Goal: Information Seeking & Learning: Check status

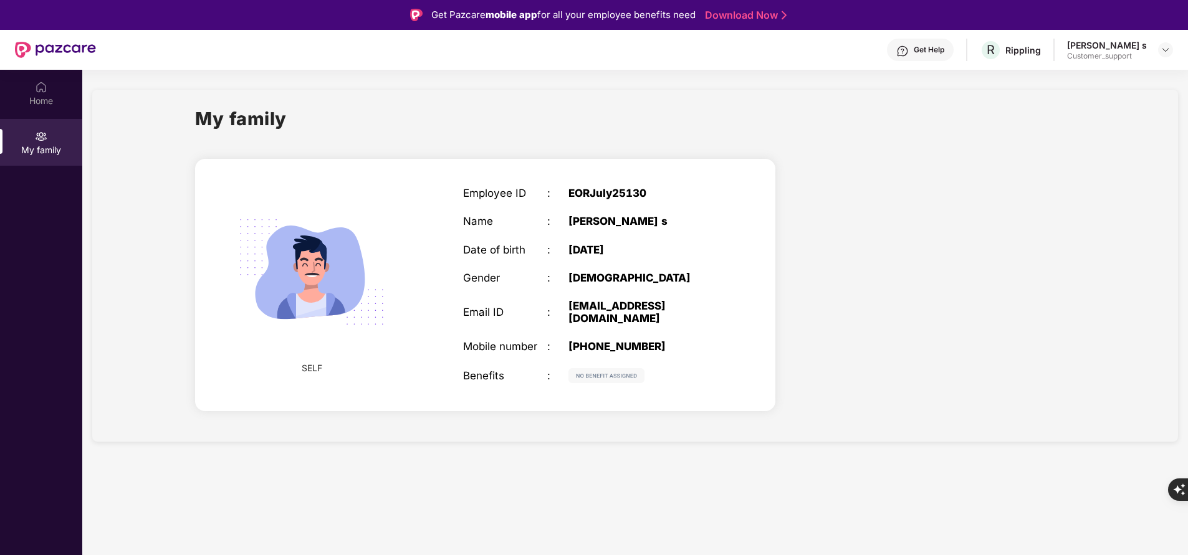
click at [929, 335] on div at bounding box center [935, 287] width 300 height 279
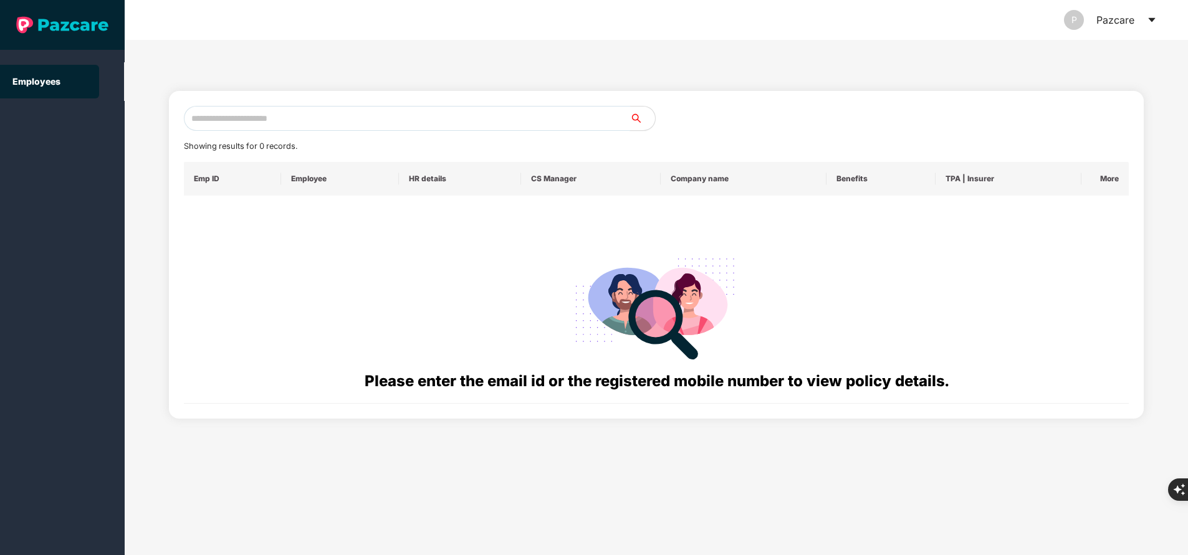
click at [317, 122] on input "text" at bounding box center [407, 118] width 446 height 25
paste input "**********"
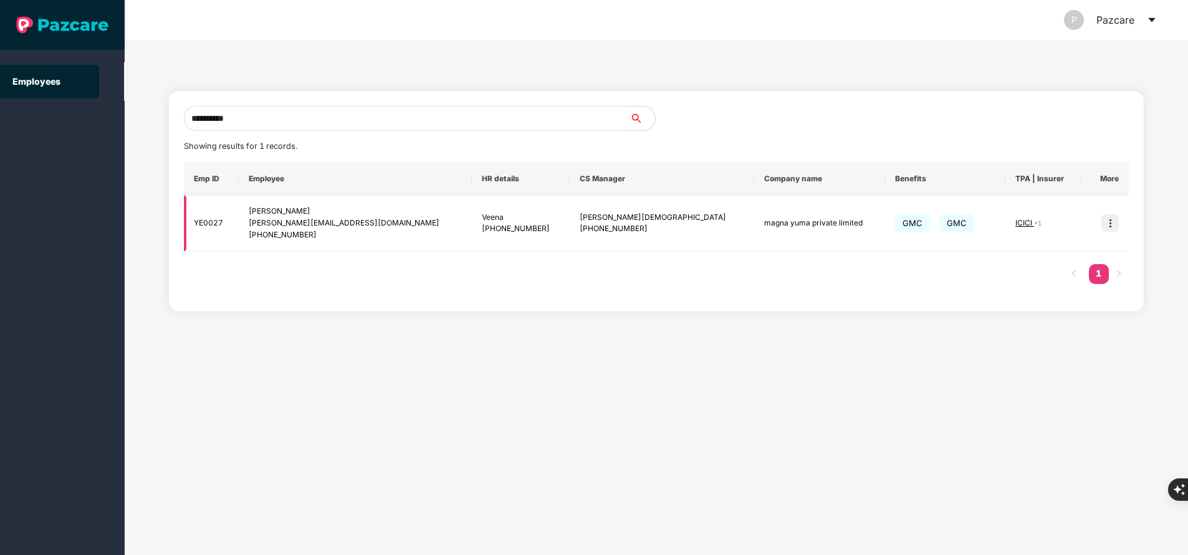
type input "**********"
click at [1109, 224] on img at bounding box center [1110, 222] width 17 height 17
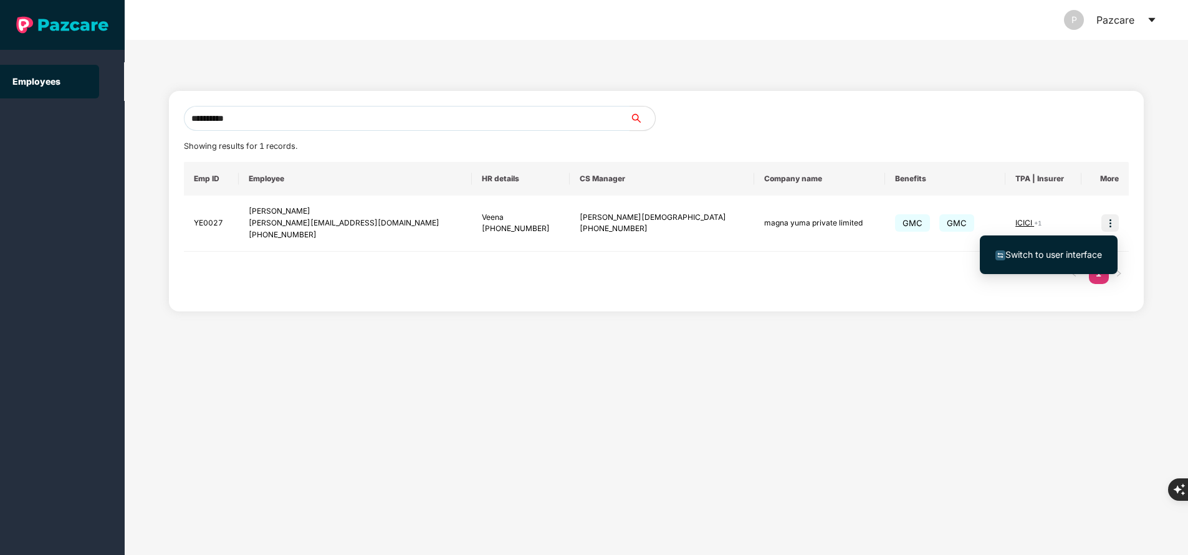
click at [1050, 256] on span "Switch to user interface" at bounding box center [1054, 254] width 97 height 11
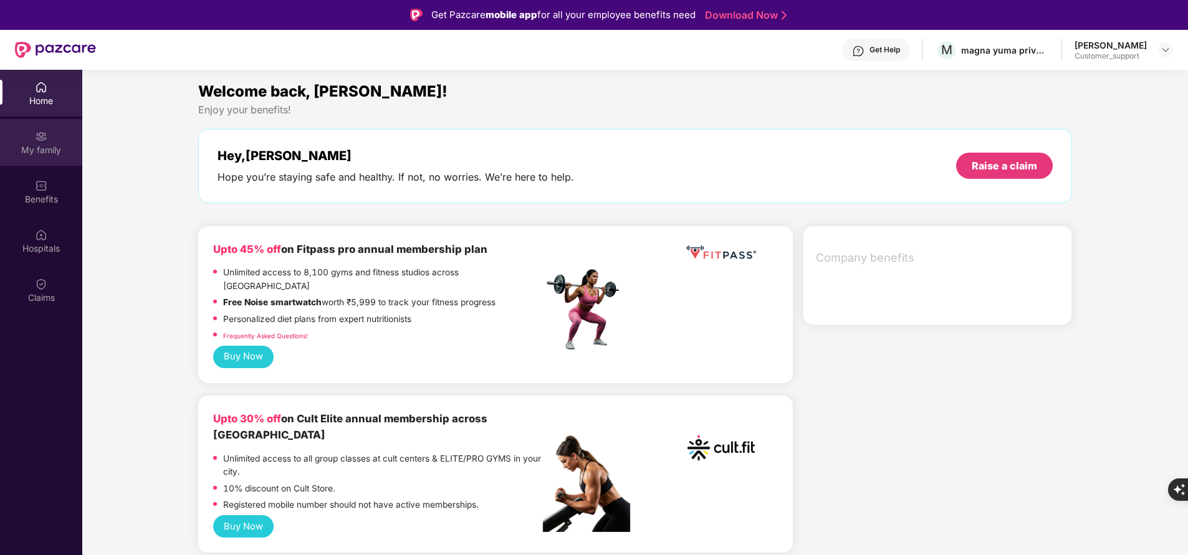
click at [39, 138] on img at bounding box center [41, 136] width 12 height 12
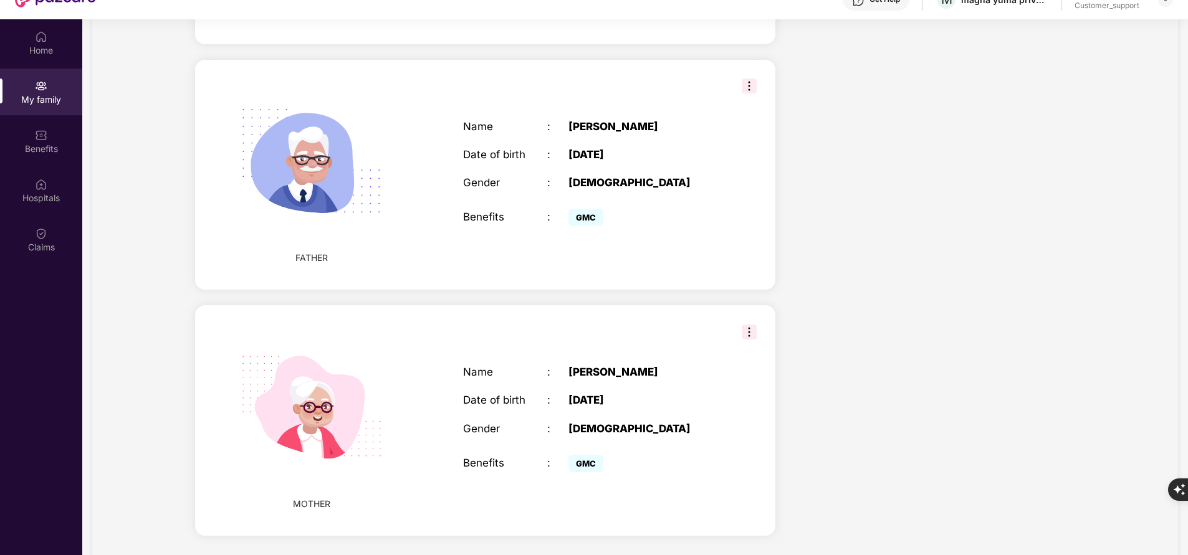
scroll to position [52, 0]
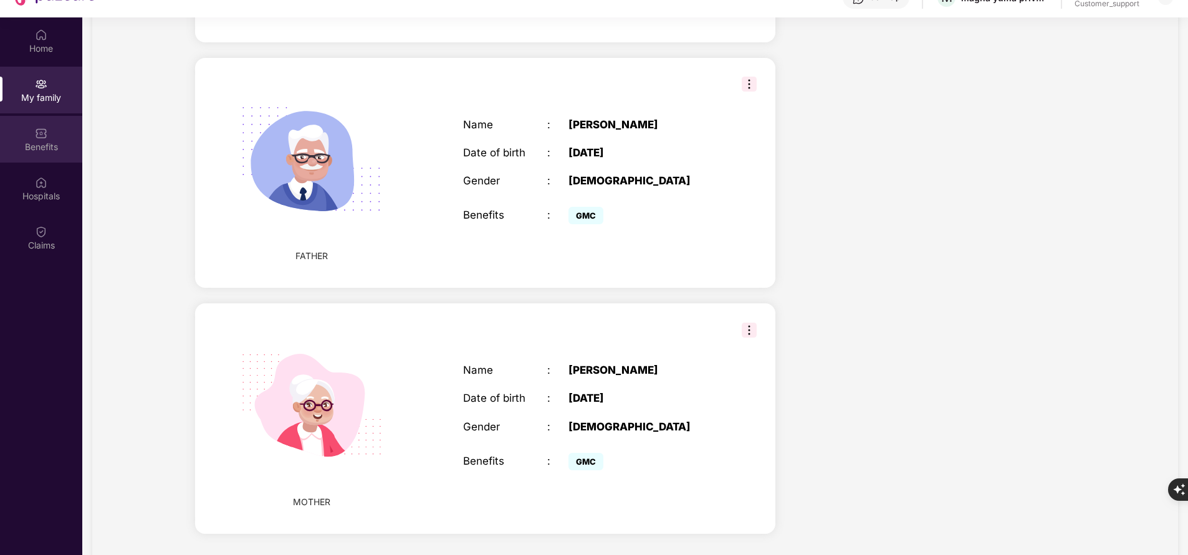
click at [49, 140] on div "Benefits" at bounding box center [41, 139] width 82 height 47
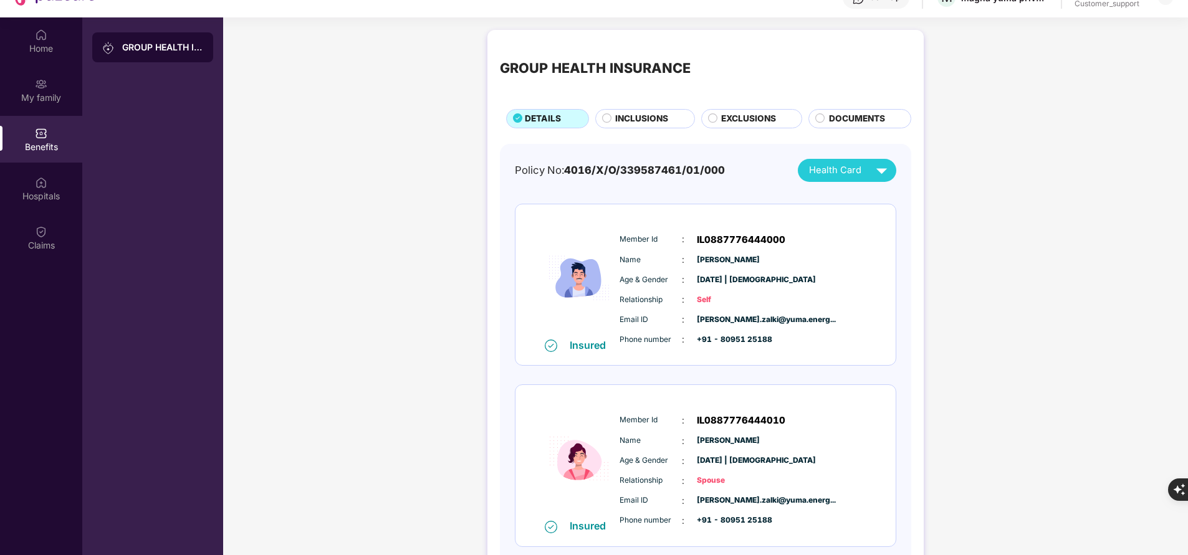
click at [648, 120] on span "INCLUSIONS" at bounding box center [641, 118] width 53 height 13
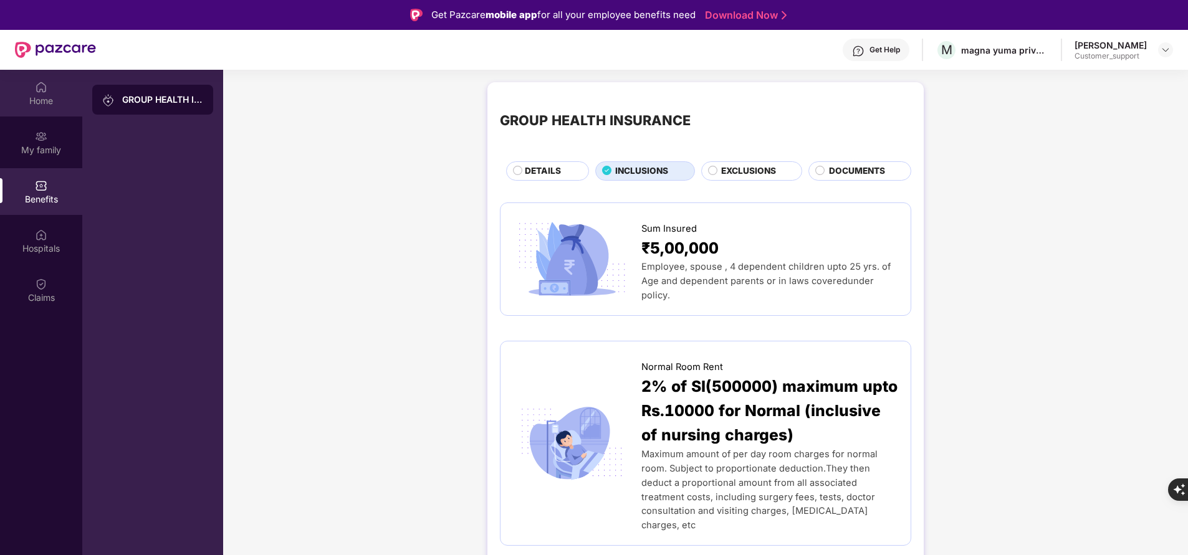
click at [30, 89] on div "Home" at bounding box center [41, 93] width 82 height 47
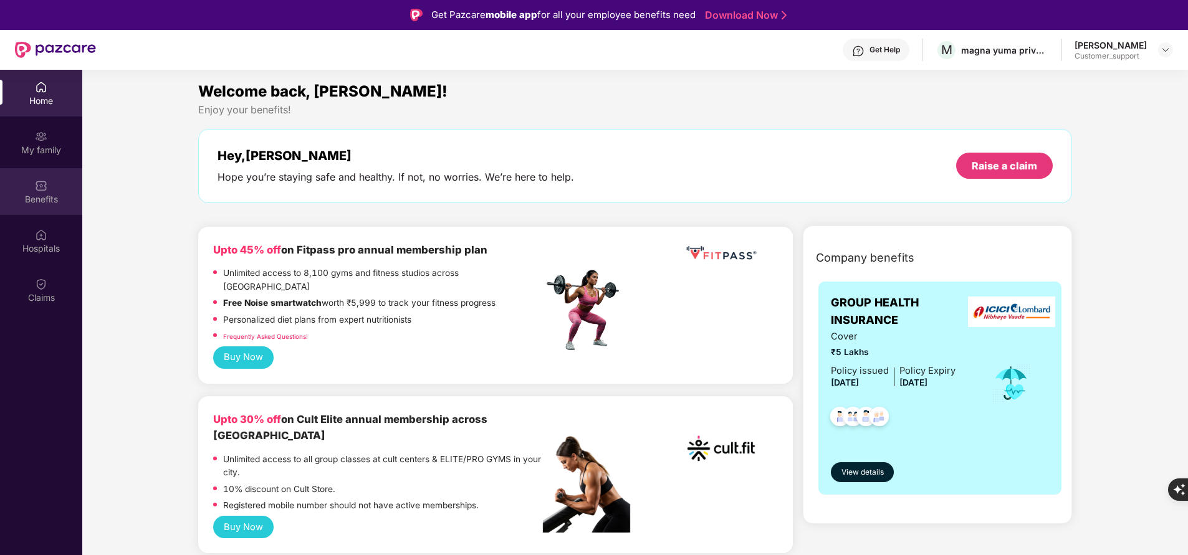
click at [47, 190] on img at bounding box center [41, 186] width 12 height 12
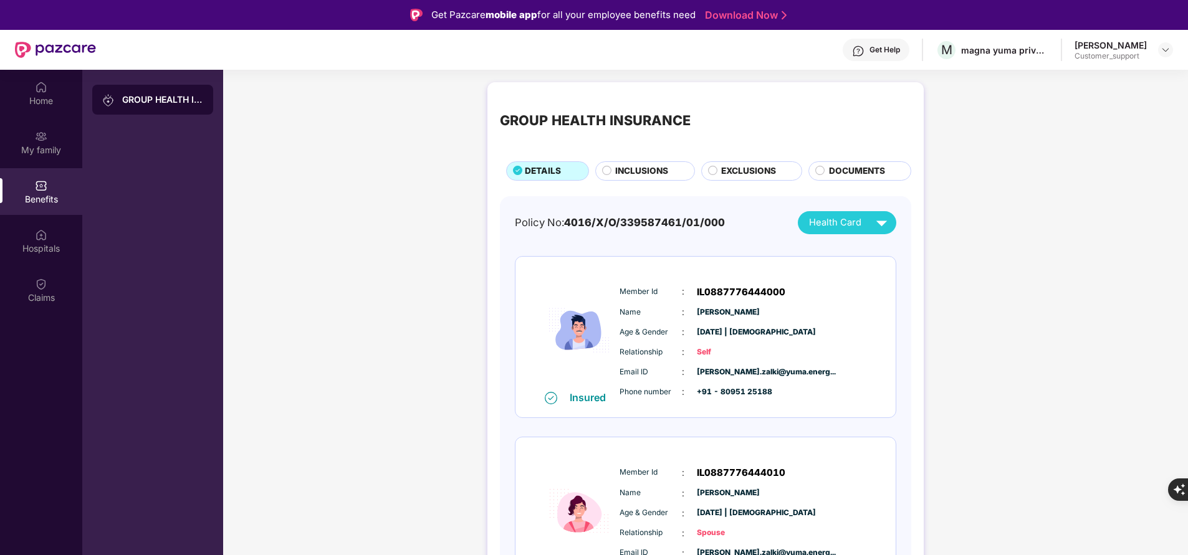
scroll to position [9, 0]
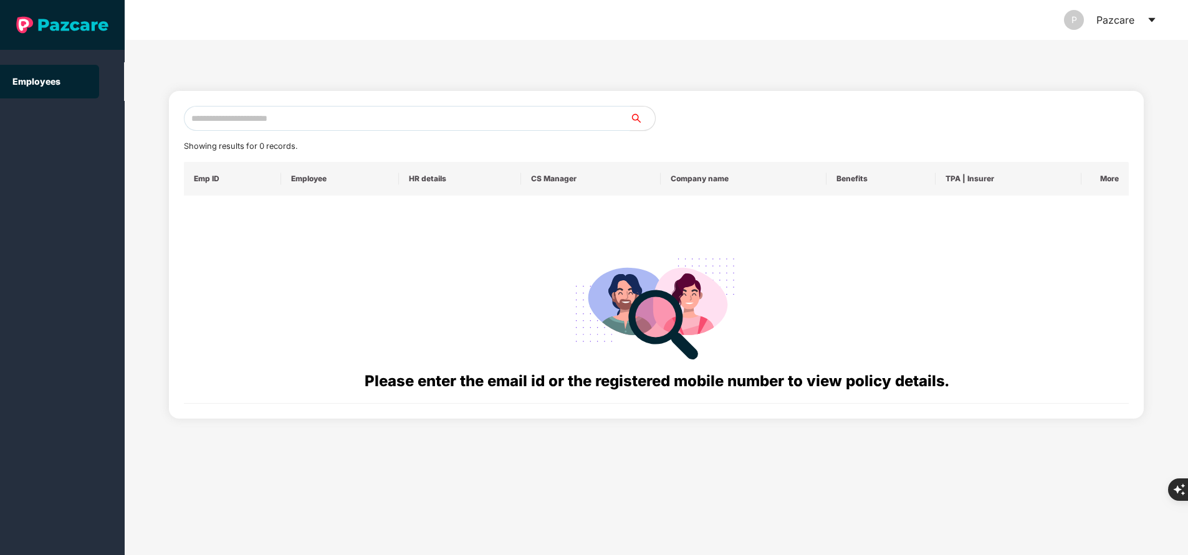
click at [357, 123] on input "text" at bounding box center [407, 118] width 446 height 25
paste input "**********"
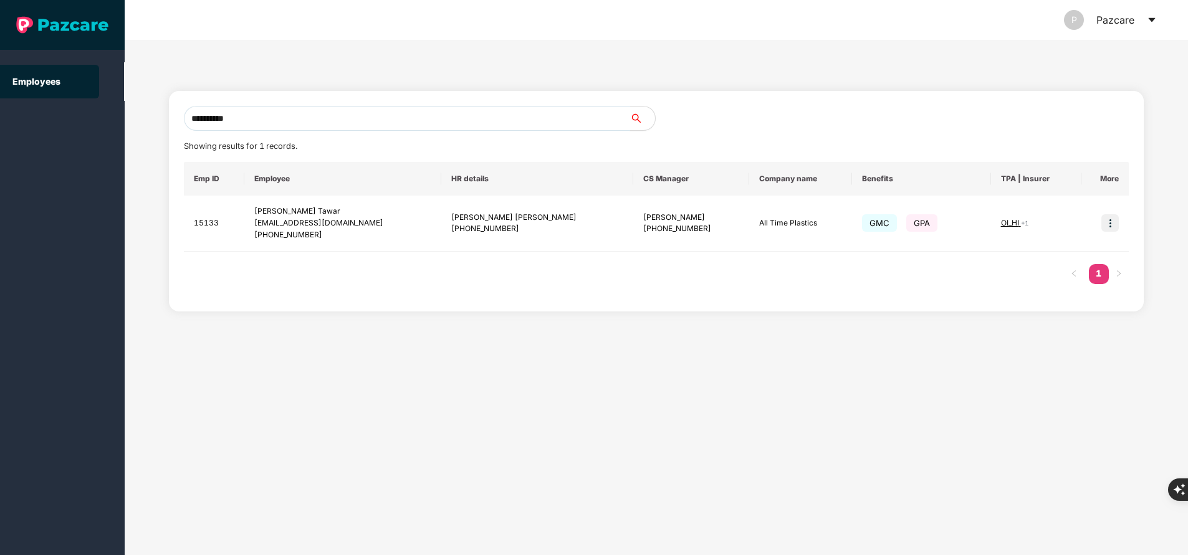
type input "**********"
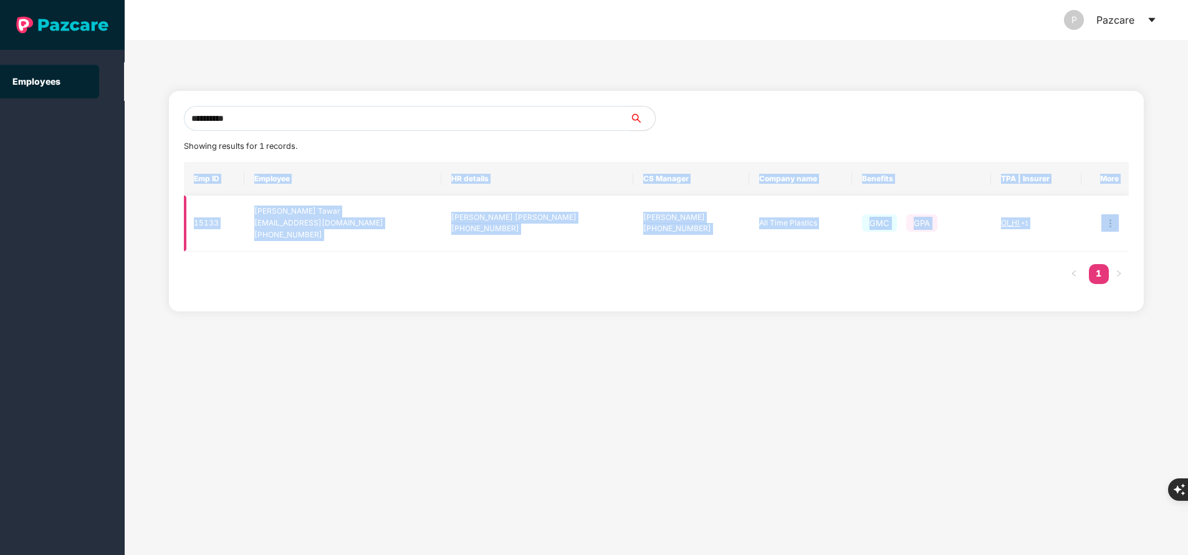
drag, startPoint x: 1129, startPoint y: 216, endPoint x: 1110, endPoint y: 223, distance: 20.5
click at [1110, 223] on div "**********" at bounding box center [656, 201] width 975 height 221
click at [1110, 223] on img at bounding box center [1110, 222] width 17 height 17
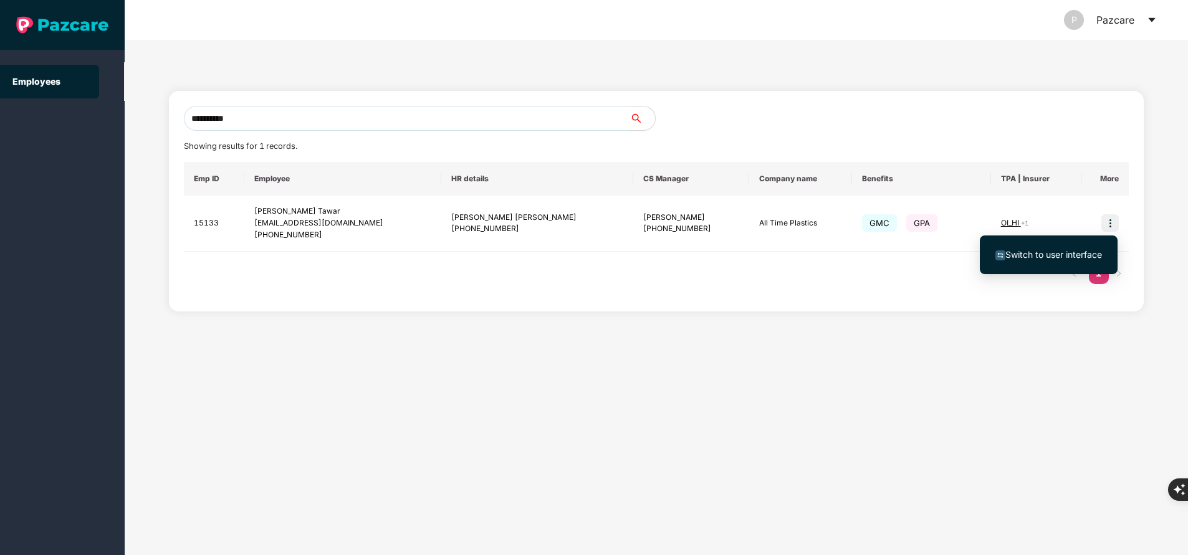
click at [1059, 246] on li "Switch to user interface" at bounding box center [1049, 255] width 138 height 26
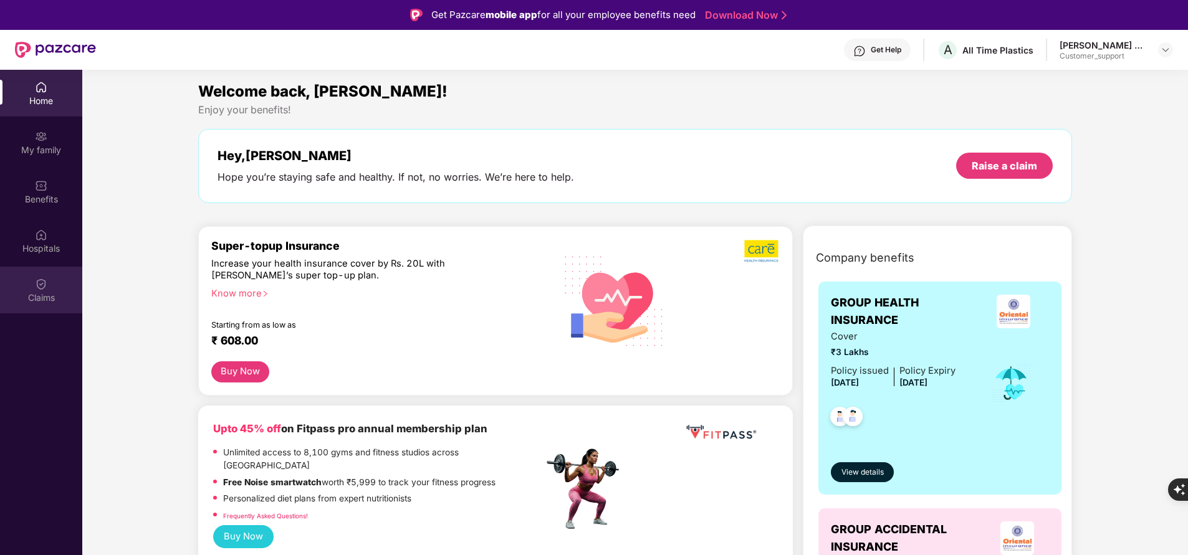
click at [46, 288] on img at bounding box center [41, 284] width 12 height 12
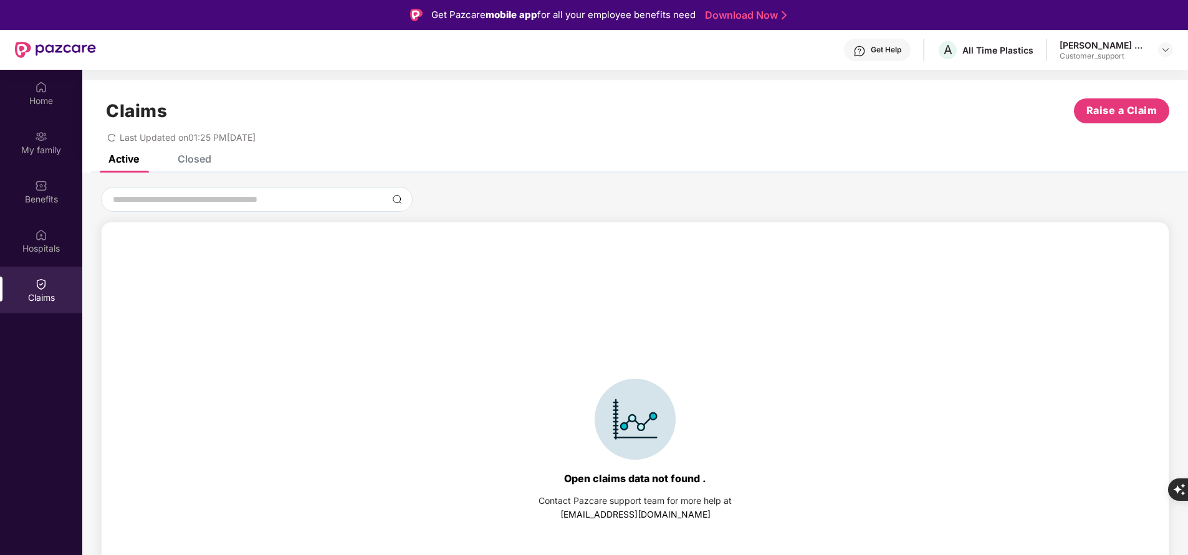
click at [193, 155] on div "Claims Raise a Claim Last Updated on 01:25 PM, 16 Aug 2025" at bounding box center [635, 117] width 1106 height 75
click at [193, 160] on div "Closed" at bounding box center [195, 159] width 34 height 12
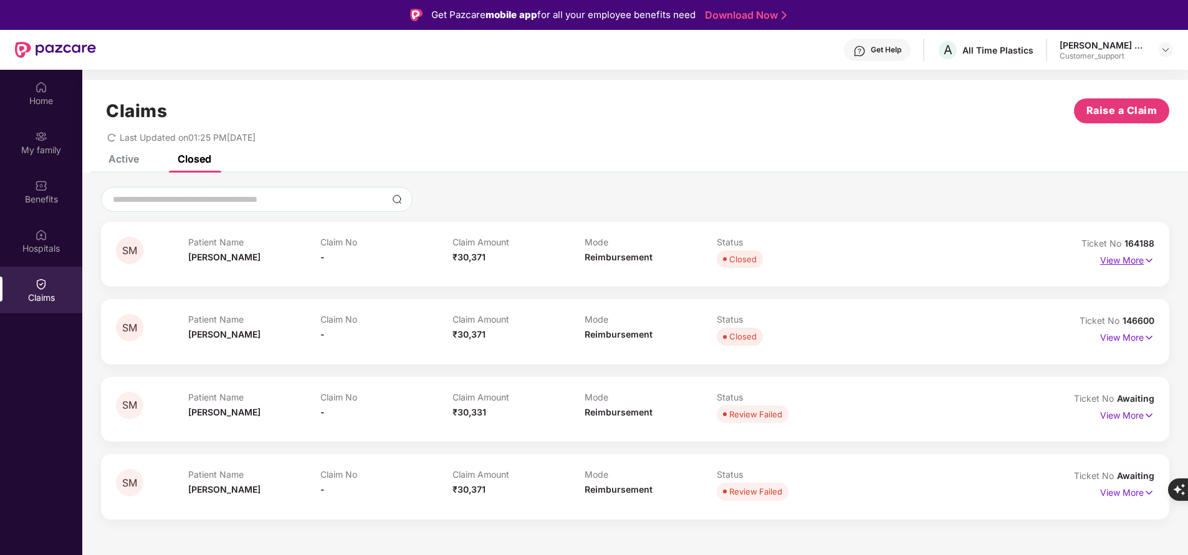
click at [1114, 262] on p "View More" at bounding box center [1127, 259] width 54 height 17
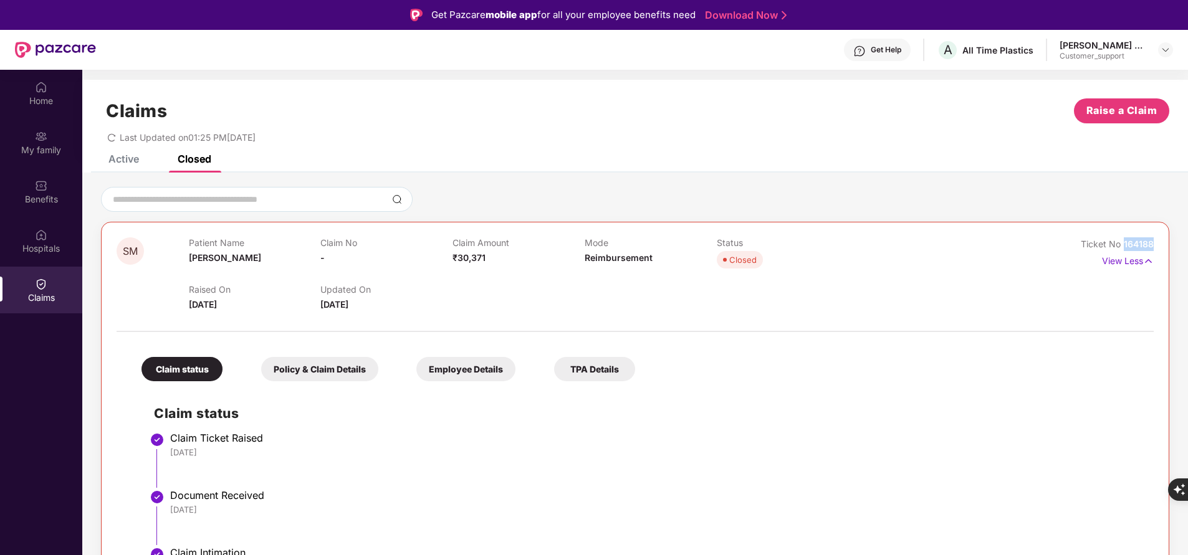
drag, startPoint x: 1120, startPoint y: 244, endPoint x: 1187, endPoint y: 227, distance: 68.8
click at [1187, 227] on div "Home My family Benefits Hospitals Claims Claims Raise a Claim Last Updated on 0…" at bounding box center [594, 347] width 1188 height 555
copy span "164188"
click at [50, 150] on div "My family" at bounding box center [41, 150] width 82 height 12
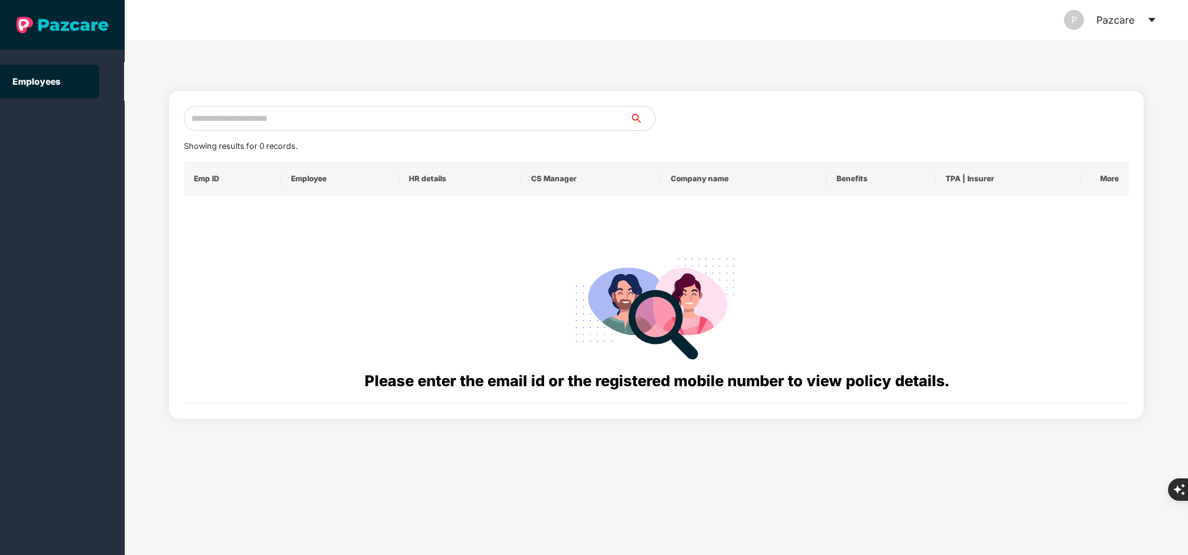
click at [240, 115] on input "text" at bounding box center [407, 118] width 446 height 25
paste input "**********"
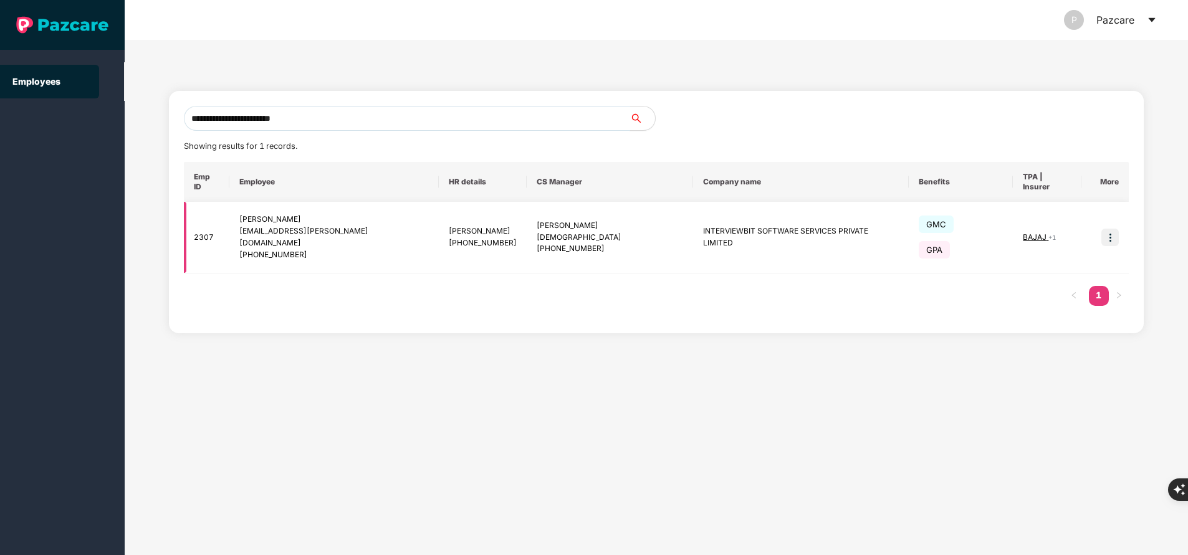
type input "**********"
click at [1110, 229] on img at bounding box center [1110, 237] width 17 height 17
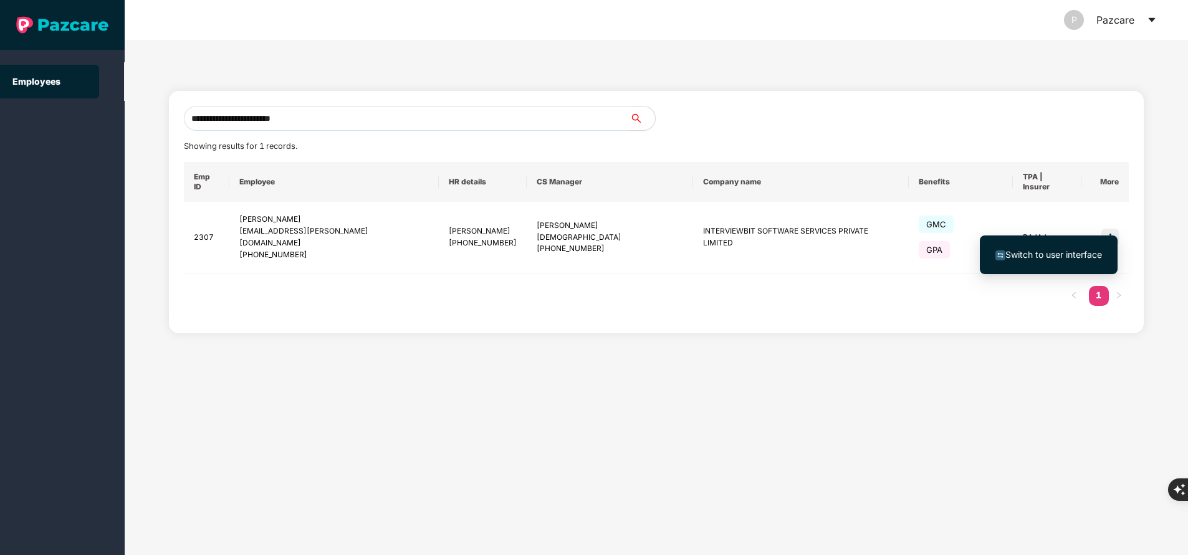
click at [1059, 252] on span "Switch to user interface" at bounding box center [1054, 254] width 97 height 11
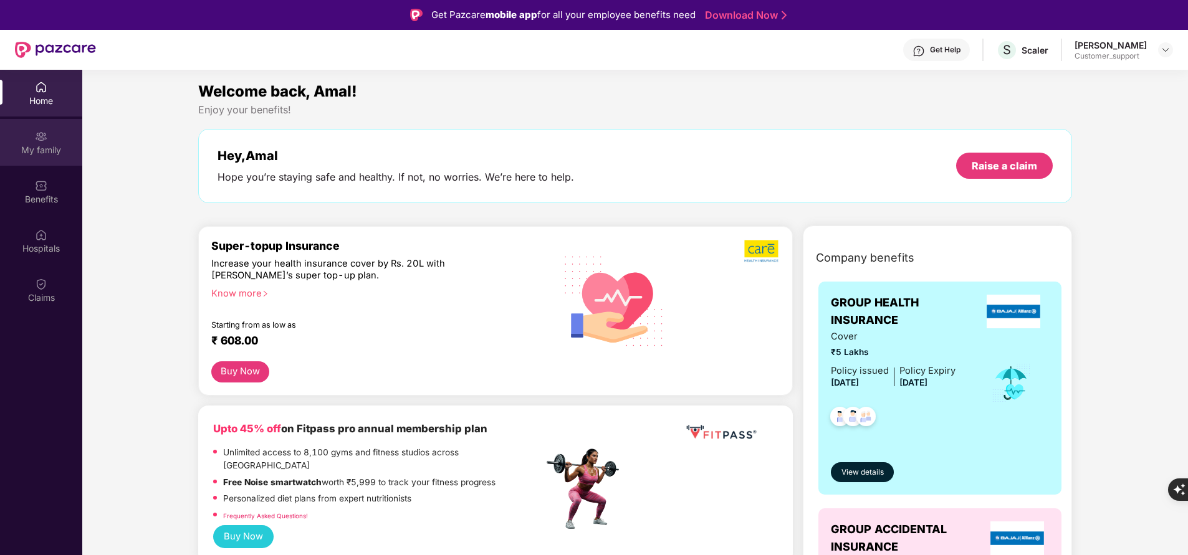
click at [52, 163] on div "My family" at bounding box center [41, 142] width 82 height 47
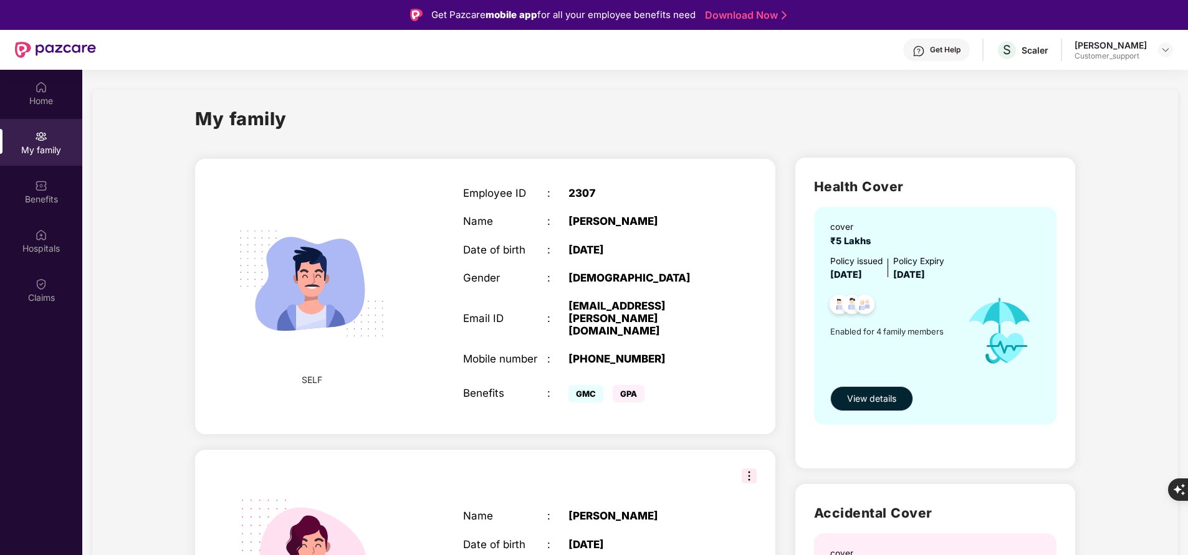
click at [943, 45] on div "Get Help" at bounding box center [945, 50] width 31 height 10
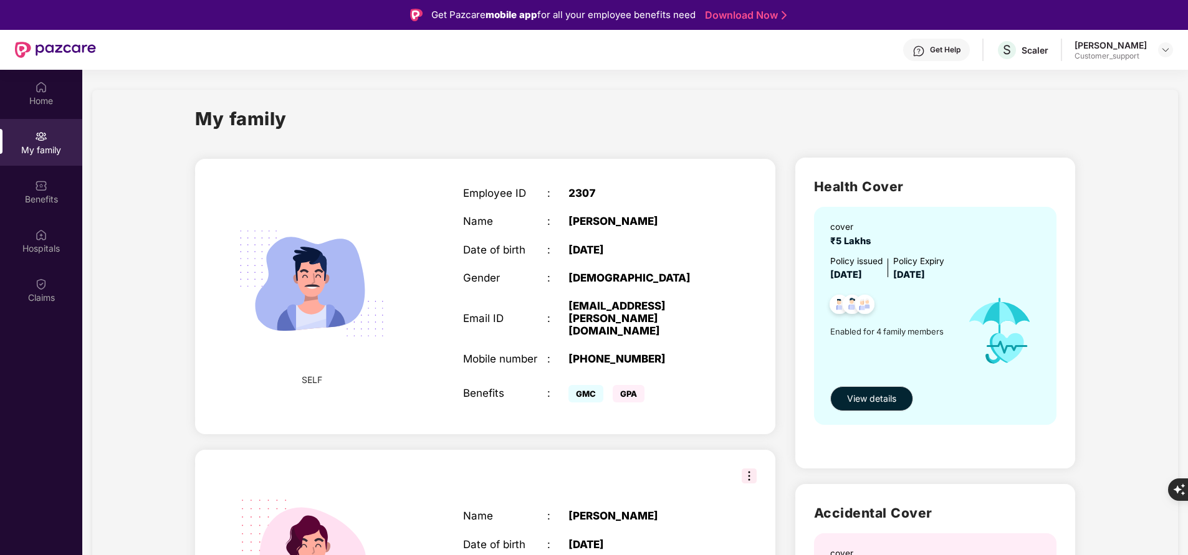
click at [961, 50] on div "Get Help" at bounding box center [945, 50] width 31 height 10
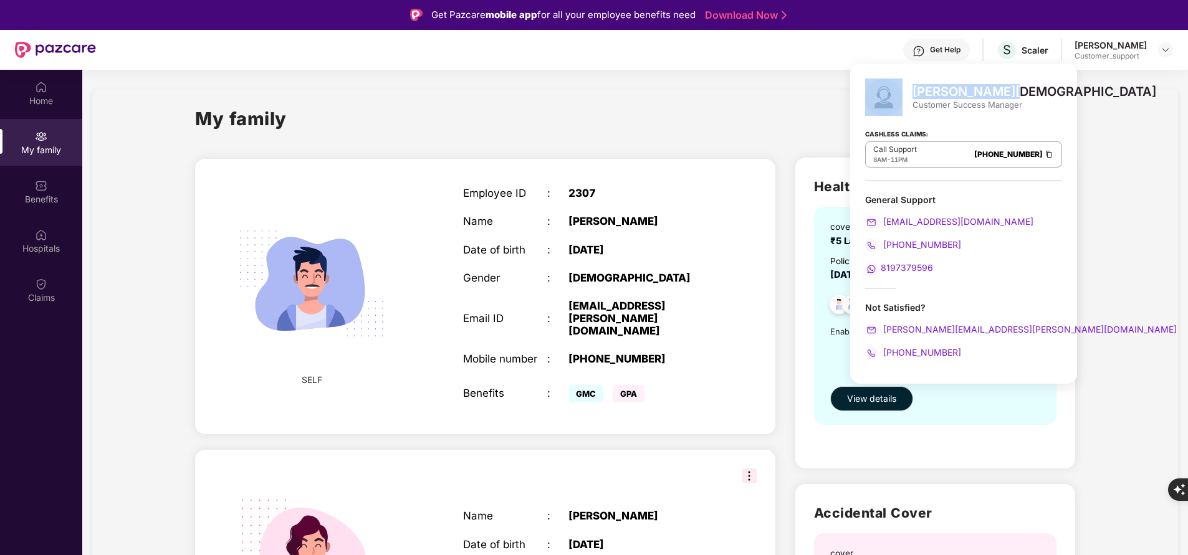
drag, startPoint x: 910, startPoint y: 90, endPoint x: 1032, endPoint y: 89, distance: 121.6
click at [1032, 89] on div "Arfat Mohammed Customer Success Manager Cashless Claims: Call Support 8AM - 11P…" at bounding box center [963, 224] width 227 height 320
copy div "Arfat Mohammed"
drag, startPoint x: 970, startPoint y: 349, endPoint x: 880, endPoint y: 359, distance: 90.3
click at [880, 359] on div "+917093018872" at bounding box center [963, 353] width 197 height 14
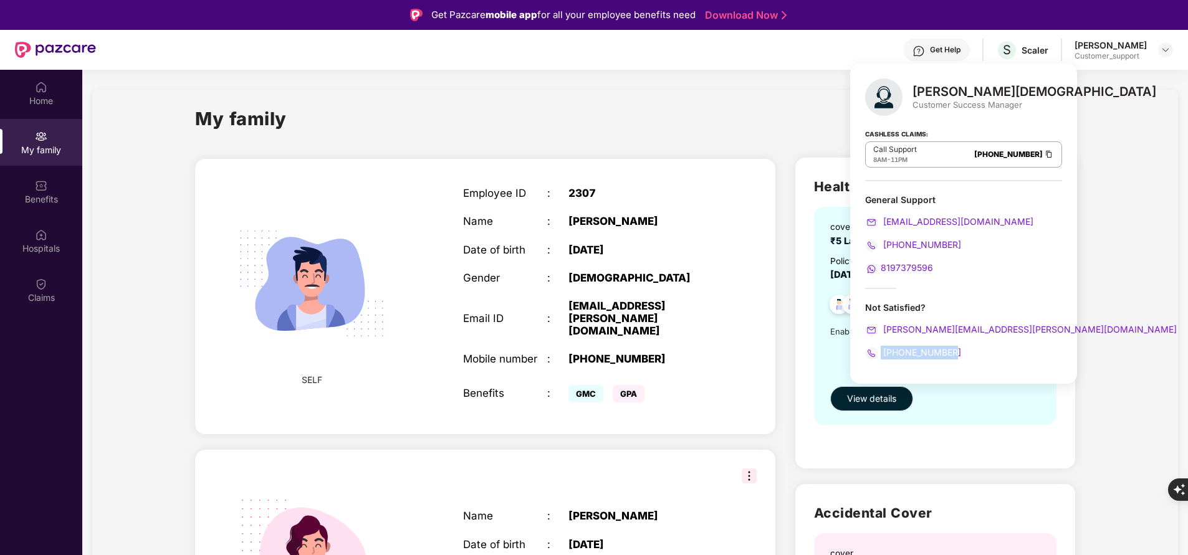
copy span "+917093018872"
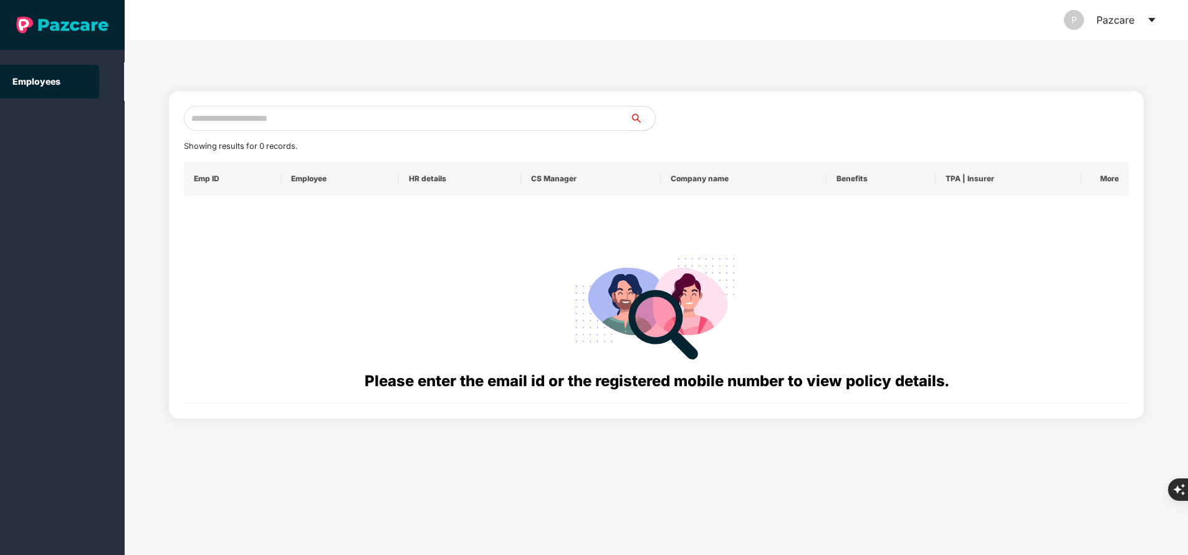
click at [372, 125] on input "text" at bounding box center [407, 118] width 446 height 25
paste input "**********"
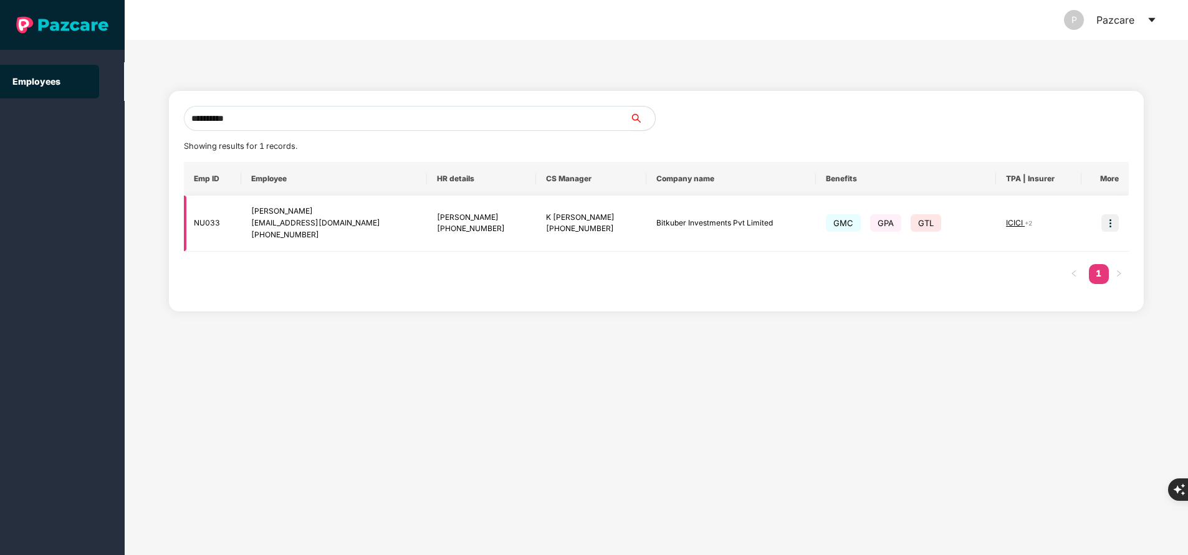
type input "**********"
click at [1105, 223] on img at bounding box center [1110, 222] width 17 height 17
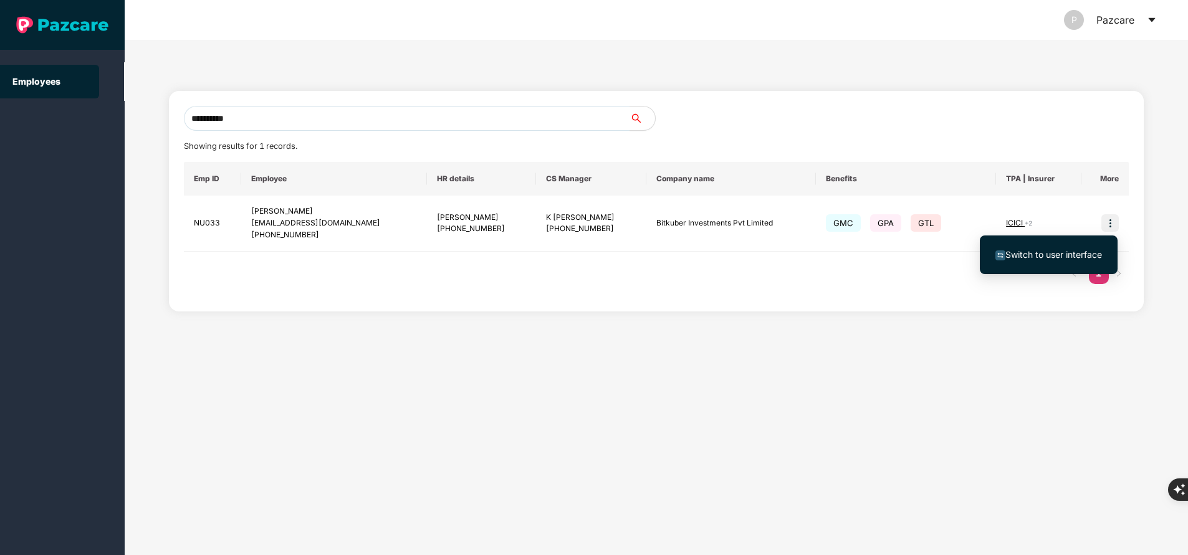
click at [1062, 252] on span "Switch to user interface" at bounding box center [1054, 254] width 97 height 11
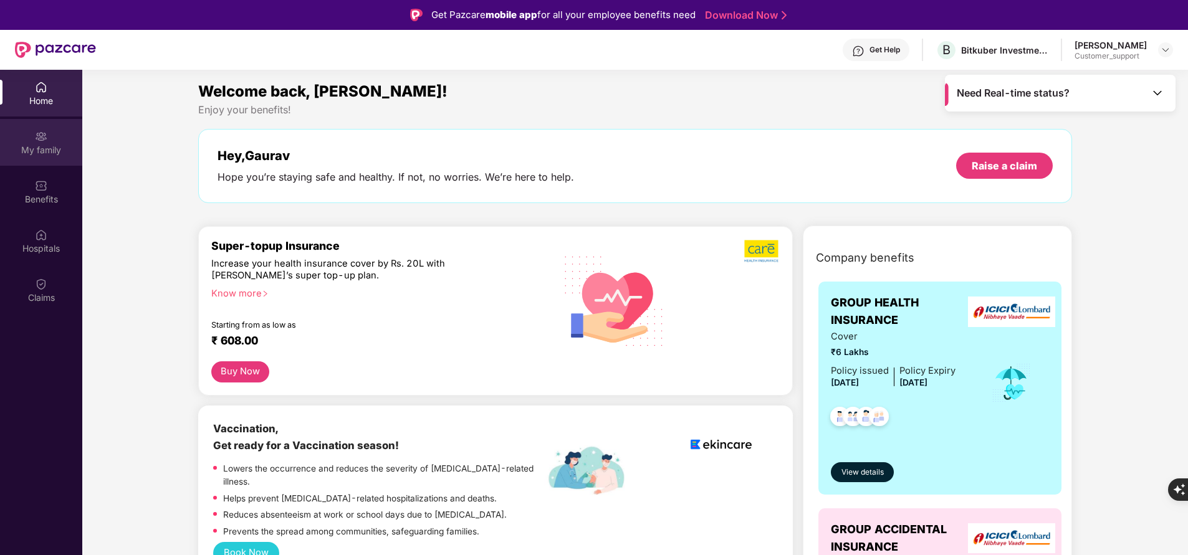
click at [40, 144] on div "My family" at bounding box center [41, 150] width 82 height 12
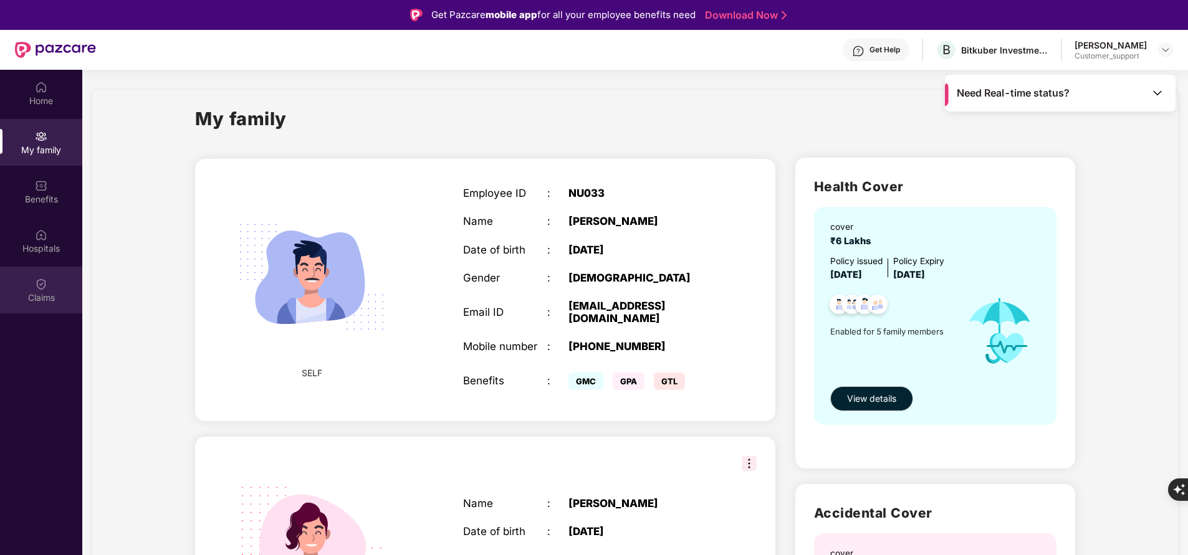
click at [64, 297] on div "Claims" at bounding box center [41, 298] width 82 height 12
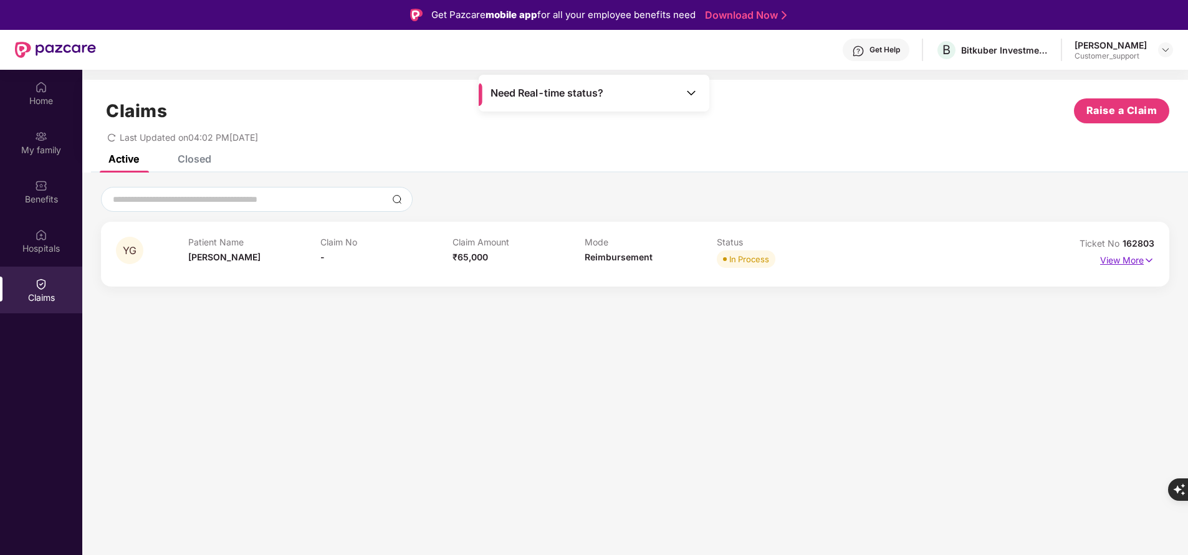
click at [1119, 261] on p "View More" at bounding box center [1127, 259] width 54 height 17
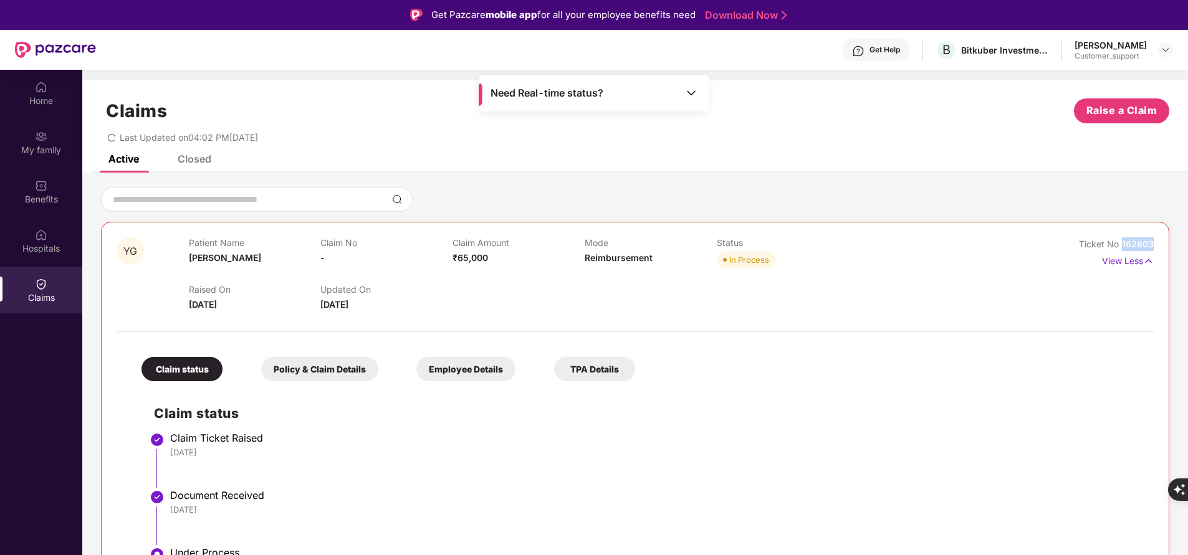
drag, startPoint x: 1121, startPoint y: 244, endPoint x: 1165, endPoint y: 246, distance: 44.3
click at [1165, 246] on div "YG Patient Name Yatika Garg Claim No - Claim Amount ₹65,000 Mode Reimbursement …" at bounding box center [635, 461] width 1068 height 478
copy span "162803"
click at [44, 100] on div "Home" at bounding box center [41, 101] width 82 height 12
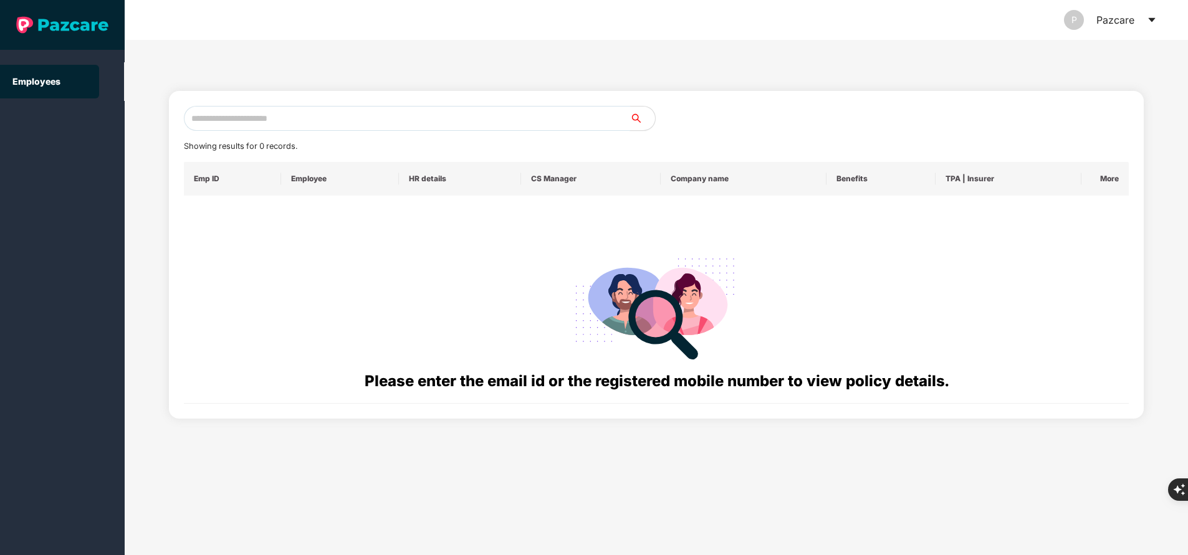
click at [430, 119] on input "text" at bounding box center [407, 118] width 446 height 25
paste input "**********"
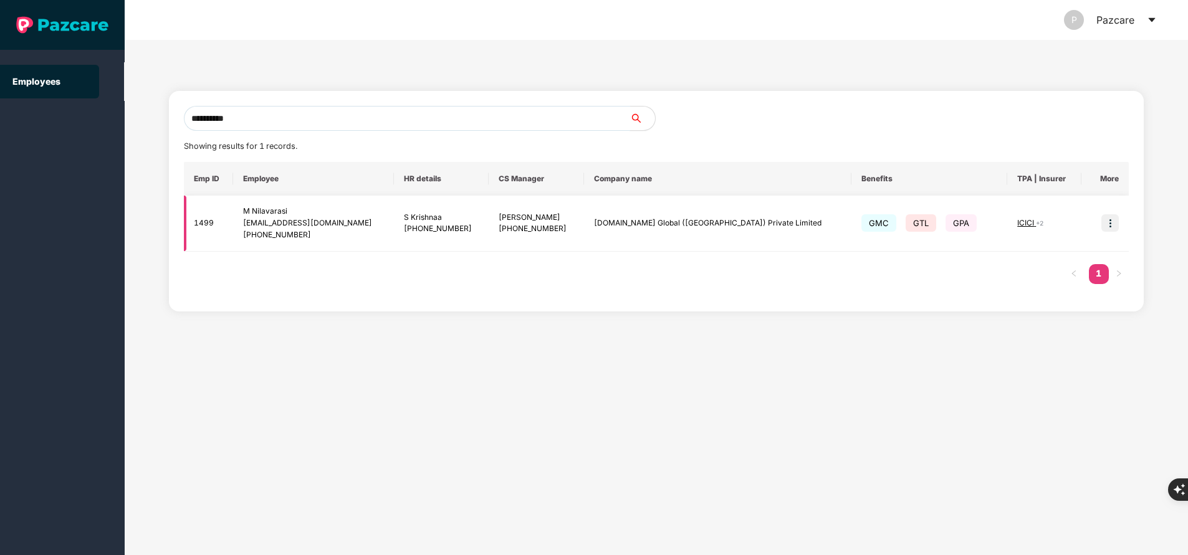
type input "**********"
click at [1110, 228] on img at bounding box center [1110, 222] width 17 height 17
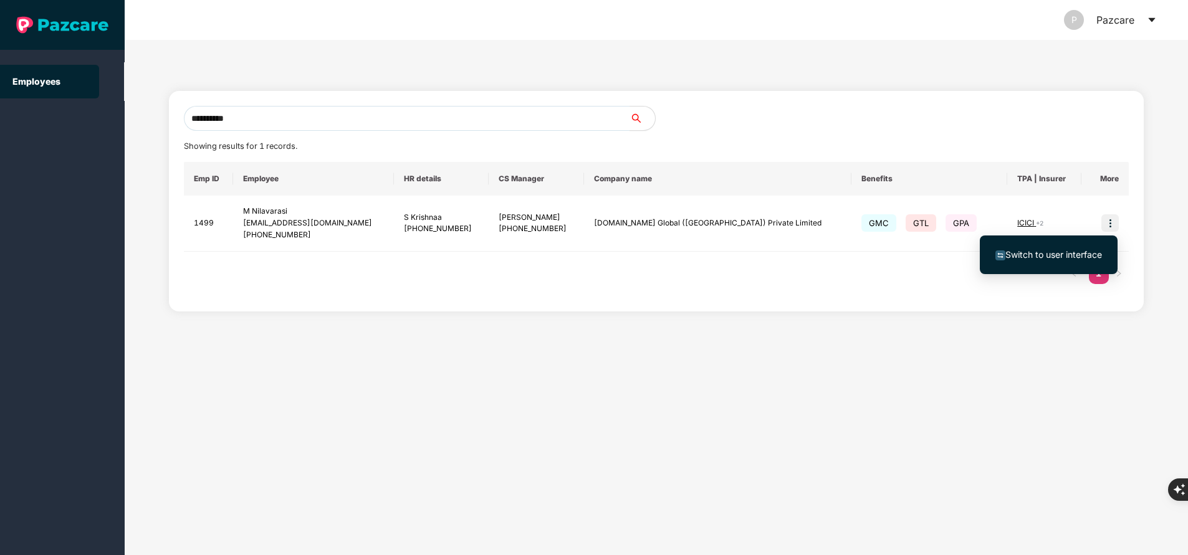
click at [1029, 246] on li "Switch to user interface" at bounding box center [1049, 255] width 138 height 26
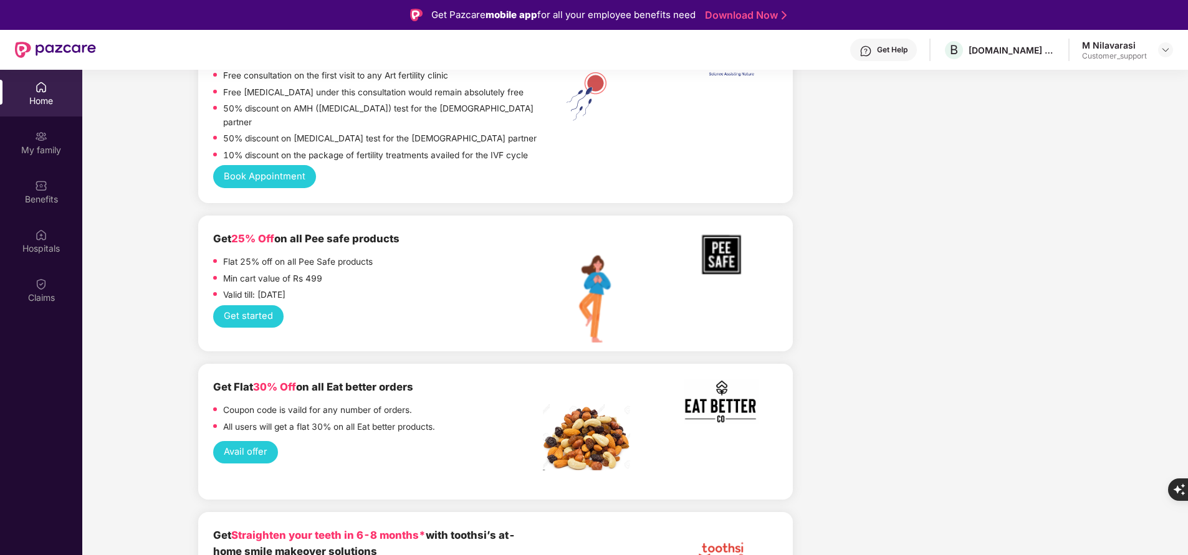
scroll to position [2549, 0]
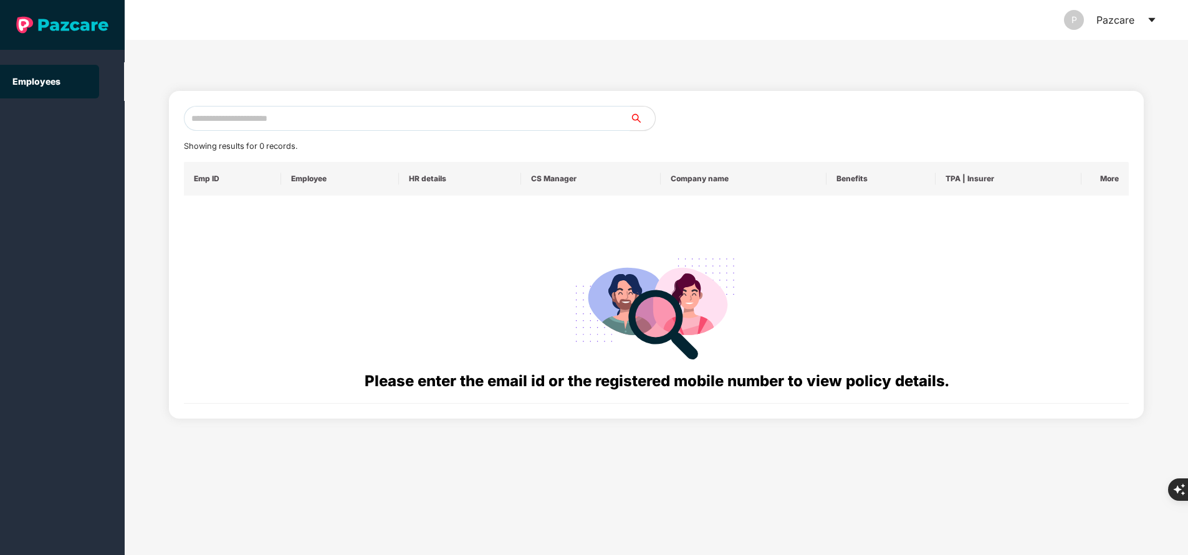
click at [342, 115] on input "text" at bounding box center [407, 118] width 446 height 25
paste input "**********"
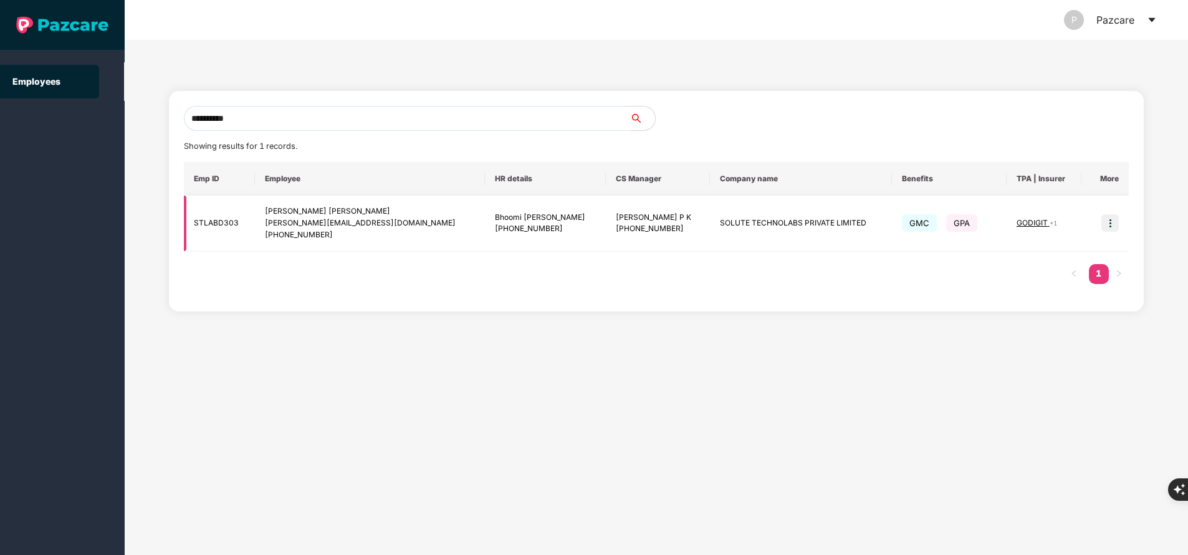
type input "**********"
click at [1113, 227] on img at bounding box center [1110, 222] width 17 height 17
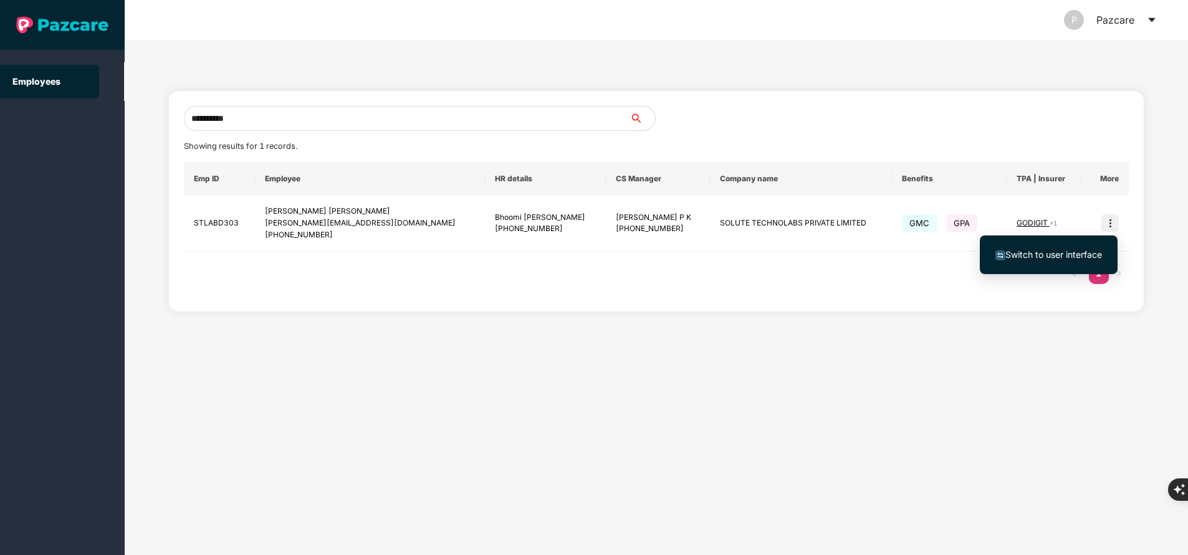
click at [1070, 258] on span "Switch to user interface" at bounding box center [1054, 254] width 97 height 11
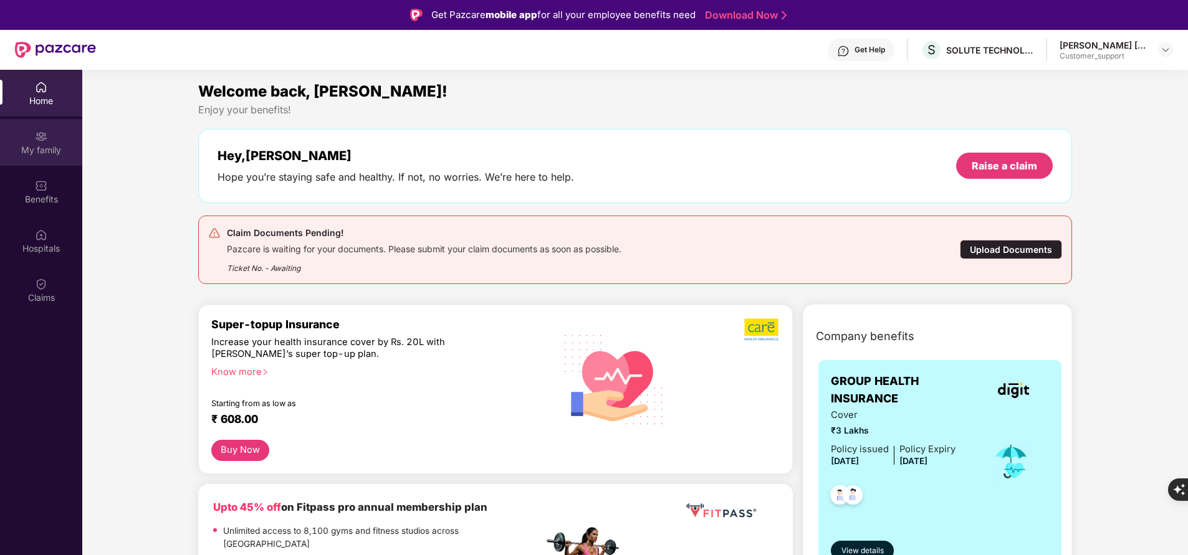
click at [32, 144] on div "My family" at bounding box center [41, 150] width 82 height 12
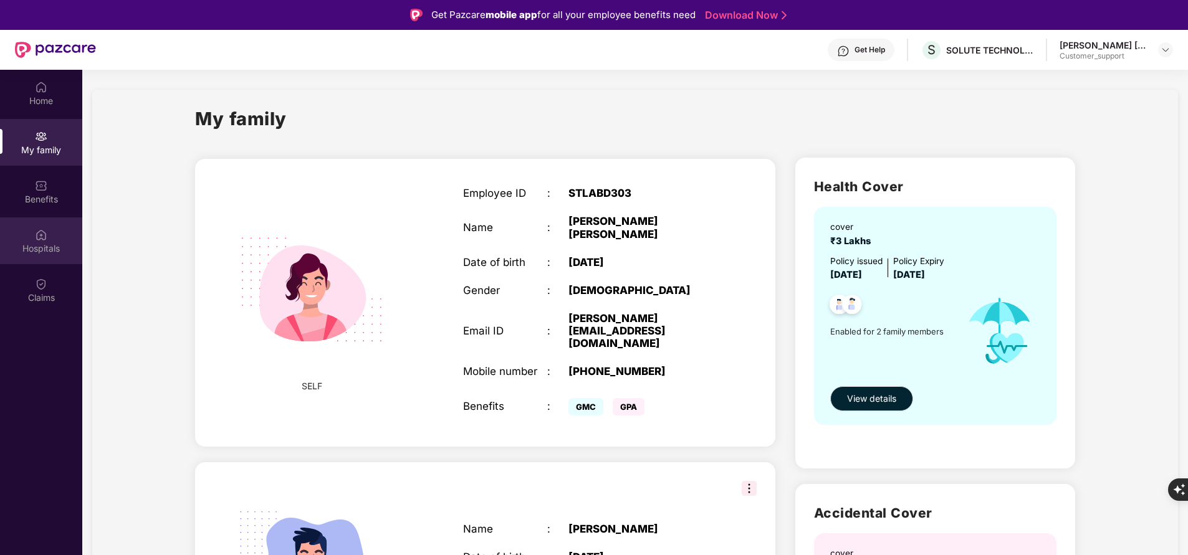
click at [37, 223] on div "Hospitals" at bounding box center [41, 241] width 82 height 47
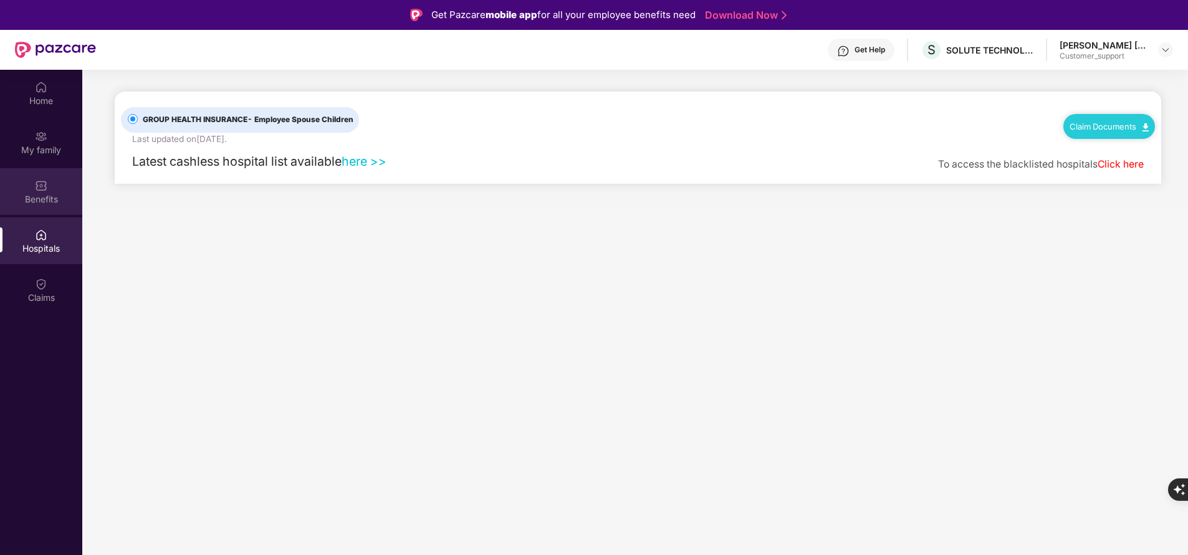
click at [47, 198] on div "Benefits" at bounding box center [41, 199] width 82 height 12
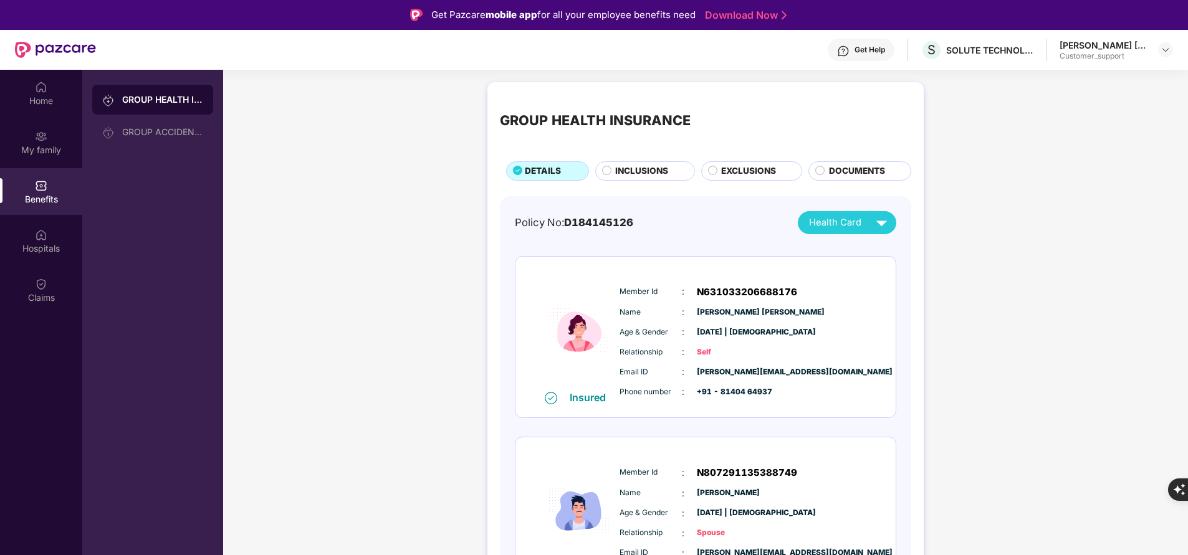
click at [853, 178] on span "DOCUMENTS" at bounding box center [857, 171] width 56 height 13
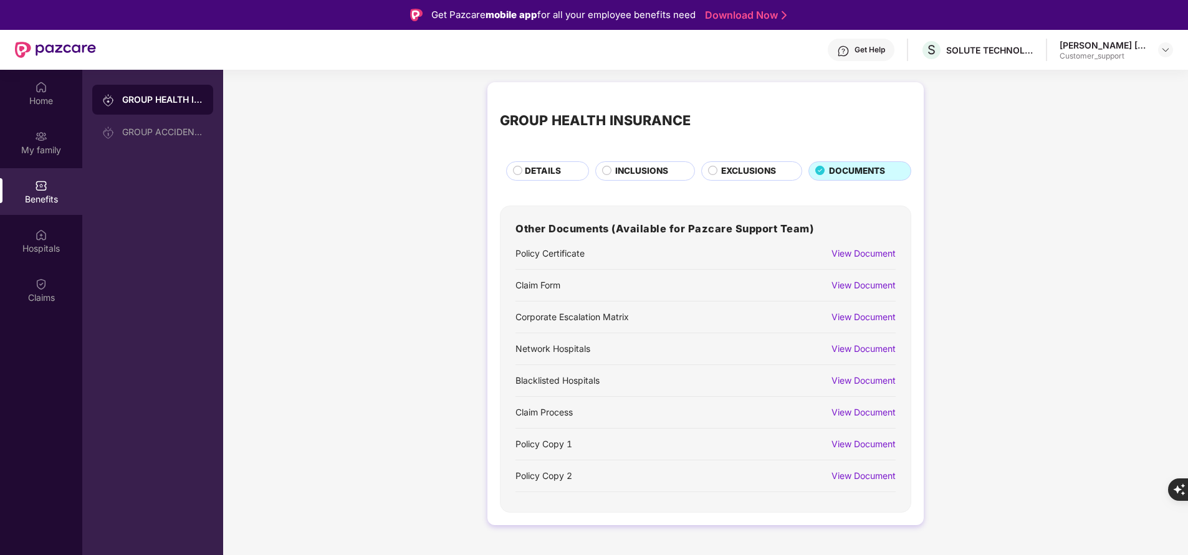
click at [857, 287] on div "View Document" at bounding box center [864, 286] width 64 height 14
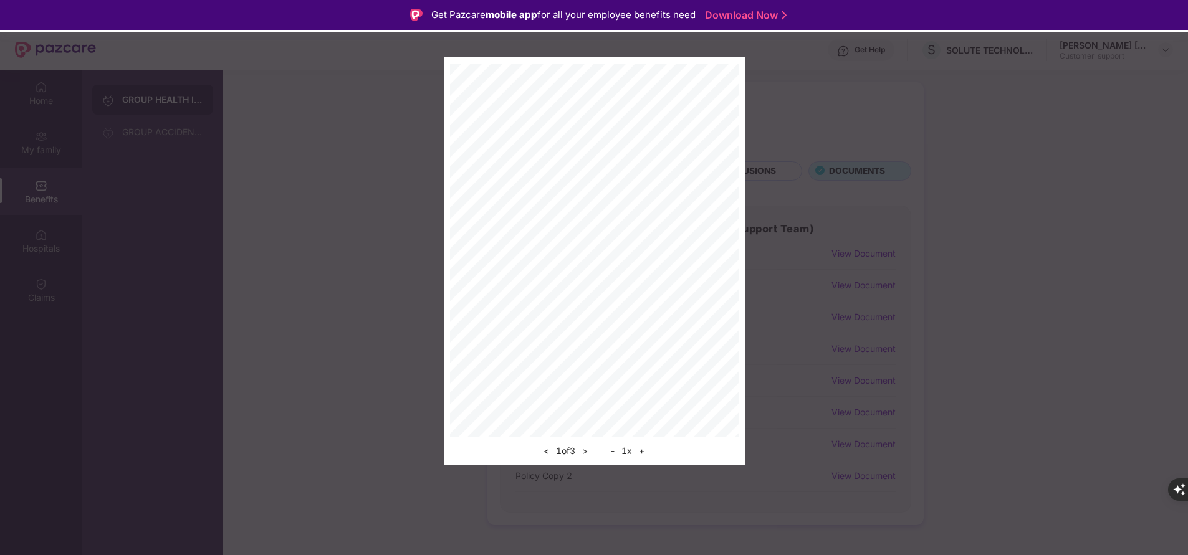
scroll to position [70, 0]
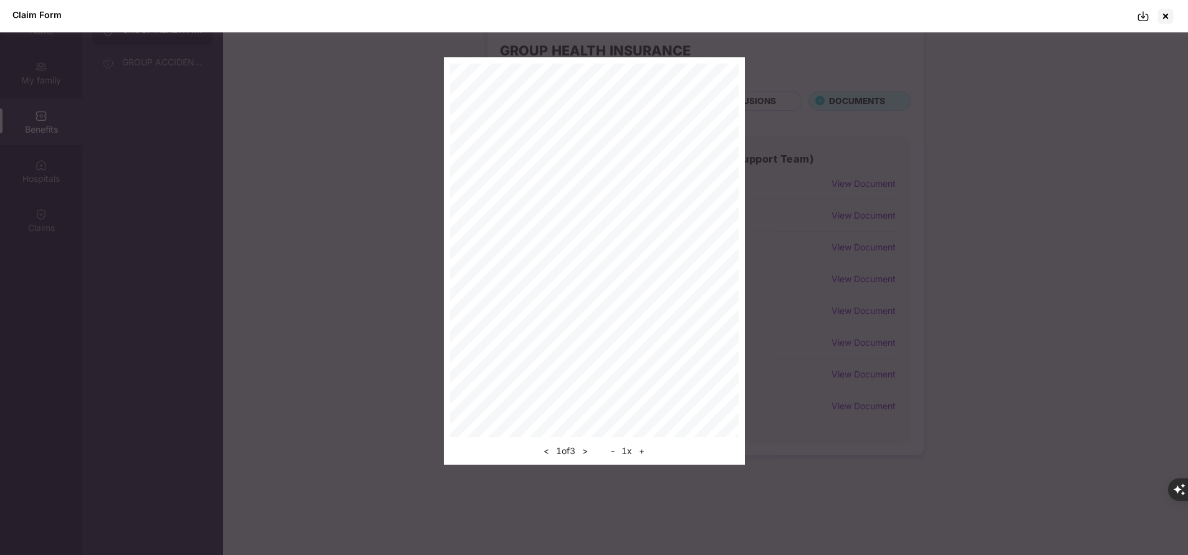
click at [1144, 11] on img at bounding box center [1143, 16] width 12 height 12
click at [1166, 17] on div at bounding box center [1166, 16] width 20 height 20
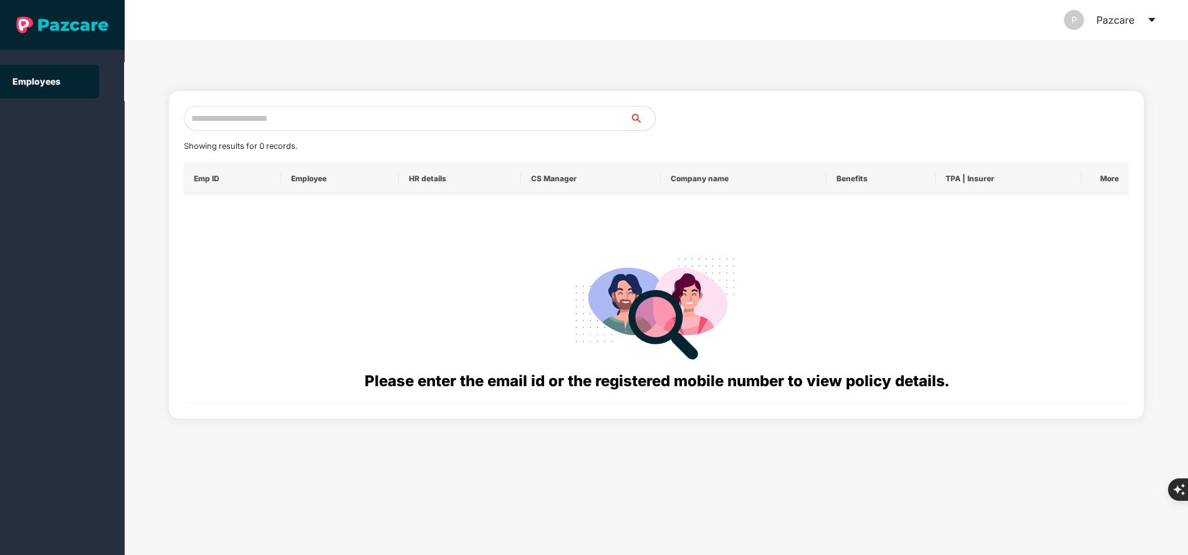
click at [391, 117] on input "text" at bounding box center [407, 118] width 446 height 25
paste input "**********"
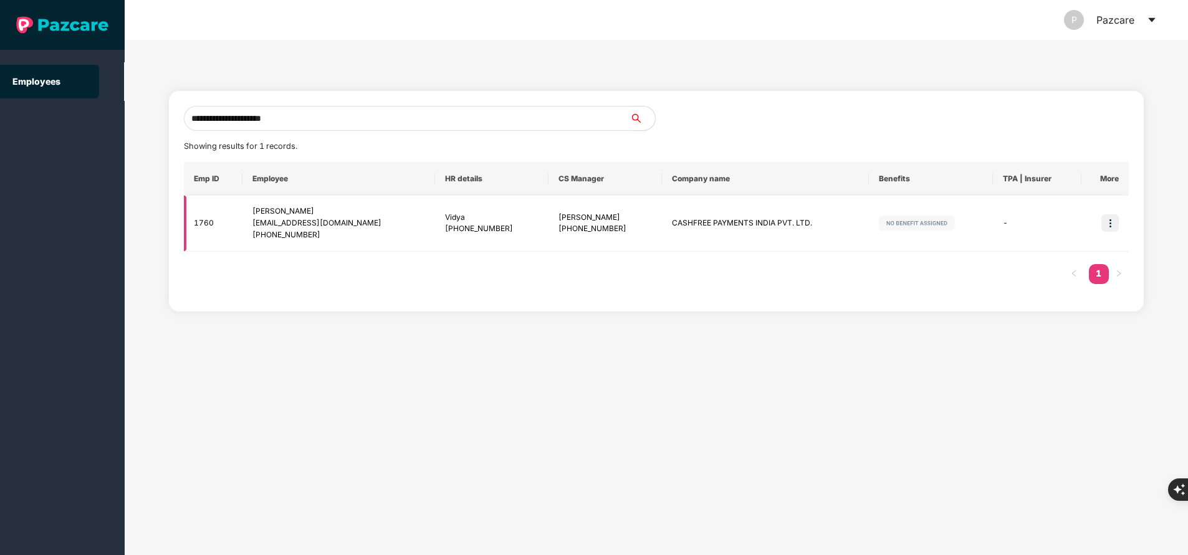
type input "**********"
click at [1111, 223] on img at bounding box center [1110, 222] width 17 height 17
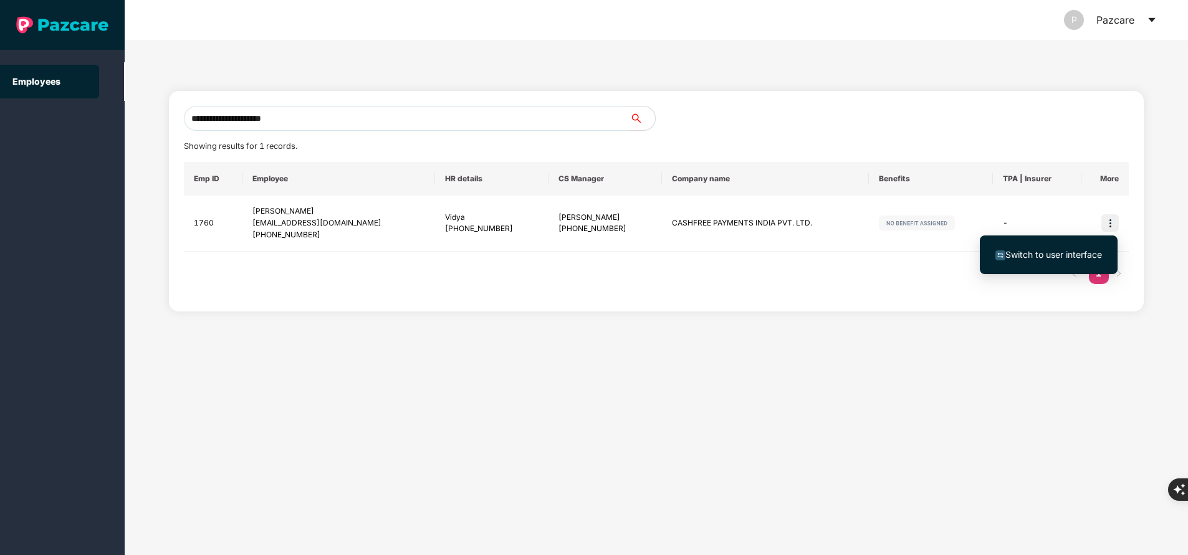
click at [1049, 257] on span "Switch to user interface" at bounding box center [1054, 254] width 97 height 11
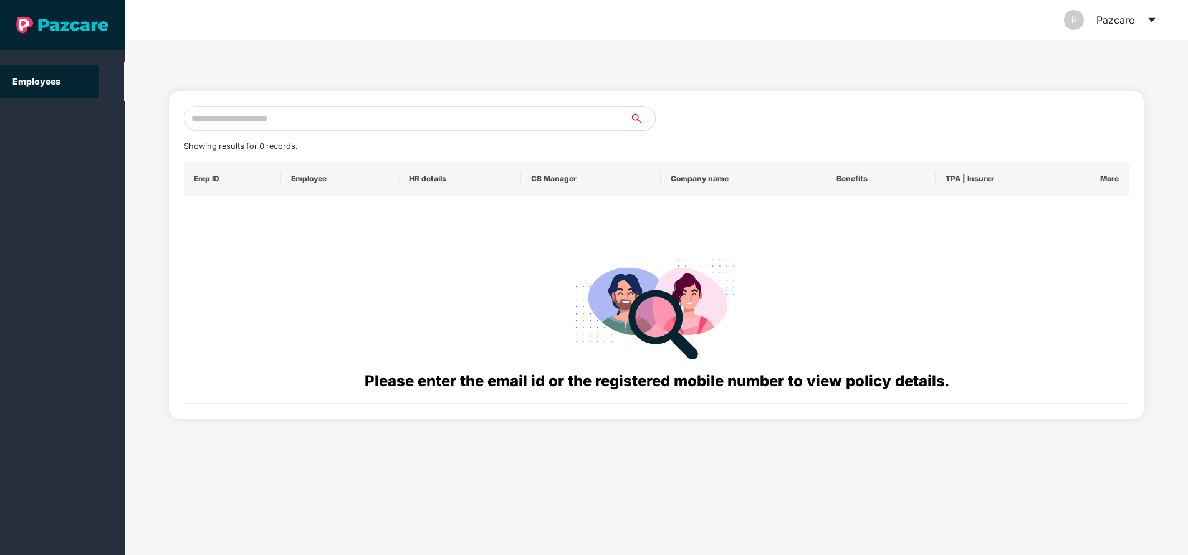
click at [357, 118] on input "text" at bounding box center [407, 118] width 446 height 25
paste input "**********"
click at [357, 118] on input "text" at bounding box center [407, 118] width 446 height 25
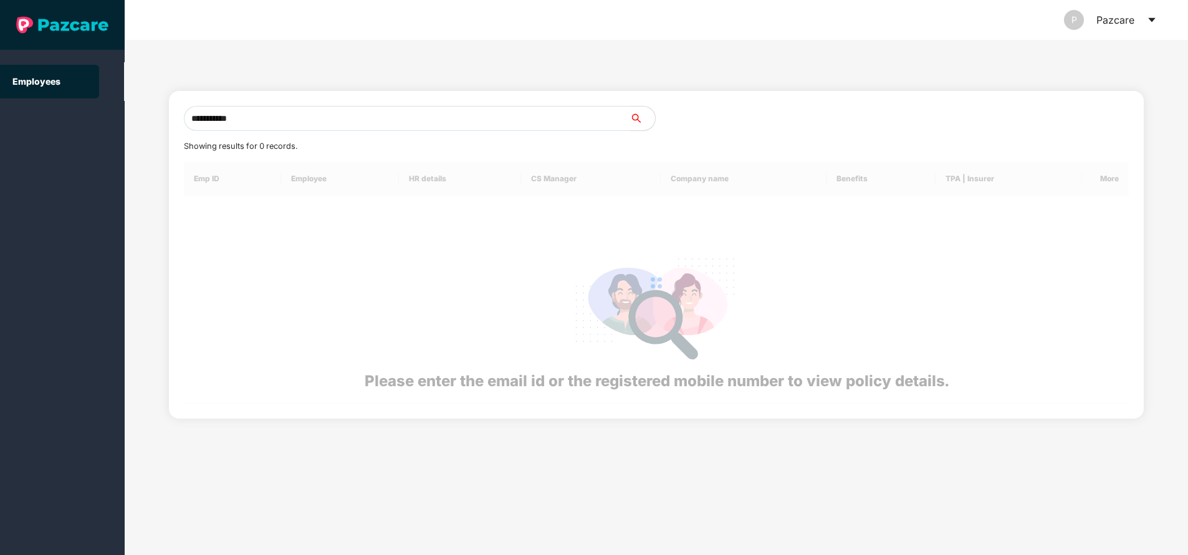
type input "**********"
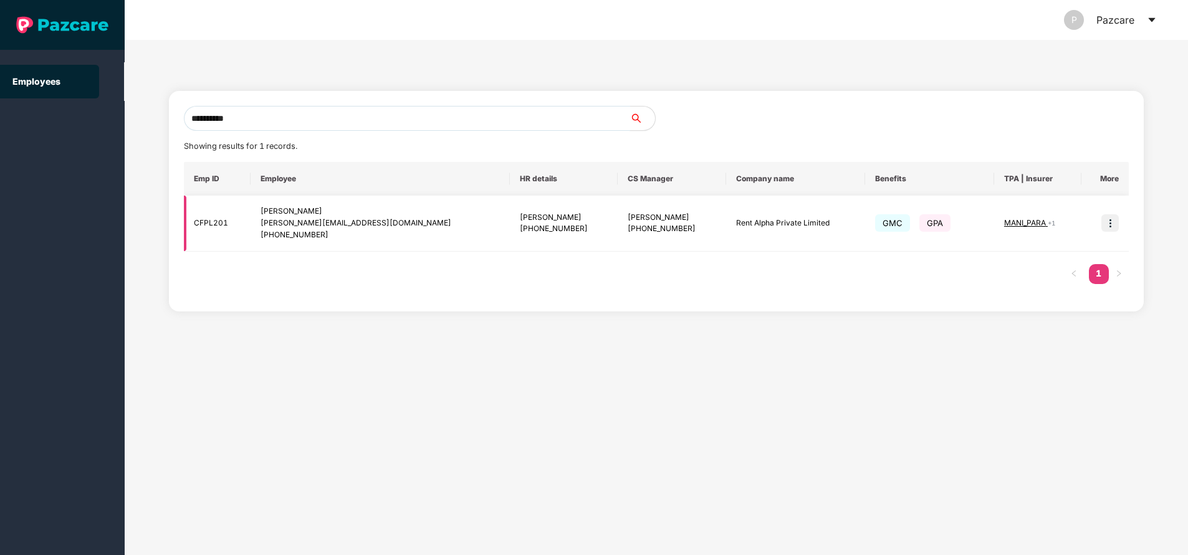
type input "**********"
click at [1113, 224] on img at bounding box center [1110, 222] width 17 height 17
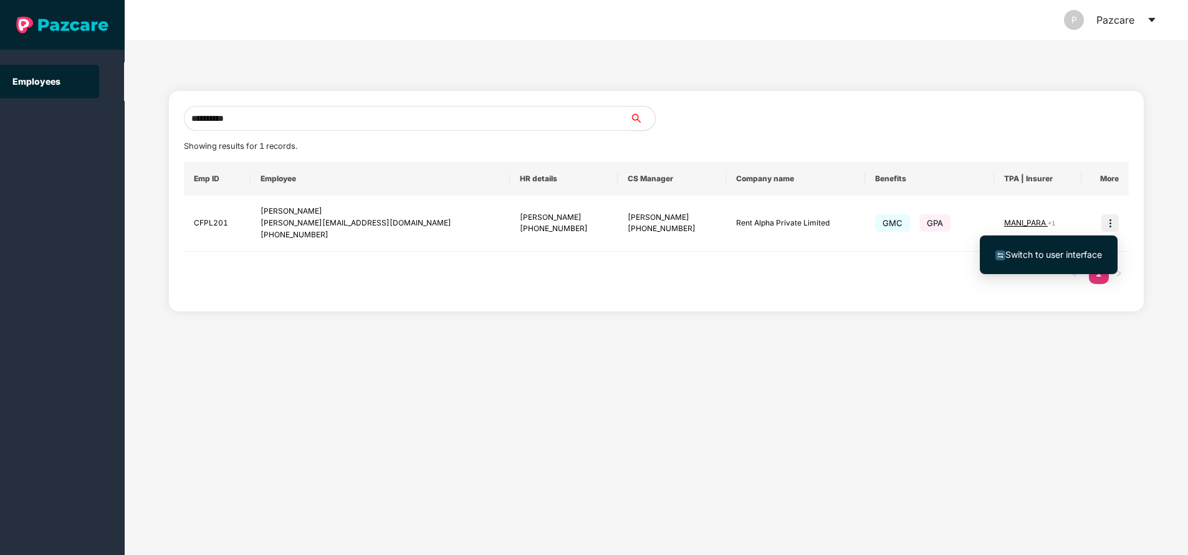
click at [1051, 256] on span "Switch to user interface" at bounding box center [1054, 254] width 97 height 11
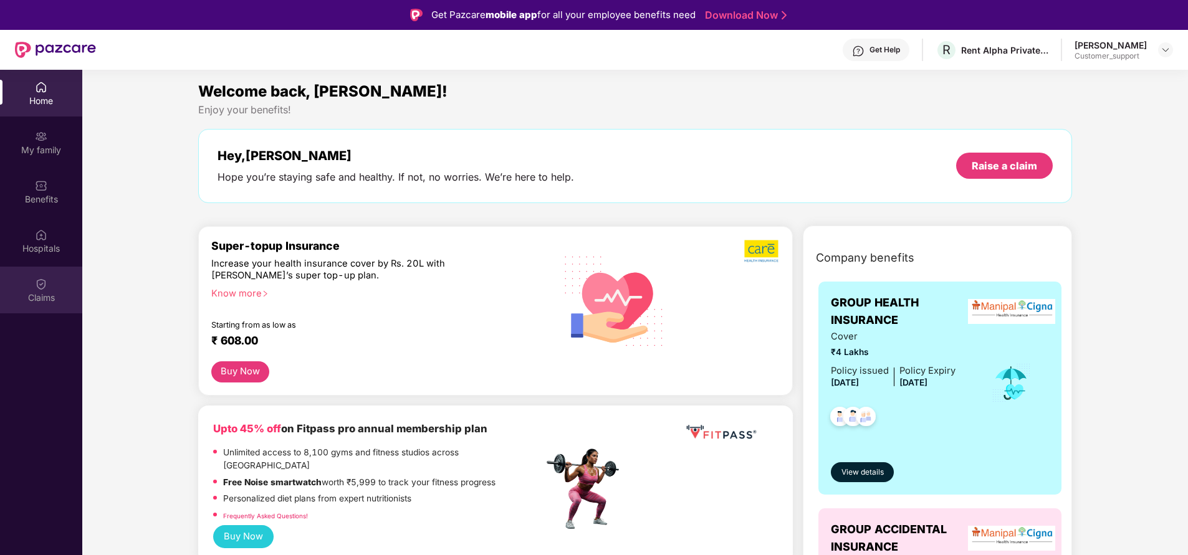
click at [38, 287] on img at bounding box center [41, 284] width 12 height 12
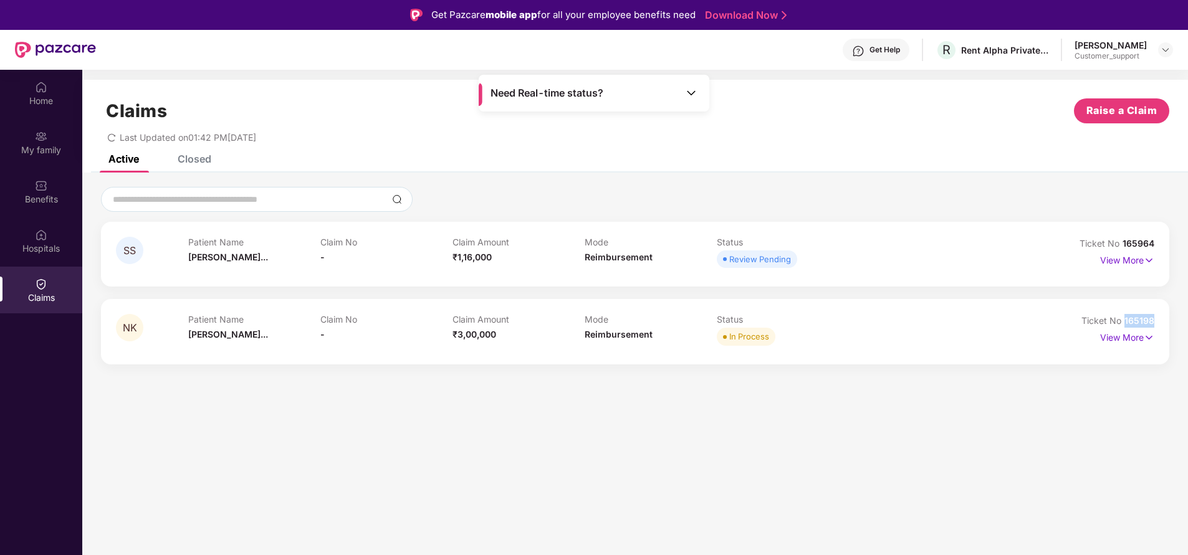
drag, startPoint x: 1125, startPoint y: 319, endPoint x: 1186, endPoint y: 319, distance: 61.1
click at [1186, 319] on div "SS Patient Name Sharmeen Sali... Claim No - Claim Amount ₹1,16,000 Mode Reimbur…" at bounding box center [635, 276] width 1106 height 178
copy span "165198"
drag, startPoint x: 1124, startPoint y: 242, endPoint x: 1191, endPoint y: 236, distance: 67.6
click at [1188, 236] on html "Get Pazcare mobile app for all your employee benefits need Download Now Get Hel…" at bounding box center [594, 277] width 1188 height 555
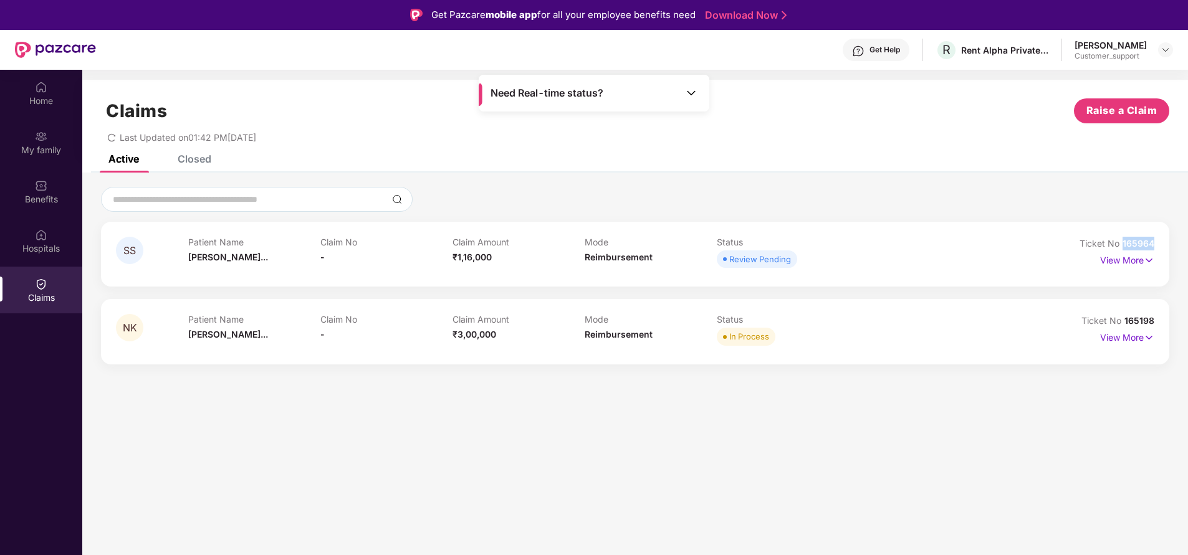
copy span "165964"
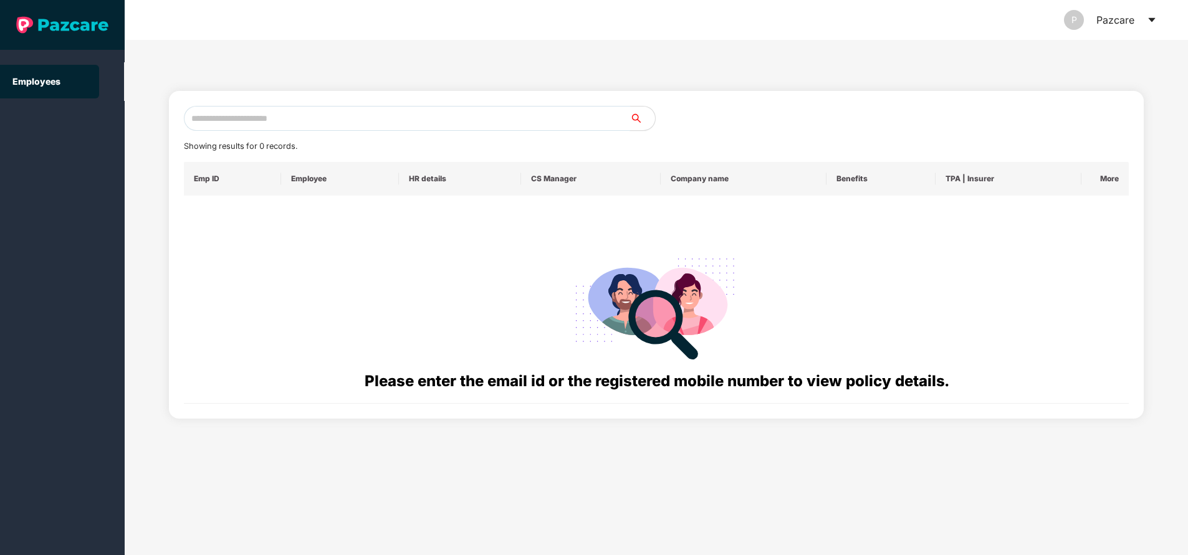
click at [289, 117] on input "text" at bounding box center [407, 118] width 446 height 25
paste input "**********"
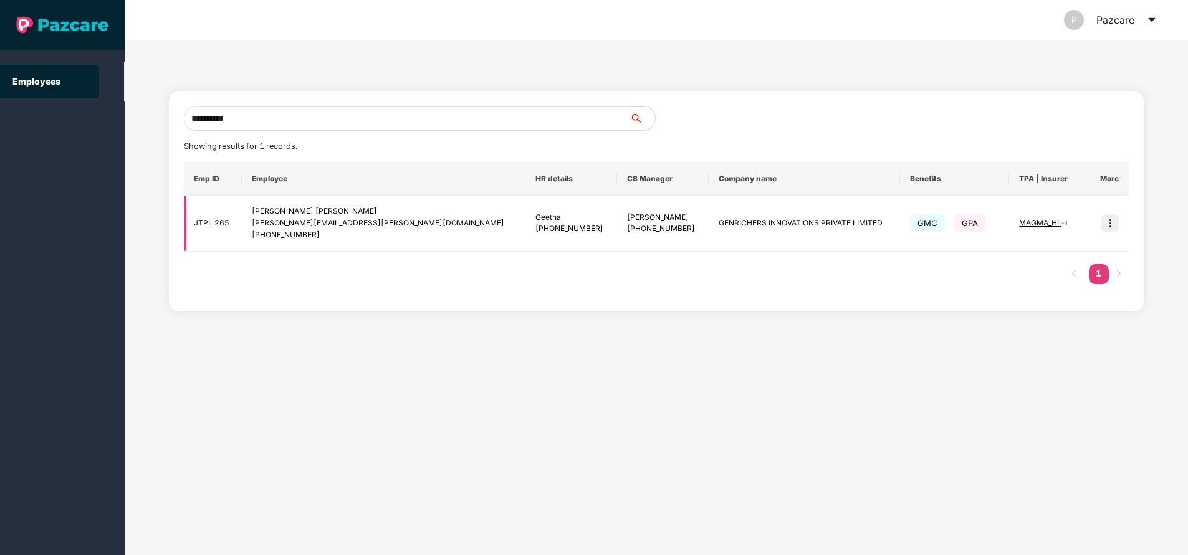
type input "**********"
click at [1111, 221] on img at bounding box center [1110, 222] width 17 height 17
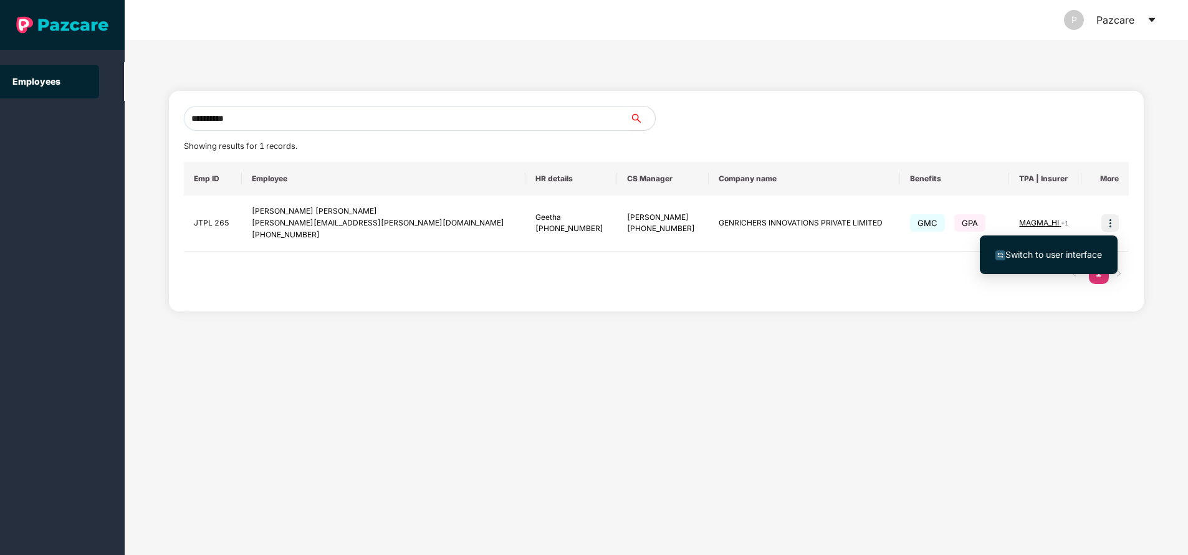
click at [1037, 256] on span "Switch to user interface" at bounding box center [1054, 254] width 97 height 11
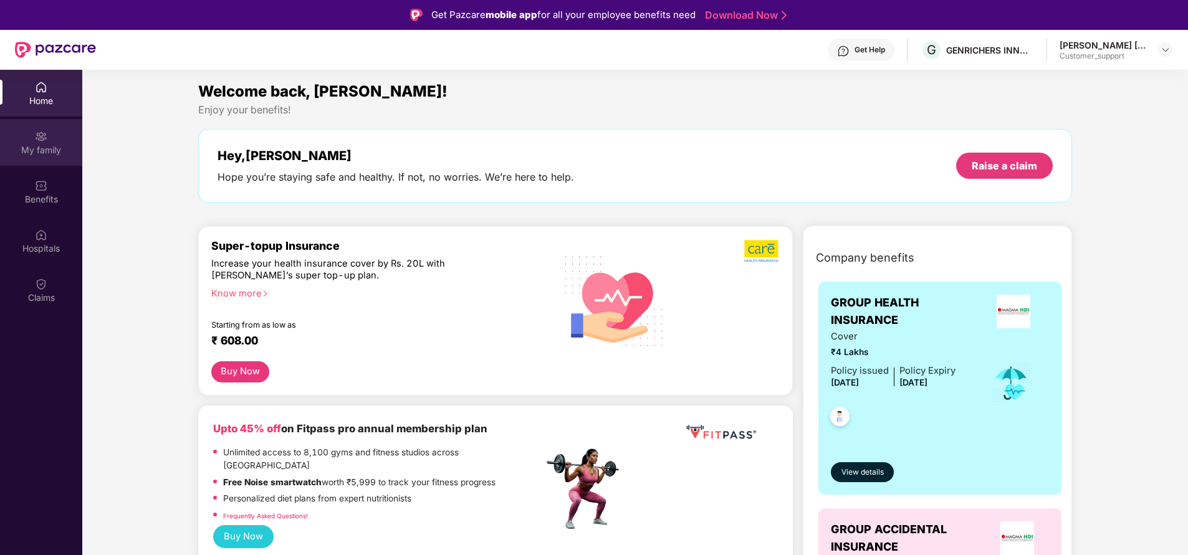
click at [35, 151] on div "My family" at bounding box center [41, 150] width 82 height 12
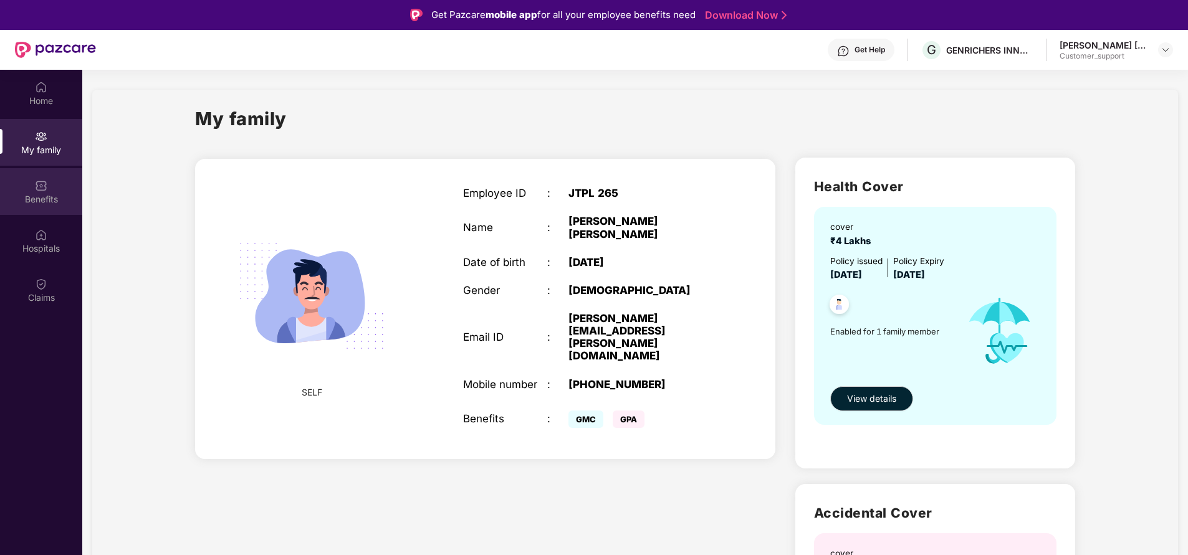
click at [32, 211] on div "Benefits" at bounding box center [41, 191] width 82 height 47
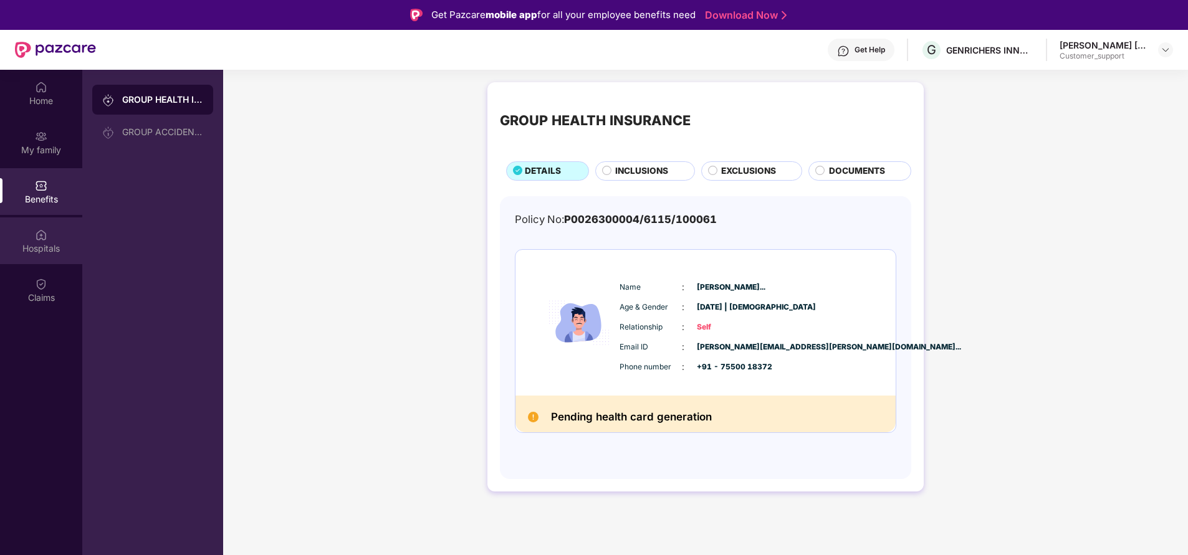
click at [50, 241] on div "Hospitals" at bounding box center [41, 241] width 82 height 47
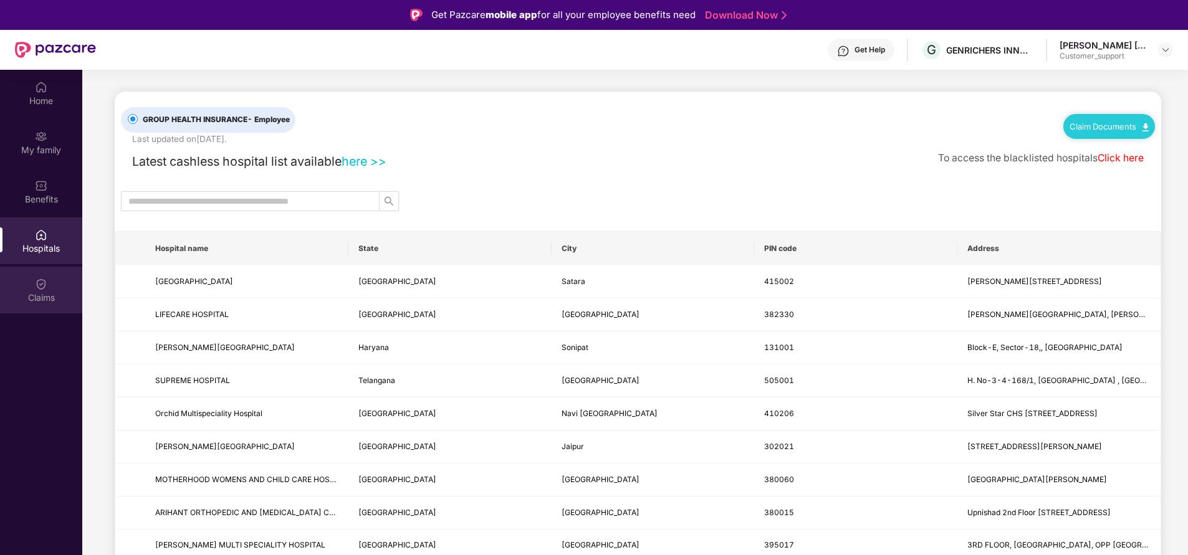
click at [57, 287] on div "Claims" at bounding box center [41, 290] width 82 height 47
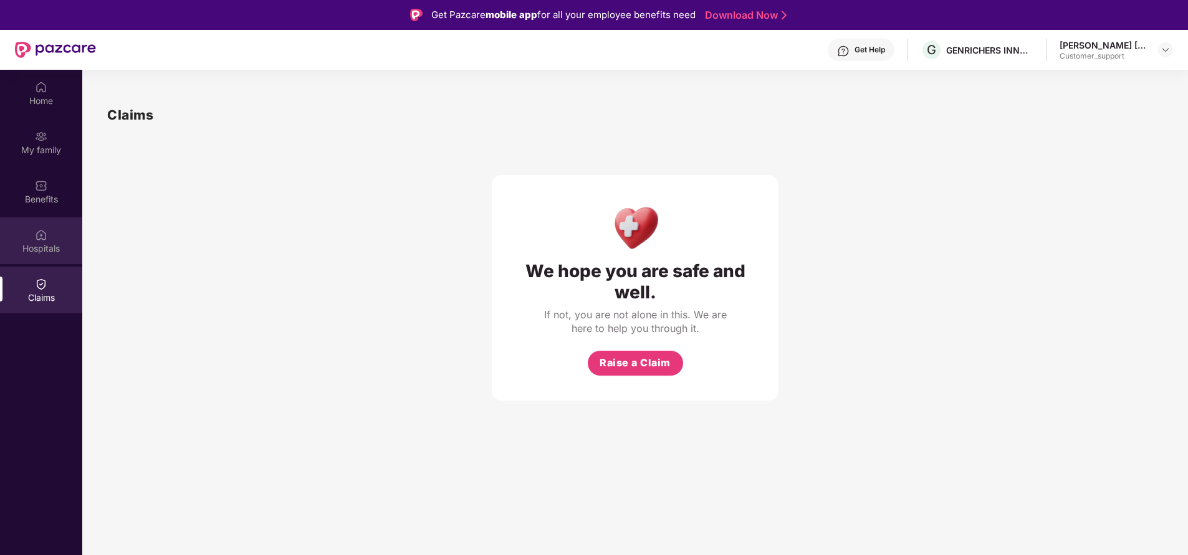
click at [55, 254] on div "Hospitals" at bounding box center [41, 248] width 82 height 12
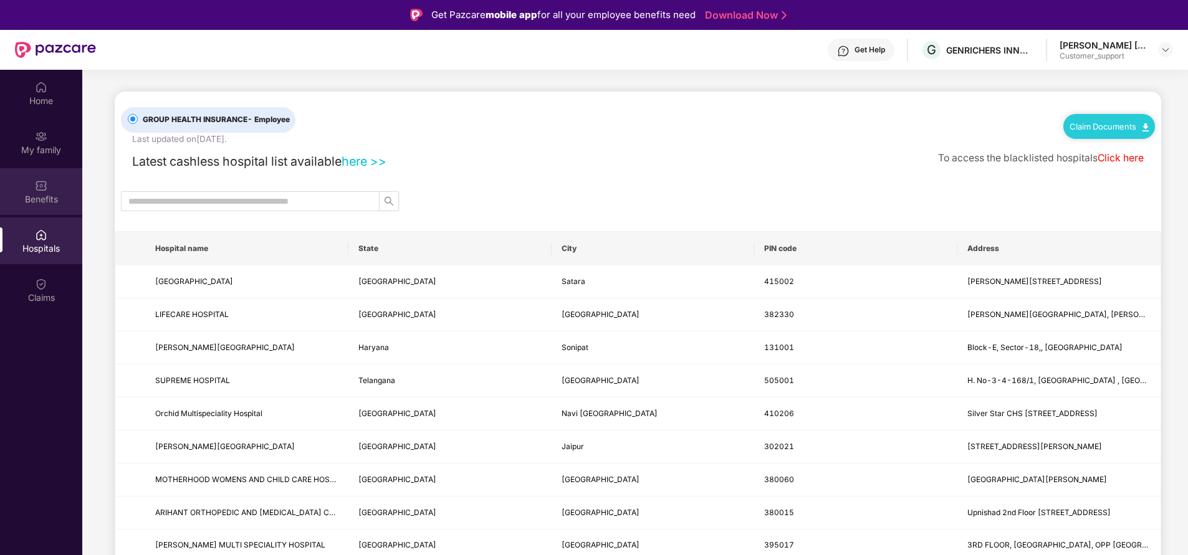
click at [52, 192] on div "Benefits" at bounding box center [41, 191] width 82 height 47
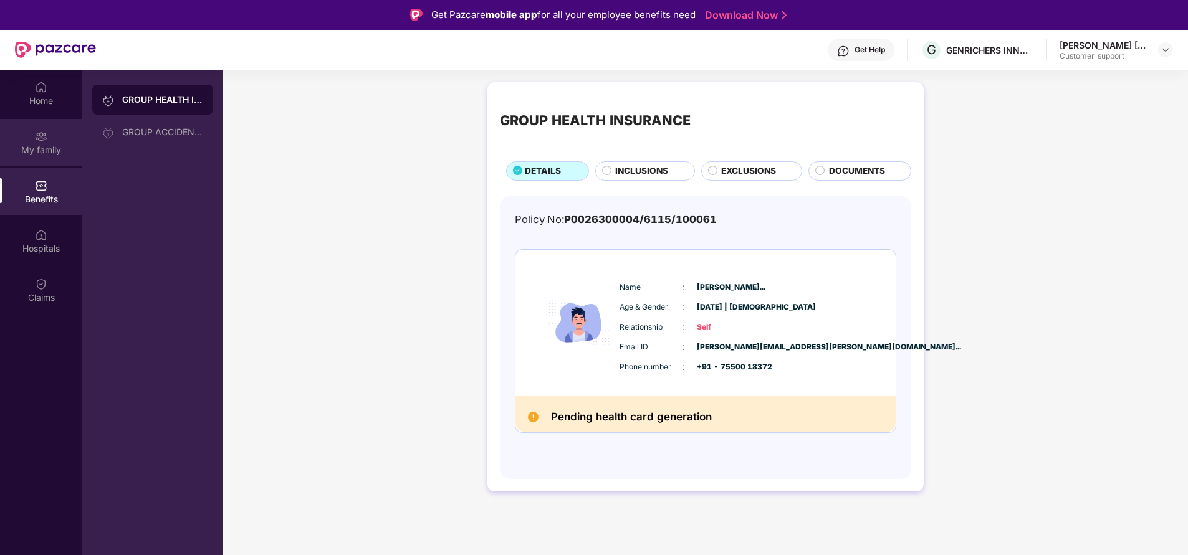
click at [42, 152] on div "My family" at bounding box center [41, 150] width 82 height 12
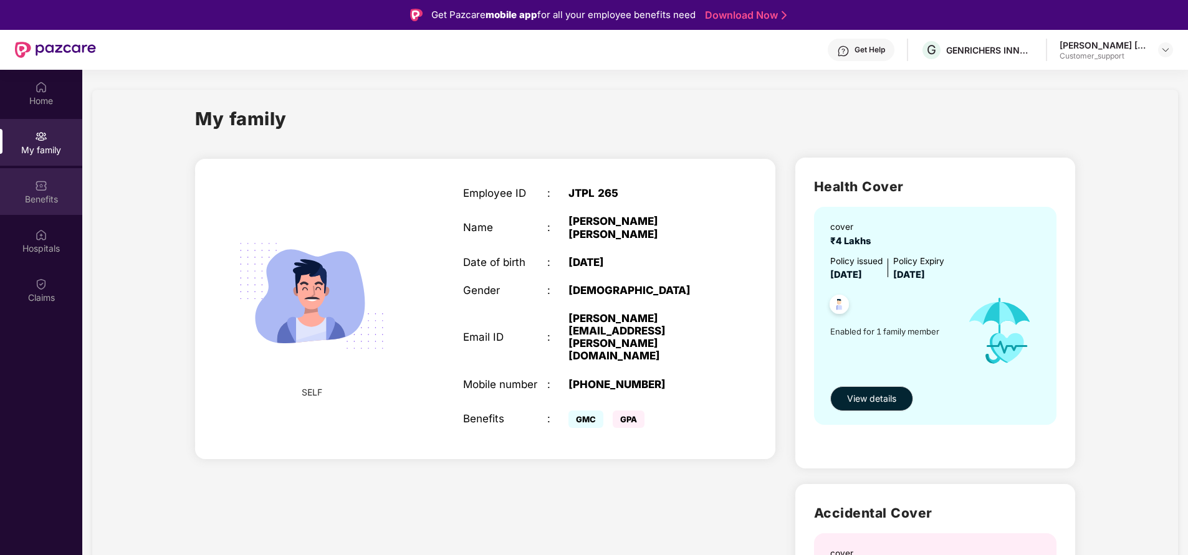
click at [41, 200] on div "Benefits" at bounding box center [41, 199] width 82 height 12
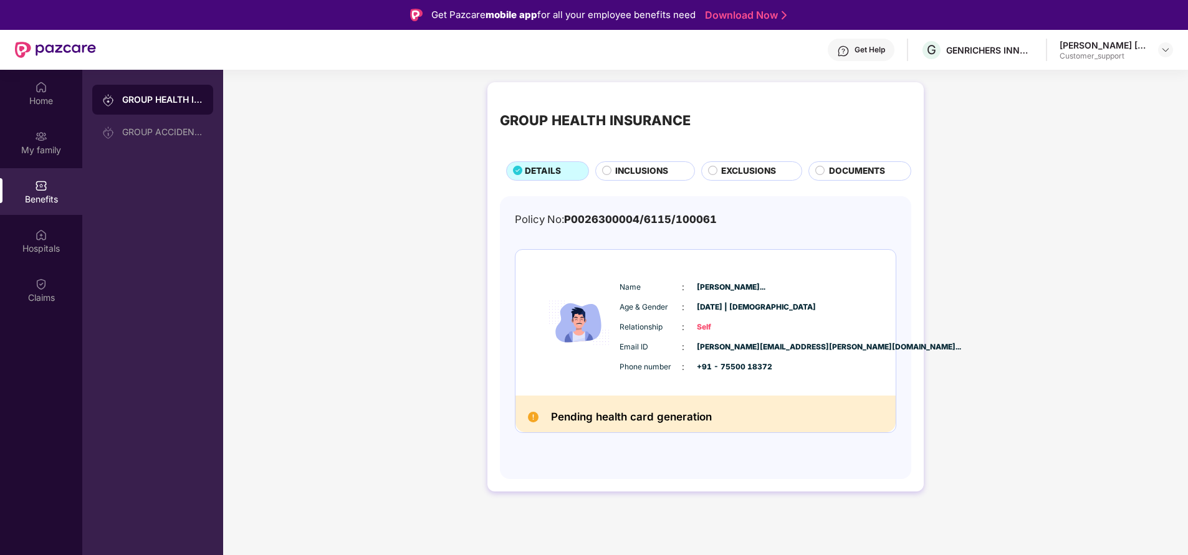
click at [859, 44] on div "Get Help" at bounding box center [861, 50] width 67 height 22
click at [416, 392] on div "GROUP HEALTH INSURANCE DETAILS INCLUSIONS EXCLUSIONS DOCUMENTS Policy No: P0026…" at bounding box center [705, 293] width 965 height 434
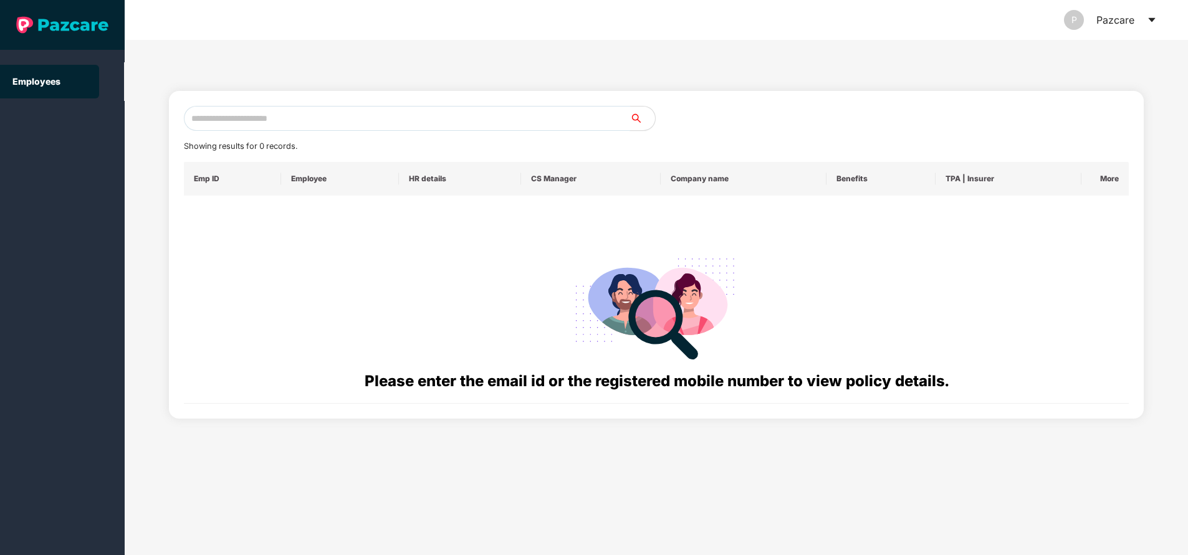
click at [340, 118] on input "text" at bounding box center [407, 118] width 446 height 25
paste input "**********"
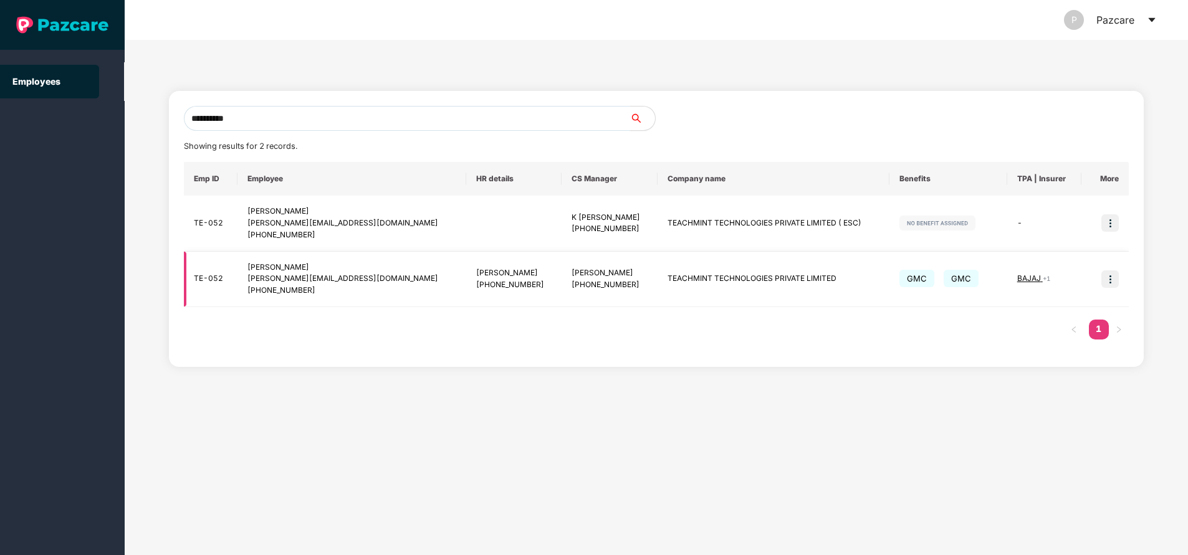
type input "**********"
click at [1115, 284] on img at bounding box center [1110, 279] width 17 height 17
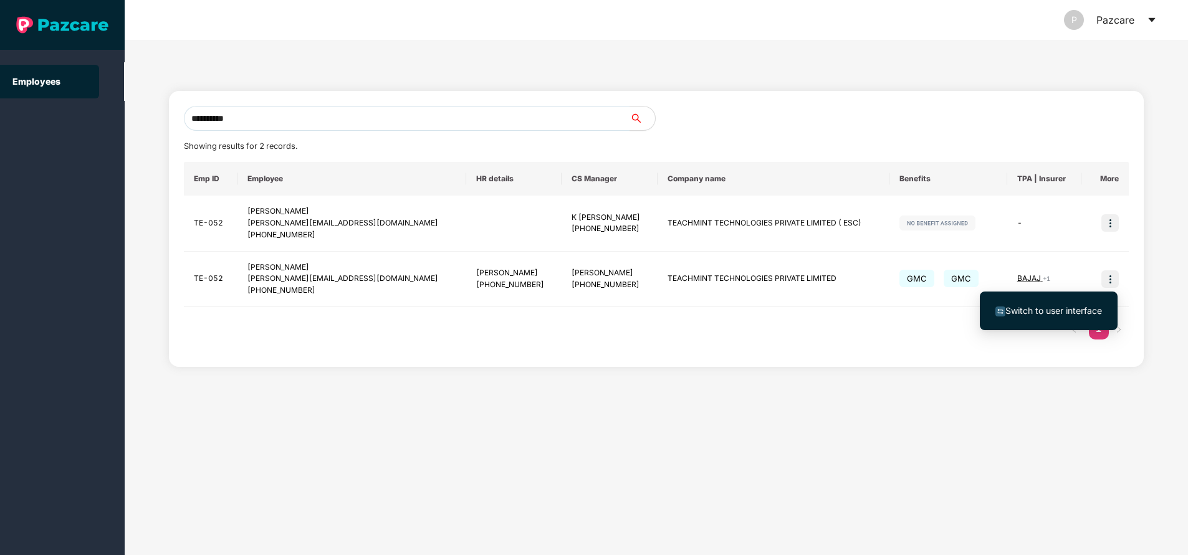
click at [1062, 312] on span "Switch to user interface" at bounding box center [1054, 310] width 97 height 11
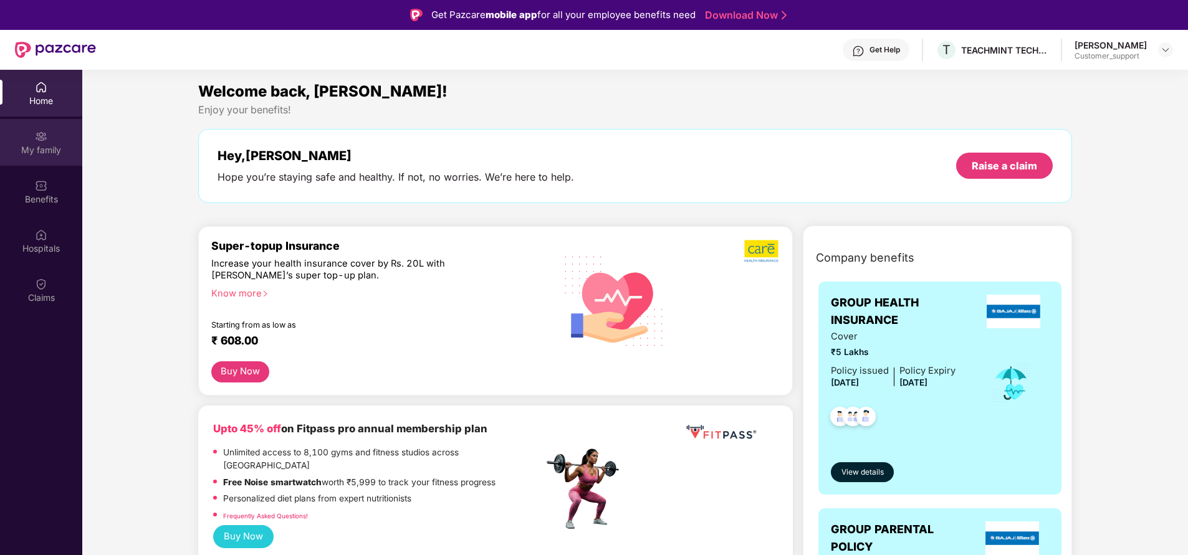
click at [44, 151] on div "My family" at bounding box center [41, 150] width 82 height 12
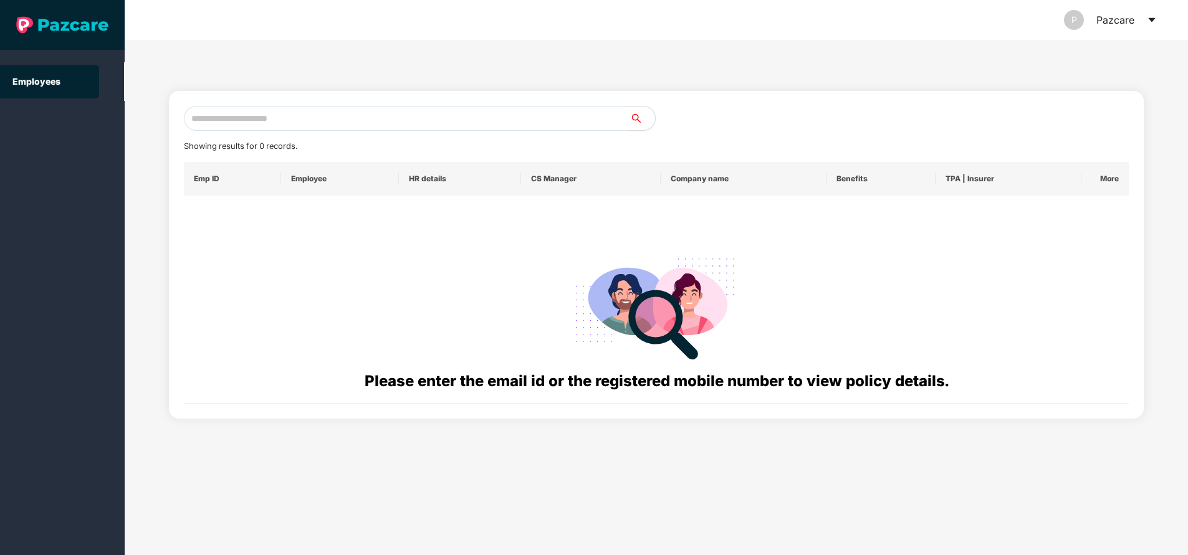
click at [327, 120] on input "text" at bounding box center [407, 118] width 446 height 25
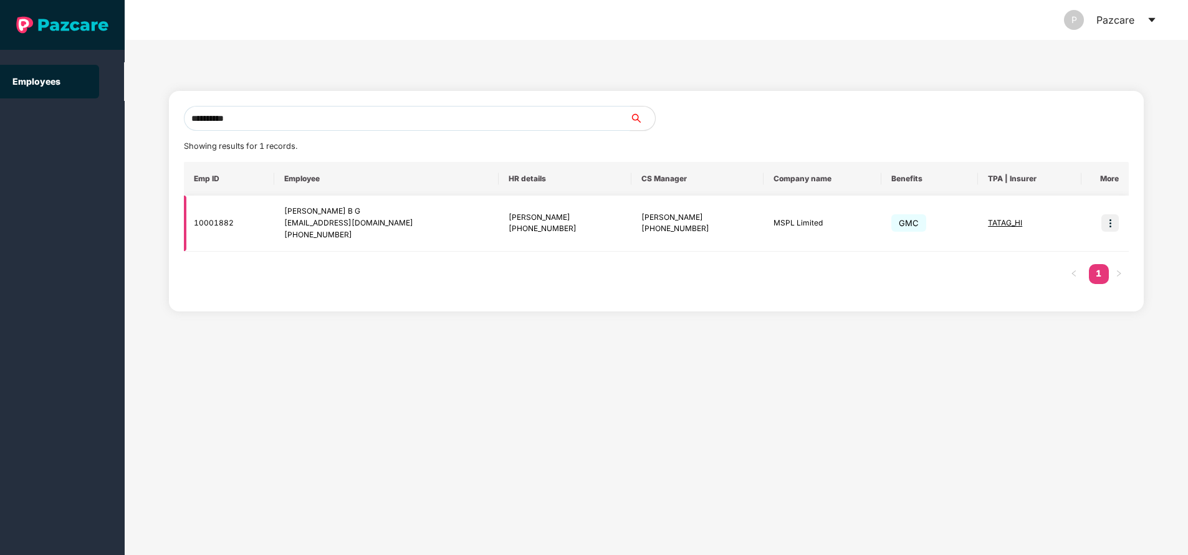
type input "**********"
click at [1111, 228] on img at bounding box center [1110, 222] width 17 height 17
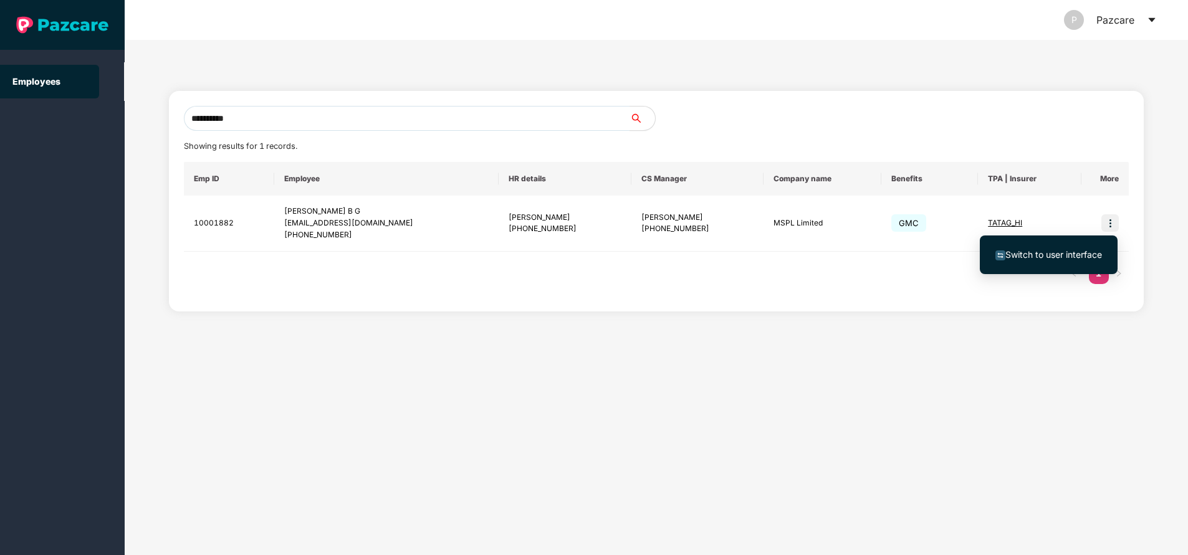
click at [1050, 247] on li "Switch to user interface" at bounding box center [1049, 255] width 138 height 26
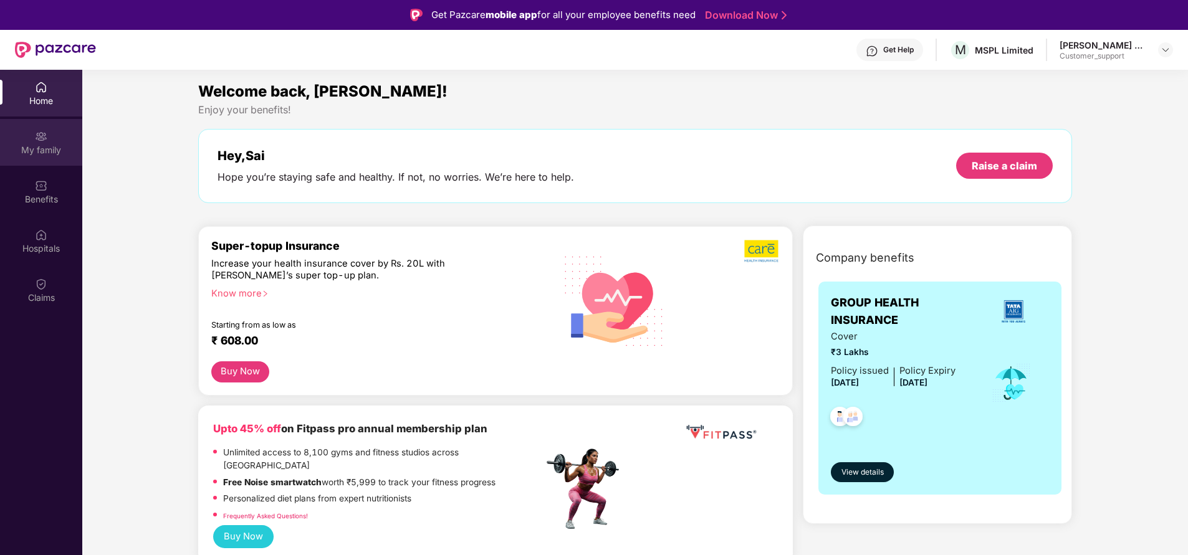
click at [40, 137] on img at bounding box center [41, 136] width 12 height 12
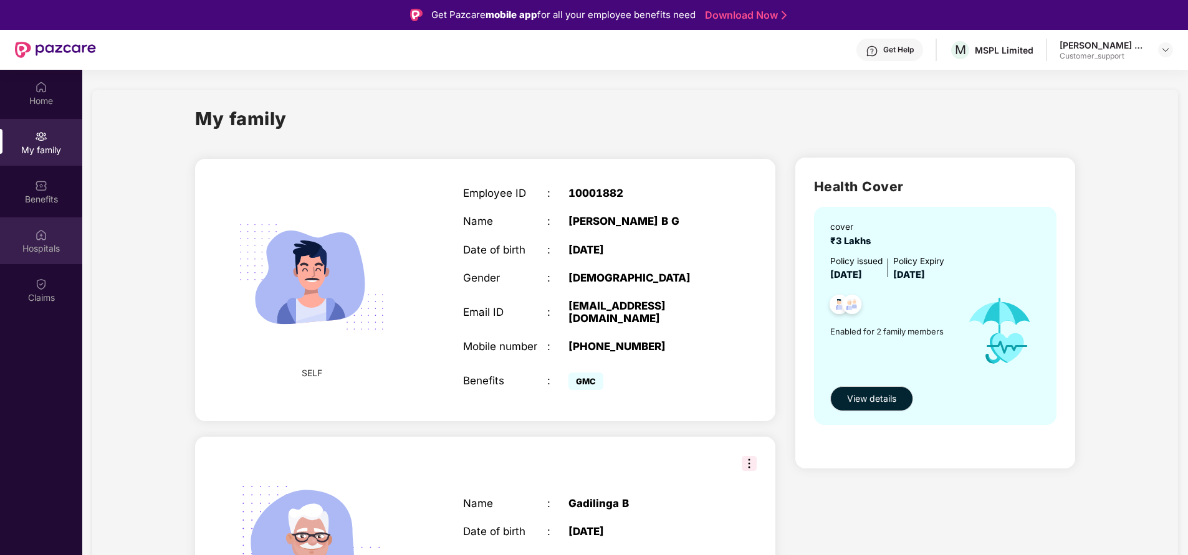
click at [50, 250] on div "Hospitals" at bounding box center [41, 248] width 82 height 12
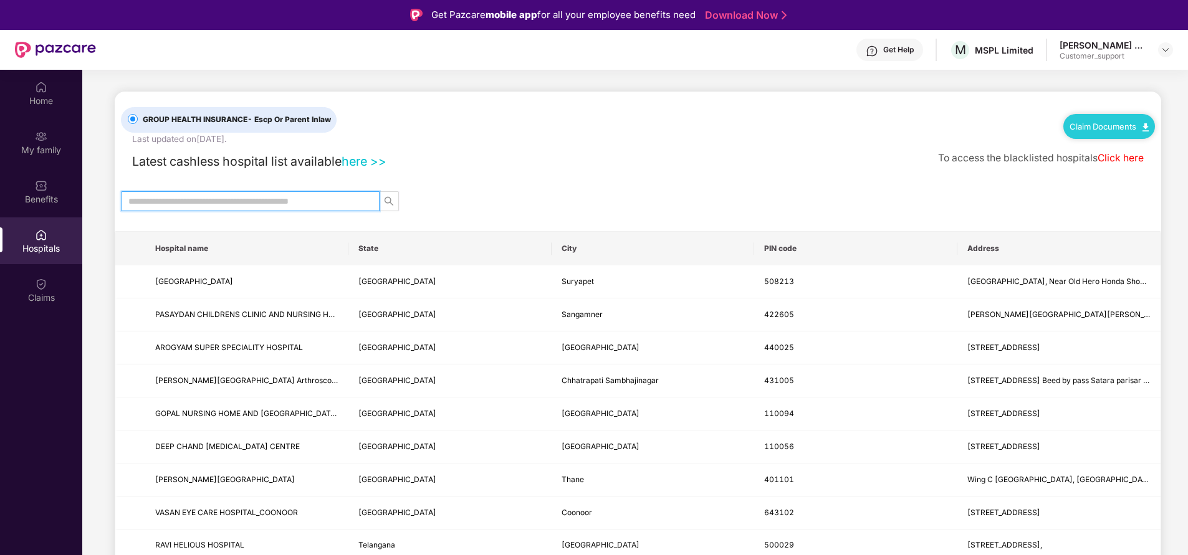
click at [261, 203] on input "text" at bounding box center [245, 201] width 234 height 14
click at [42, 186] on img at bounding box center [41, 186] width 12 height 12
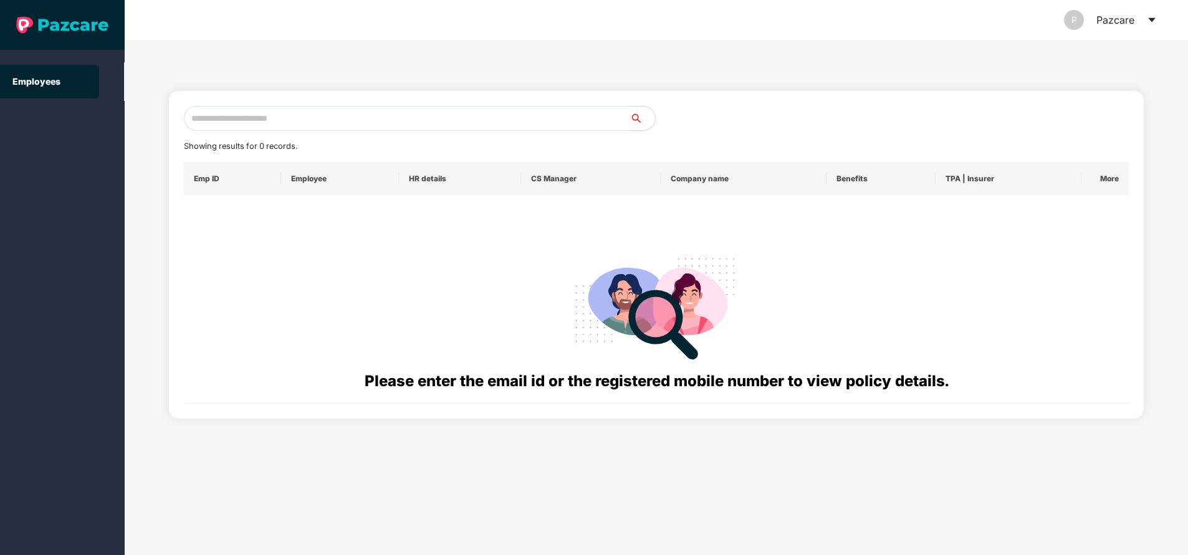
click at [337, 121] on input "text" at bounding box center [407, 118] width 446 height 25
paste input "**********"
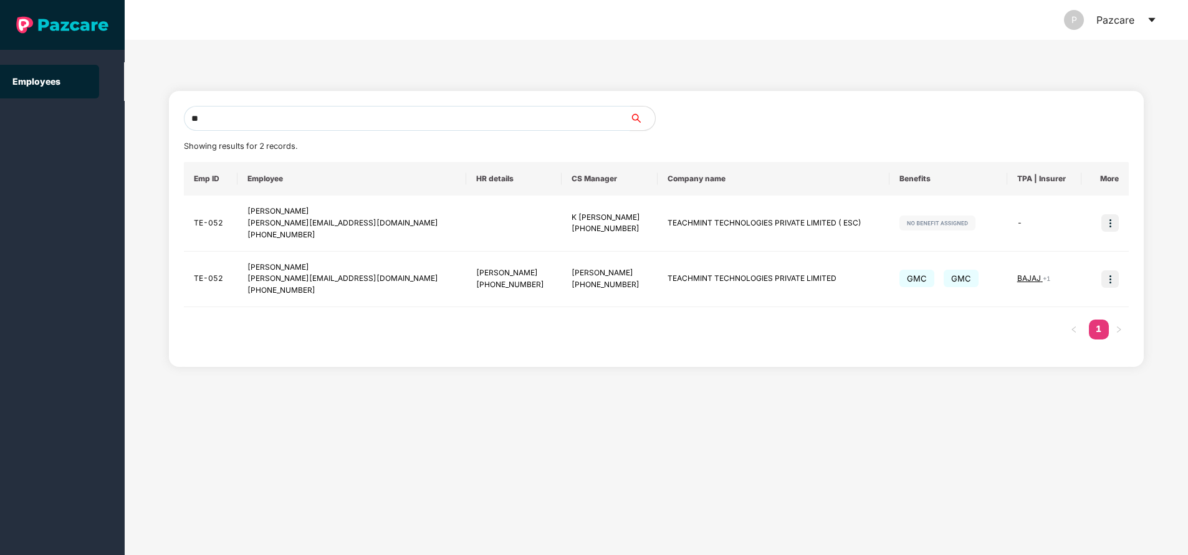
type input "*"
paste input "**********"
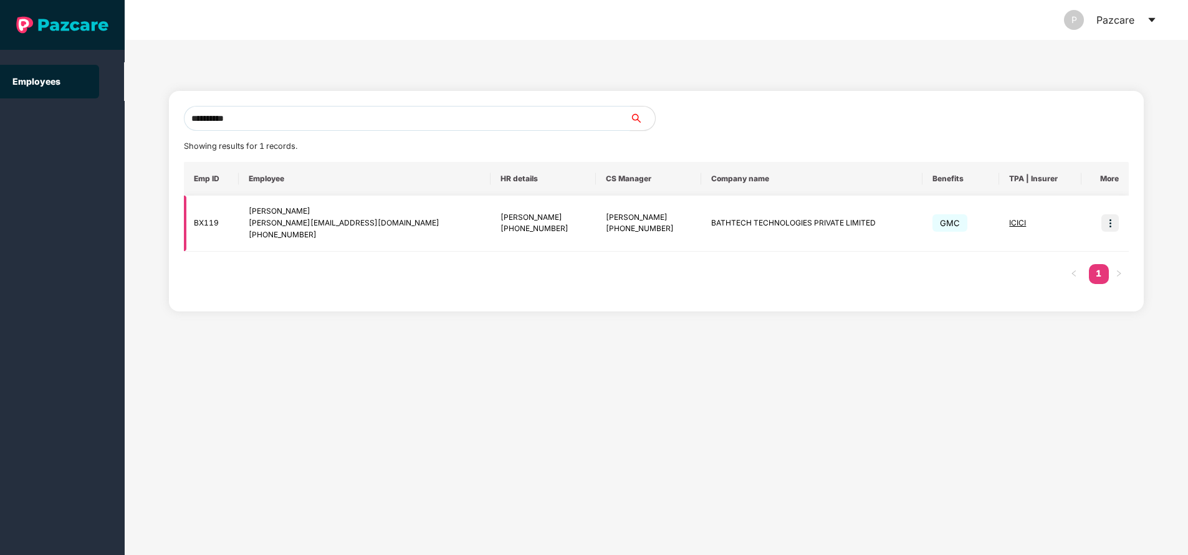
type input "**********"
click at [1108, 221] on img at bounding box center [1110, 222] width 17 height 17
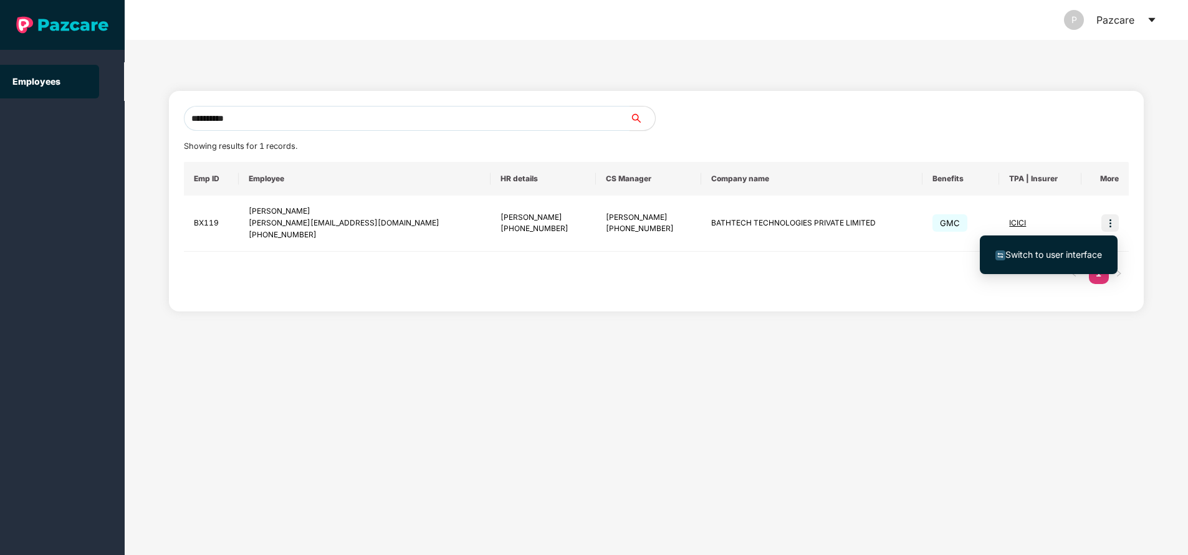
click at [1063, 259] on span "Switch to user interface" at bounding box center [1054, 254] width 97 height 11
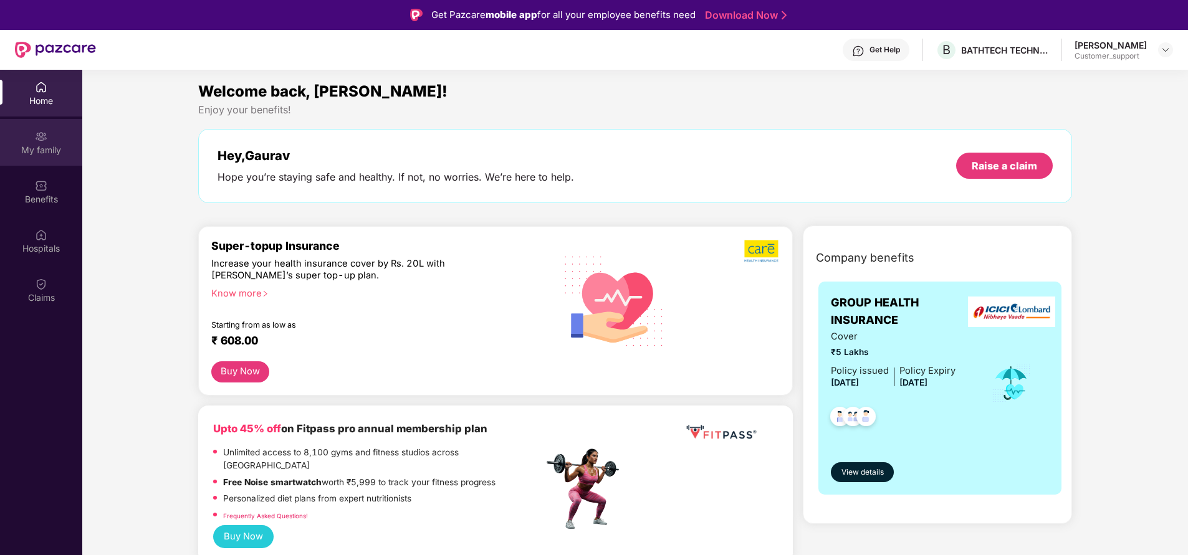
click at [55, 145] on div "My family" at bounding box center [41, 150] width 82 height 12
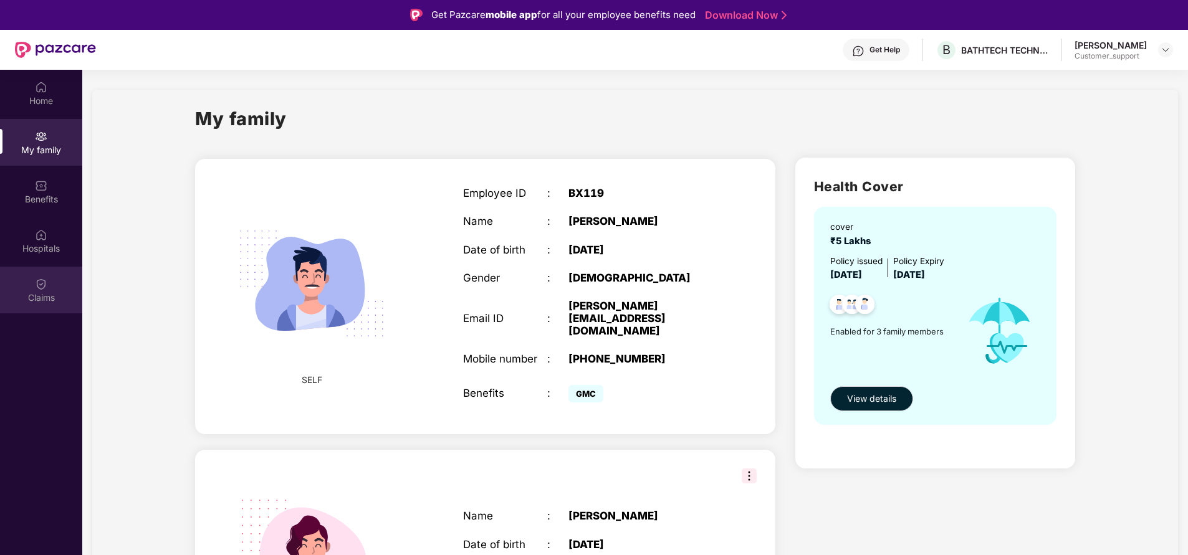
click at [52, 285] on div "Claims" at bounding box center [41, 290] width 82 height 47
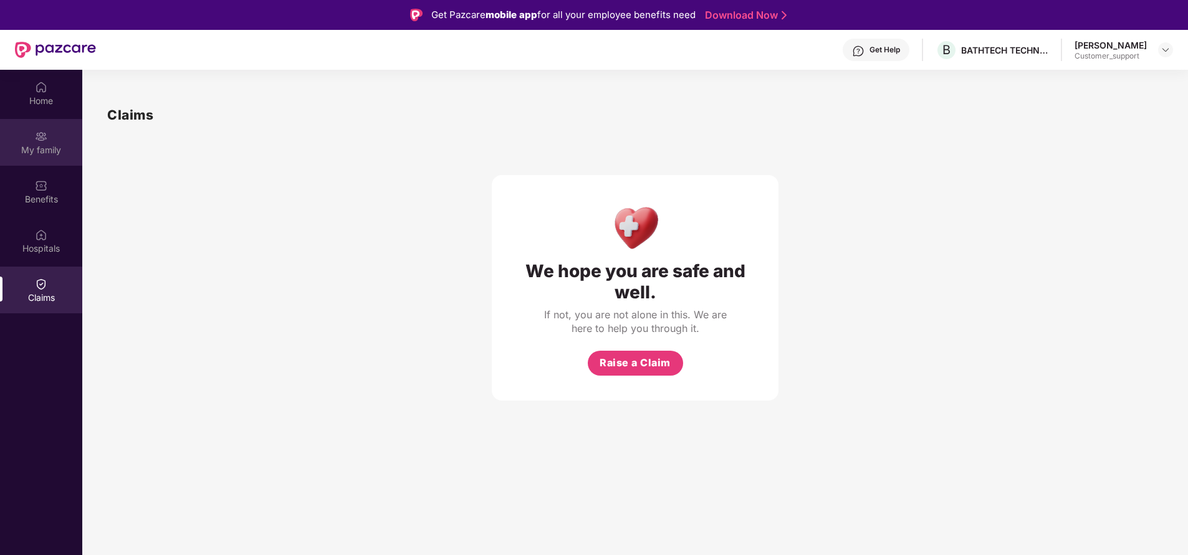
click at [39, 143] on div "My family" at bounding box center [41, 142] width 82 height 47
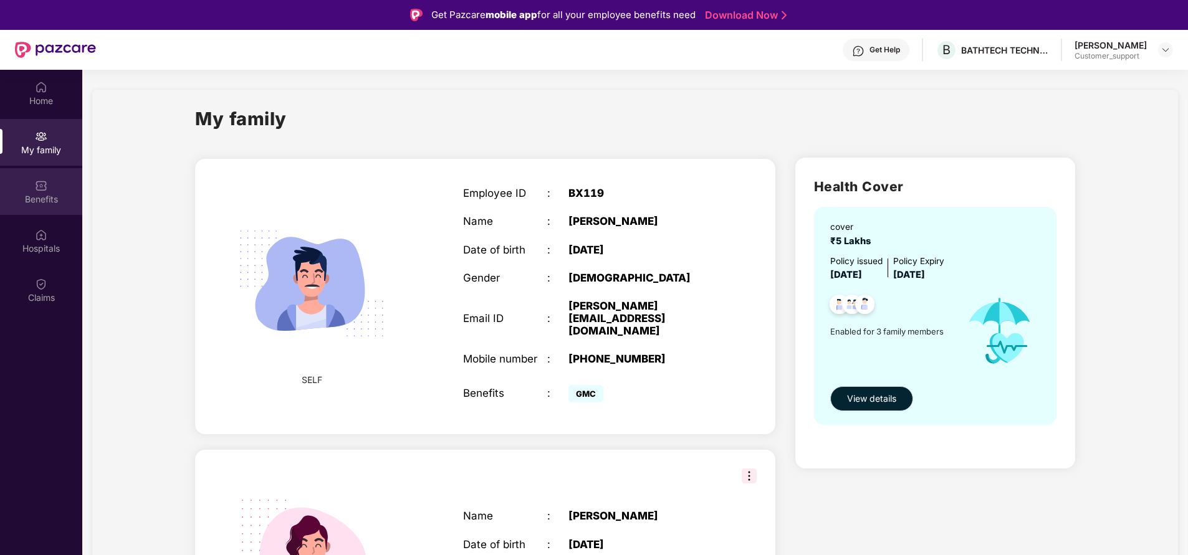
click at [46, 196] on div "Benefits" at bounding box center [41, 199] width 82 height 12
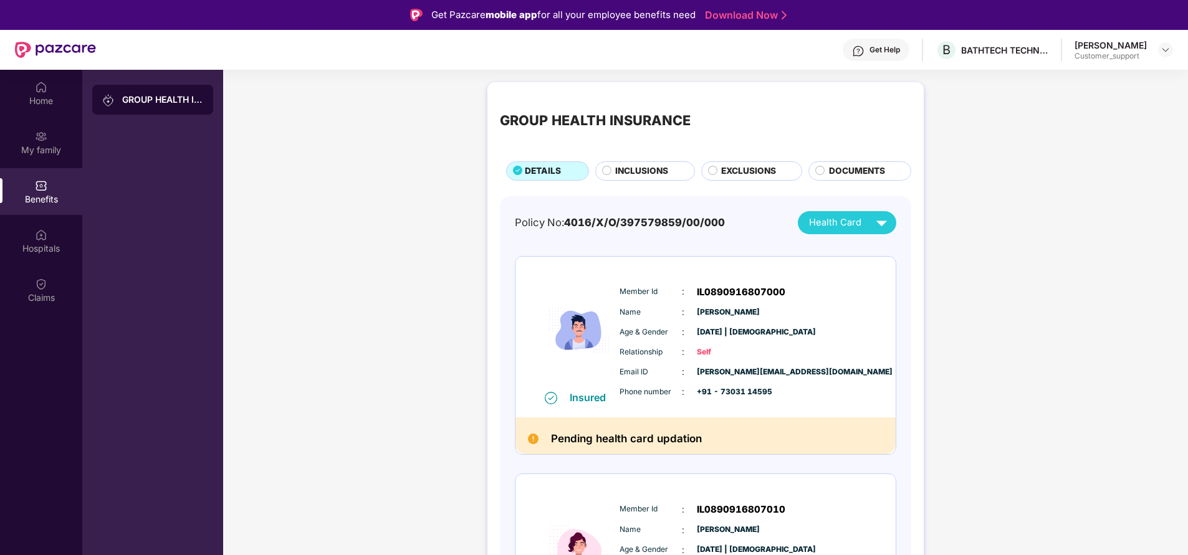
click at [626, 171] on span "INCLUSIONS" at bounding box center [641, 171] width 53 height 13
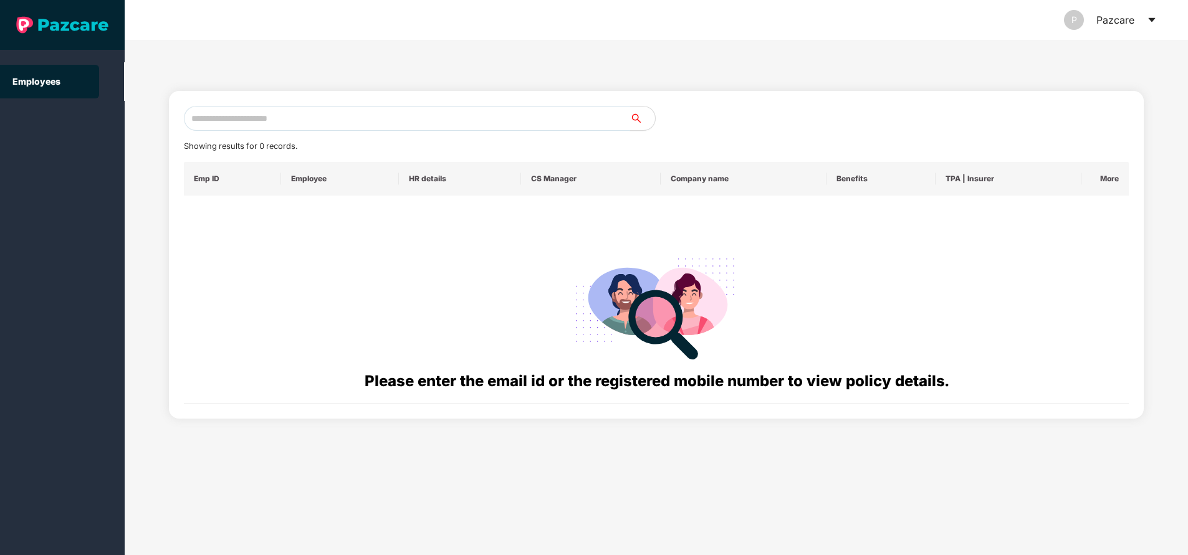
click at [325, 118] on input "text" at bounding box center [407, 118] width 446 height 25
paste input "**********"
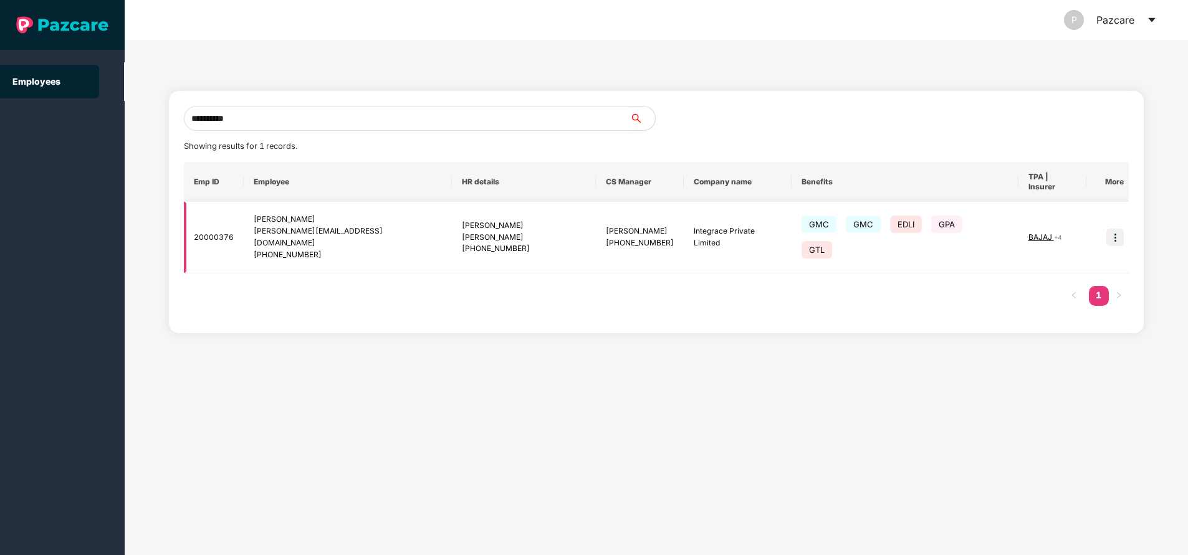
type input "**********"
click at [1113, 229] on img at bounding box center [1115, 237] width 17 height 17
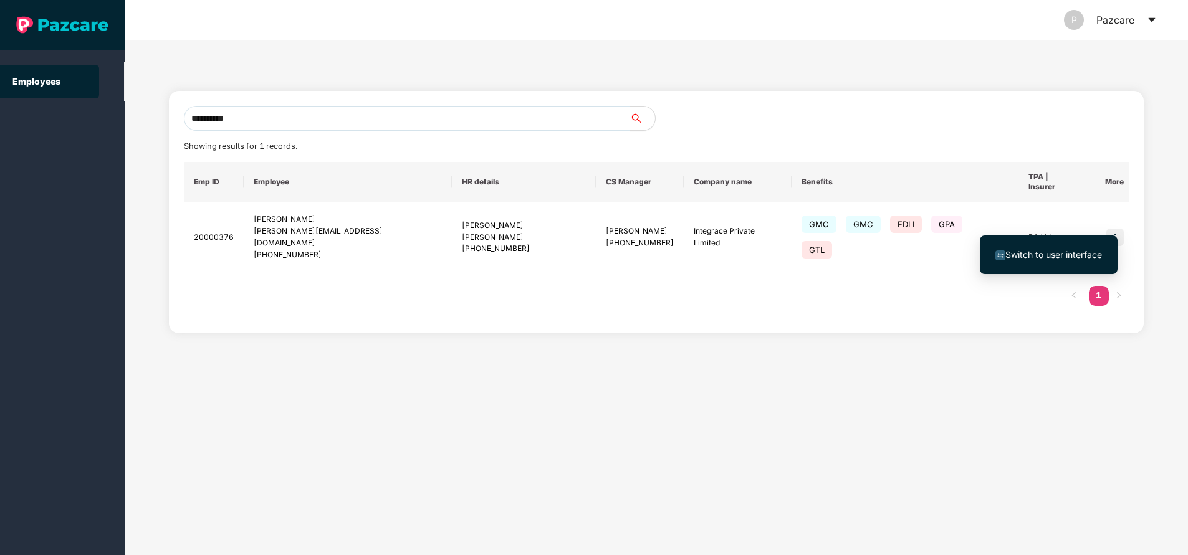
click at [1025, 252] on span "Switch to user interface" at bounding box center [1054, 254] width 97 height 11
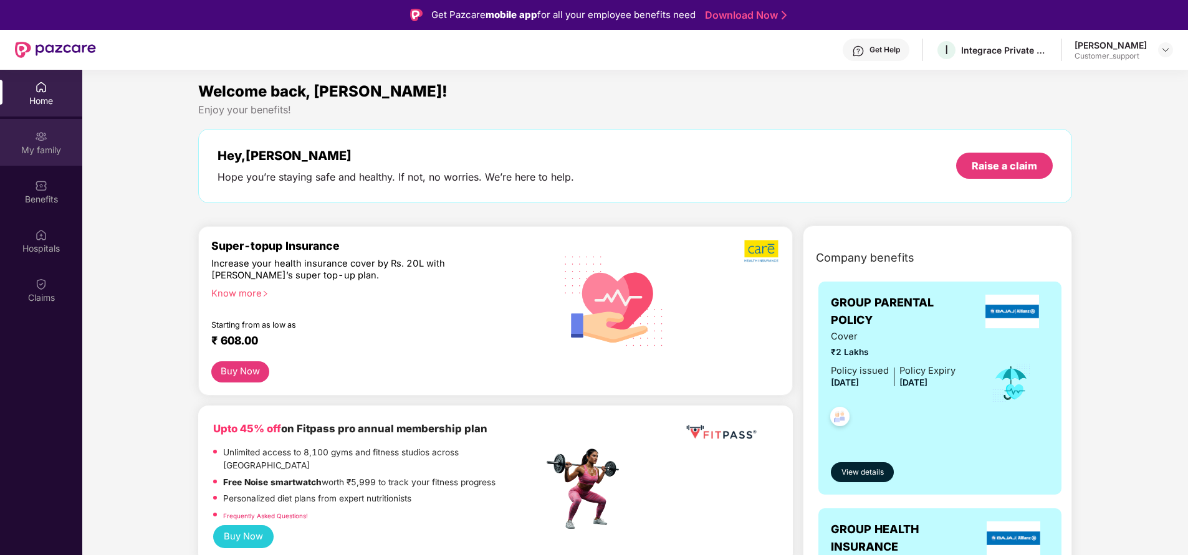
click at [32, 155] on div "My family" at bounding box center [41, 150] width 82 height 12
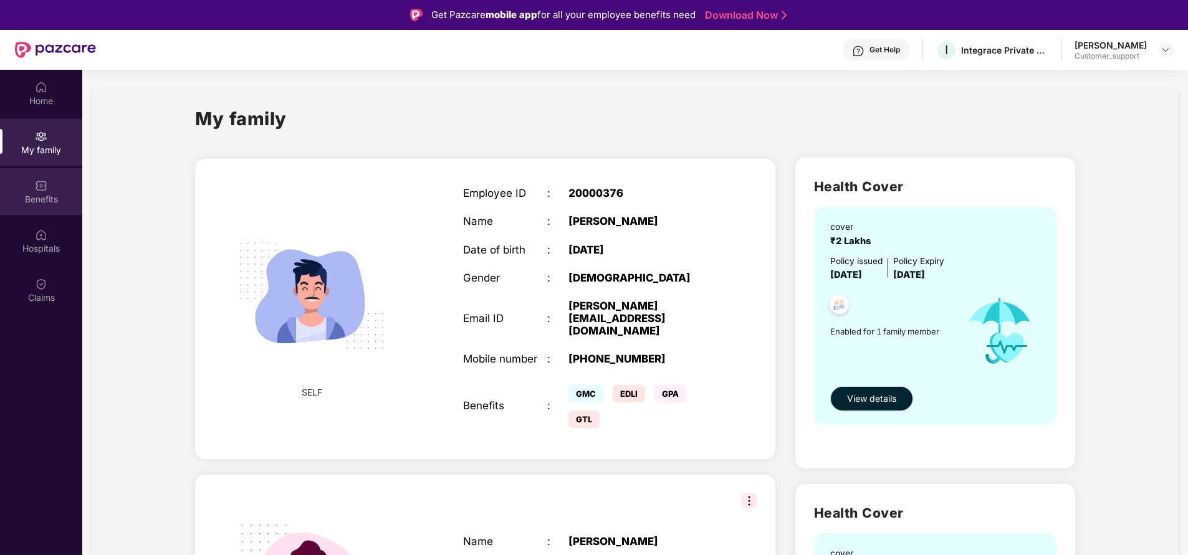
click at [42, 198] on div "Benefits" at bounding box center [41, 199] width 82 height 12
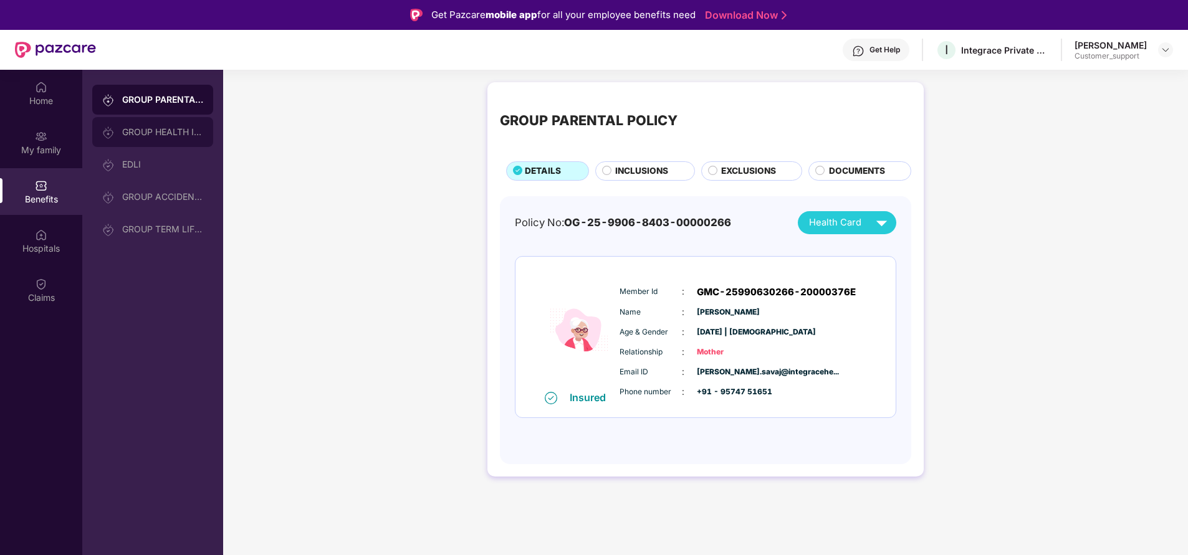
click at [175, 132] on div "GROUP HEALTH INSURANCE" at bounding box center [162, 132] width 81 height 10
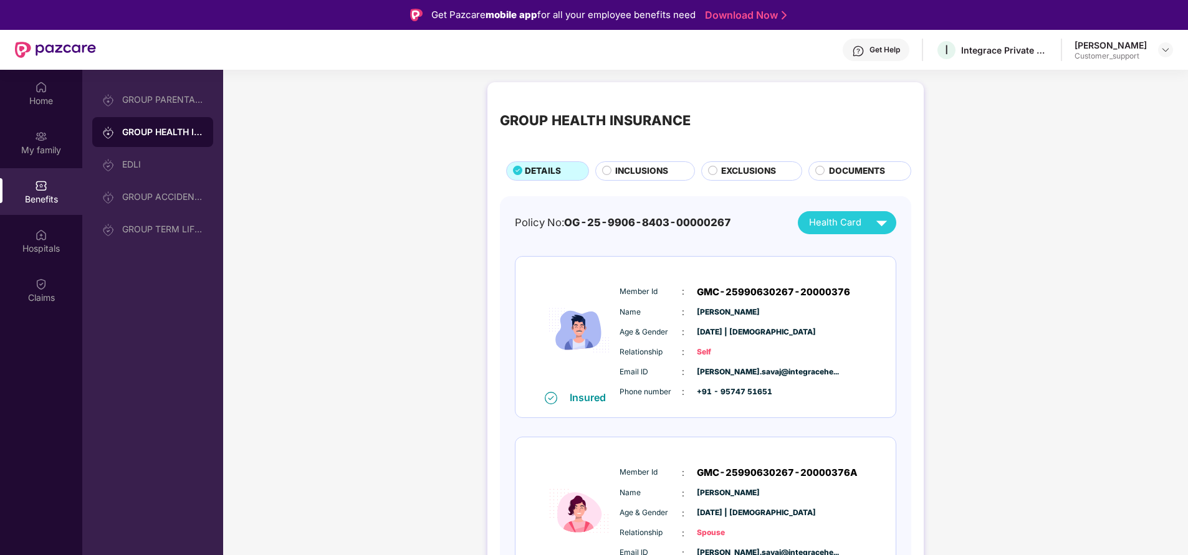
click at [631, 168] on span "INCLUSIONS" at bounding box center [641, 171] width 53 height 13
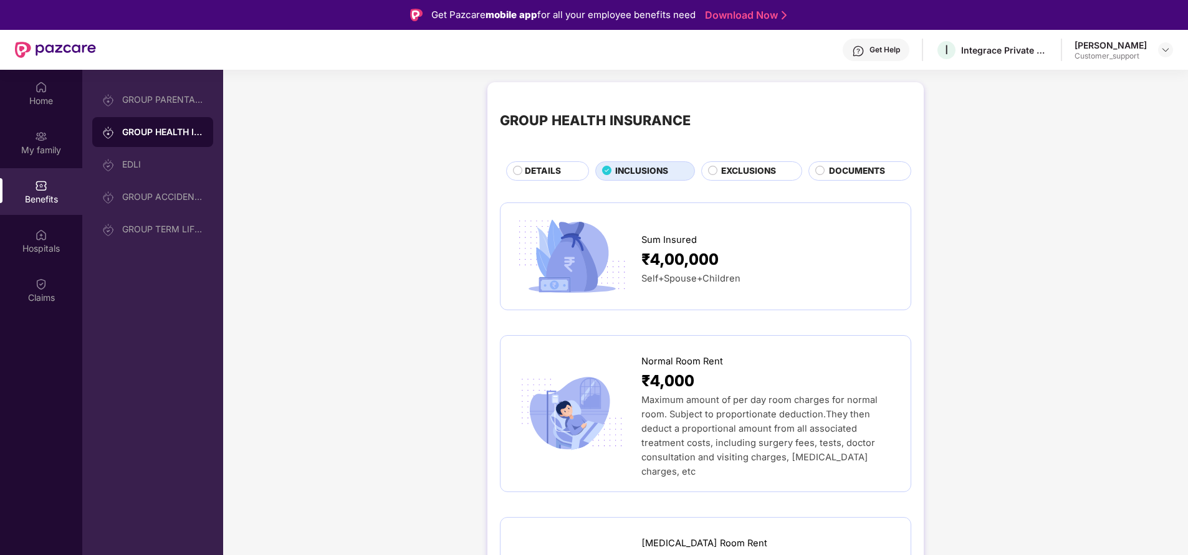
click at [545, 169] on span "DETAILS" at bounding box center [543, 171] width 36 height 13
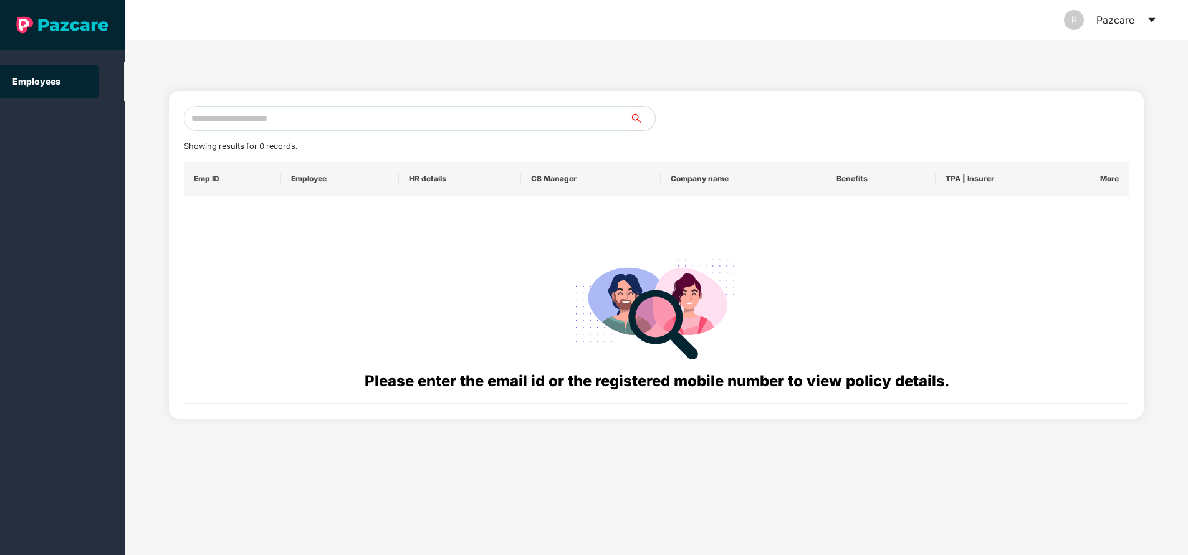
click at [380, 124] on input "text" at bounding box center [407, 118] width 446 height 25
paste input "**********"
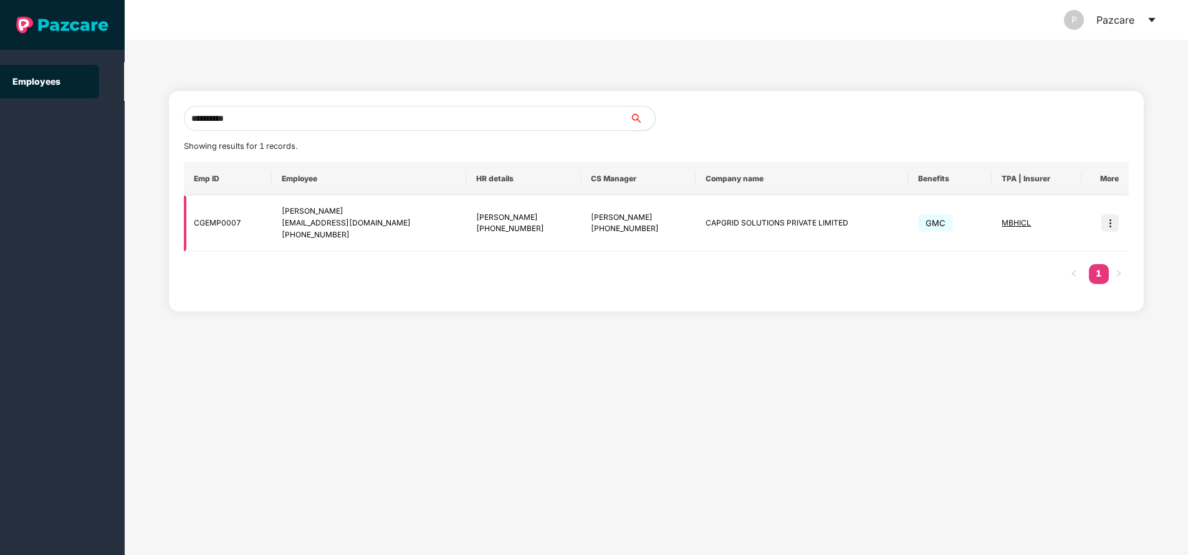
type input "**********"
click at [1115, 229] on img at bounding box center [1110, 222] width 17 height 17
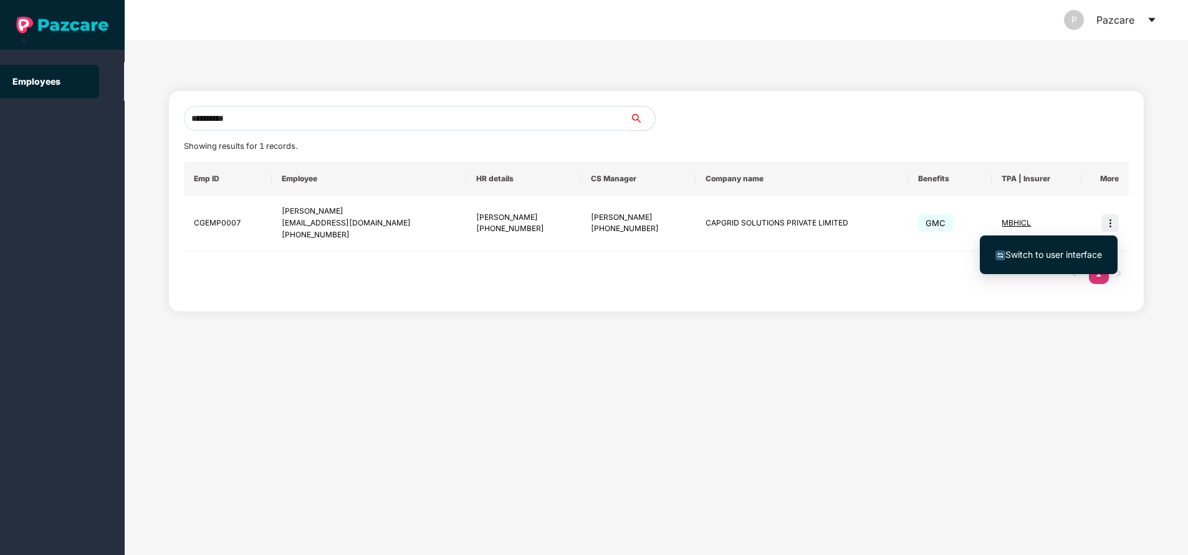
click at [1038, 253] on span "Switch to user interface" at bounding box center [1054, 254] width 97 height 11
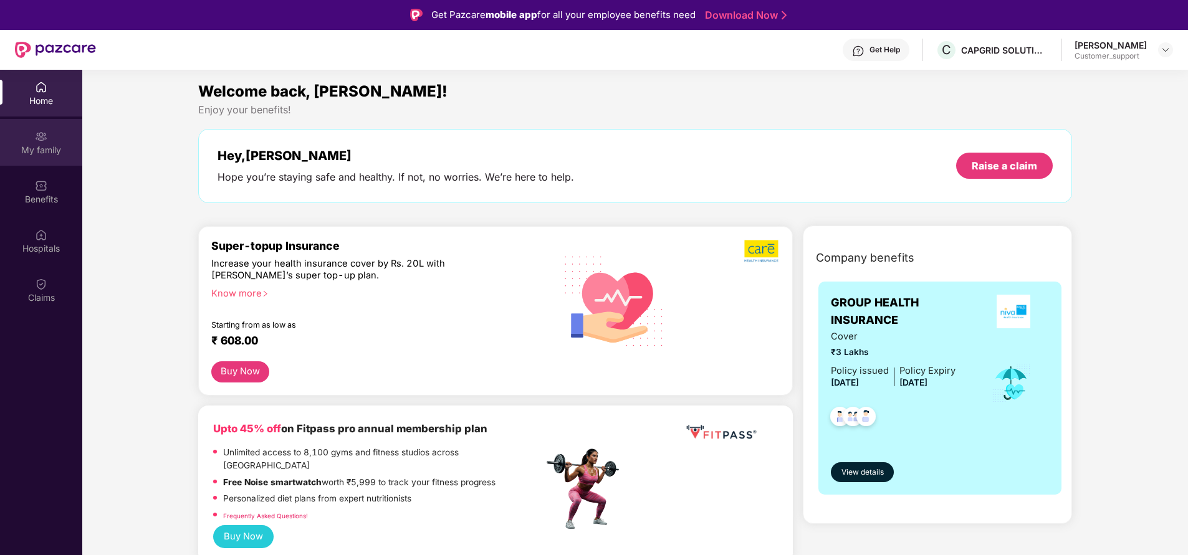
click at [41, 156] on div "My family" at bounding box center [41, 150] width 82 height 12
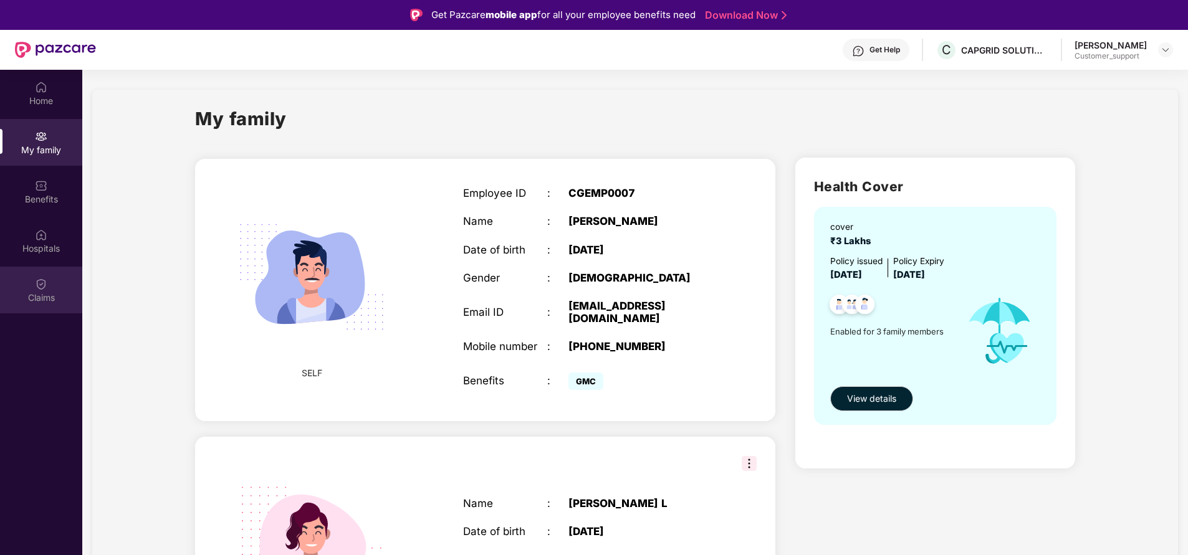
click at [47, 304] on div "Claims" at bounding box center [41, 298] width 82 height 12
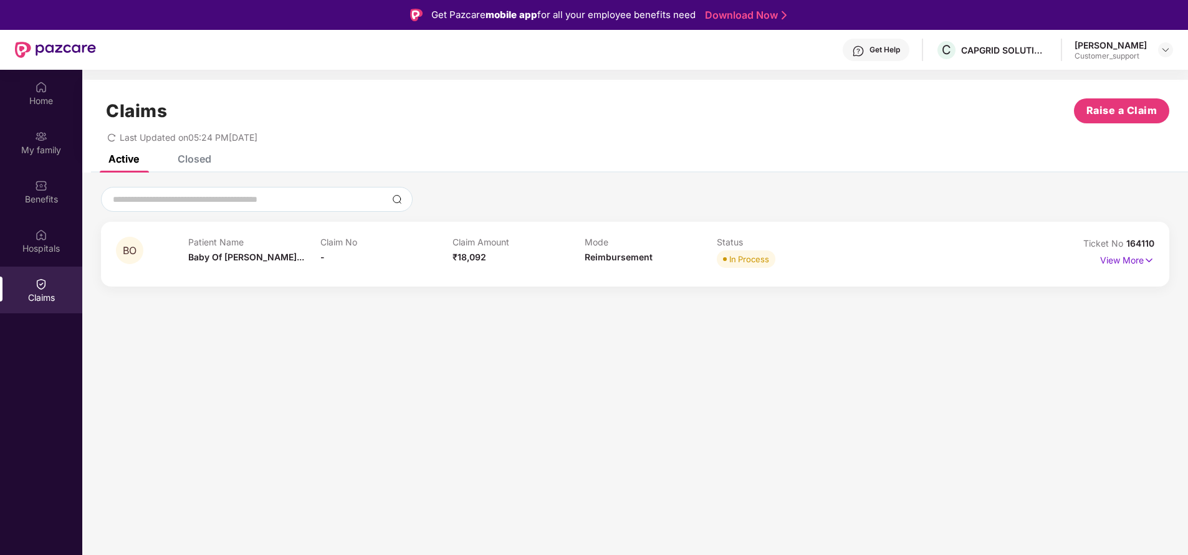
click at [198, 162] on div "Closed" at bounding box center [195, 159] width 34 height 12
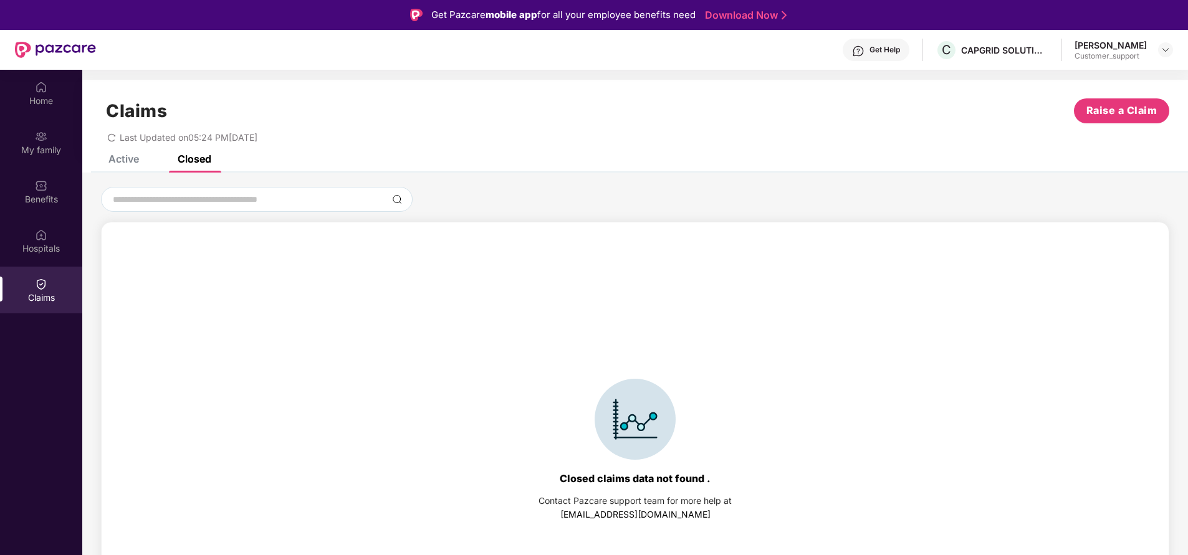
click at [132, 161] on div "Active" at bounding box center [123, 159] width 31 height 12
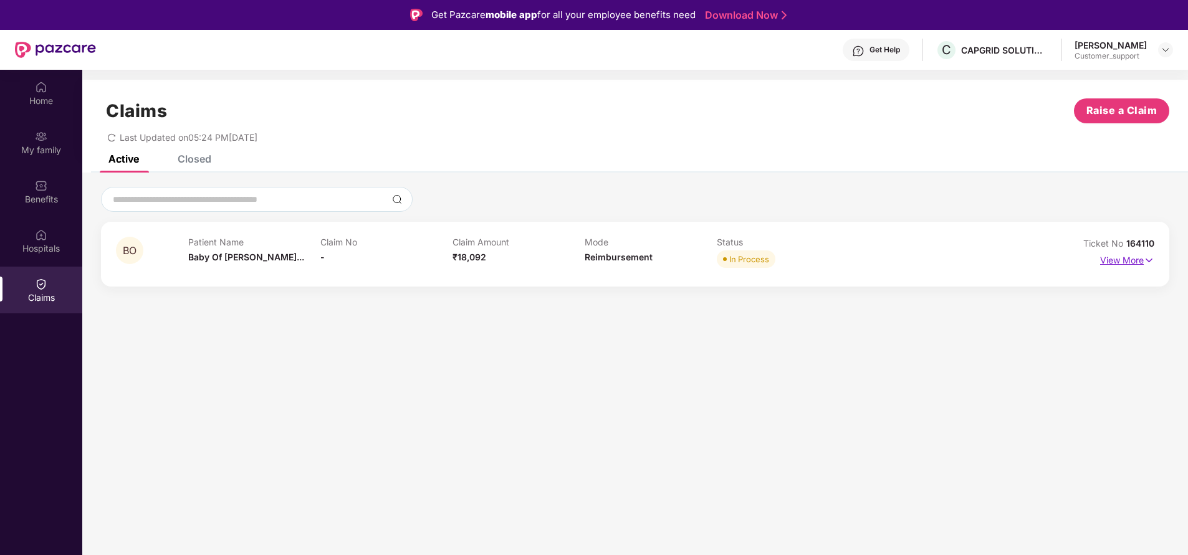
click at [1136, 262] on p "View More" at bounding box center [1127, 259] width 54 height 17
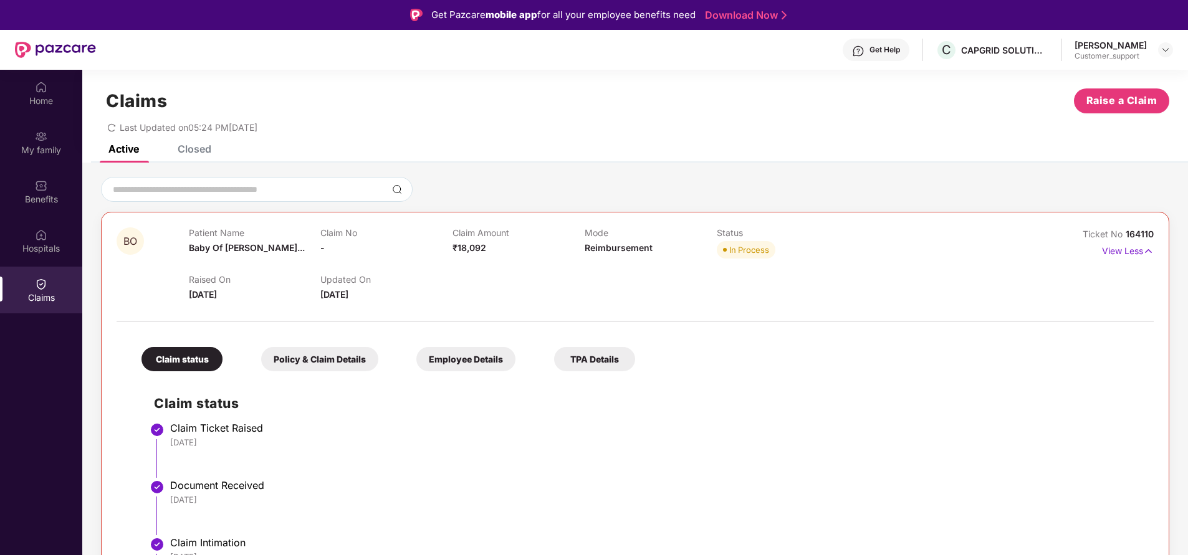
scroll to position [9, 0]
click at [47, 140] on img at bounding box center [41, 136] width 12 height 12
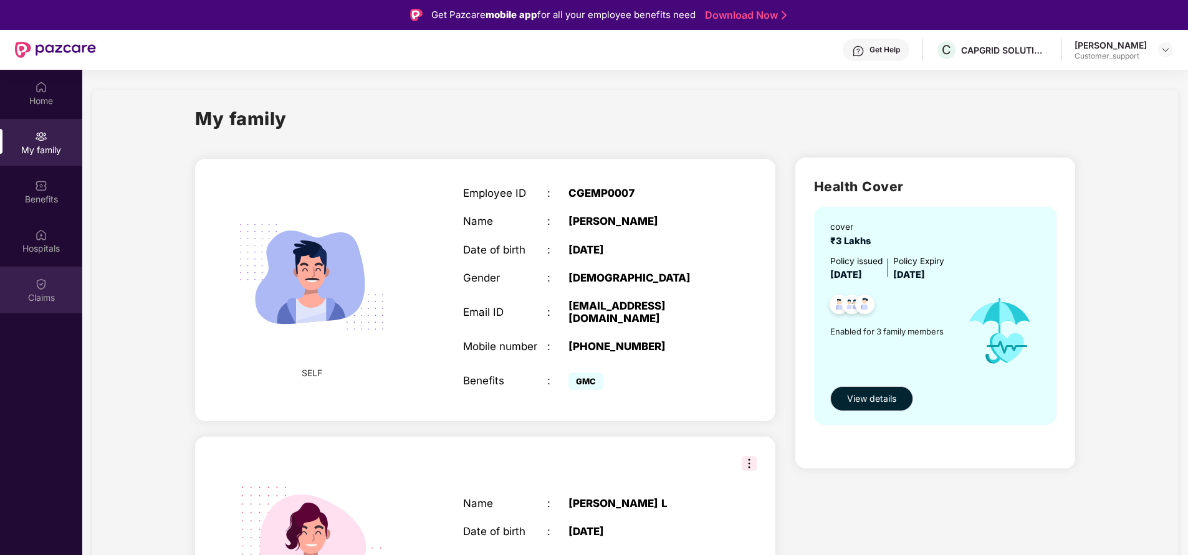
click at [34, 292] on div "Claims" at bounding box center [41, 298] width 82 height 12
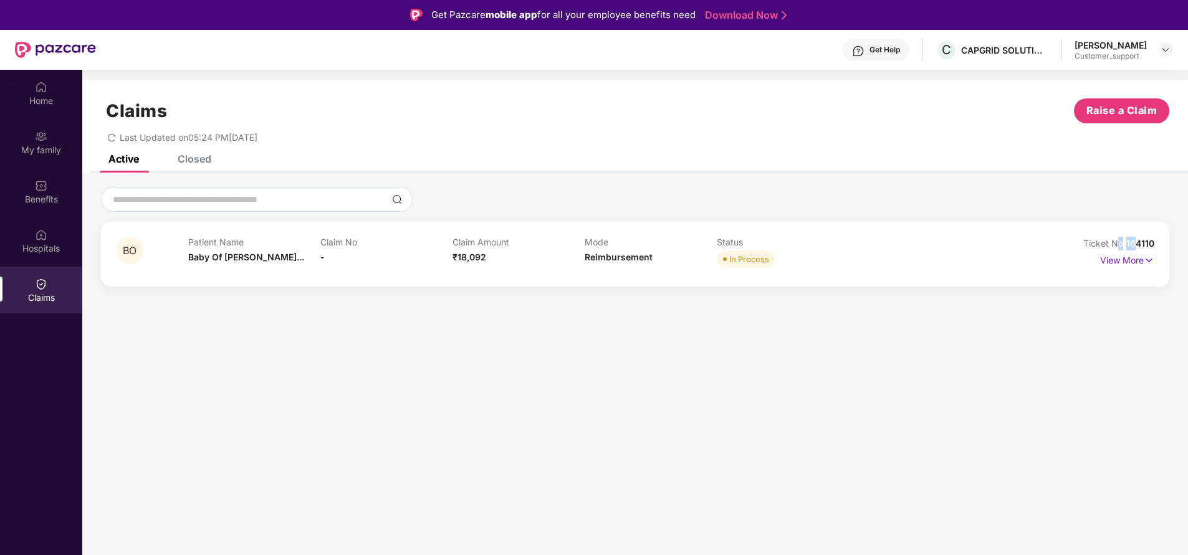
drag, startPoint x: 1115, startPoint y: 236, endPoint x: 1136, endPoint y: 240, distance: 21.5
click at [1136, 240] on div "BO Patient Name Baby Of Leela... Claim No - Claim Amount ₹18,092 Mode Reimburse…" at bounding box center [635, 254] width 1068 height 65
click at [1121, 228] on div "BO Patient Name Baby Of Leela... Claim No - Claim Amount ₹18,092 Mode Reimburse…" at bounding box center [635, 254] width 1068 height 65
click at [1130, 242] on span "164110" at bounding box center [1140, 243] width 28 height 11
drag, startPoint x: 1123, startPoint y: 243, endPoint x: 1190, endPoint y: 240, distance: 67.4
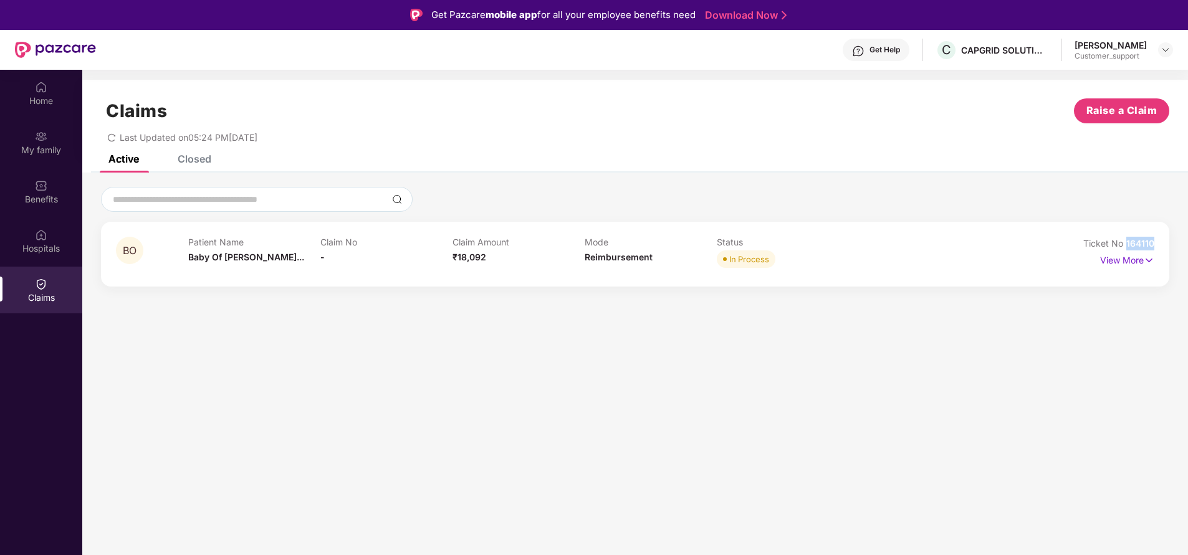
click at [1188, 240] on html "Get Pazcare mobile app for all your employee benefits need Download Now Get Hel…" at bounding box center [594, 277] width 1188 height 555
copy span "164110"
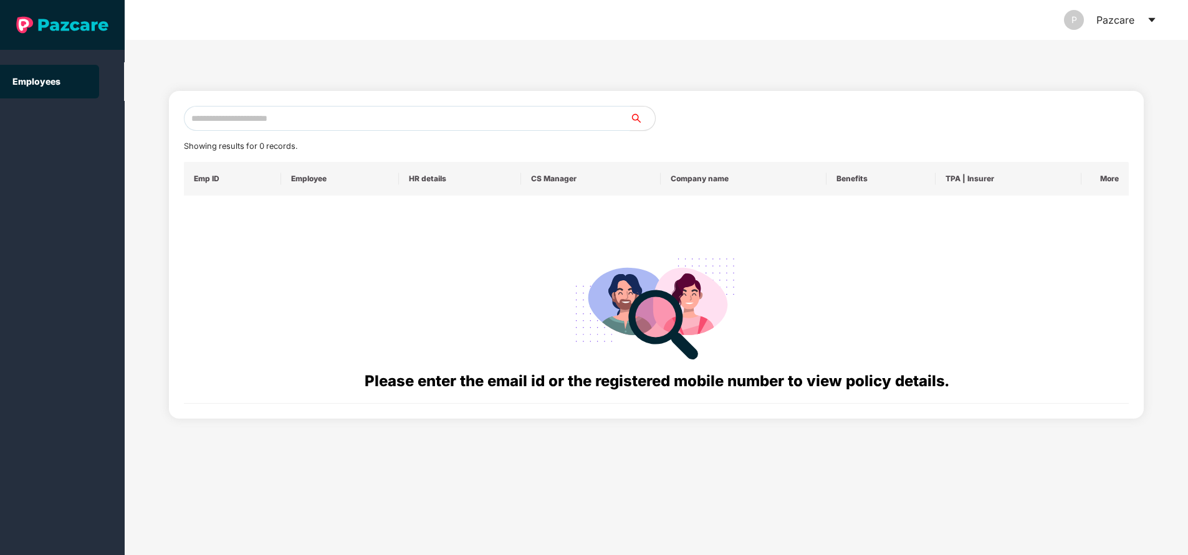
click at [304, 117] on input "text" at bounding box center [407, 118] width 446 height 25
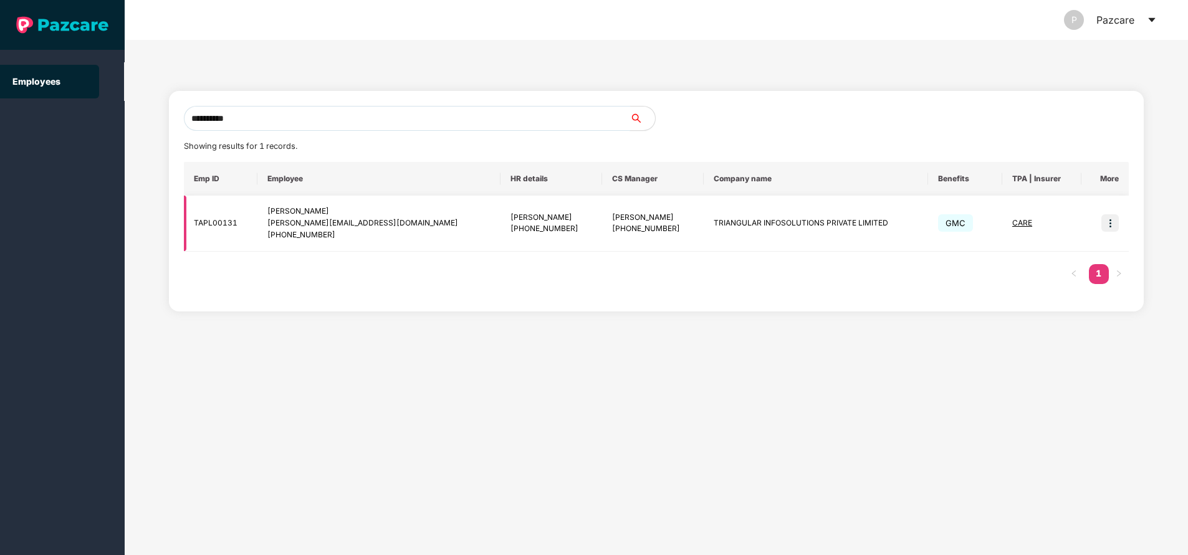
type input "**********"
click at [1117, 219] on img at bounding box center [1110, 222] width 17 height 17
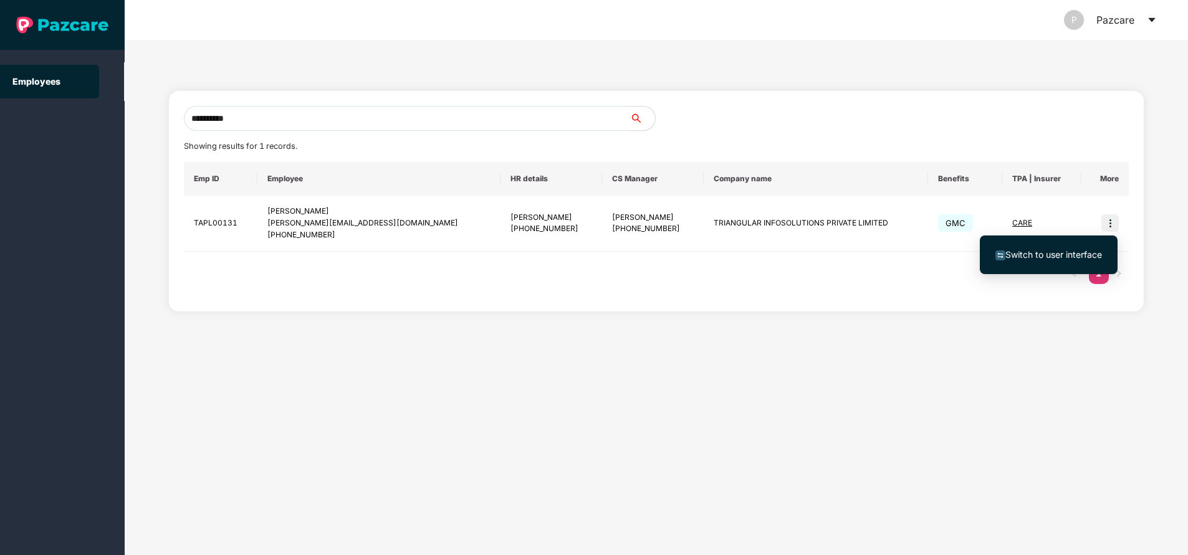
click at [1047, 248] on span "Switch to user interface" at bounding box center [1049, 255] width 107 height 14
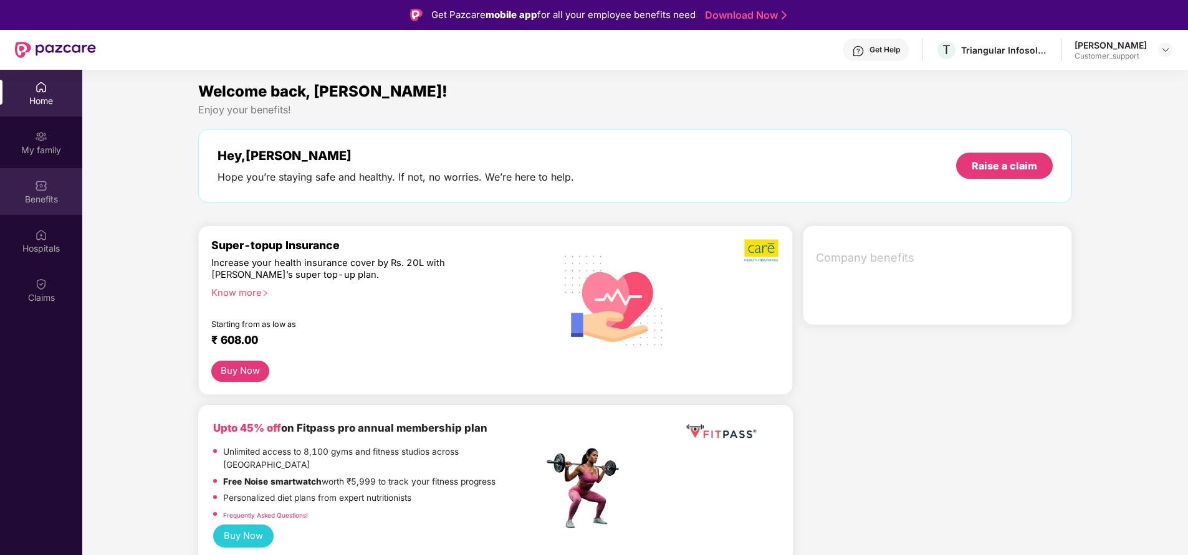
click at [44, 198] on div "Benefits" at bounding box center [41, 199] width 82 height 12
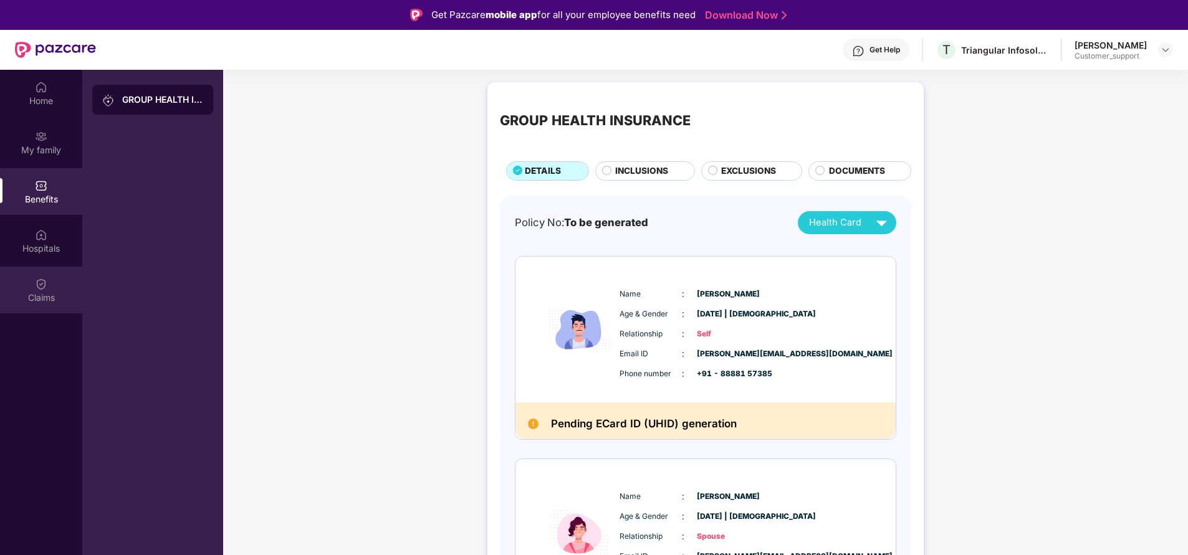
click at [37, 312] on div "Claims" at bounding box center [41, 290] width 82 height 47
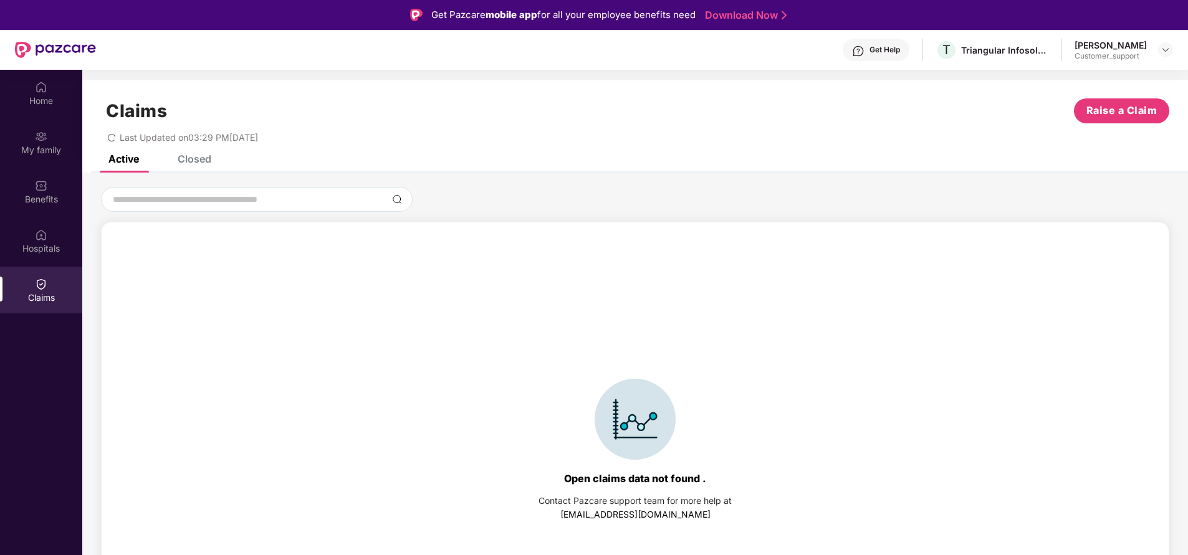
click at [192, 158] on div "Closed" at bounding box center [195, 159] width 34 height 12
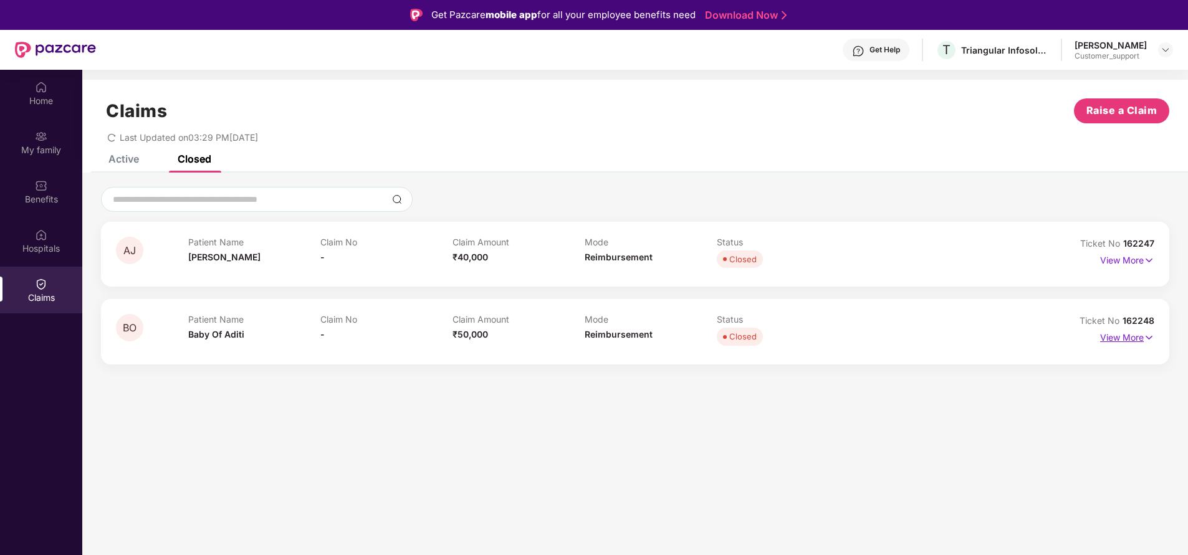
click at [1126, 338] on p "View More" at bounding box center [1127, 336] width 54 height 17
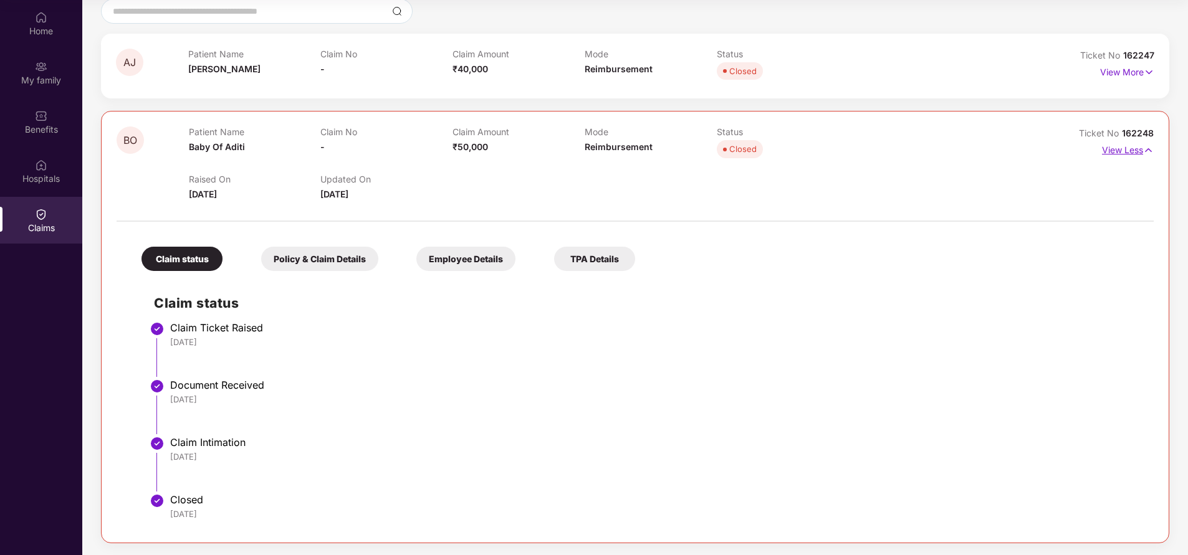
scroll to position [31, 0]
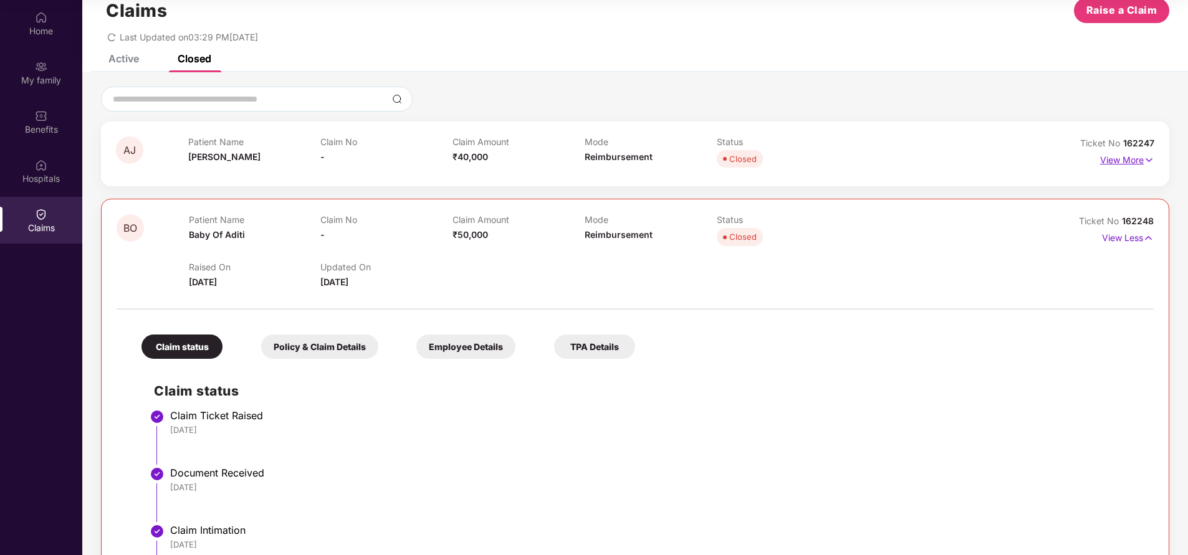
click at [1112, 153] on p "View More" at bounding box center [1127, 158] width 54 height 17
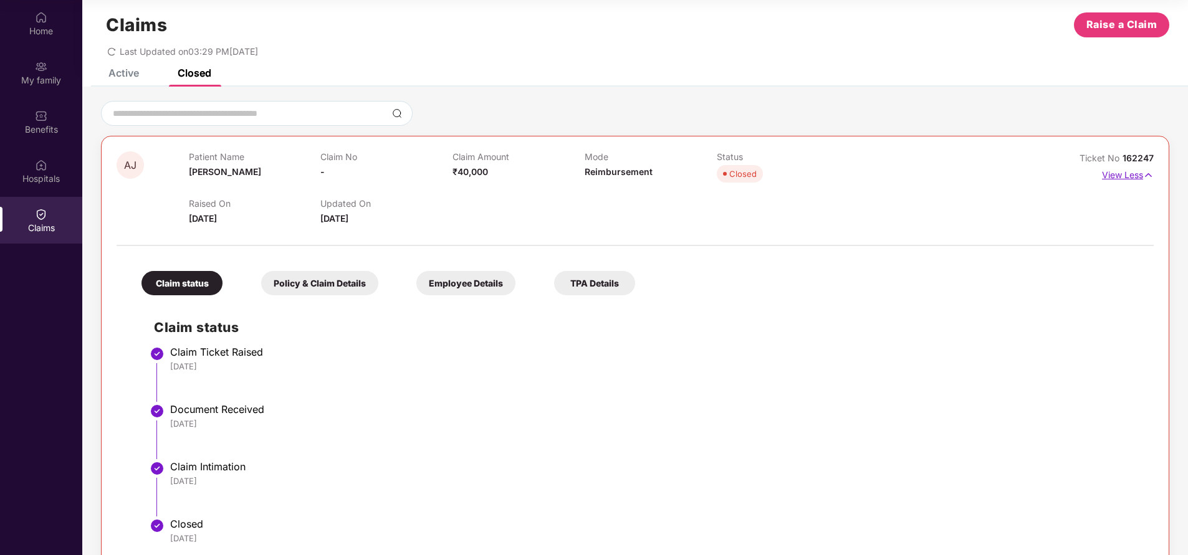
scroll to position [0, 0]
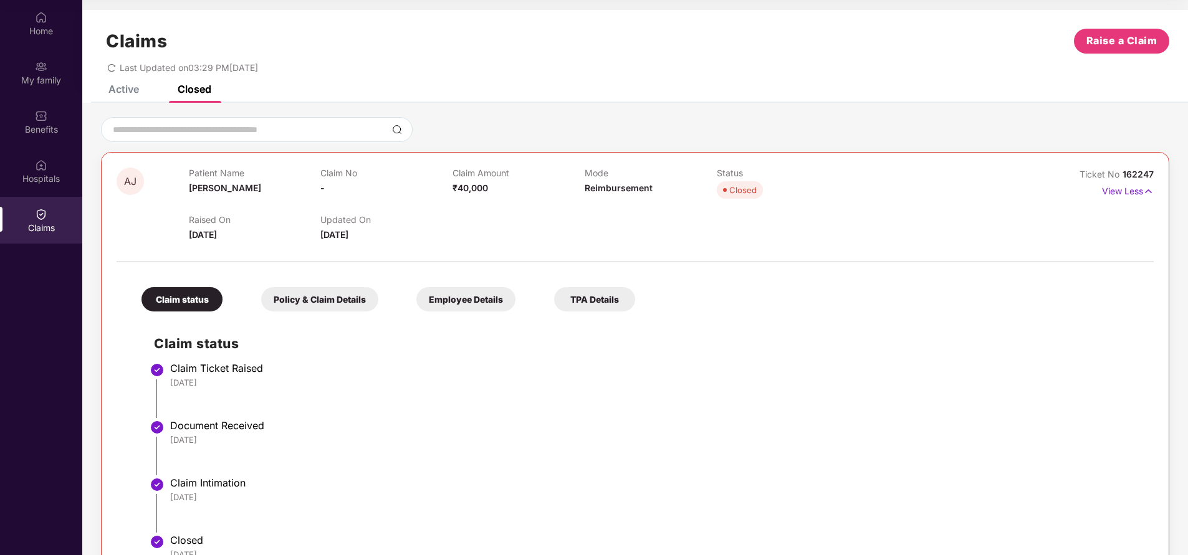
click at [1123, 176] on span "162247" at bounding box center [1138, 174] width 31 height 11
drag, startPoint x: 1121, startPoint y: 176, endPoint x: 1172, endPoint y: 173, distance: 50.6
drag, startPoint x: 1120, startPoint y: 173, endPoint x: 1166, endPoint y: 183, distance: 47.8
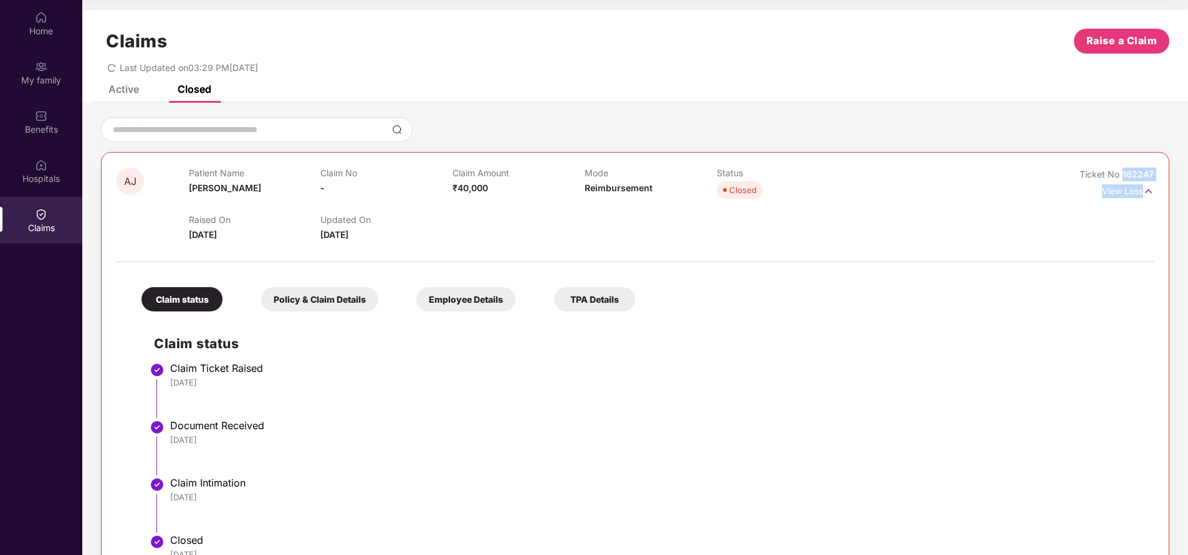
click at [1166, 183] on div "AJ Patient Name Aaditi Jadav Claim No - Claim Amount ₹40,000 Mode Reimbursement…" at bounding box center [635, 368] width 1068 height 432
click at [1063, 119] on div at bounding box center [635, 129] width 1068 height 25
drag, startPoint x: 1121, startPoint y: 173, endPoint x: 1186, endPoint y: 171, distance: 64.9
copy span "162247"
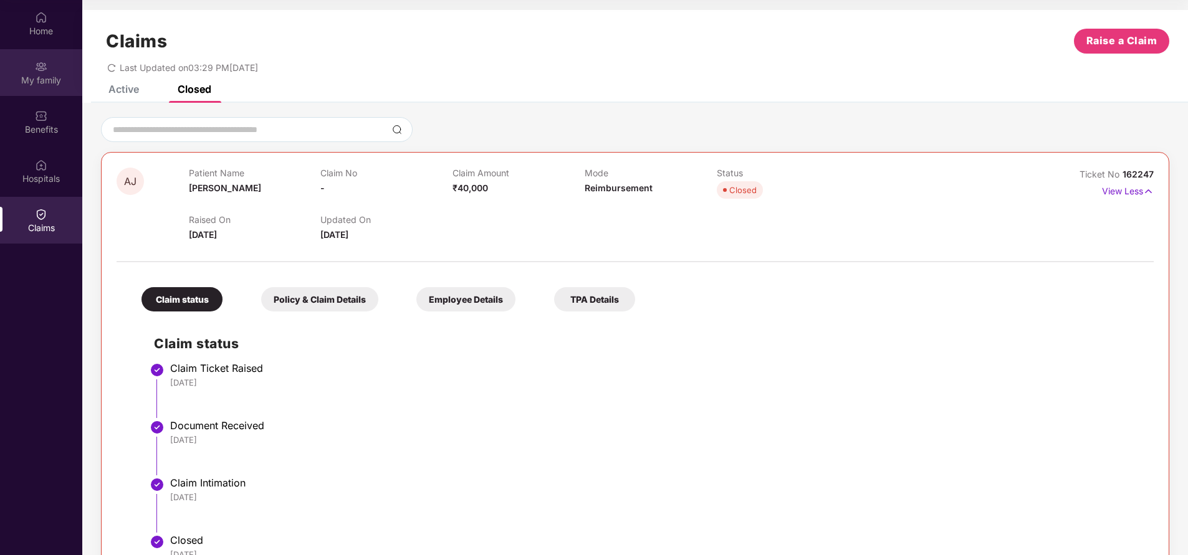
click at [46, 77] on div "My family" at bounding box center [41, 80] width 82 height 12
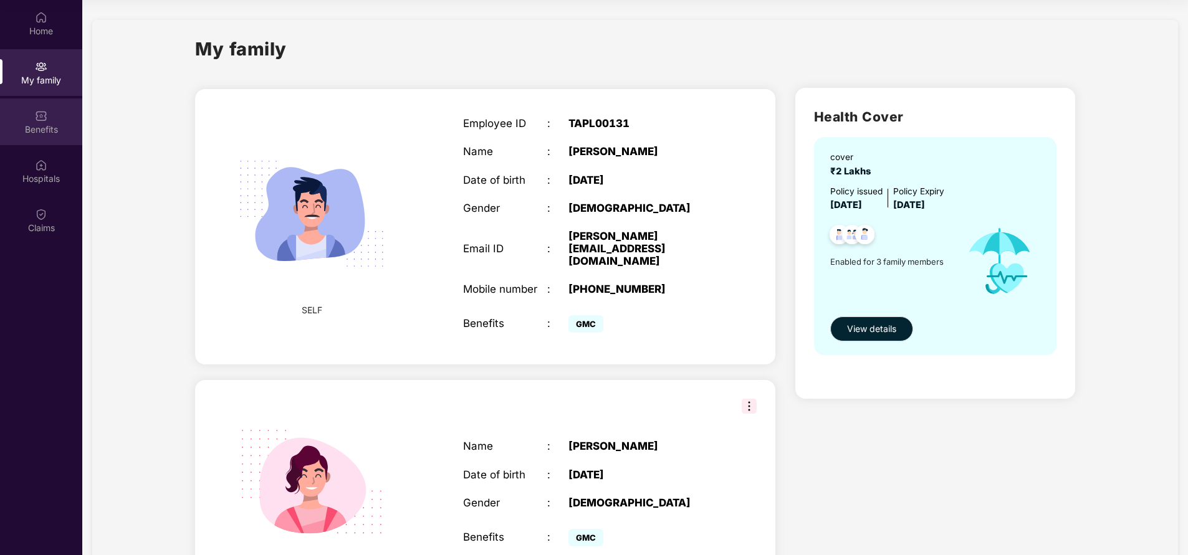
click at [42, 120] on img at bounding box center [41, 116] width 12 height 12
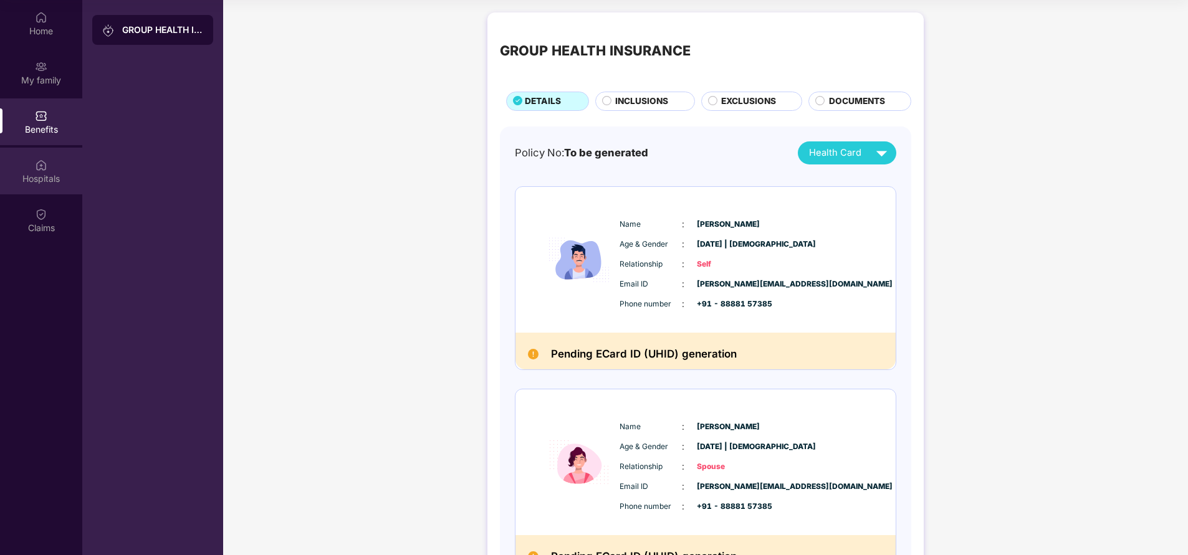
click at [64, 181] on div "Hospitals" at bounding box center [41, 179] width 82 height 12
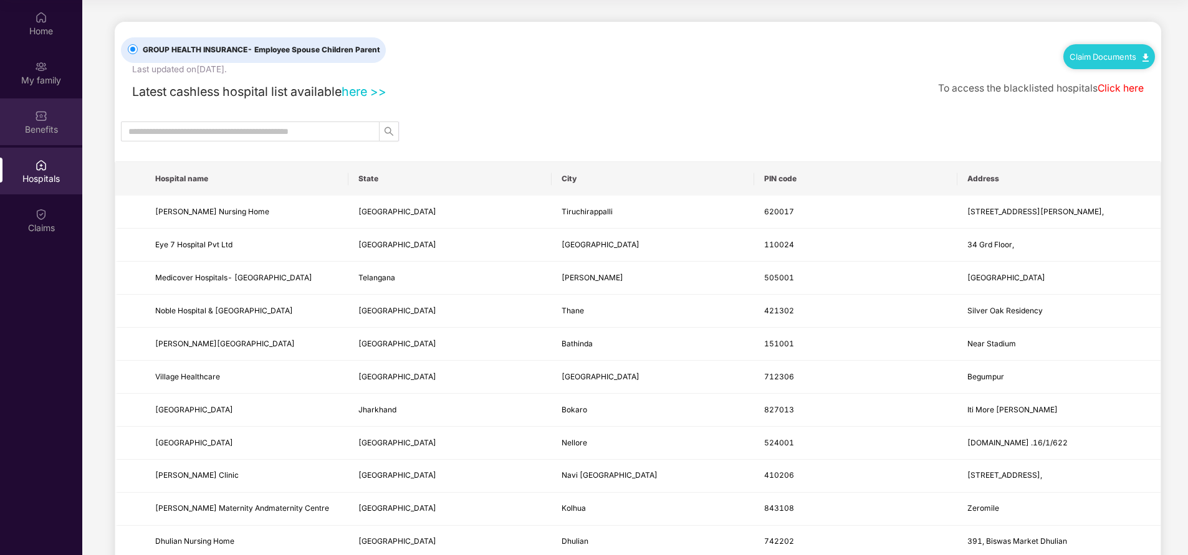
click at [44, 122] on div "Benefits" at bounding box center [41, 121] width 82 height 47
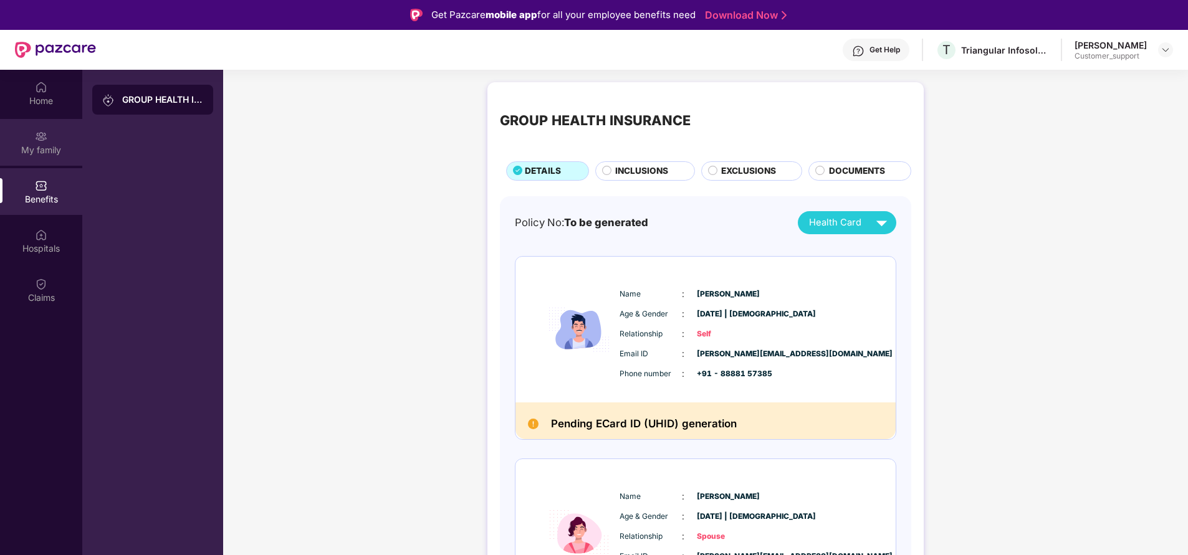
click at [29, 142] on div "My family" at bounding box center [41, 142] width 82 height 47
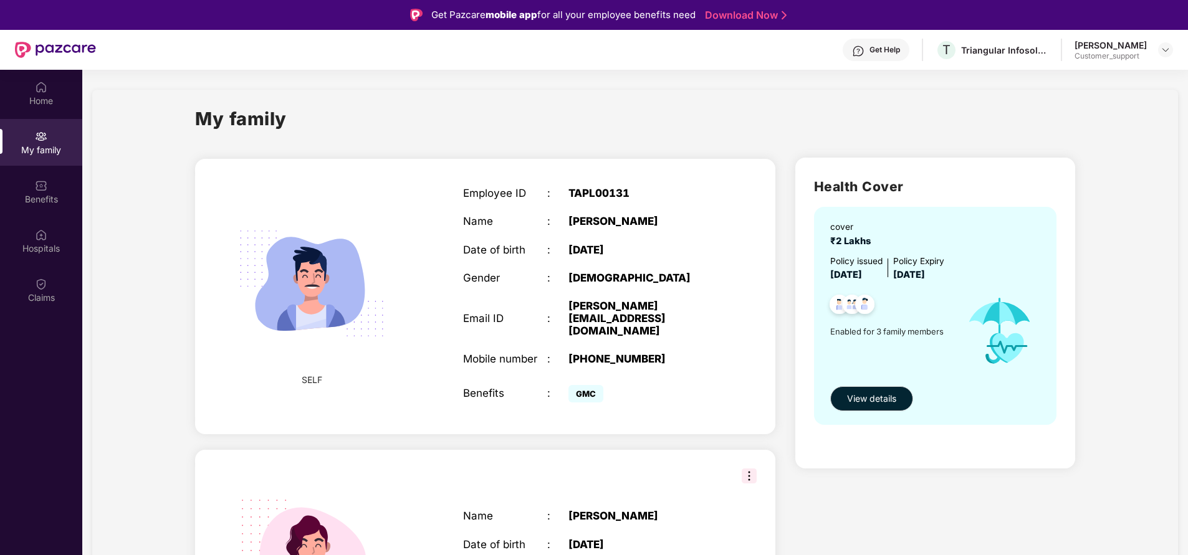
click at [881, 52] on div "Get Help" at bounding box center [885, 50] width 31 height 10
click at [36, 193] on div "Benefits" at bounding box center [41, 199] width 82 height 12
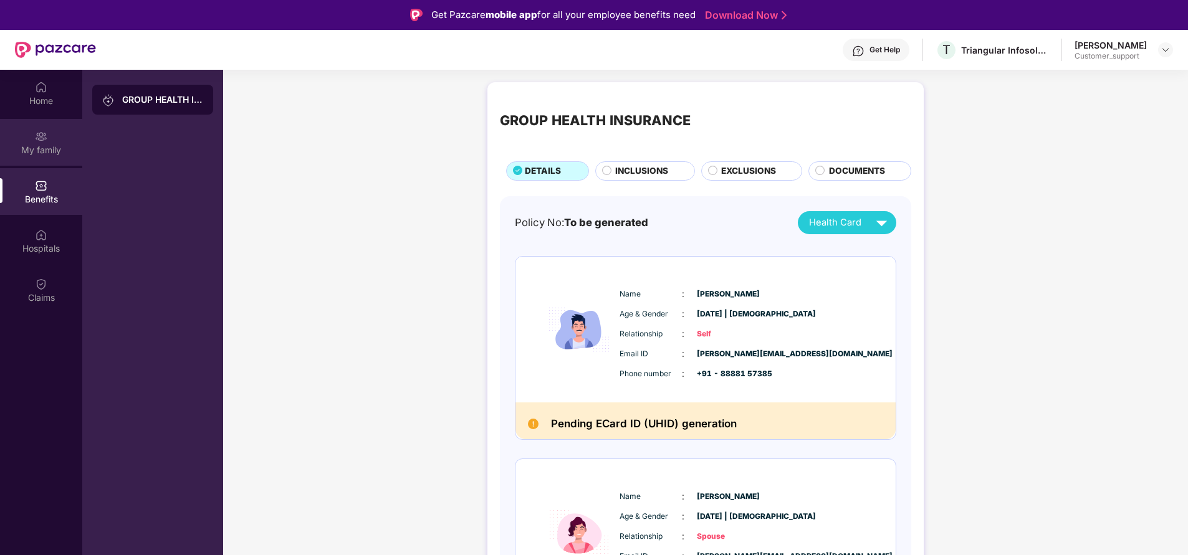
click at [58, 148] on div "My family" at bounding box center [41, 150] width 82 height 12
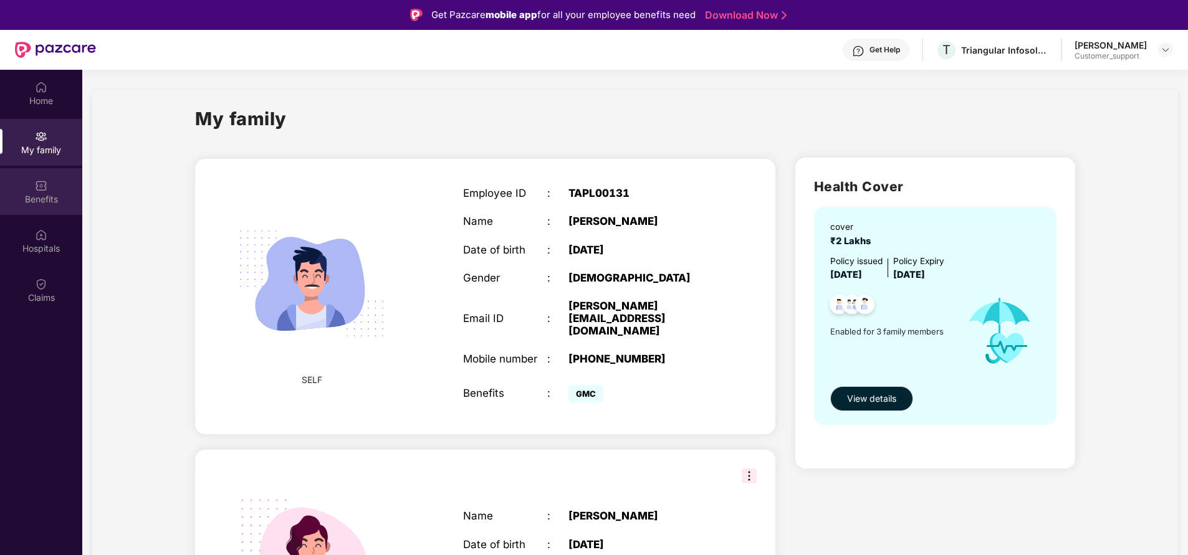
click at [38, 204] on div "Benefits" at bounding box center [41, 199] width 82 height 12
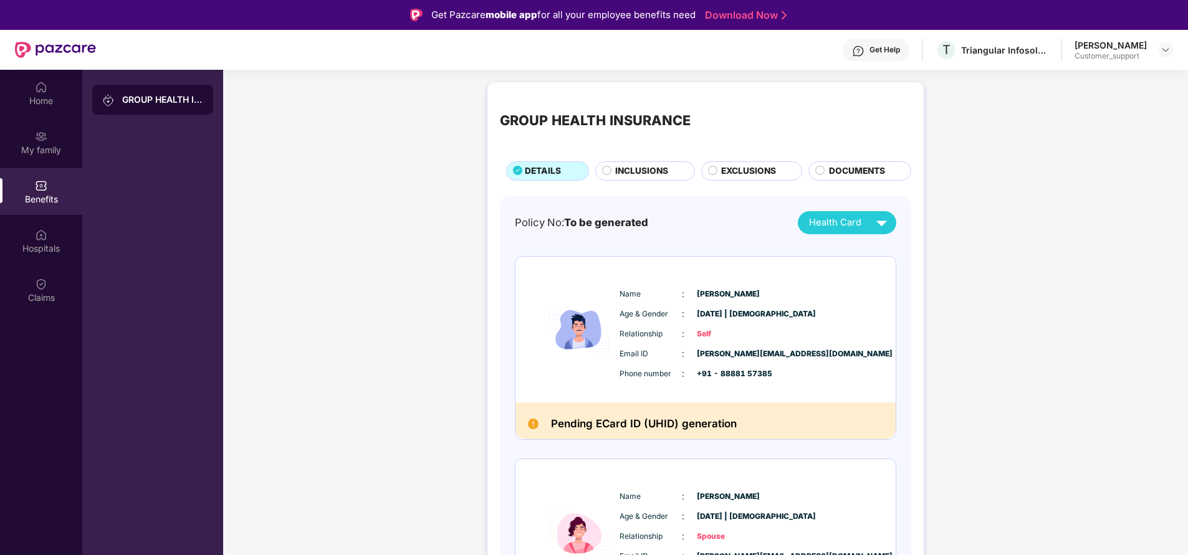
click at [873, 51] on div "Get Help" at bounding box center [876, 50] width 67 height 22
click at [52, 149] on div "My family" at bounding box center [41, 150] width 82 height 12
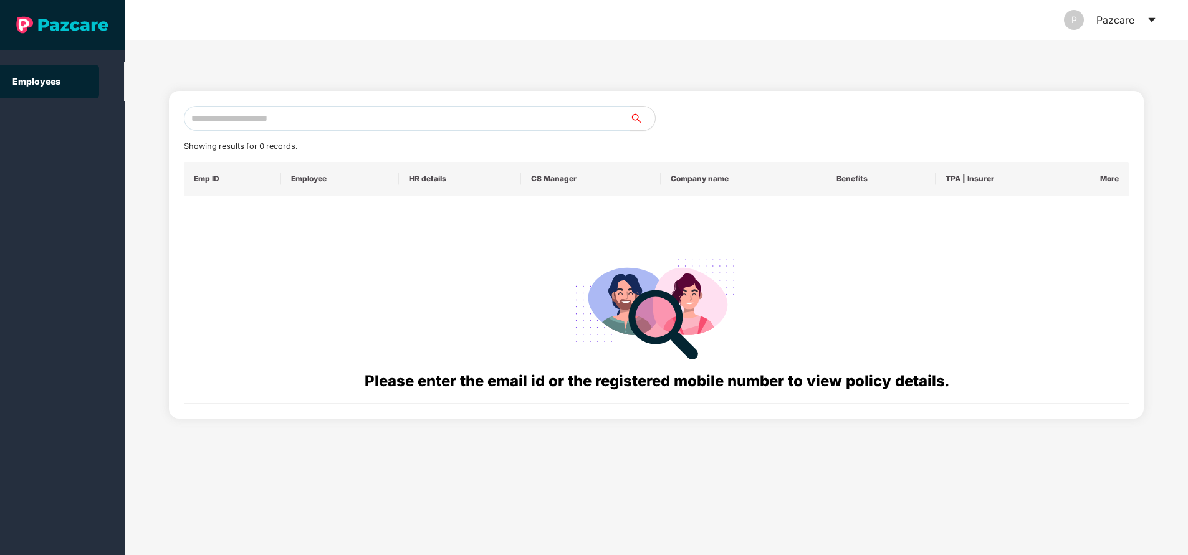
click at [306, 120] on input "text" at bounding box center [407, 118] width 446 height 25
paste input "**********"
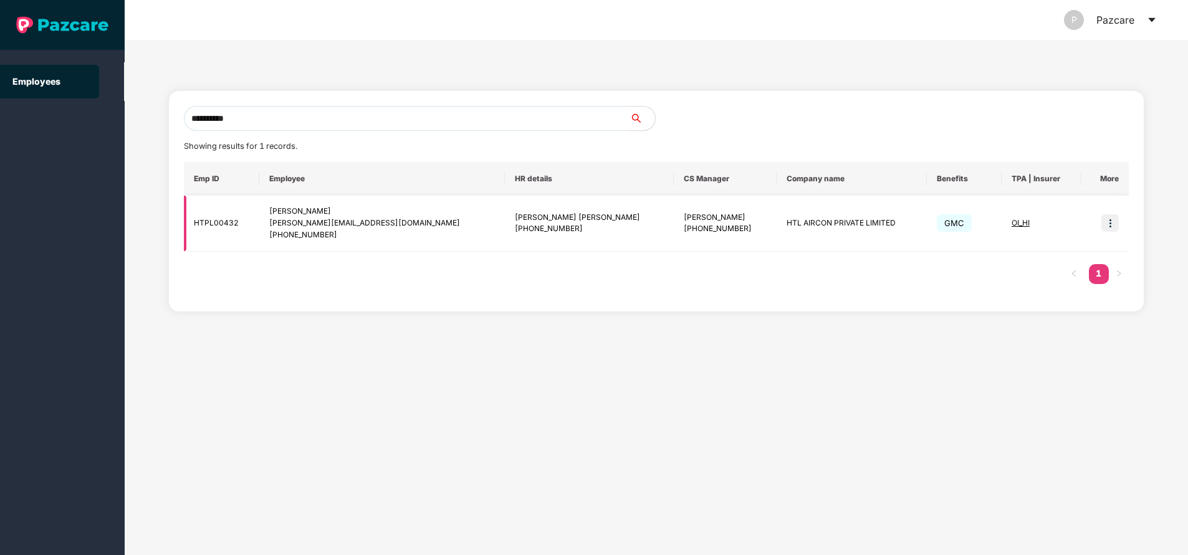
type input "**********"
click at [1113, 221] on img at bounding box center [1110, 222] width 17 height 17
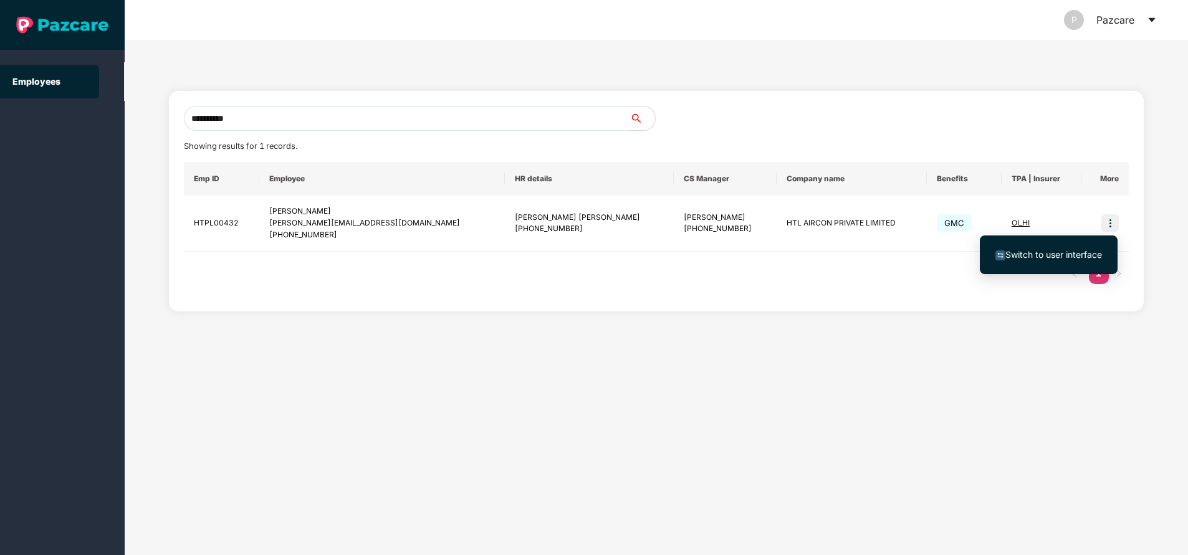
click at [1052, 247] on li "Switch to user interface" at bounding box center [1049, 255] width 138 height 26
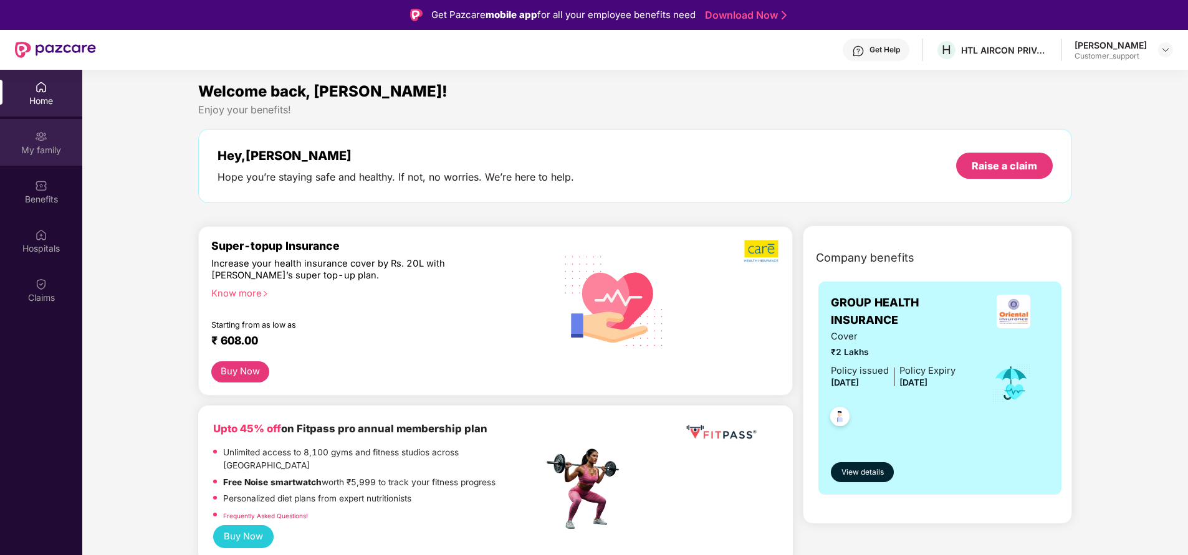
click at [50, 148] on div "My family" at bounding box center [41, 150] width 82 height 12
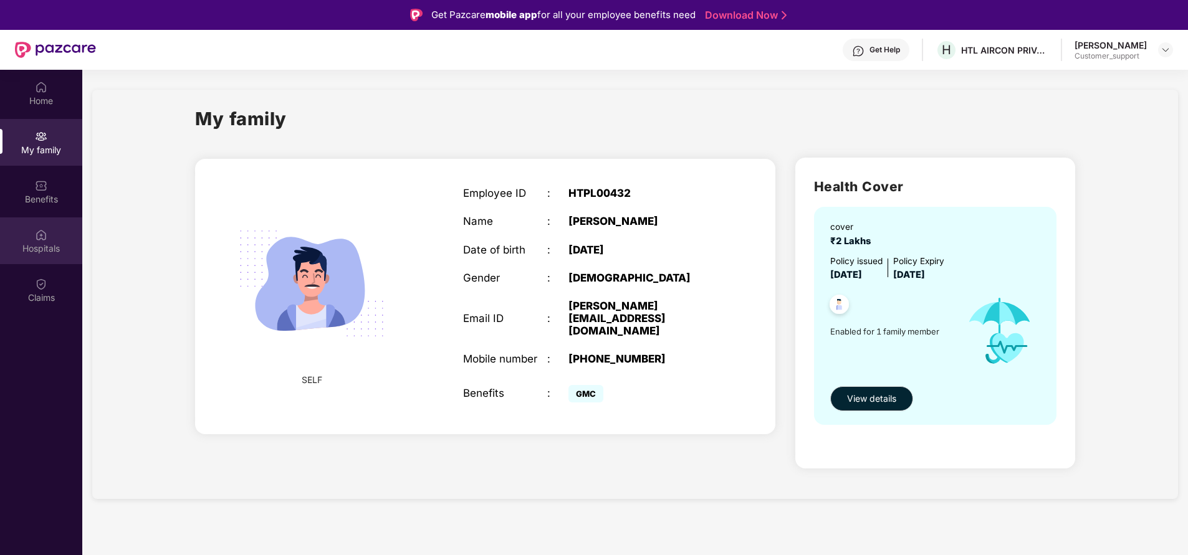
click at [44, 241] on img at bounding box center [41, 235] width 12 height 12
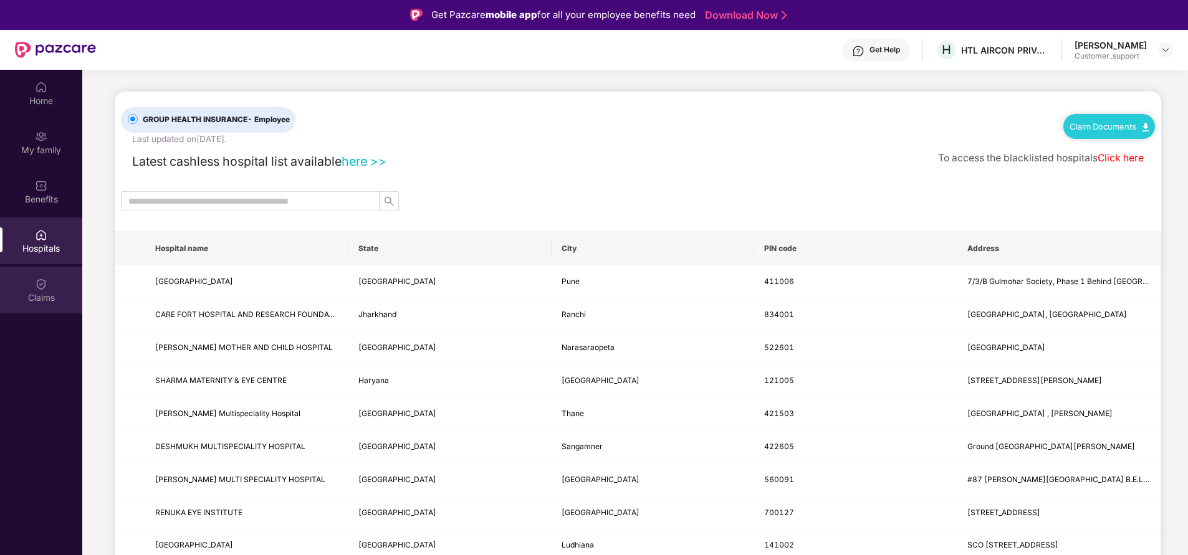
click at [34, 287] on div "Claims" at bounding box center [41, 290] width 82 height 47
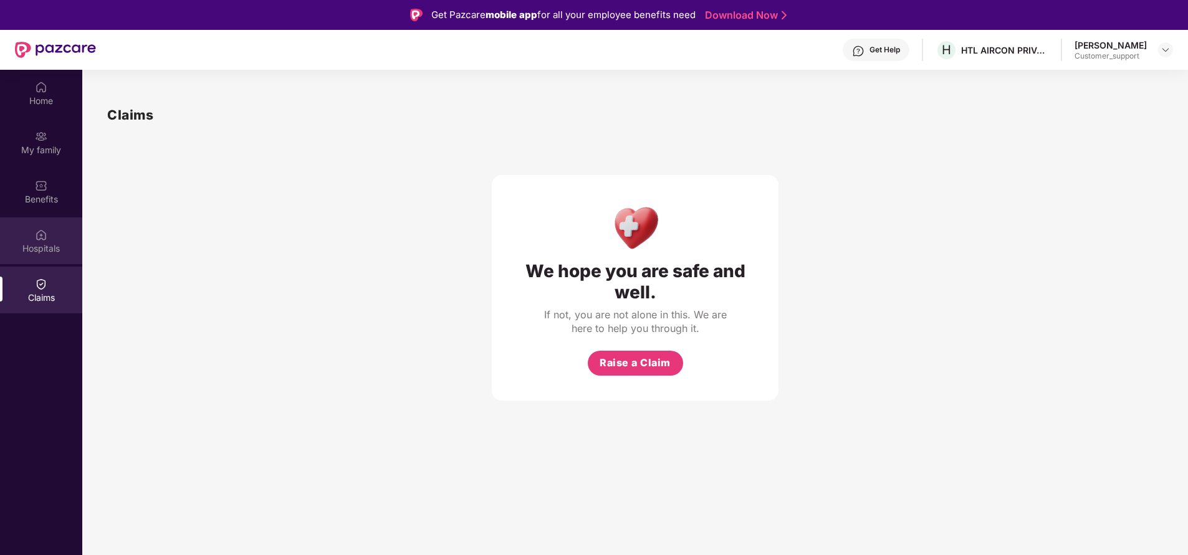
click at [33, 247] on div "Hospitals" at bounding box center [41, 248] width 82 height 12
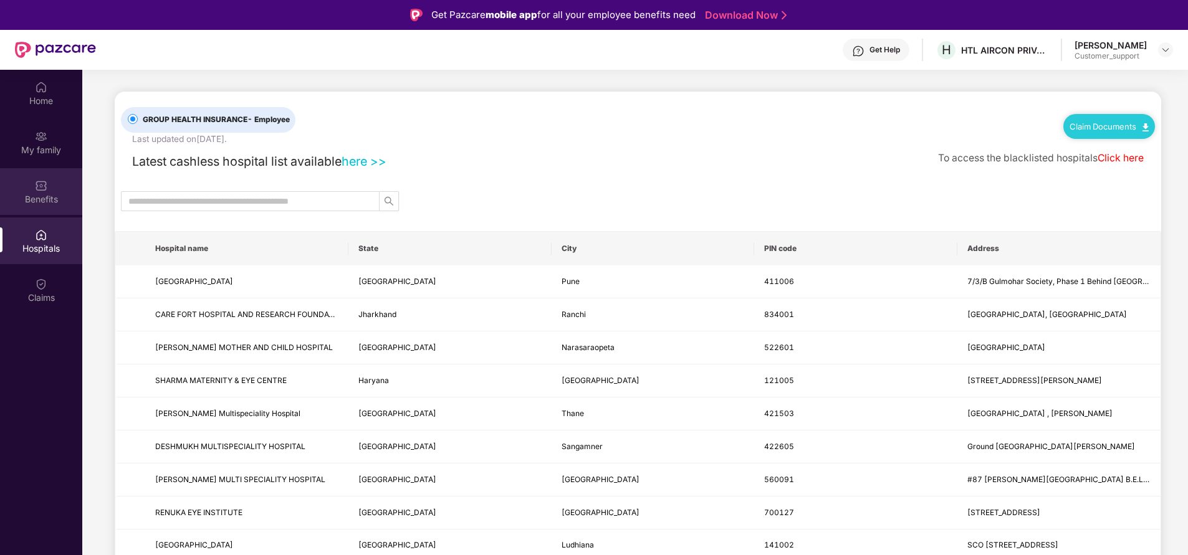
click at [41, 196] on div "Benefits" at bounding box center [41, 199] width 82 height 12
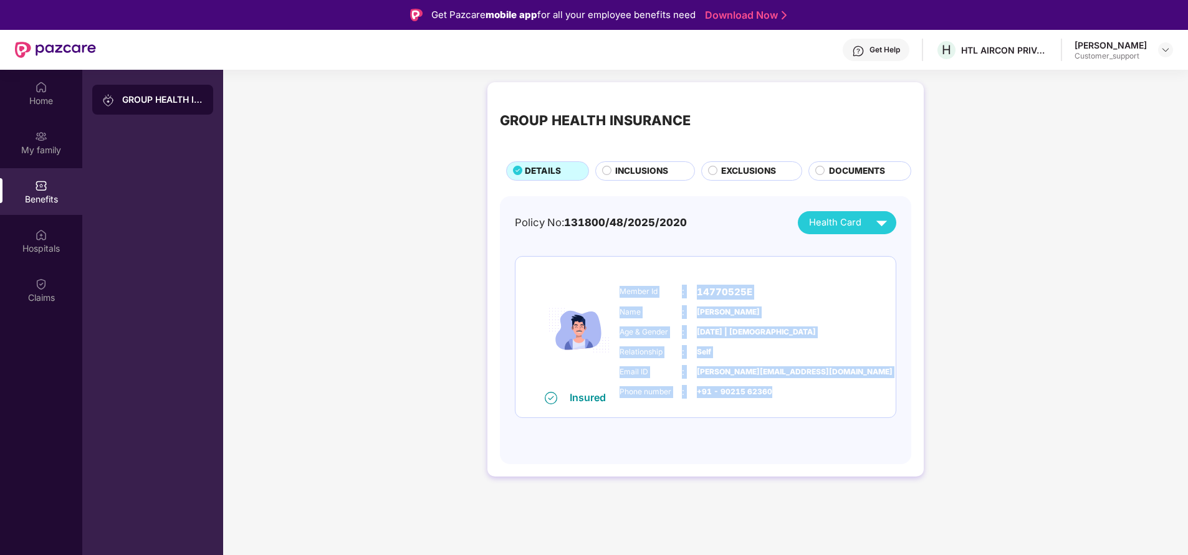
drag, startPoint x: 623, startPoint y: 290, endPoint x: 784, endPoint y: 387, distance: 188.2
click at [784, 387] on div "Member Id : 14770525E Name : Swapnil Gawali Age & Gender : 29 Dec 1992 | Male R…" at bounding box center [744, 342] width 254 height 127
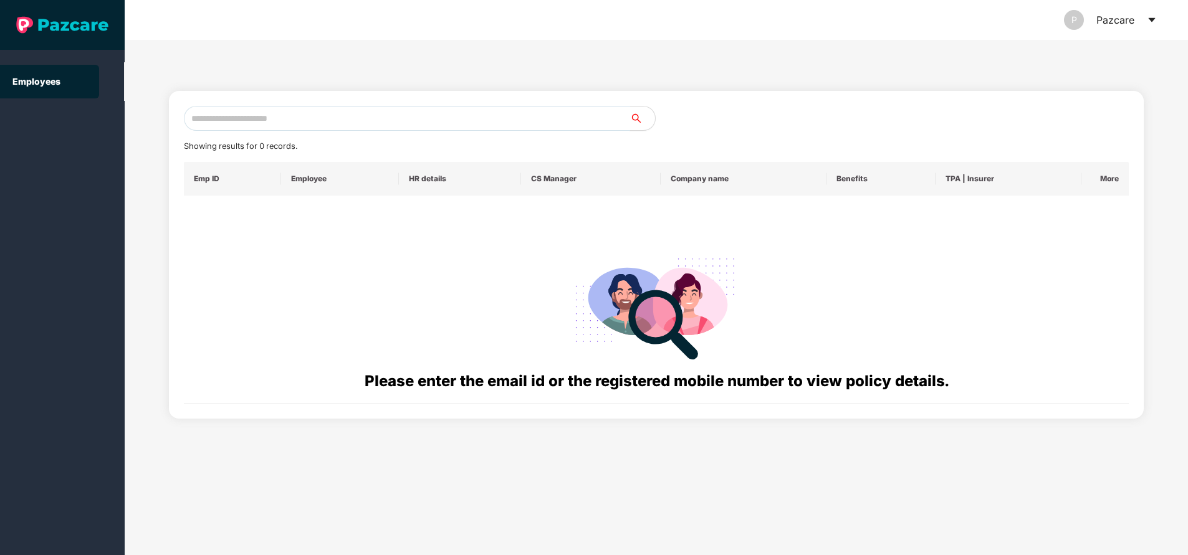
click at [307, 117] on input "text" at bounding box center [407, 118] width 446 height 25
paste input "**********"
type input "**********"
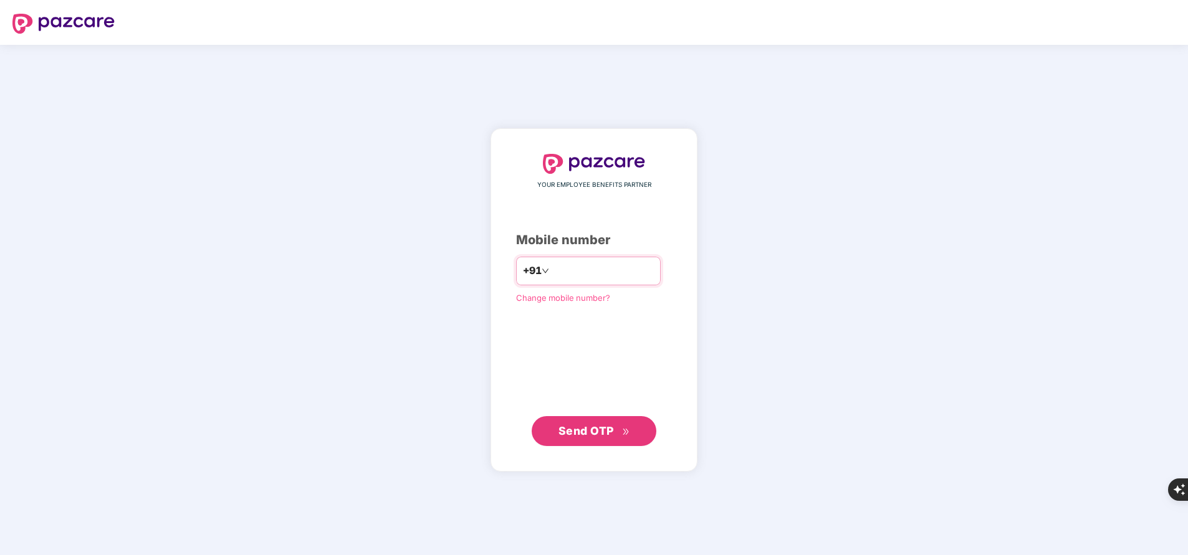
click at [613, 269] on input "number" at bounding box center [603, 271] width 102 height 20
type input "**********"
click at [607, 429] on span "Send OTP" at bounding box center [586, 431] width 55 height 13
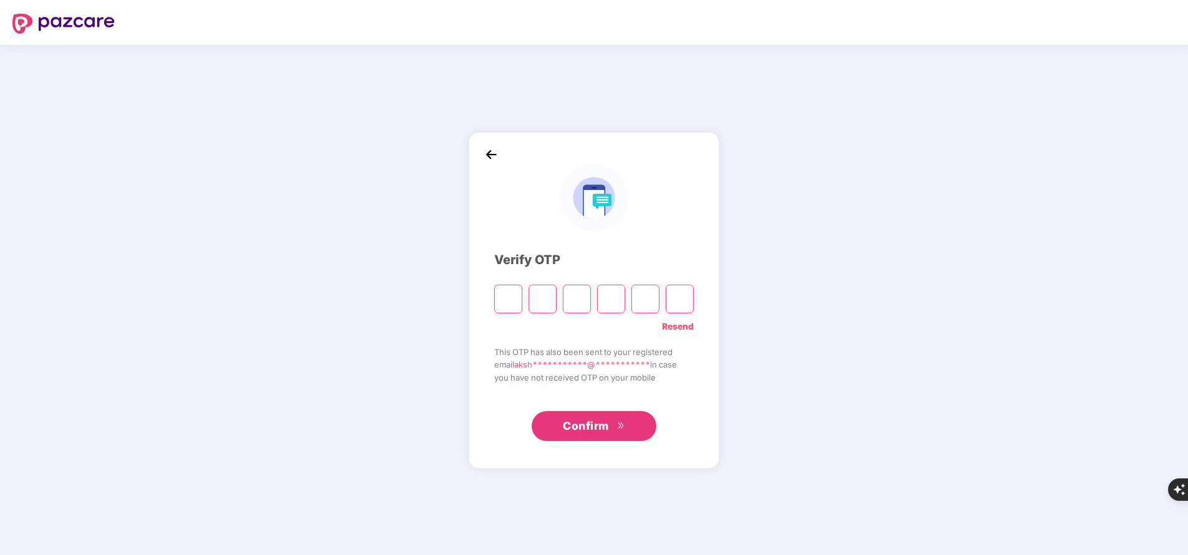
click at [683, 323] on link "Resend" at bounding box center [678, 327] width 32 height 14
click at [502, 305] on input "Please enter verification code. Digit 1" at bounding box center [508, 299] width 28 height 29
type input "*"
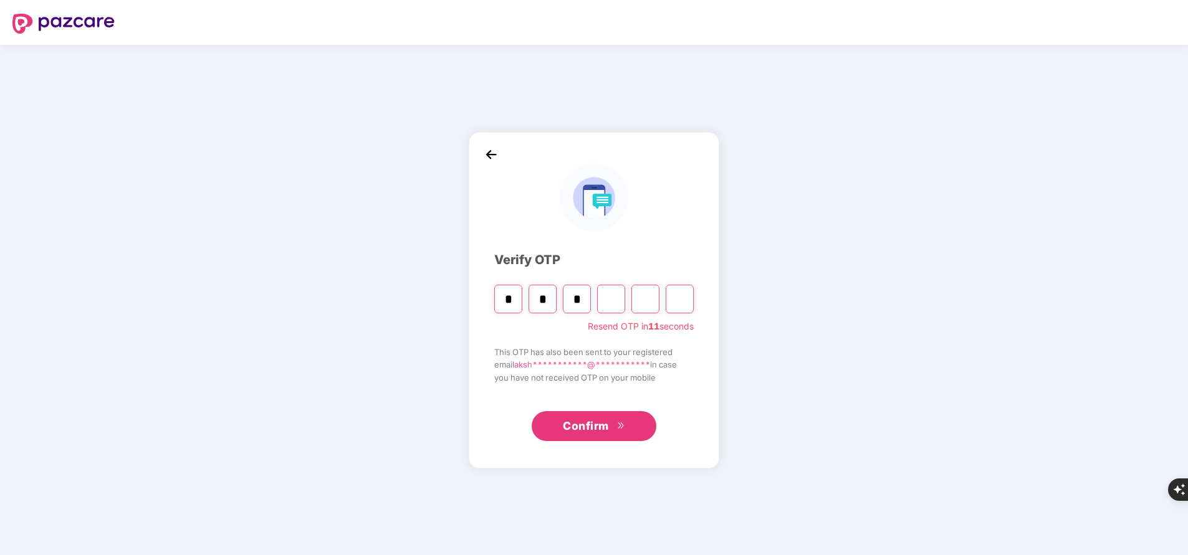
type input "*"
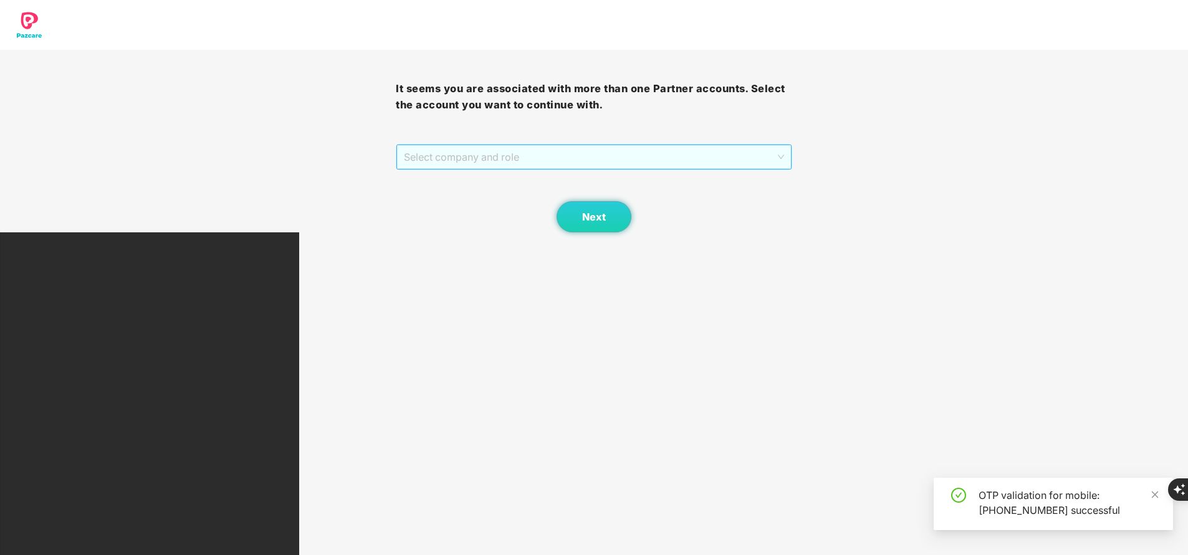
click at [569, 156] on span "Select company and role" at bounding box center [594, 157] width 380 height 24
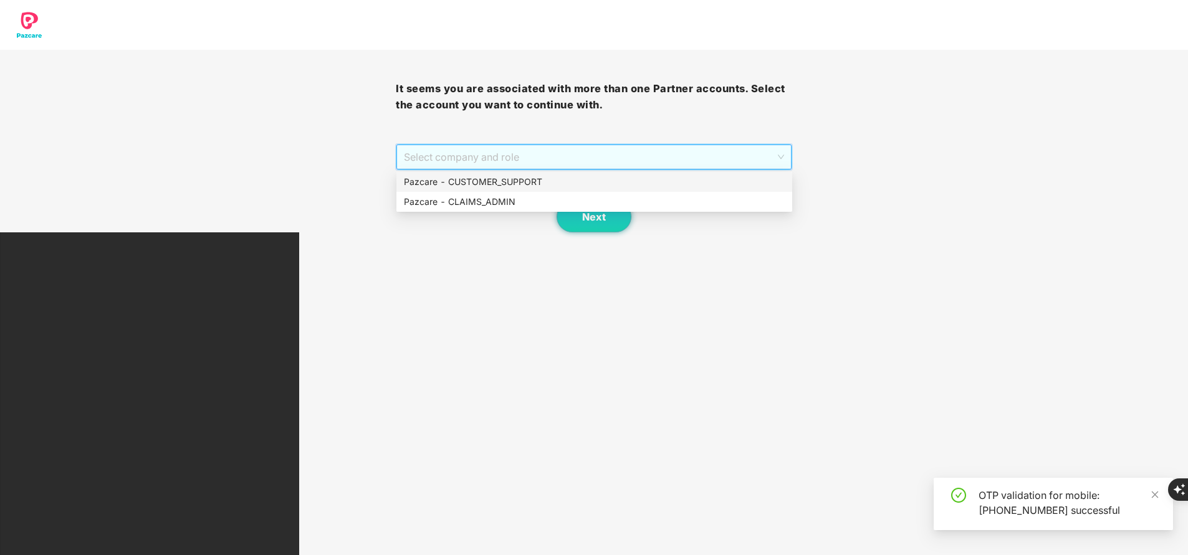
click at [547, 178] on div "Pazcare - CUSTOMER_SUPPORT" at bounding box center [594, 182] width 381 height 14
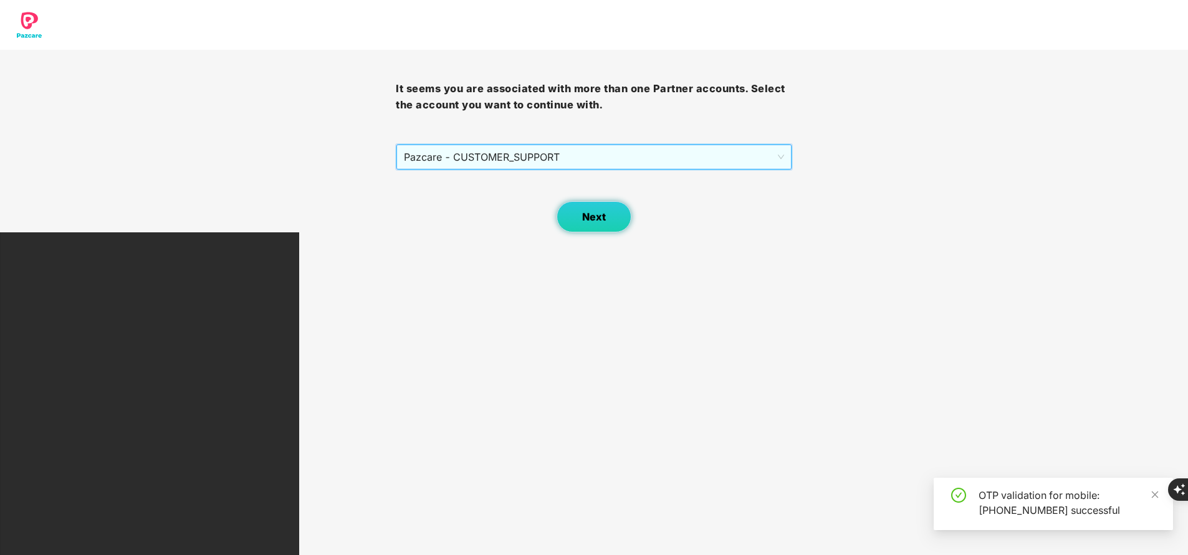
click at [591, 214] on span "Next" at bounding box center [594, 217] width 24 height 12
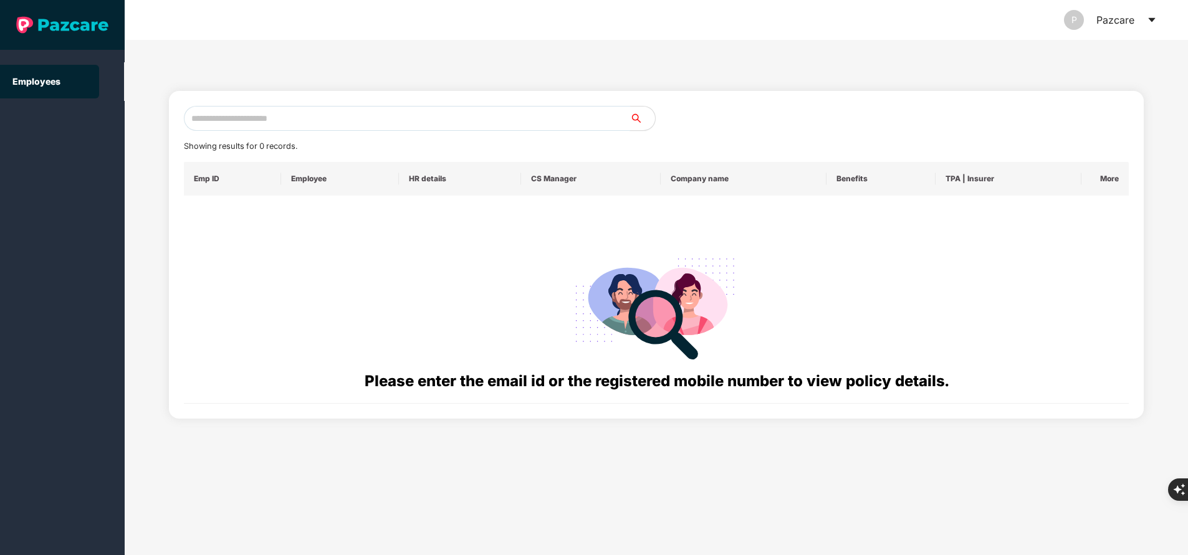
click at [279, 121] on input "text" at bounding box center [407, 118] width 446 height 25
paste input "**********"
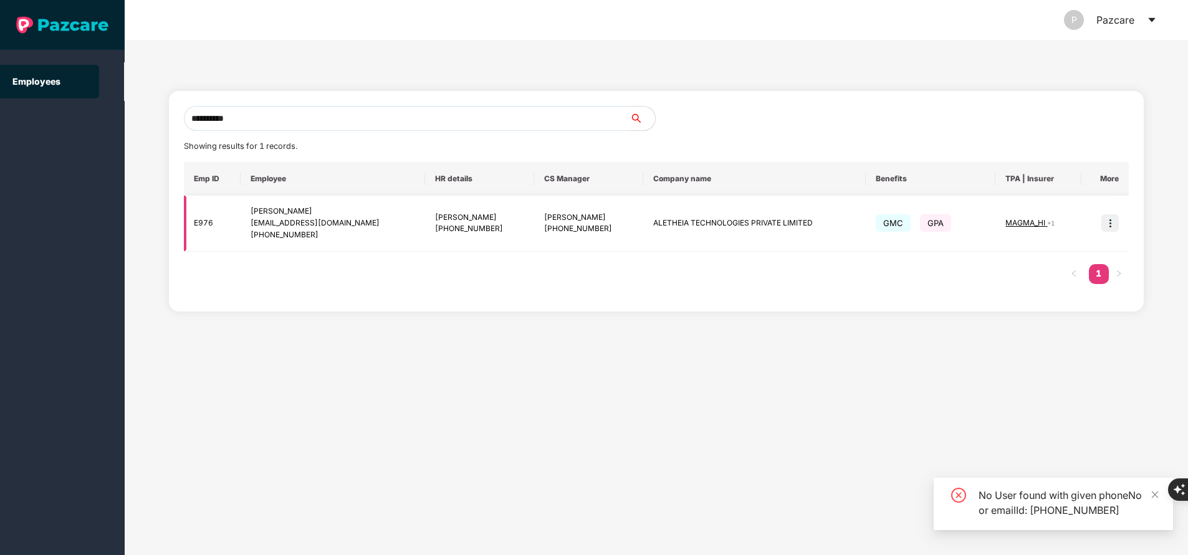
type input "**********"
click at [1111, 229] on img at bounding box center [1110, 222] width 17 height 17
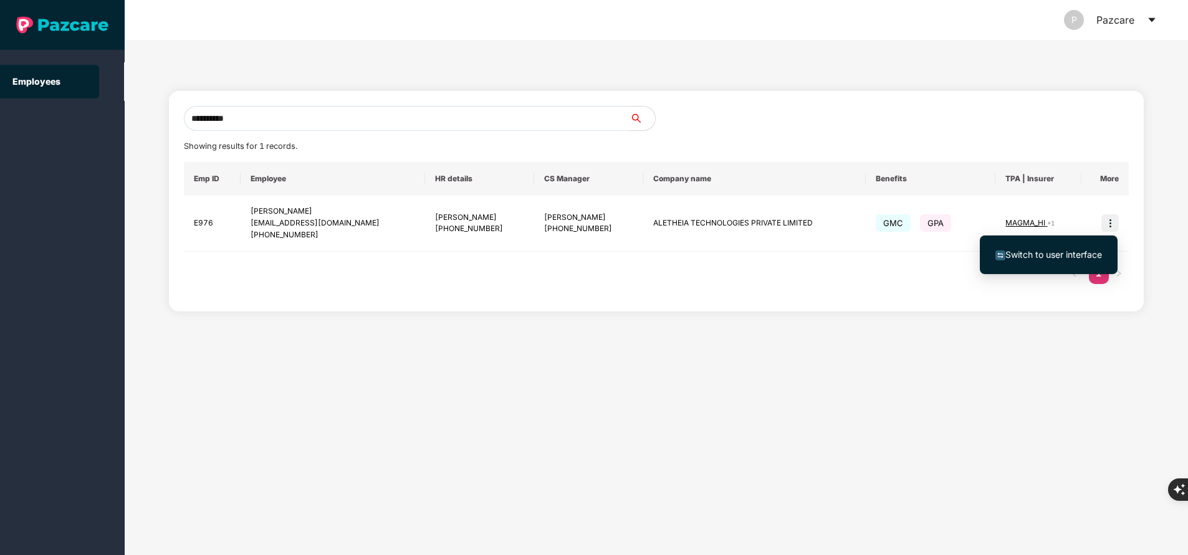
click at [1065, 252] on span "Switch to user interface" at bounding box center [1054, 254] width 97 height 11
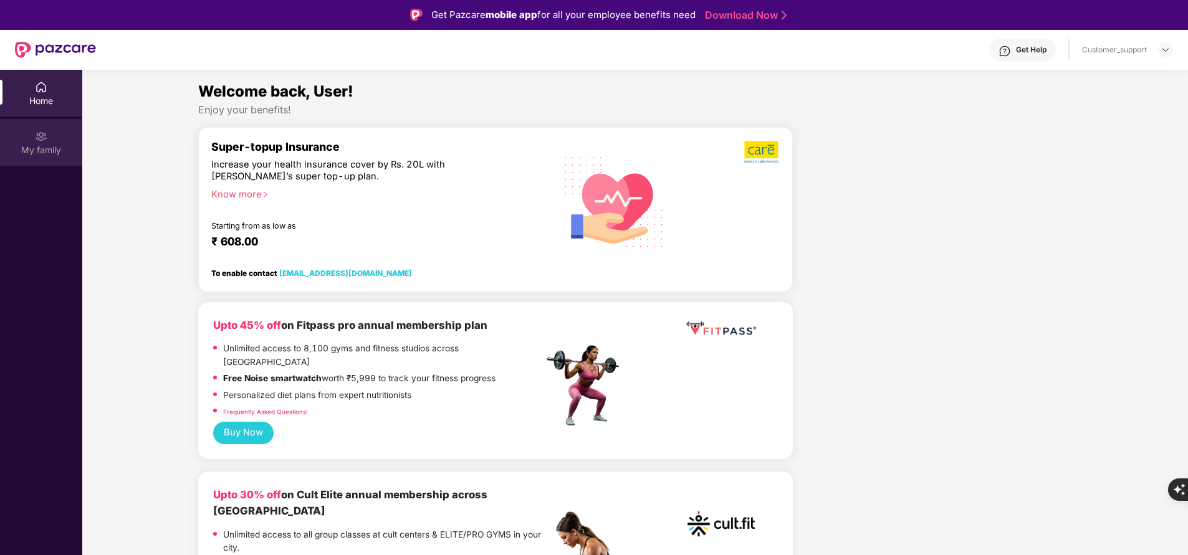
click at [31, 149] on div "My family" at bounding box center [41, 150] width 82 height 12
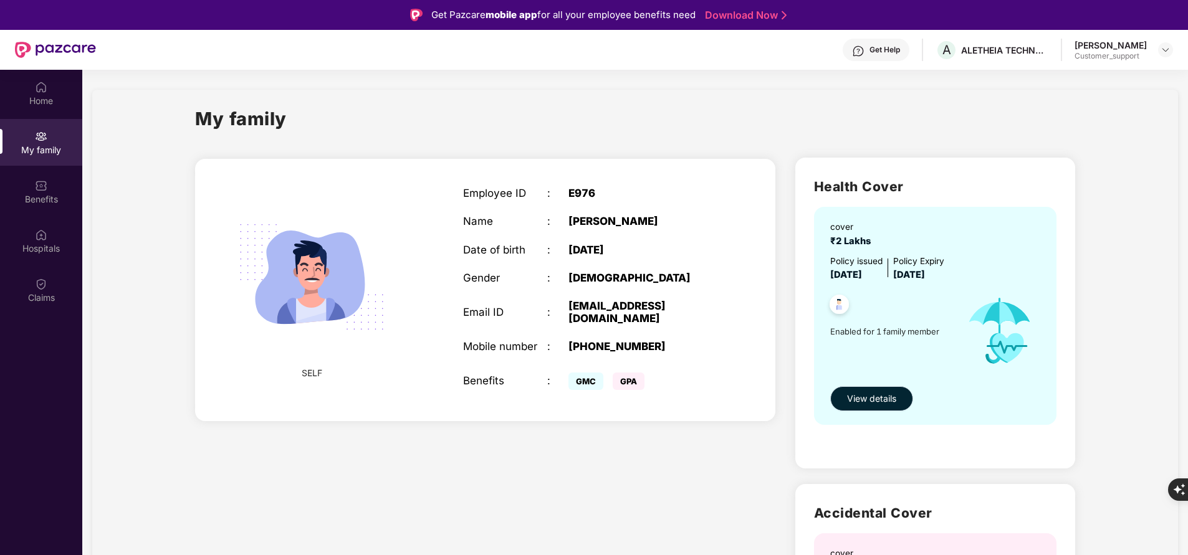
click at [872, 397] on span "View details" at bounding box center [871, 399] width 49 height 14
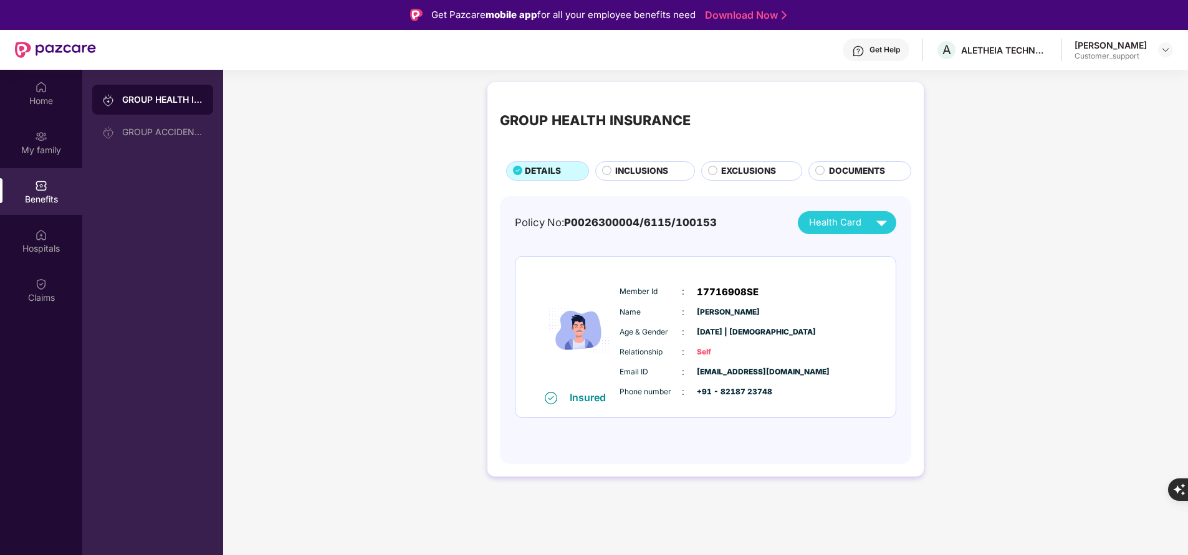
click at [635, 170] on span "INCLUSIONS" at bounding box center [641, 171] width 53 height 13
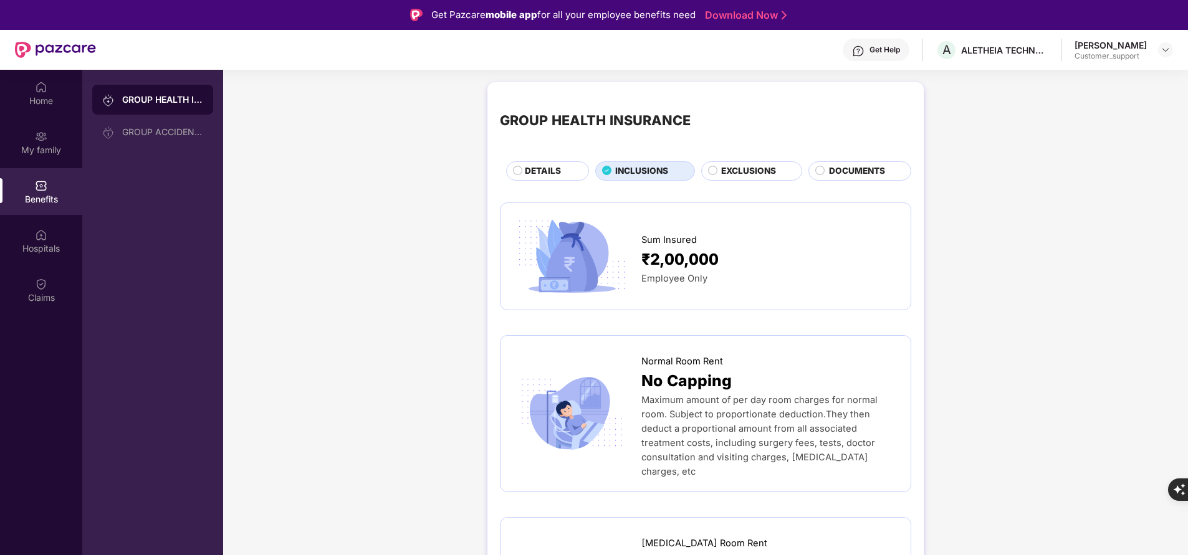
click at [522, 168] on div "DETAILS" at bounding box center [551, 172] width 64 height 15
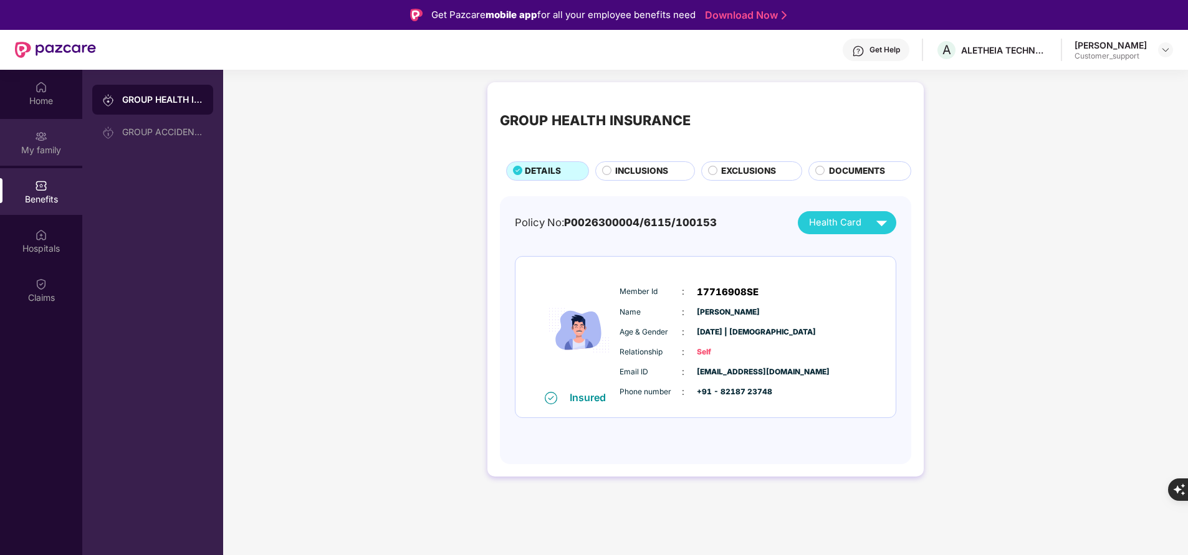
click at [46, 155] on div "My family" at bounding box center [41, 150] width 82 height 12
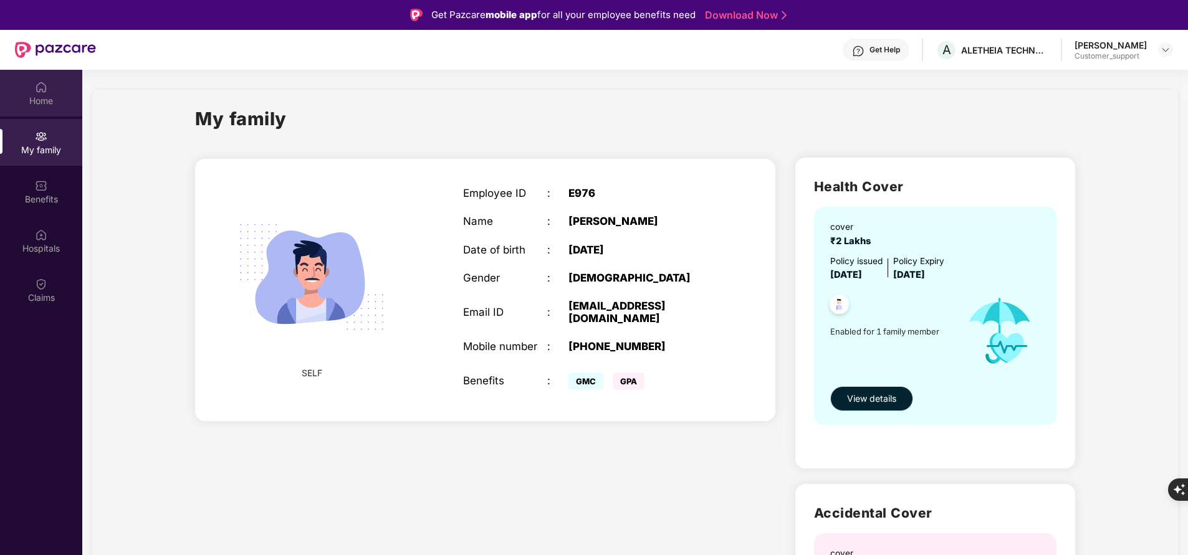
click at [40, 93] on img at bounding box center [41, 87] width 12 height 12
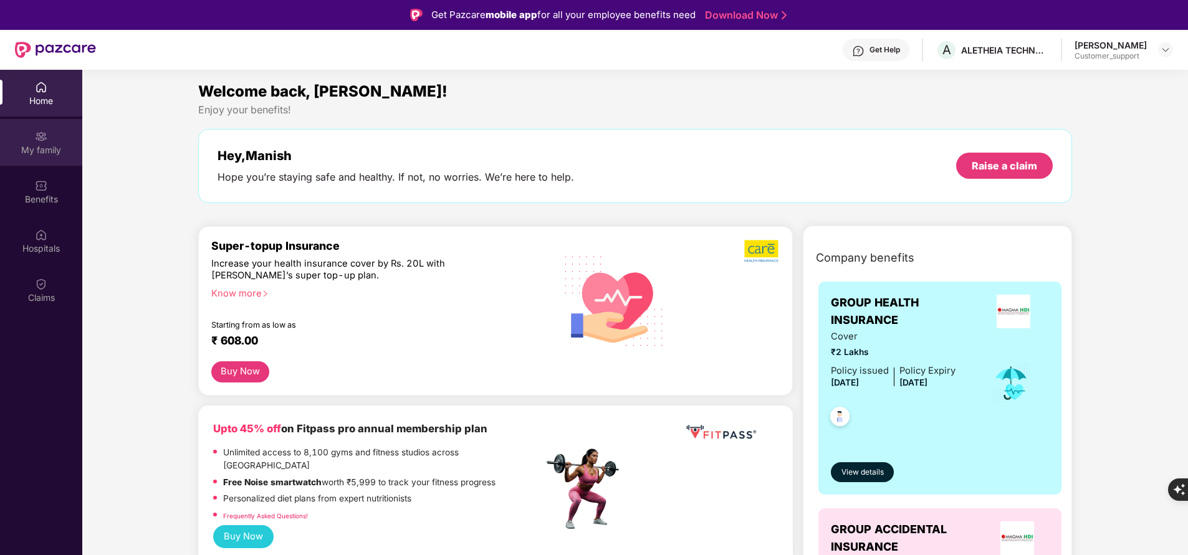
click at [42, 140] on img at bounding box center [41, 136] width 12 height 12
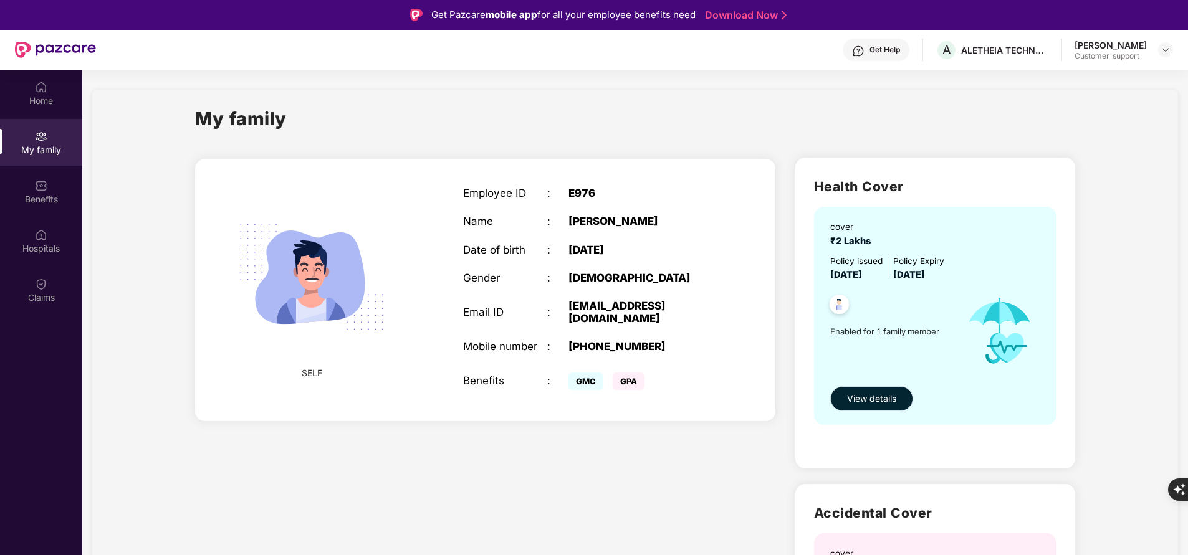
click at [866, 400] on span "View details" at bounding box center [871, 399] width 49 height 14
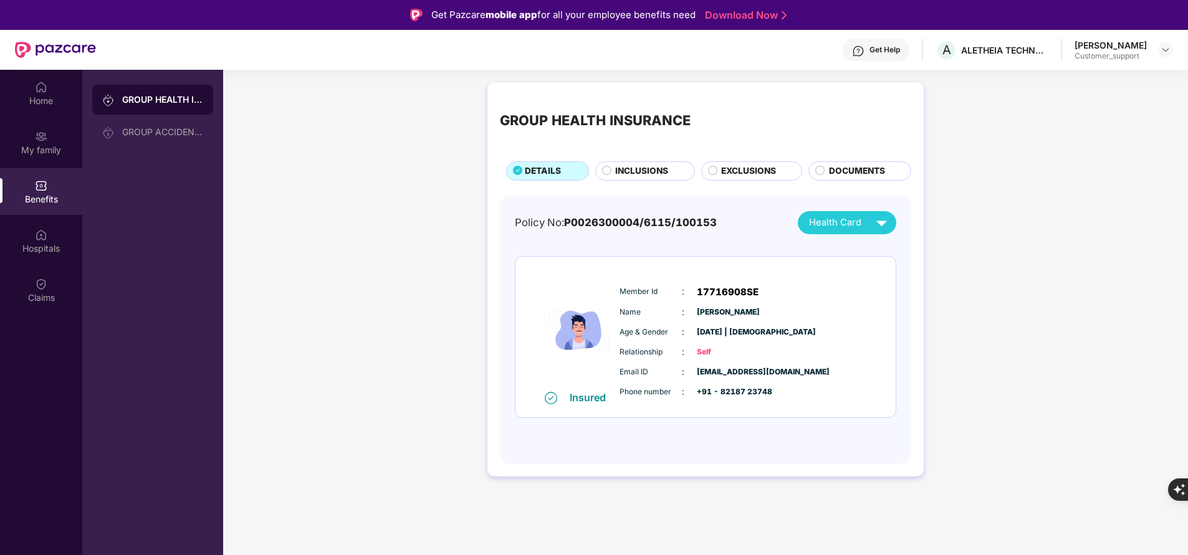
click at [643, 172] on span "INCLUSIONS" at bounding box center [641, 171] width 53 height 13
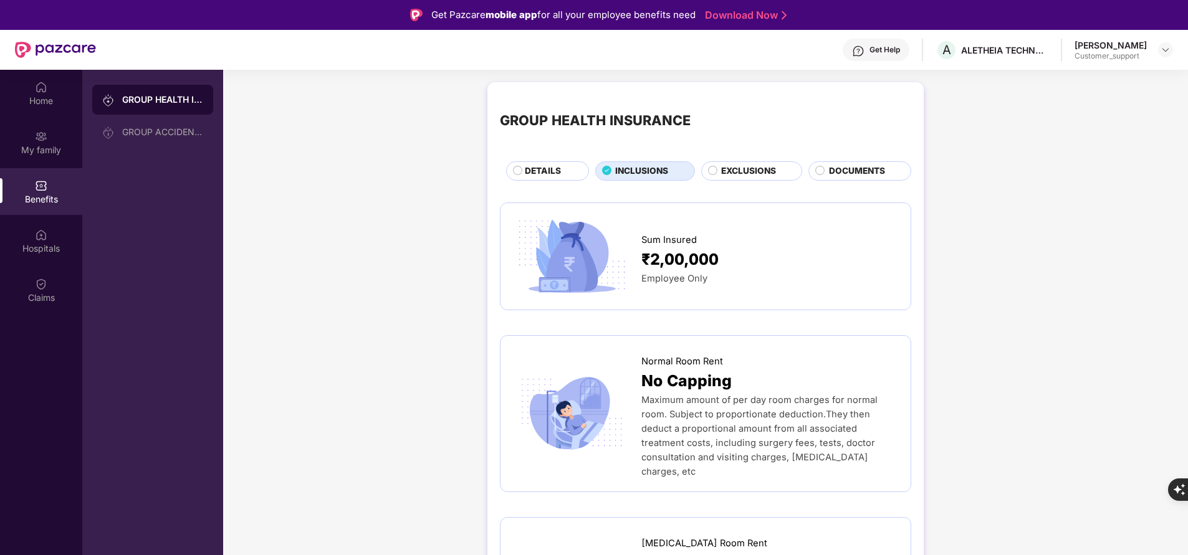
click at [539, 168] on span "DETAILS" at bounding box center [543, 171] width 36 height 13
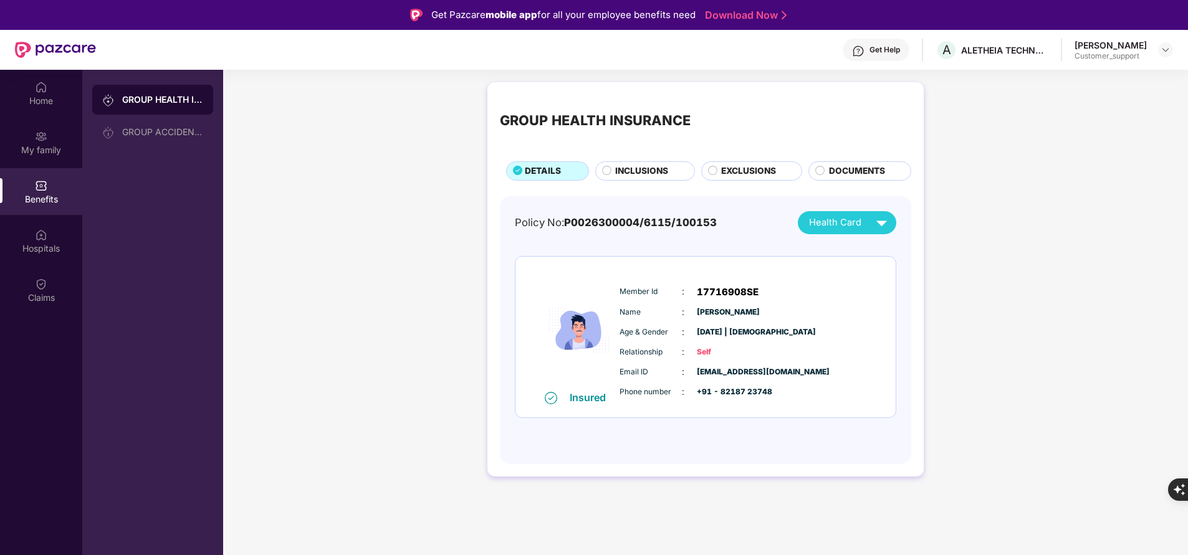
click at [620, 172] on span "INCLUSIONS" at bounding box center [641, 171] width 53 height 13
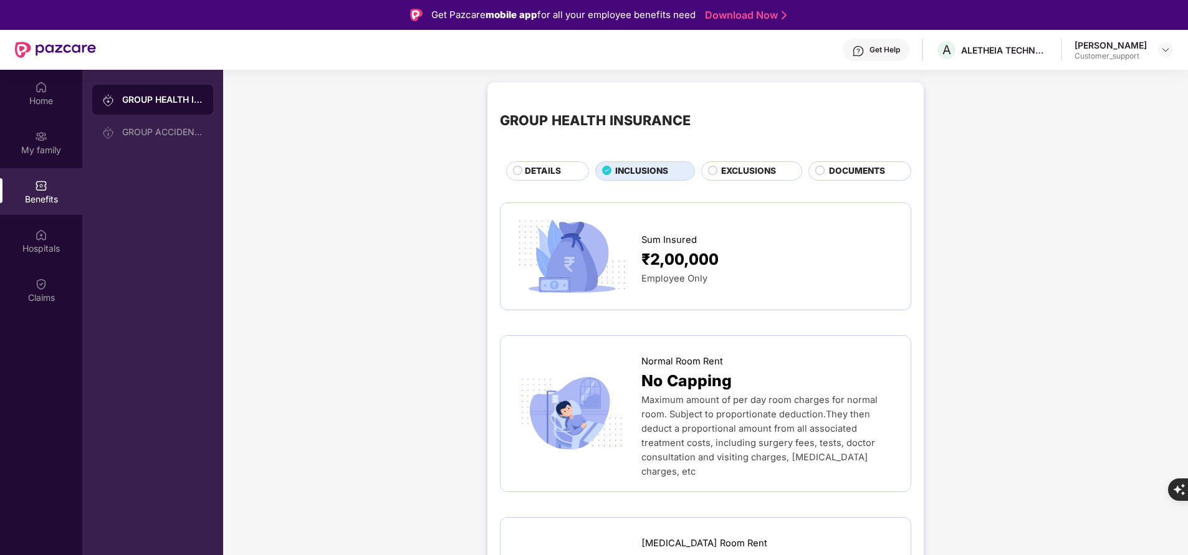
click at [537, 173] on span "DETAILS" at bounding box center [543, 171] width 36 height 13
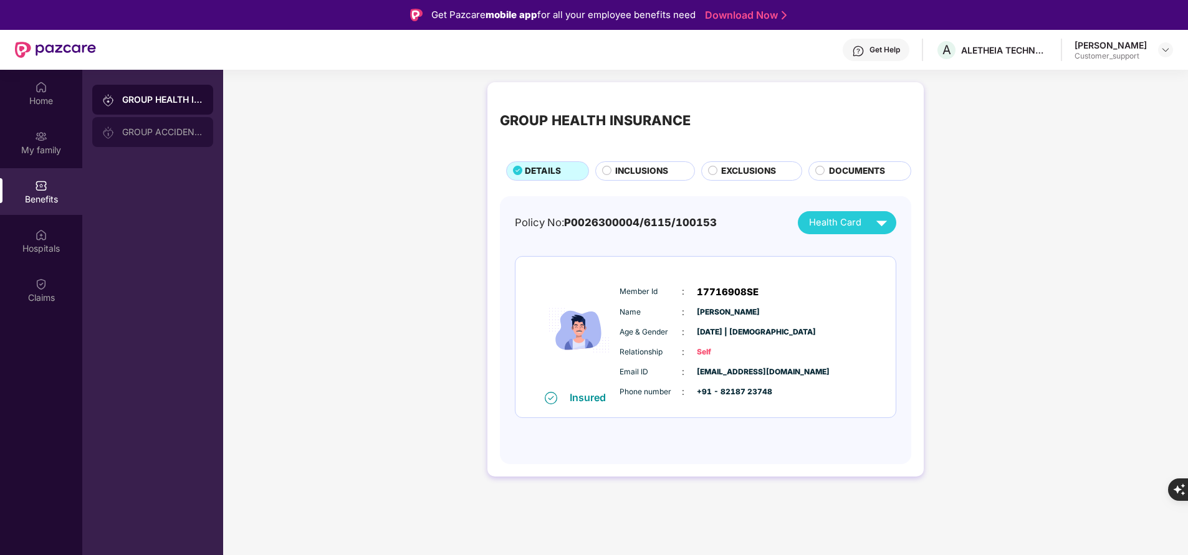
click at [178, 135] on div "GROUP ACCIDENTAL INSURANCE" at bounding box center [162, 132] width 81 height 10
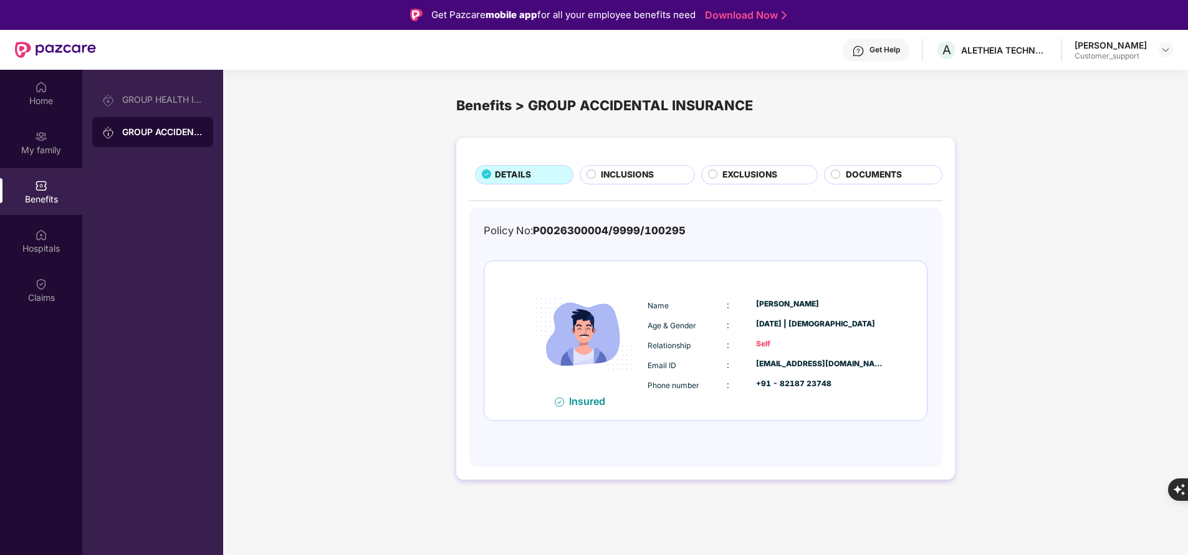
click at [648, 176] on span "INCLUSIONS" at bounding box center [627, 174] width 53 height 13
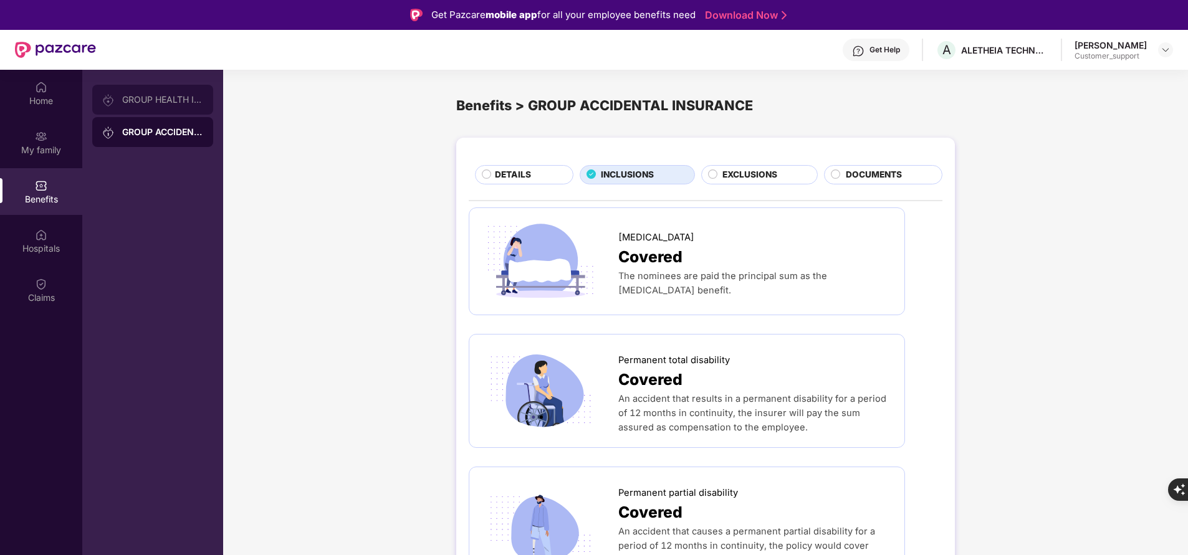
click at [182, 103] on div "GROUP HEALTH INSURANCE" at bounding box center [162, 100] width 81 height 10
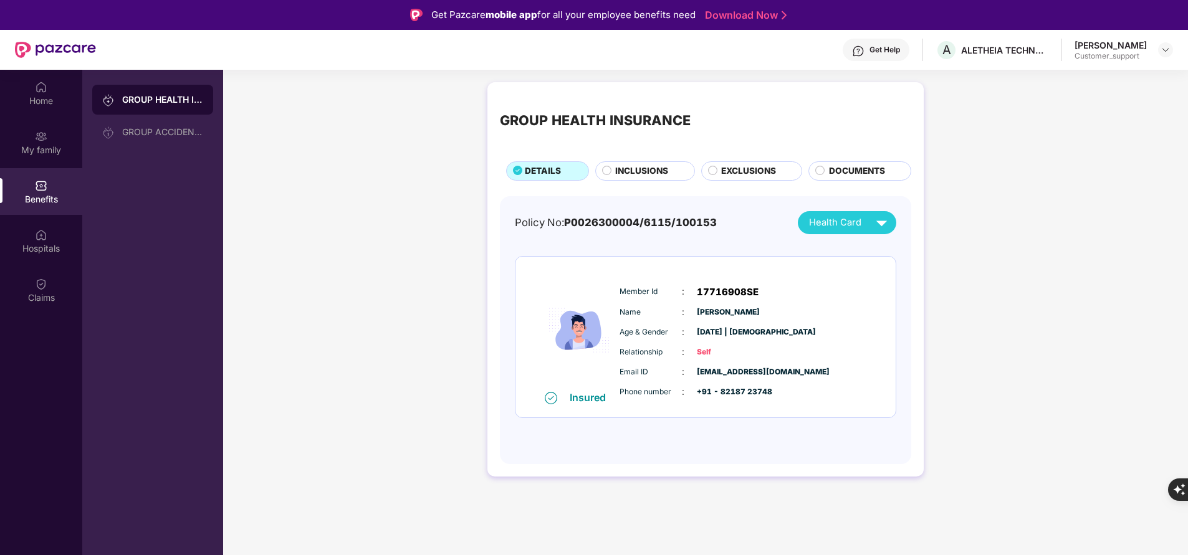
click at [626, 165] on span "INCLUSIONS" at bounding box center [641, 171] width 53 height 13
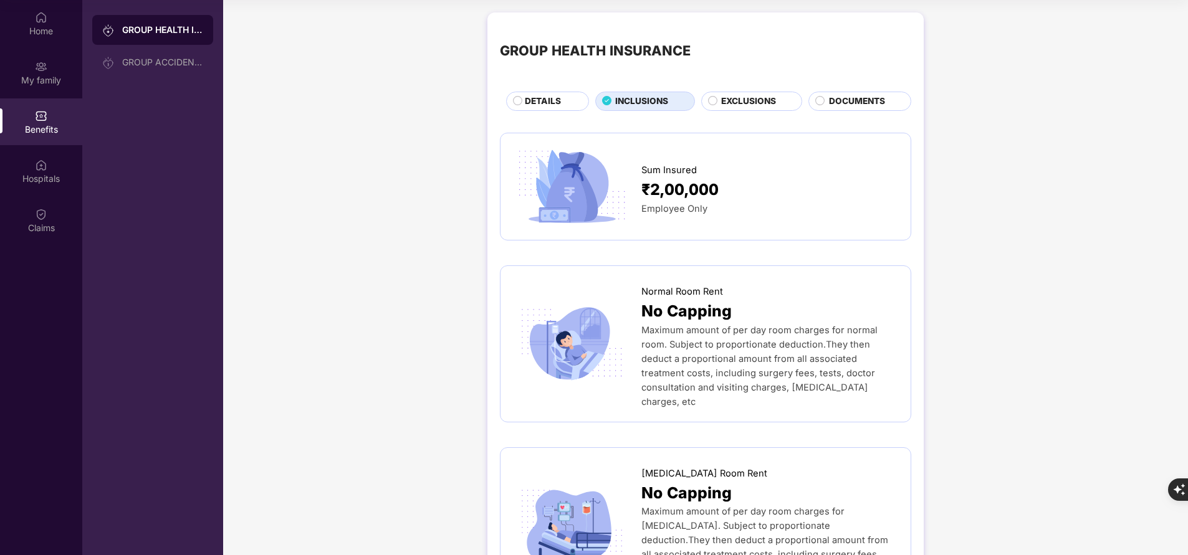
click at [733, 98] on span "EXCLUSIONS" at bounding box center [748, 101] width 55 height 13
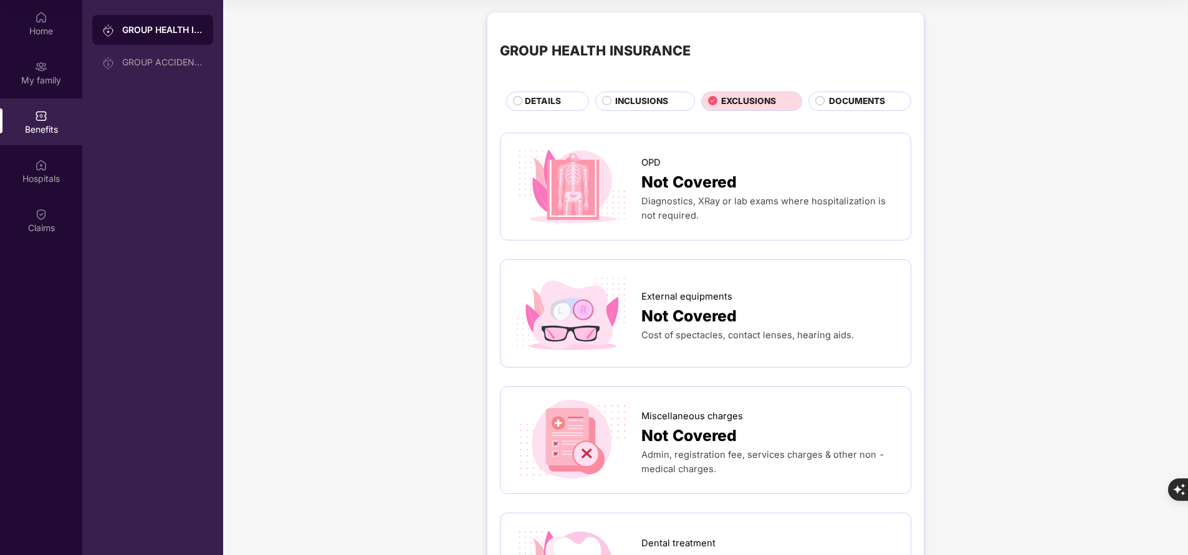
click at [636, 101] on span "INCLUSIONS" at bounding box center [641, 101] width 53 height 13
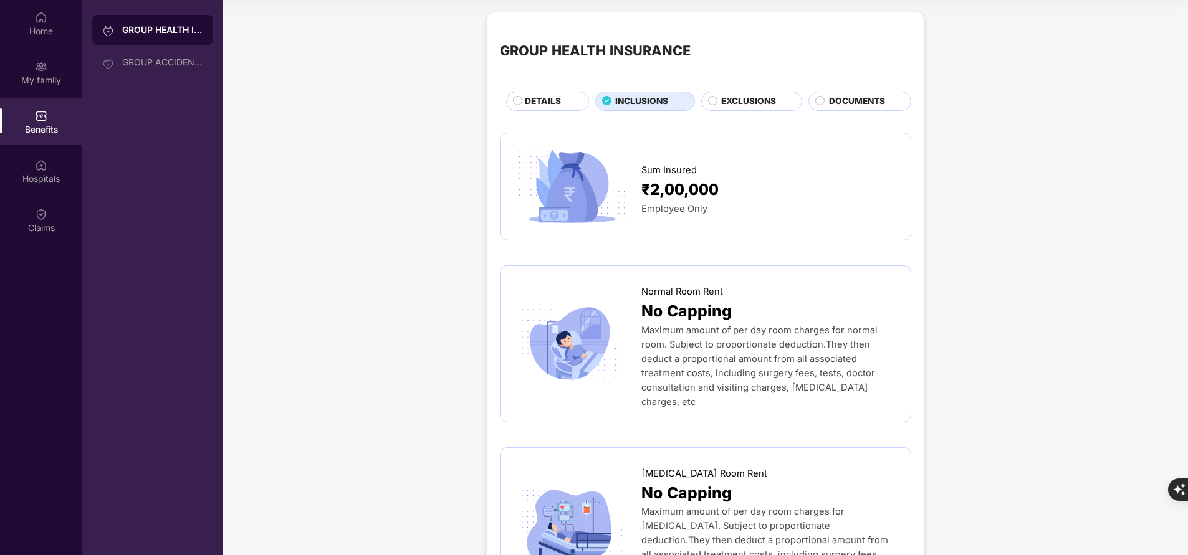
click at [557, 108] on span "DETAILS" at bounding box center [543, 101] width 36 height 13
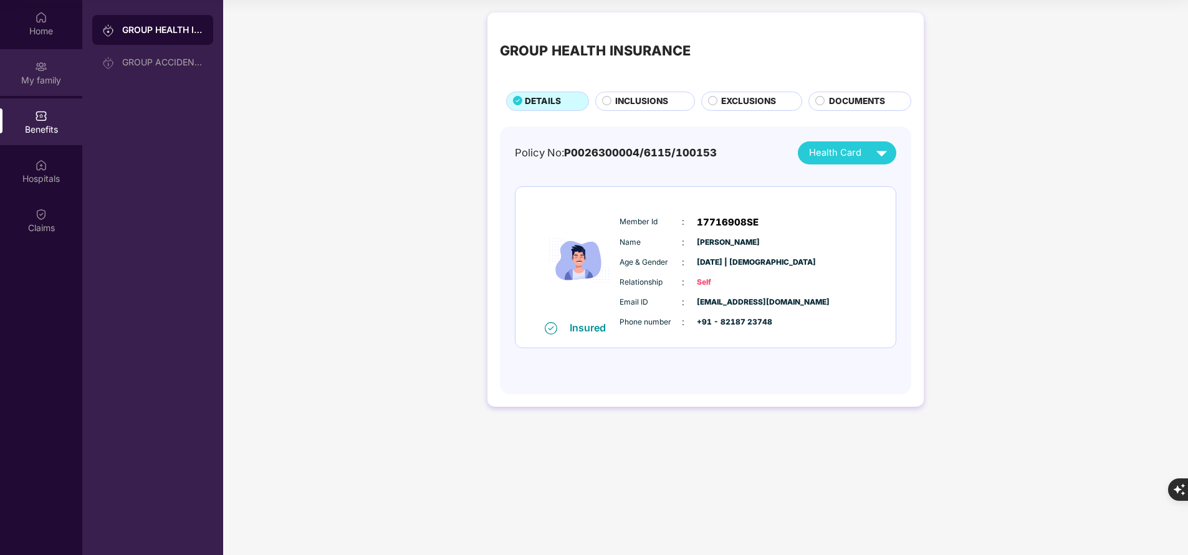
click at [46, 88] on div "My family" at bounding box center [41, 72] width 82 height 47
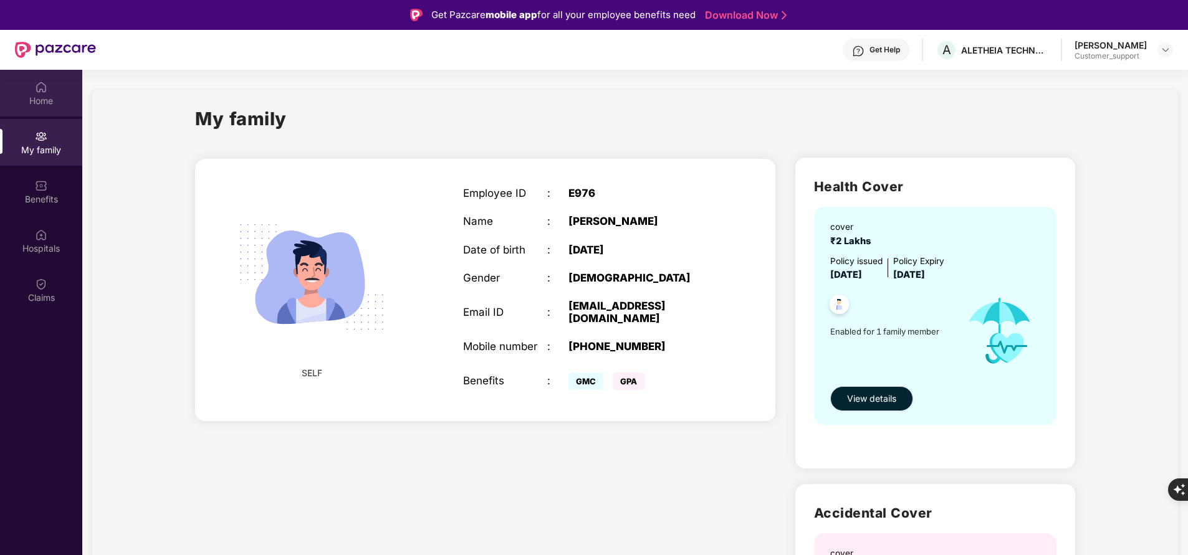
click at [36, 104] on div "Home" at bounding box center [41, 101] width 82 height 12
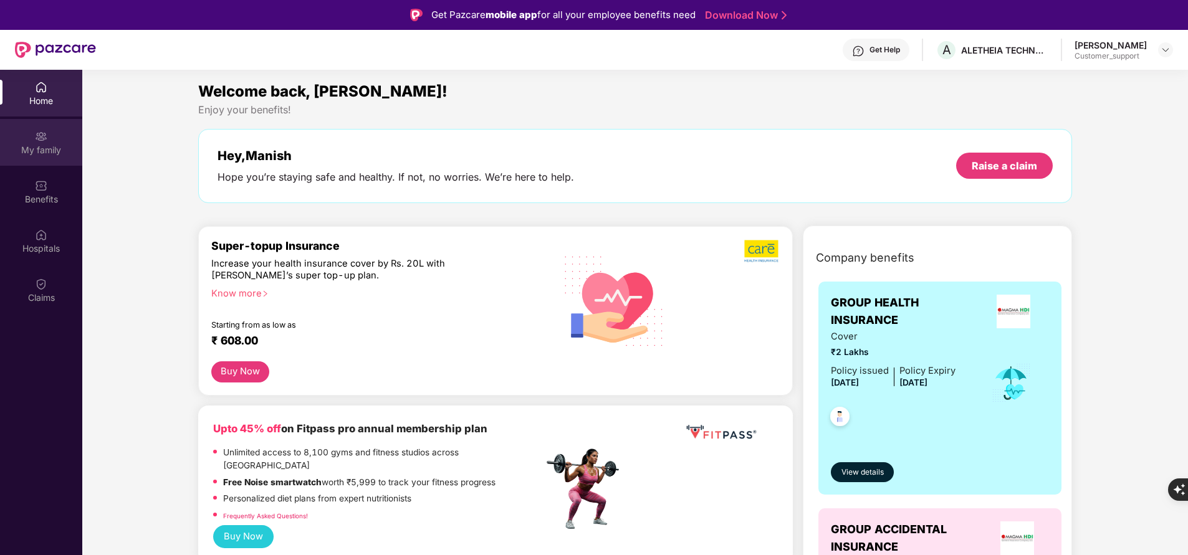
click at [49, 164] on div "My family" at bounding box center [41, 142] width 82 height 47
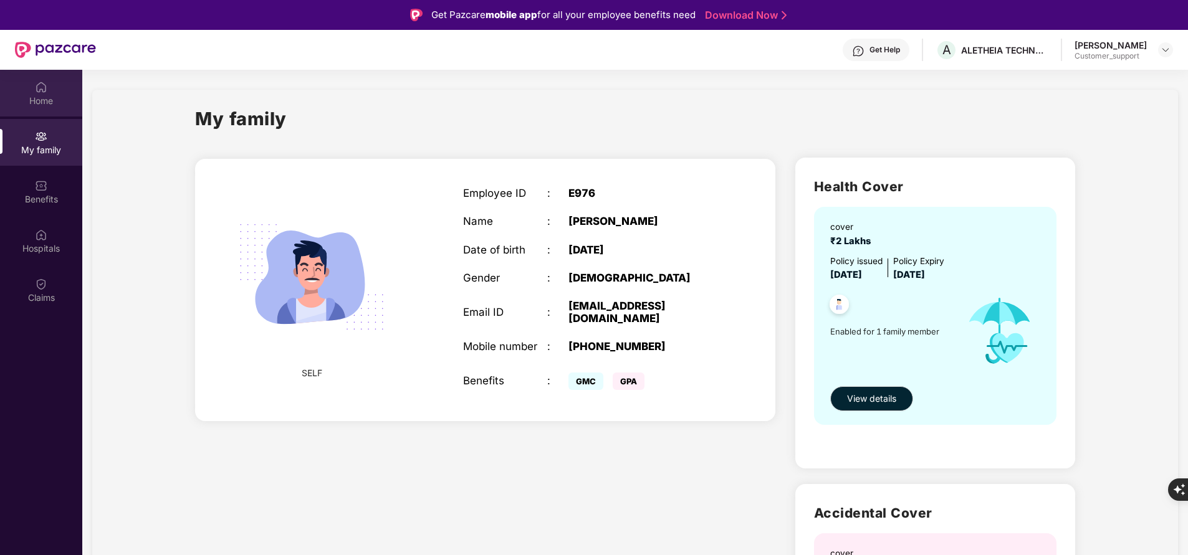
click at [50, 106] on div "Home" at bounding box center [41, 101] width 82 height 12
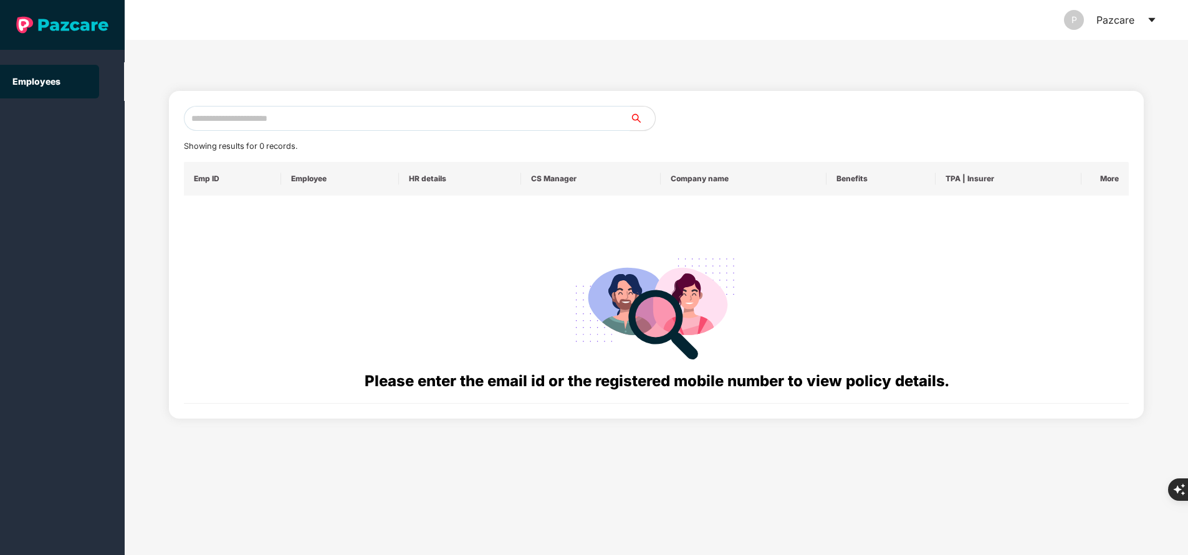
click at [264, 112] on input "text" at bounding box center [407, 118] width 446 height 25
paste input "**********"
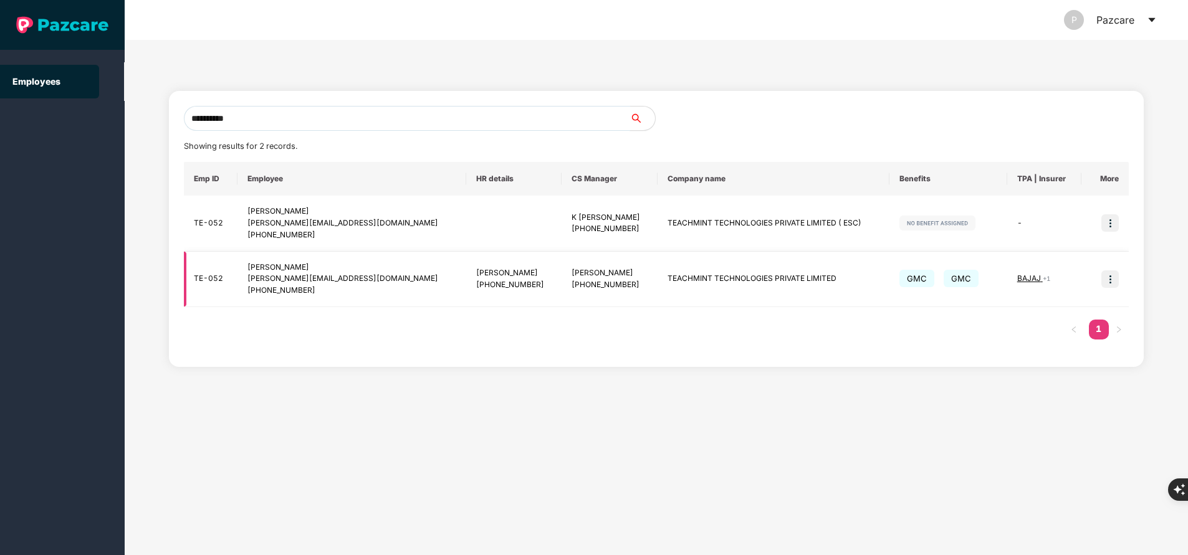
type input "**********"
click at [1124, 261] on td at bounding box center [1105, 280] width 47 height 56
click at [1110, 280] on img at bounding box center [1110, 279] width 17 height 17
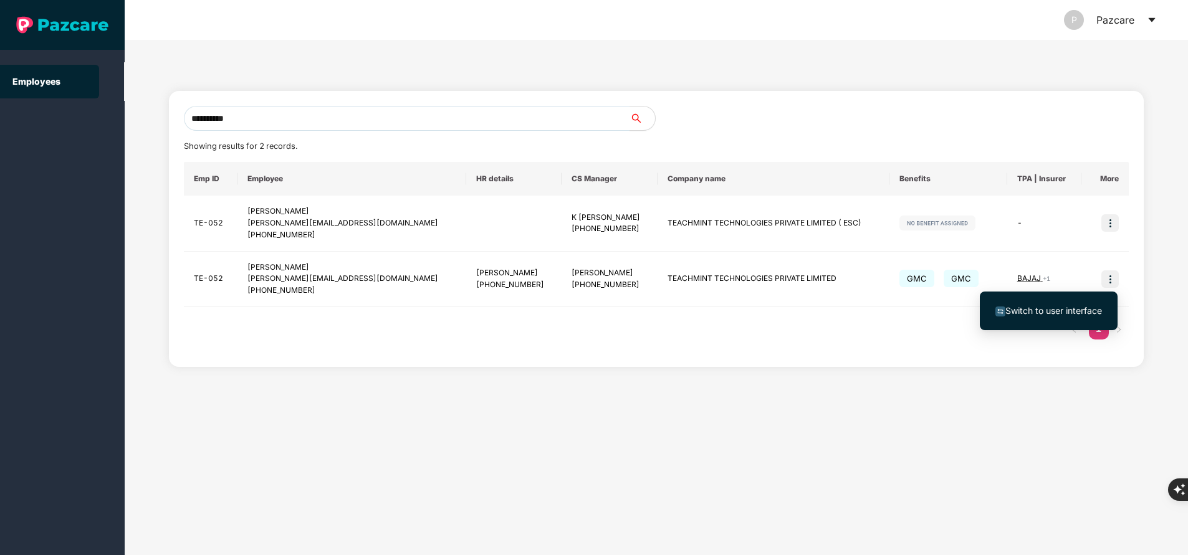
click at [1046, 310] on span "Switch to user interface" at bounding box center [1054, 310] width 97 height 11
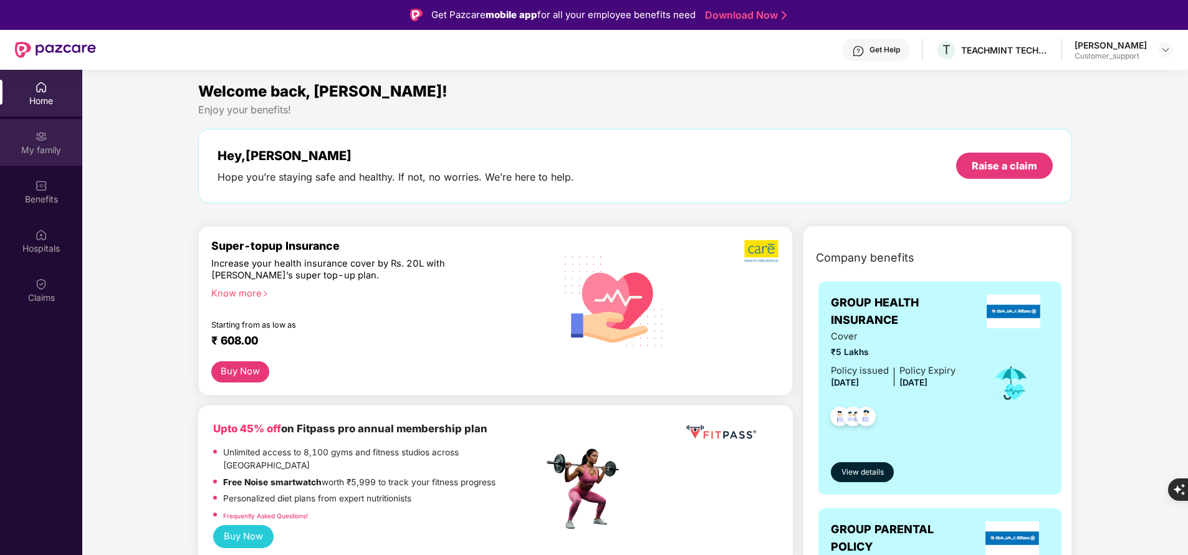
click at [39, 144] on div "My family" at bounding box center [41, 150] width 82 height 12
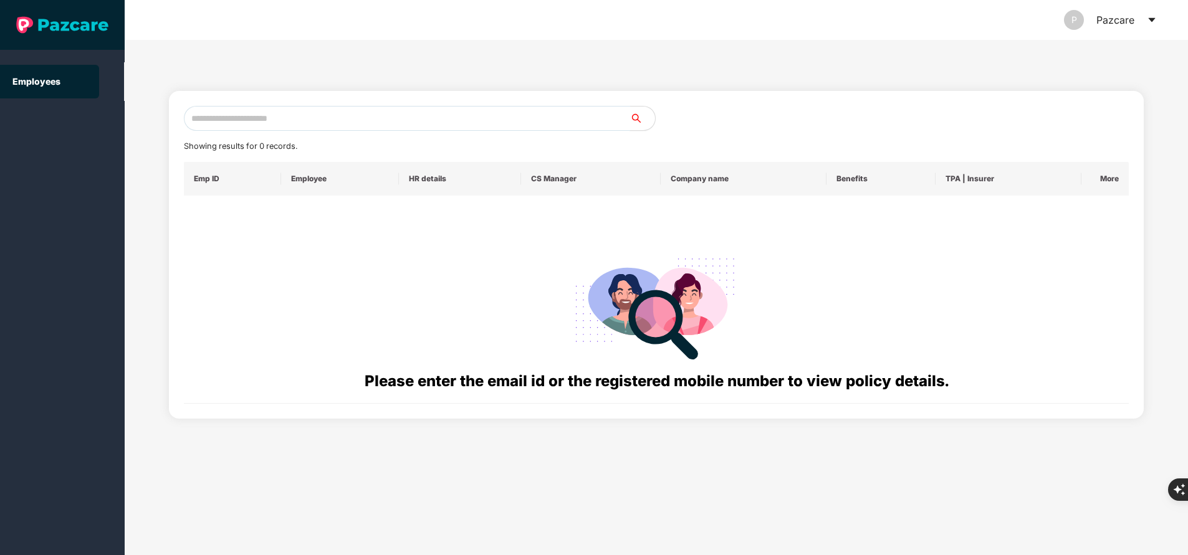
click at [343, 115] on input "text" at bounding box center [407, 118] width 446 height 25
paste input "**********"
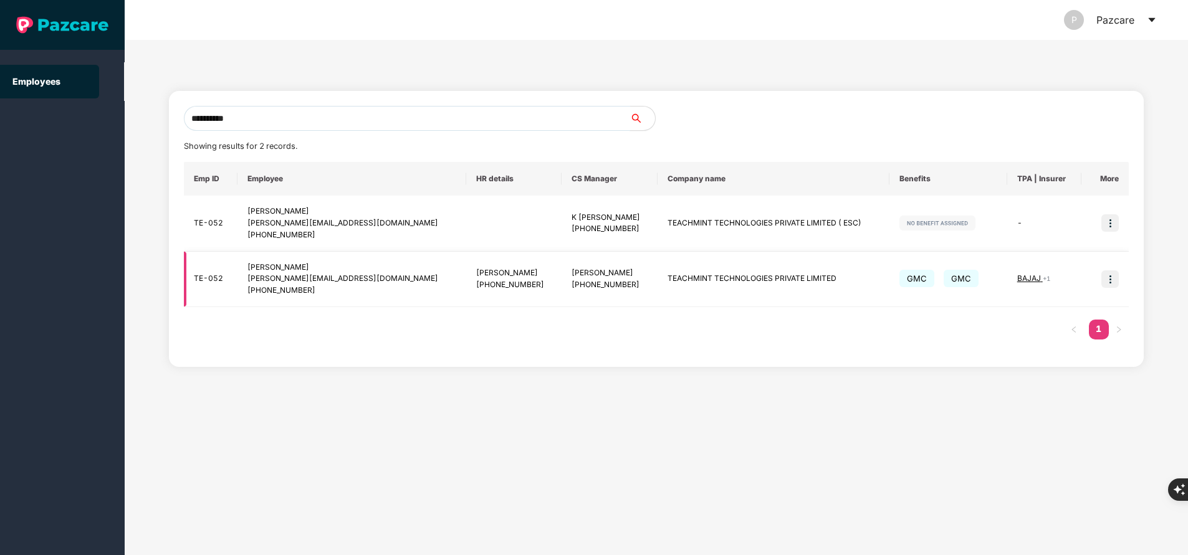
type input "**********"
click at [1021, 278] on span "BAJAJ" at bounding box center [1030, 278] width 26 height 9
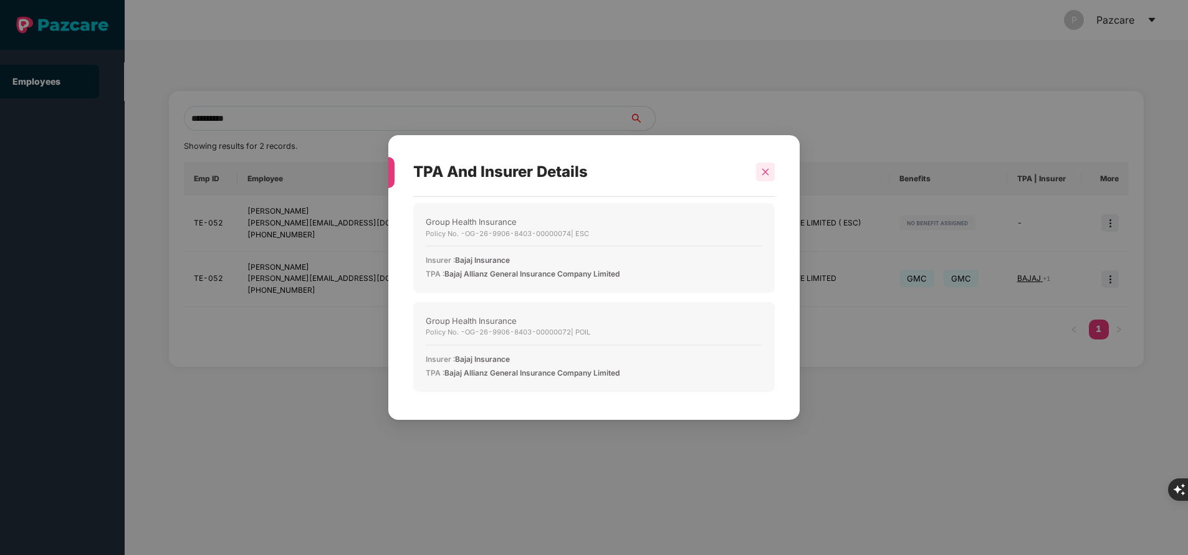
click at [762, 174] on icon "close" at bounding box center [765, 172] width 9 height 9
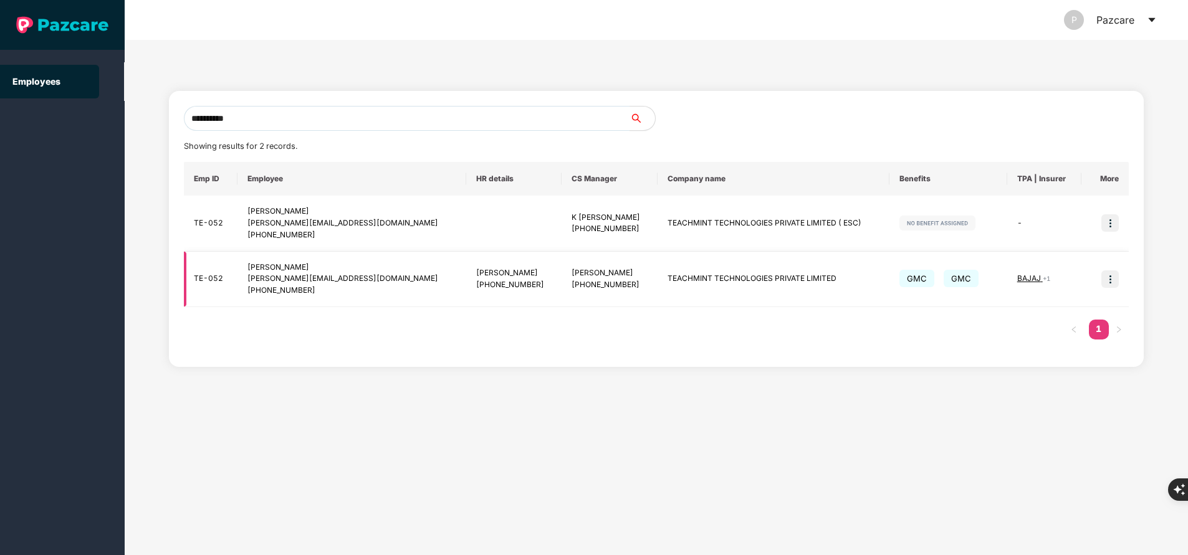
click at [1115, 279] on img at bounding box center [1110, 279] width 17 height 17
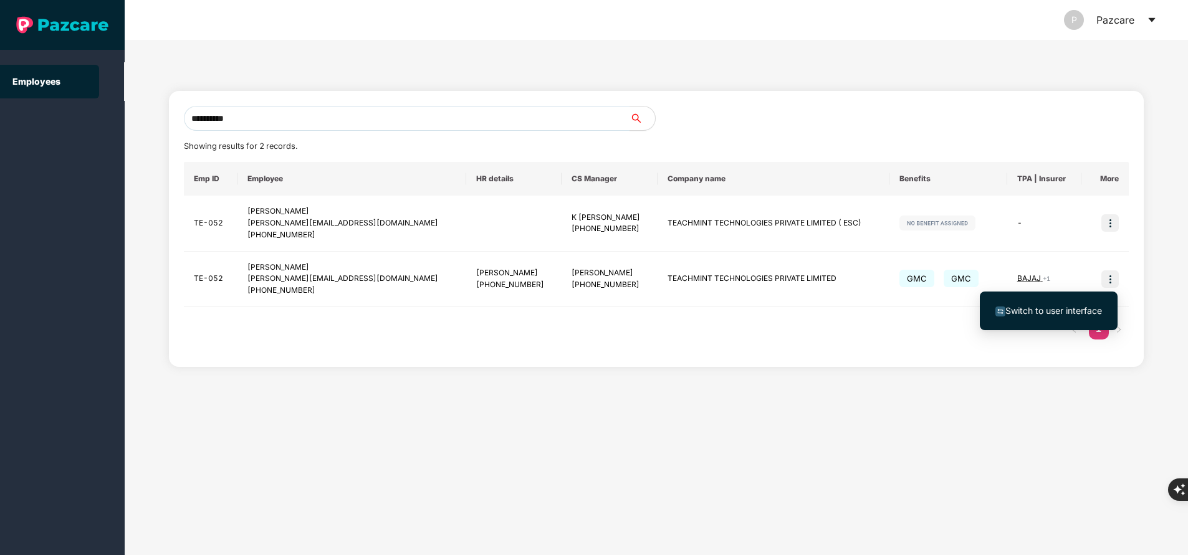
click at [1044, 312] on span "Switch to user interface" at bounding box center [1054, 310] width 97 height 11
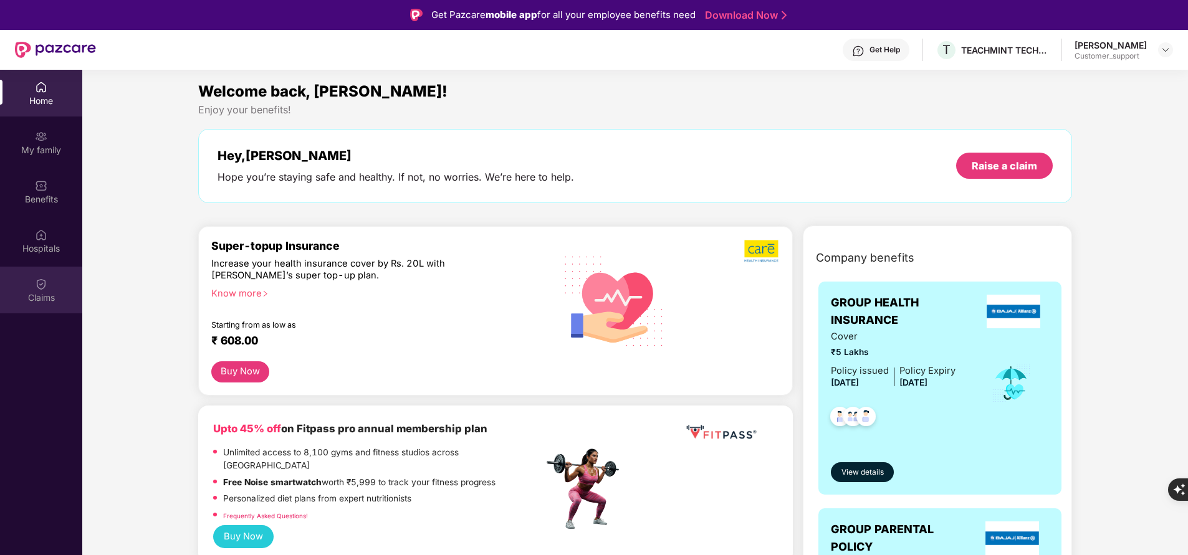
click at [57, 298] on div "Claims" at bounding box center [41, 298] width 82 height 12
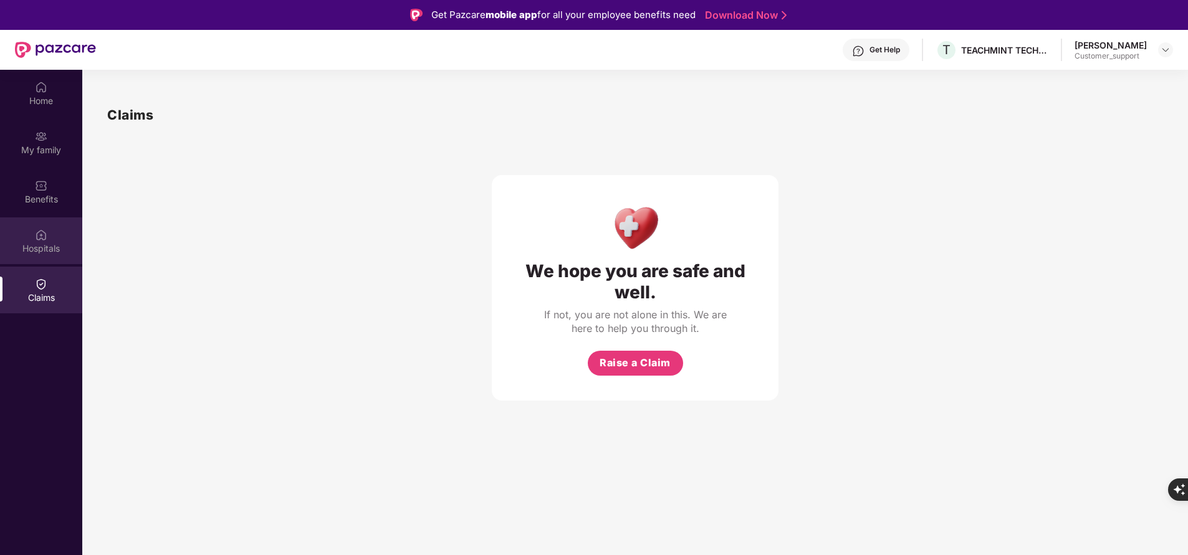
click at [27, 239] on div "Hospitals" at bounding box center [41, 241] width 82 height 47
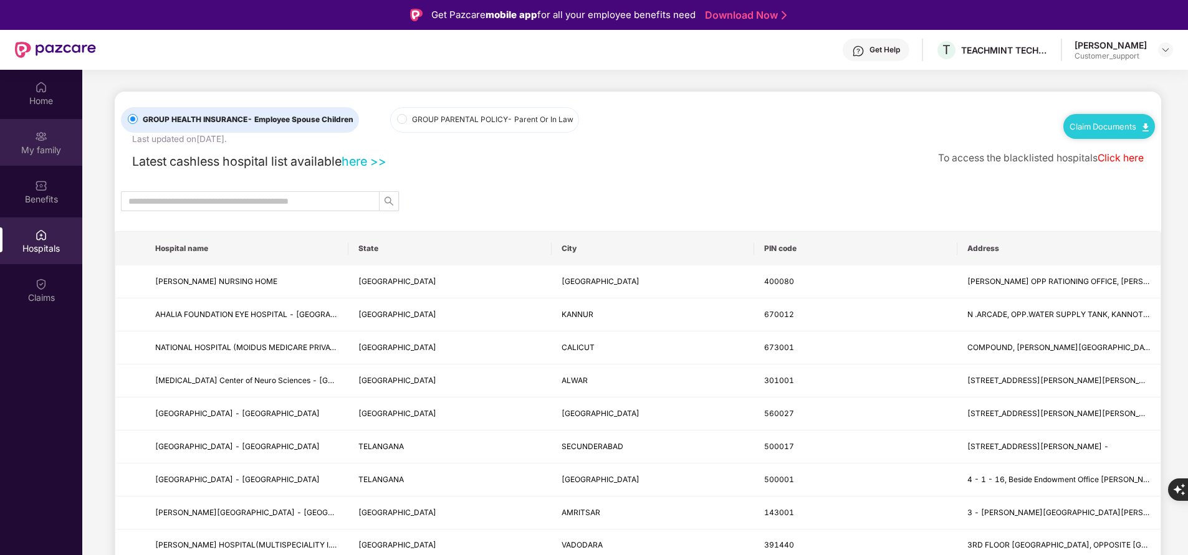
click at [39, 159] on div "My family" at bounding box center [41, 142] width 82 height 47
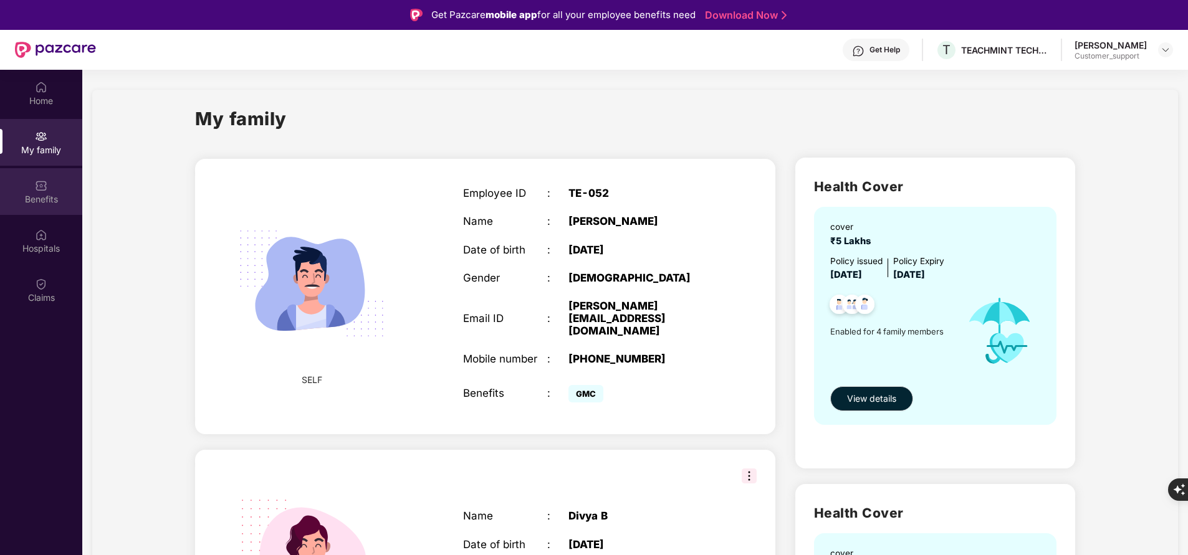
click at [49, 206] on div "Benefits" at bounding box center [41, 191] width 82 height 47
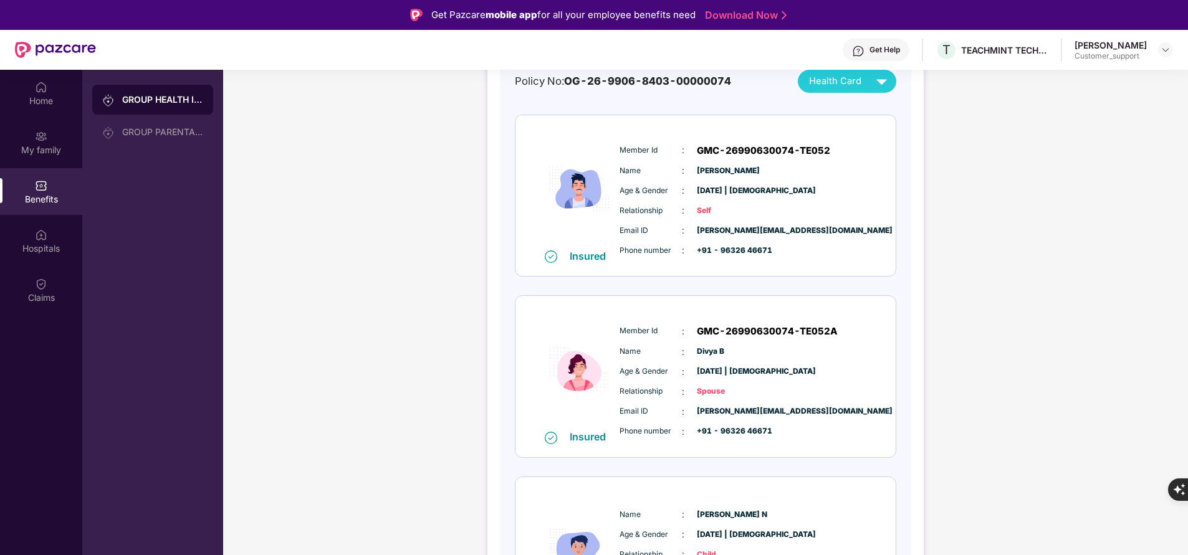
scroll to position [142, 0]
drag, startPoint x: 694, startPoint y: 330, endPoint x: 861, endPoint y: 338, distance: 166.7
click at [861, 338] on div "Member Id : GMC-26990630074-TE052A Name : Divya B Age & Gender : 03 Aug 2004 | …" at bounding box center [744, 380] width 254 height 127
click at [668, 298] on div "Insured Member Id : GMC-26990630074-TE052A Name : Divya B Age & Gender : 03 Aug…" at bounding box center [706, 375] width 380 height 161
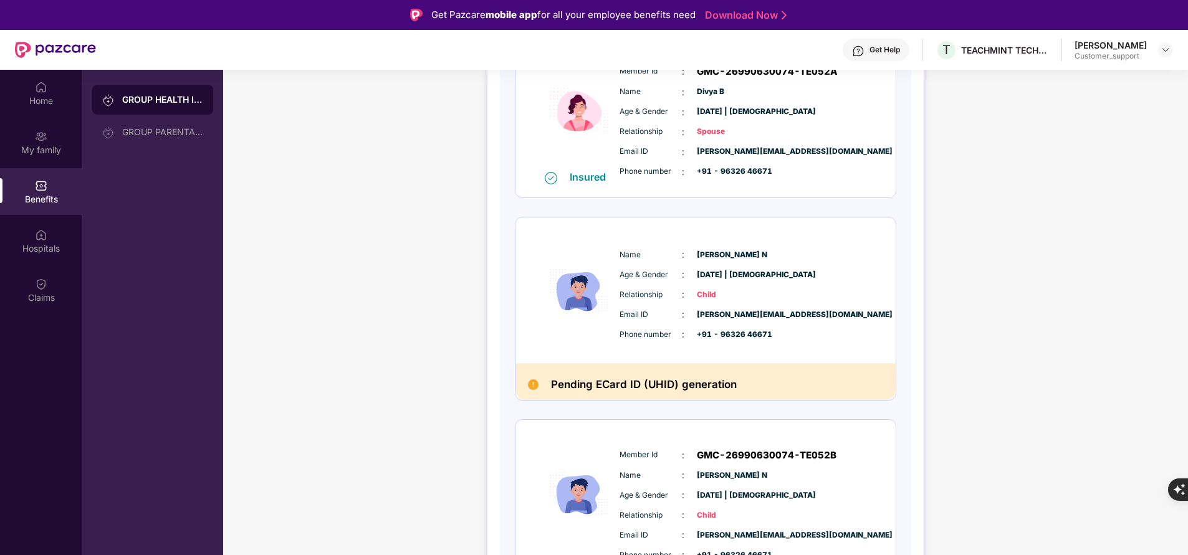
scroll to position [435, 0]
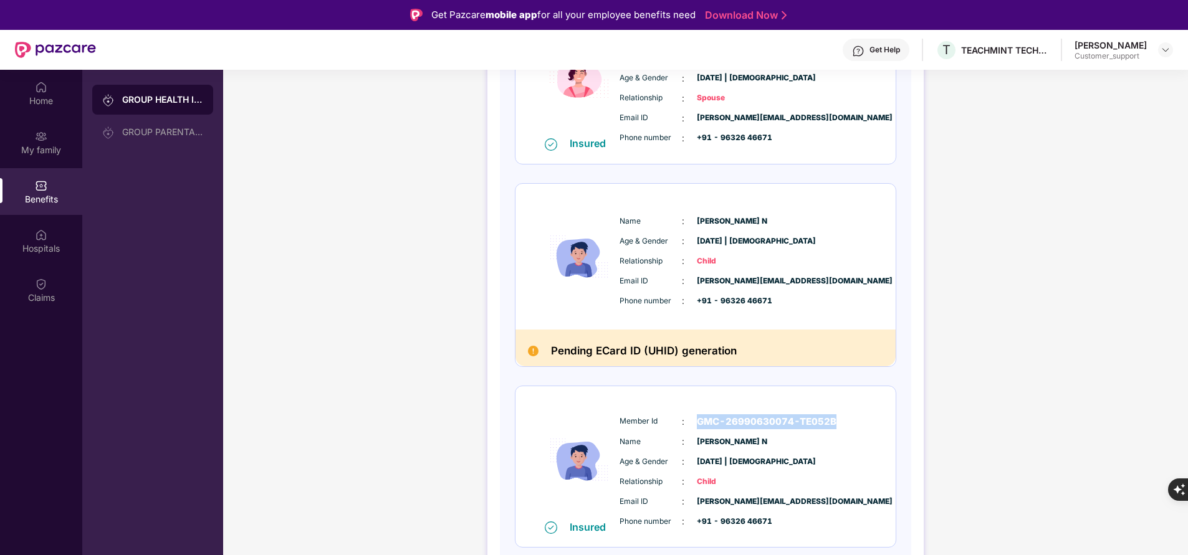
drag, startPoint x: 687, startPoint y: 419, endPoint x: 891, endPoint y: 408, distance: 204.1
click at [891, 408] on div "Insured Member Id : GMC-26990630074-TE052B Name : Bhuvan N Age & Gender : 06 No…" at bounding box center [706, 466] width 380 height 161
copy div "GMC-26990630074-TE052B"
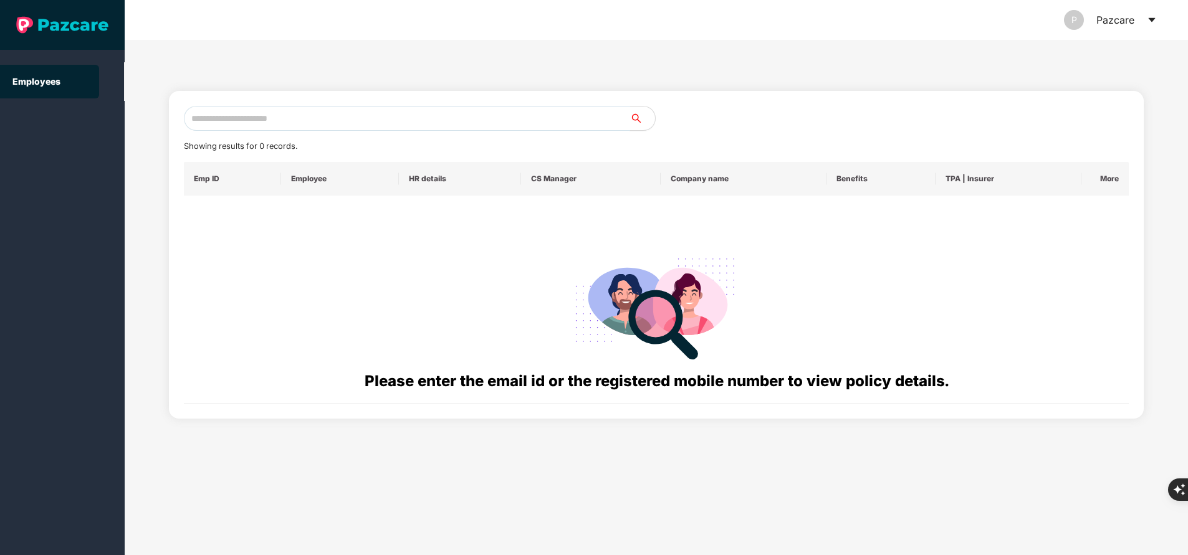
click at [335, 110] on input "text" at bounding box center [407, 118] width 446 height 25
paste input "**********"
type input "**********"
paste input "**********"
click at [269, 120] on input "**********" at bounding box center [407, 118] width 446 height 25
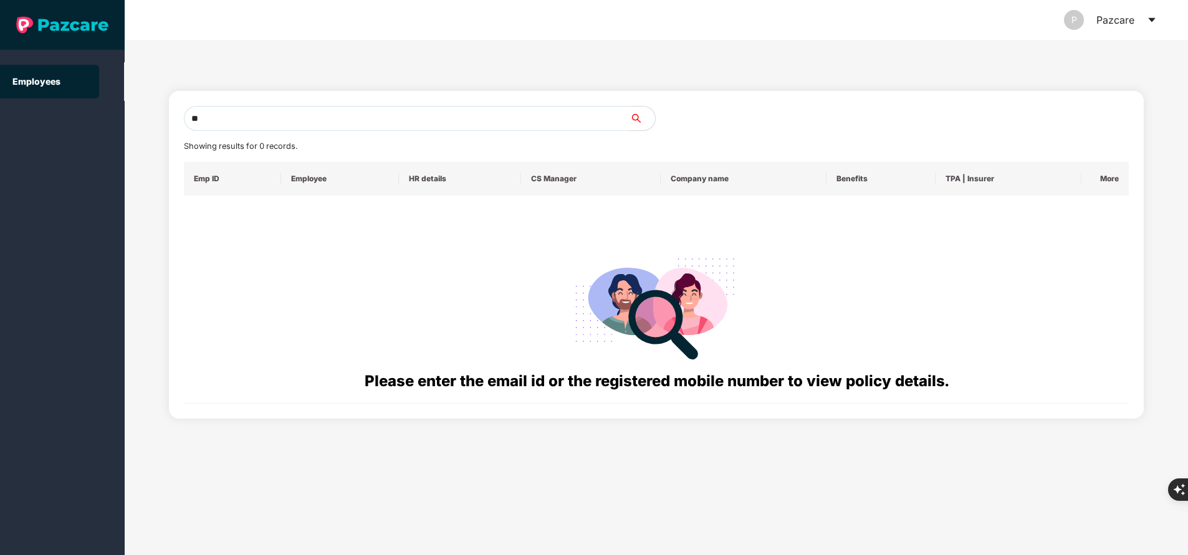
type input "*"
paste input "**********"
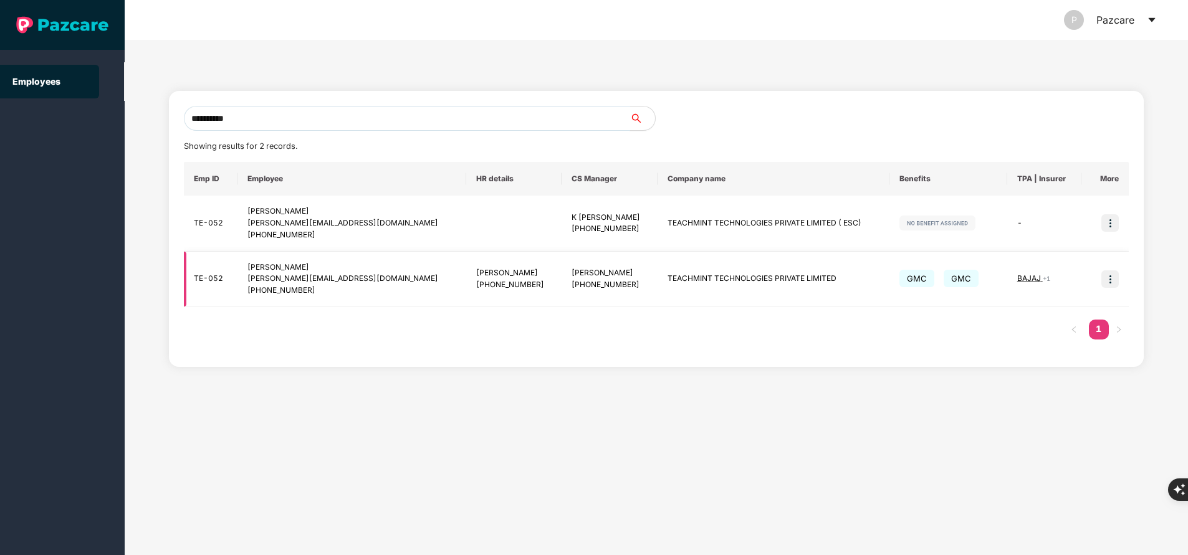
type input "**********"
click at [1115, 281] on img at bounding box center [1110, 279] width 17 height 17
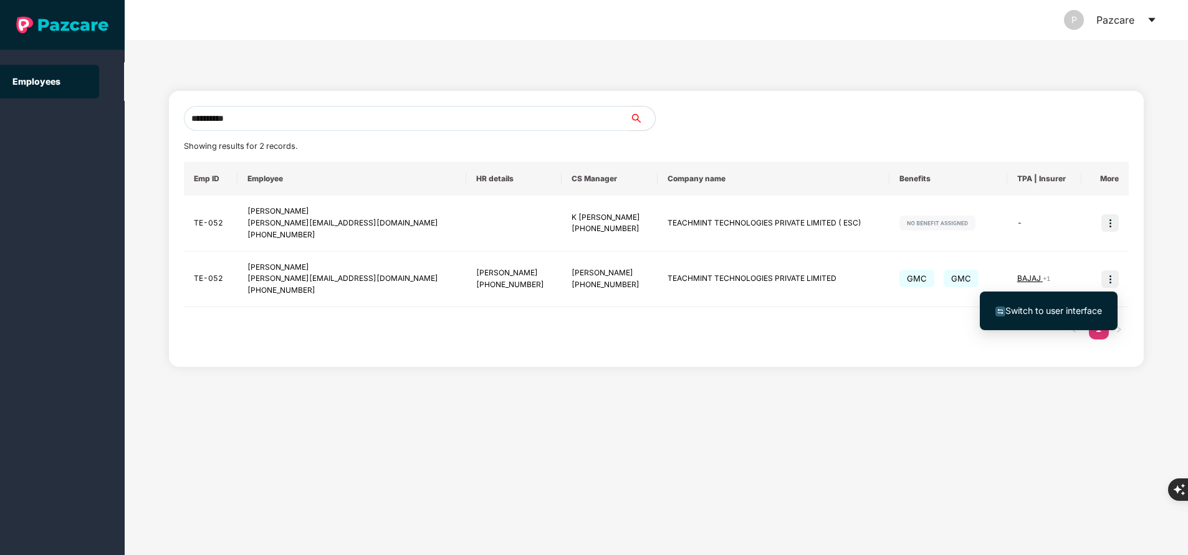
click at [1065, 304] on span "Switch to user interface" at bounding box center [1049, 311] width 107 height 14
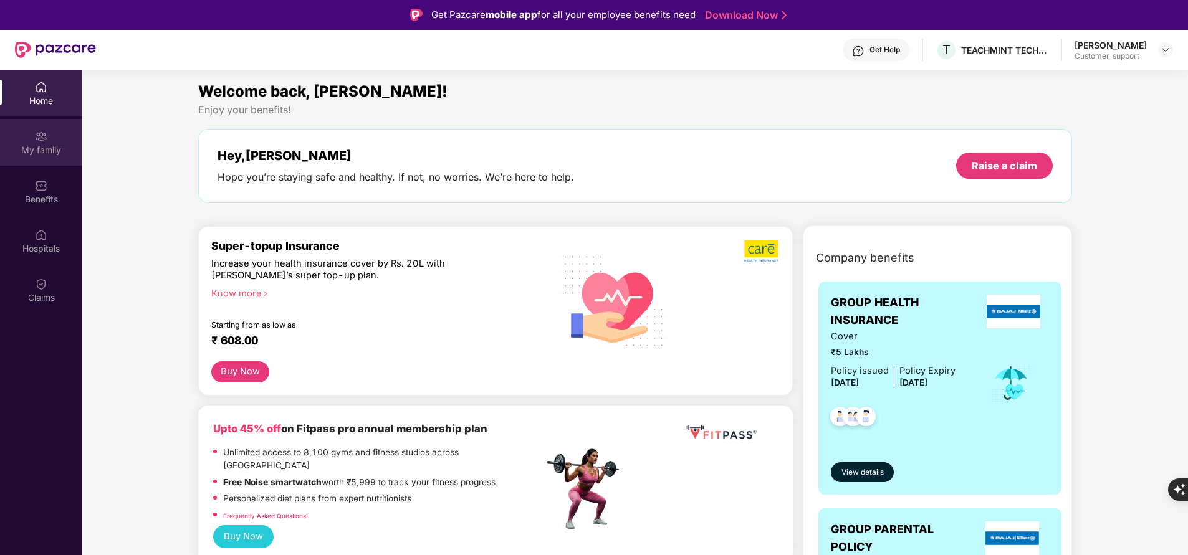
click at [31, 144] on div "My family" at bounding box center [41, 150] width 82 height 12
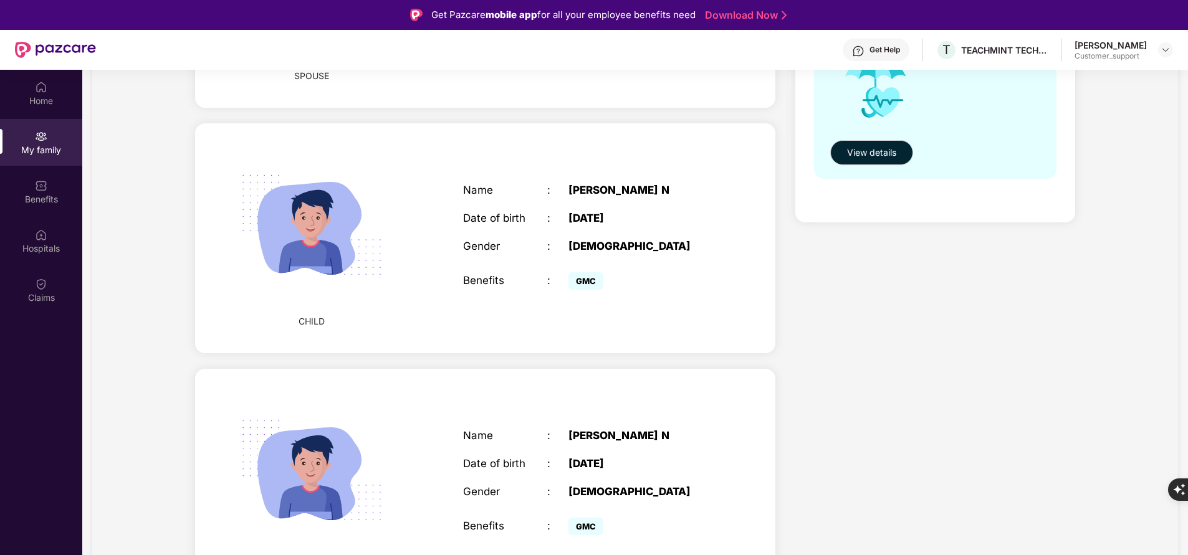
scroll to position [0, 0]
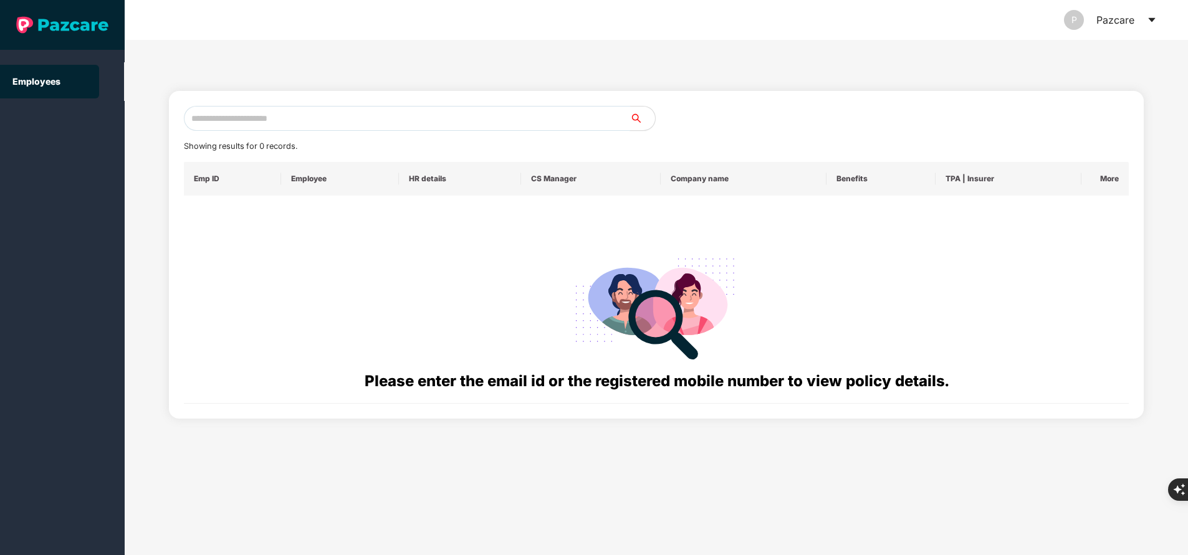
click at [319, 119] on input "text" at bounding box center [407, 118] width 446 height 25
paste input "**********"
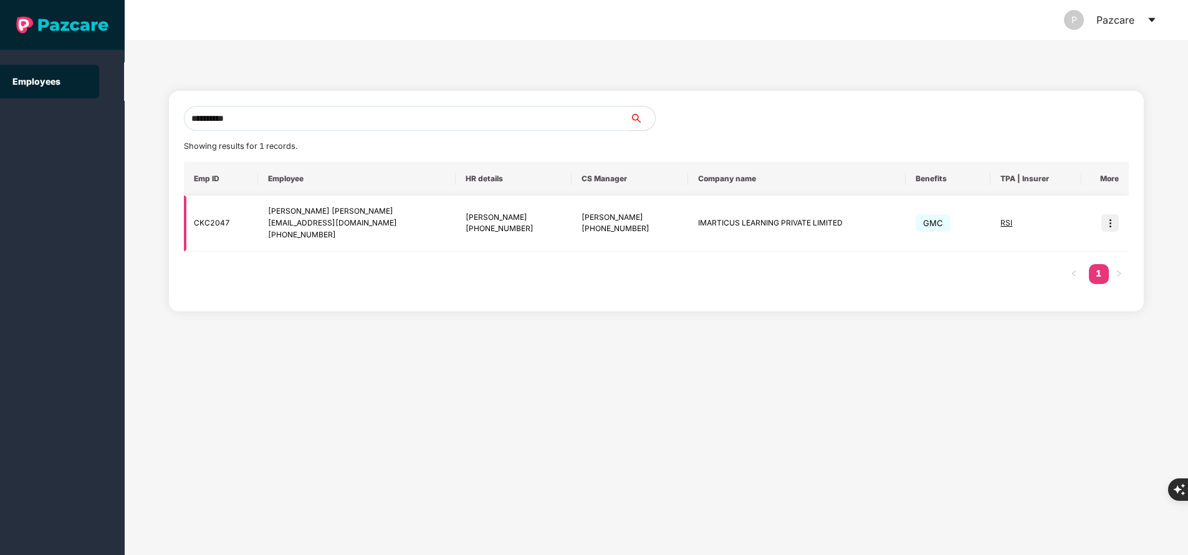
type input "**********"
click at [1111, 223] on img at bounding box center [1110, 222] width 17 height 17
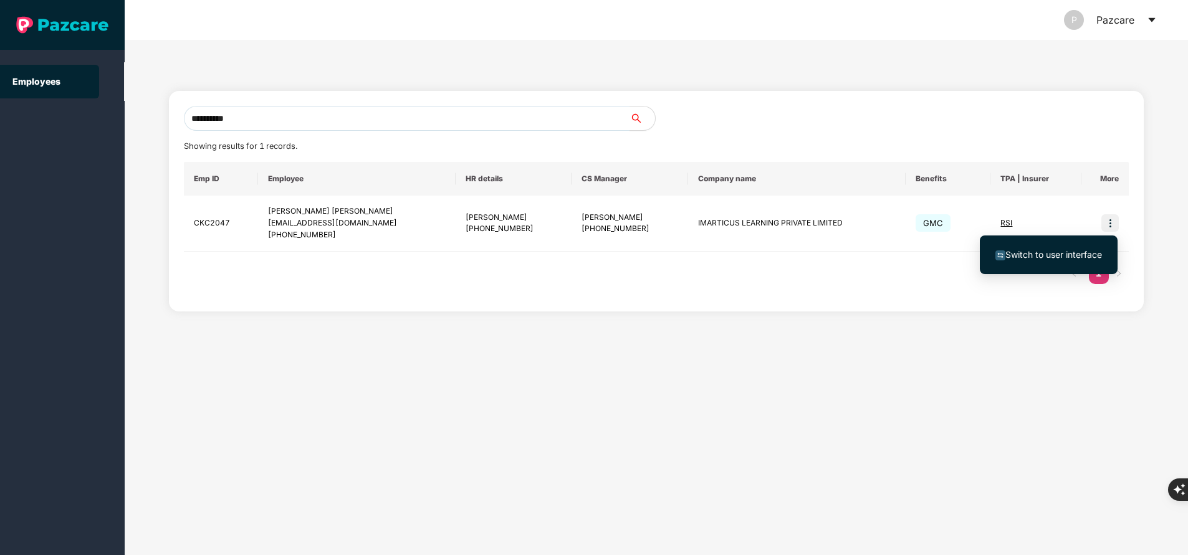
click at [1022, 251] on span "Switch to user interface" at bounding box center [1054, 254] width 97 height 11
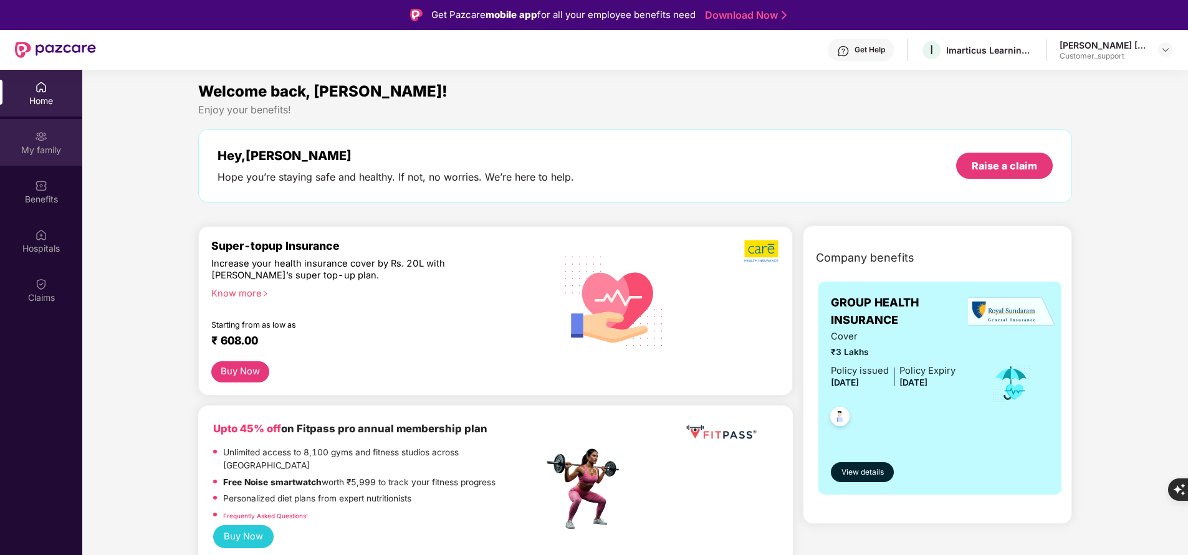
click at [43, 145] on div "My family" at bounding box center [41, 150] width 82 height 12
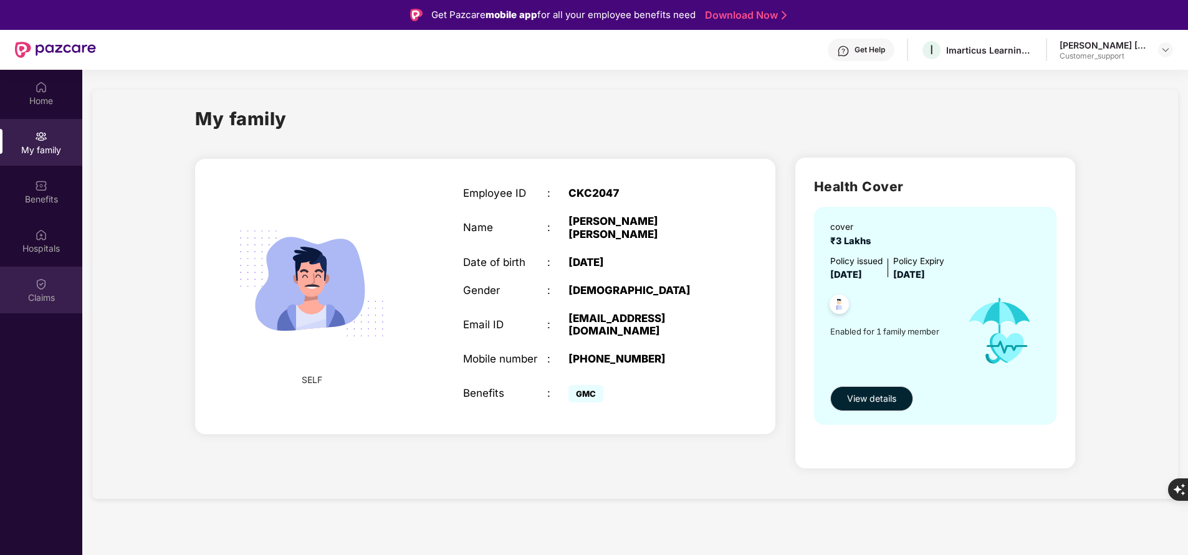
click at [47, 288] on div "Claims" at bounding box center [41, 290] width 82 height 47
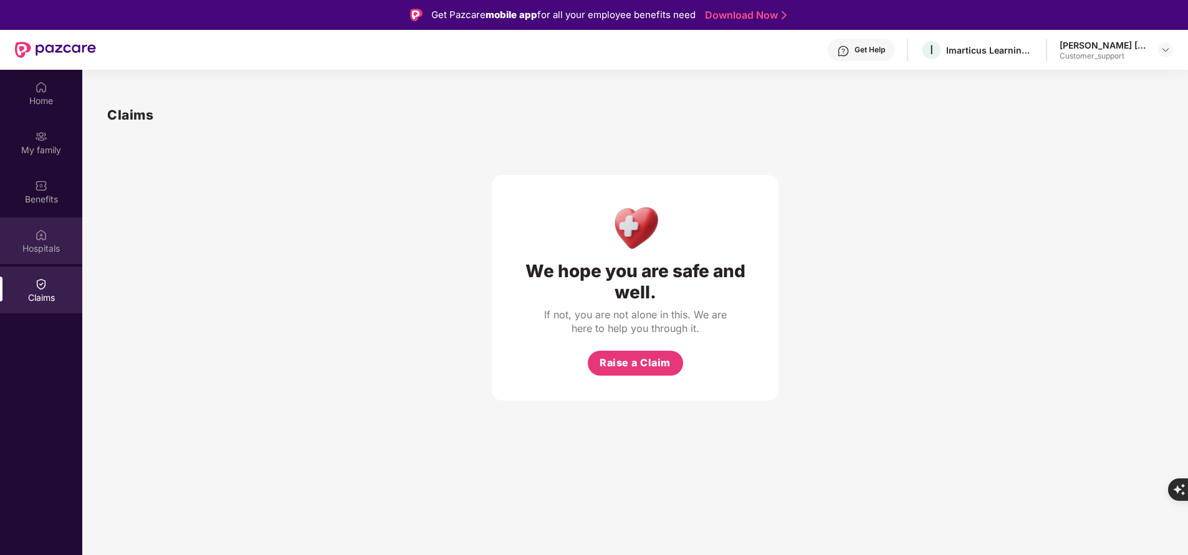
click at [54, 252] on div "Hospitals" at bounding box center [41, 248] width 82 height 12
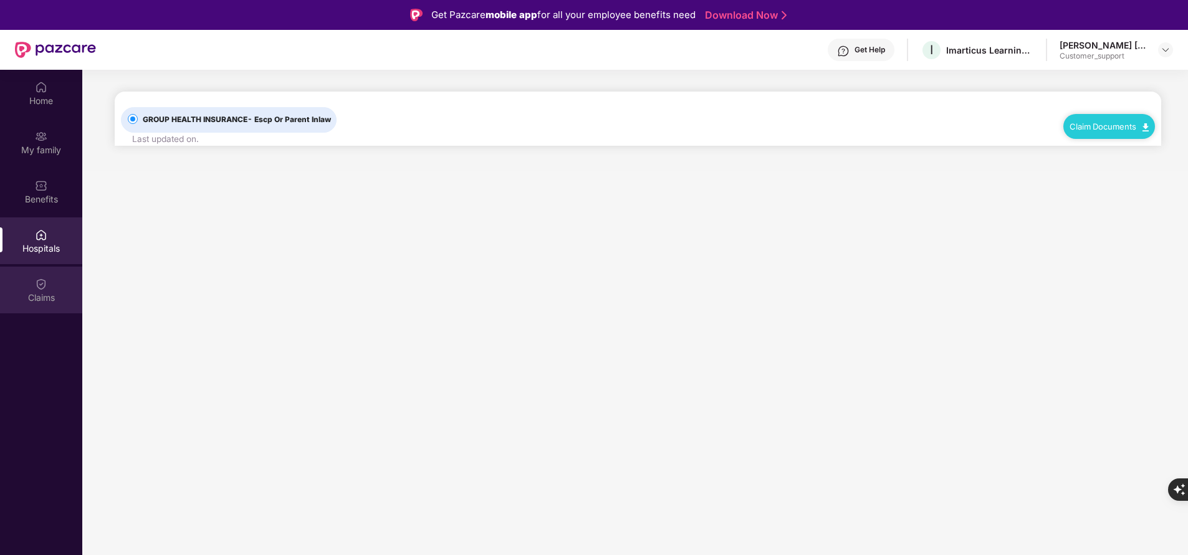
click at [32, 292] on div "Claims" at bounding box center [41, 298] width 82 height 12
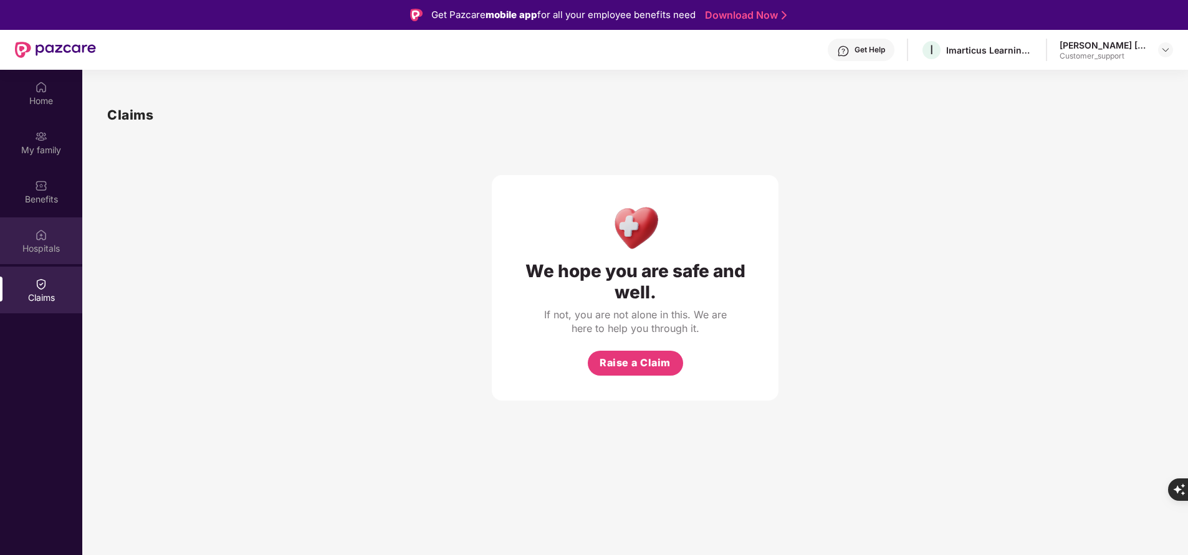
click at [26, 242] on div "Hospitals" at bounding box center [41, 248] width 82 height 12
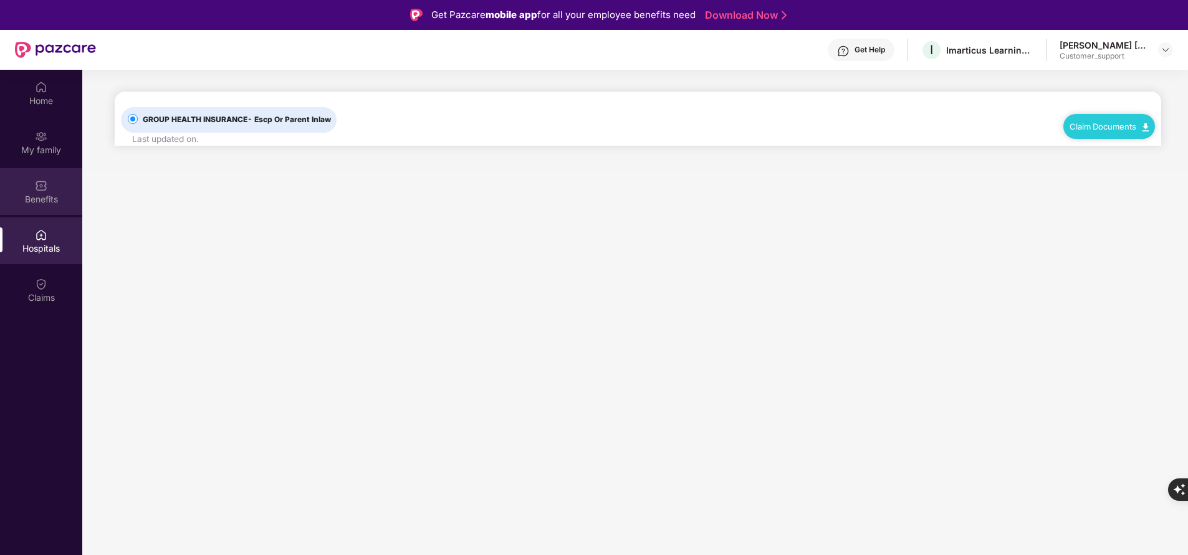
click at [50, 210] on div "Benefits" at bounding box center [41, 191] width 82 height 47
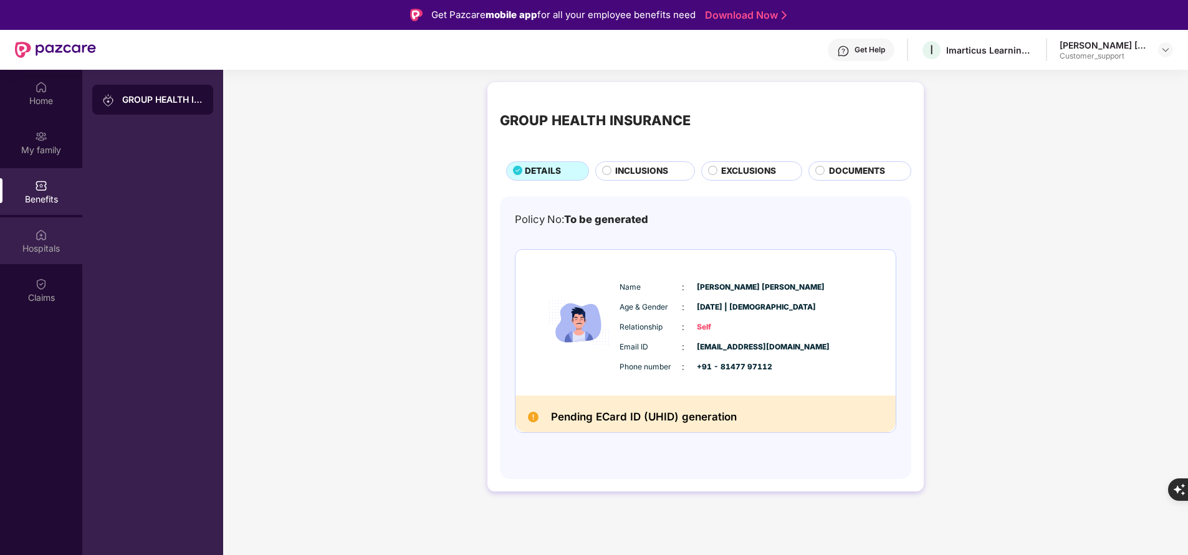
click at [42, 246] on div "Hospitals" at bounding box center [41, 248] width 82 height 12
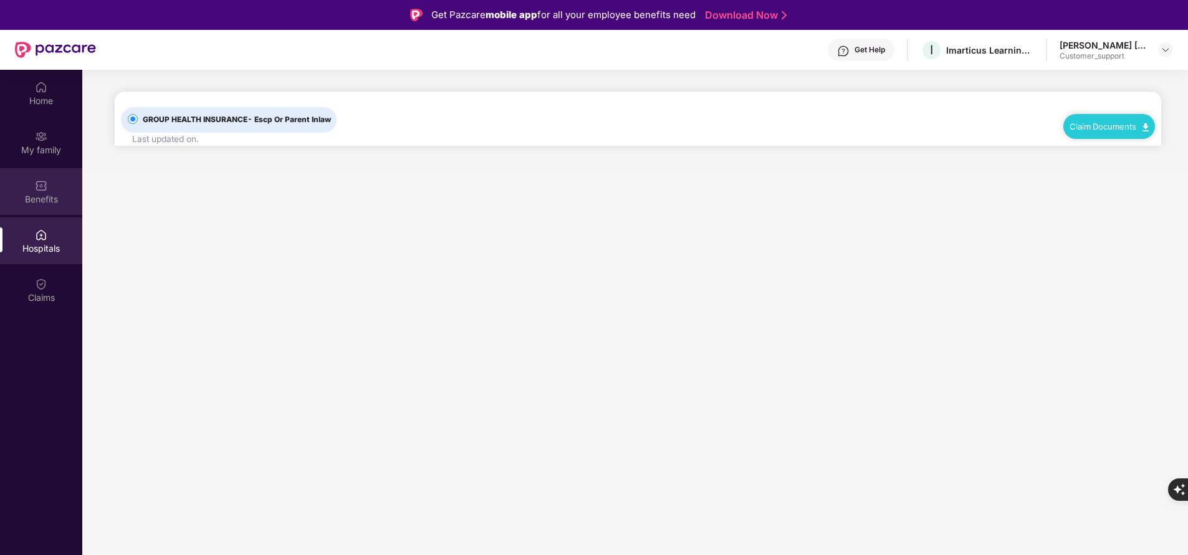
click at [40, 204] on div "Benefits" at bounding box center [41, 199] width 82 height 12
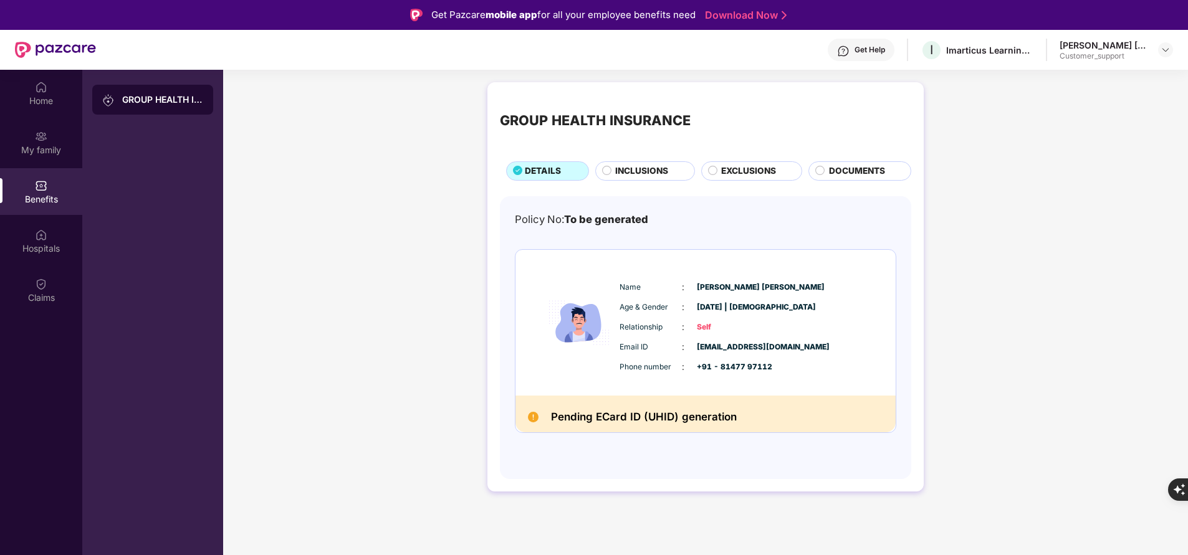
click at [648, 175] on span "INCLUSIONS" at bounding box center [641, 171] width 53 height 13
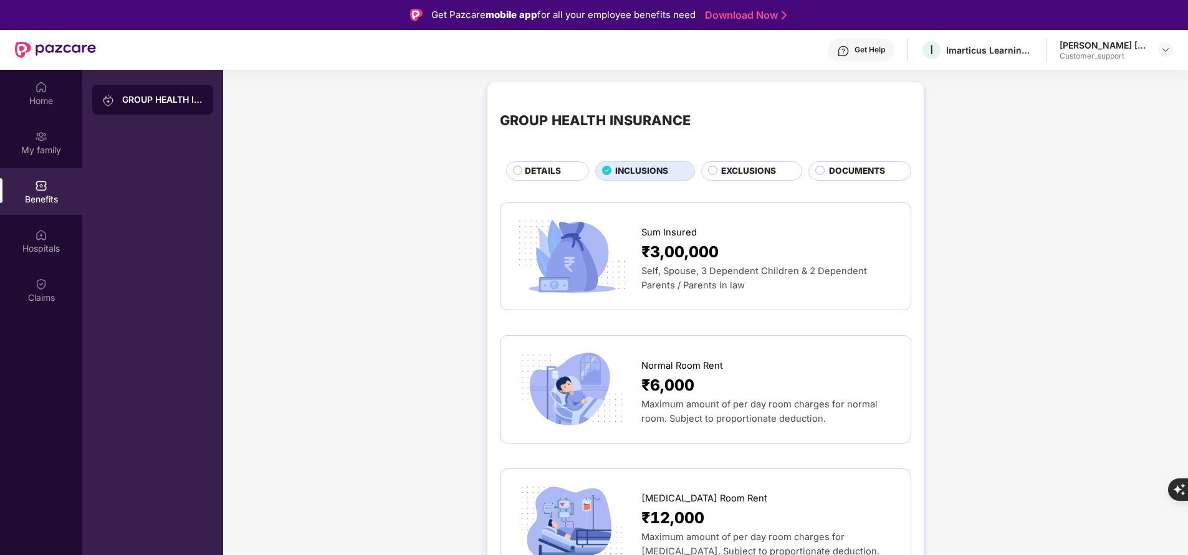
click at [544, 176] on span "DETAILS" at bounding box center [543, 171] width 36 height 13
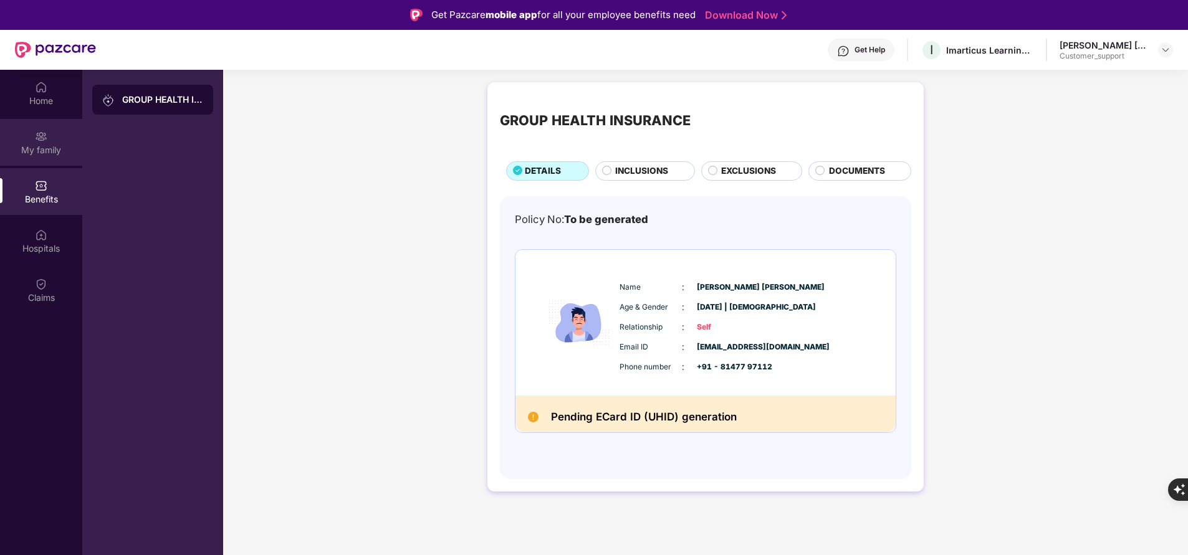
click at [38, 141] on img at bounding box center [41, 136] width 12 height 12
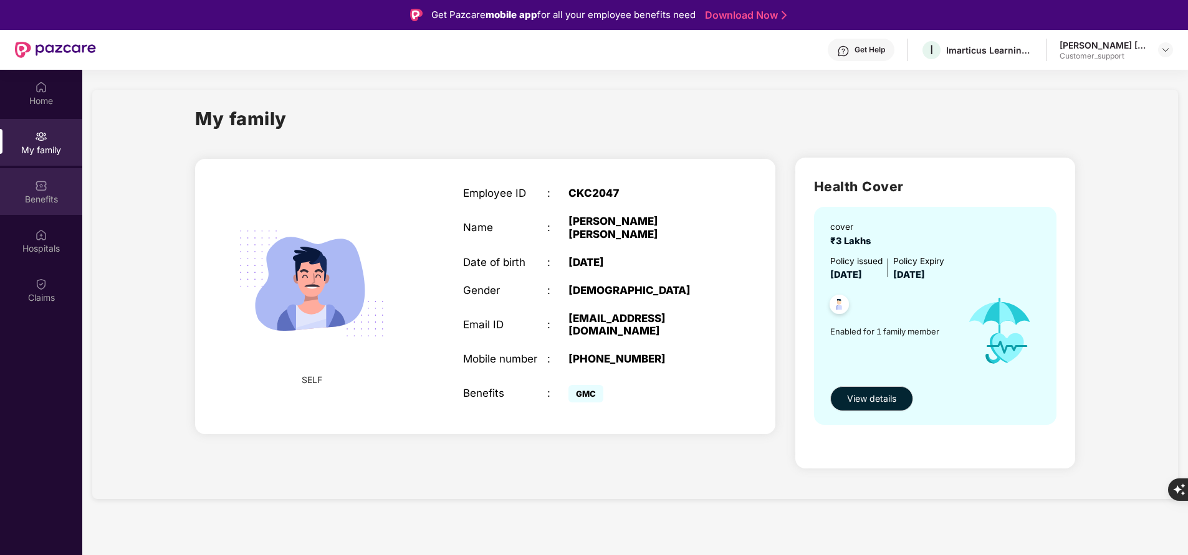
click at [41, 194] on div "Benefits" at bounding box center [41, 199] width 82 height 12
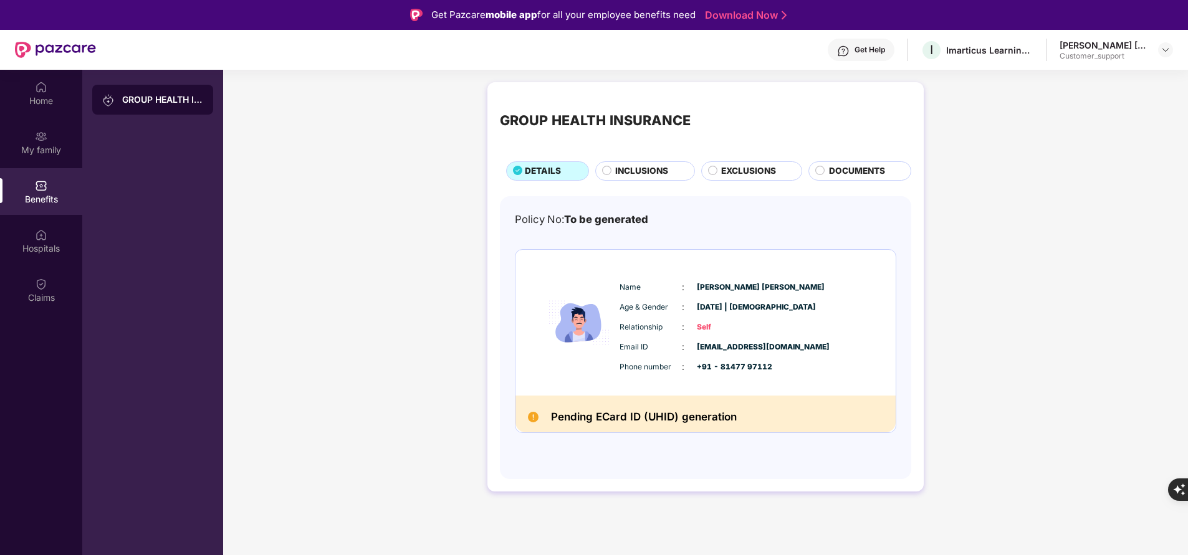
click at [870, 50] on div "Get Help" at bounding box center [870, 50] width 31 height 10
click at [426, 185] on div "GROUP HEALTH INSURANCE DETAILS INCLUSIONS EXCLUSIONS DOCUMENTS Policy No: To be…" at bounding box center [705, 293] width 965 height 434
click at [32, 97] on div "Home" at bounding box center [41, 101] width 82 height 12
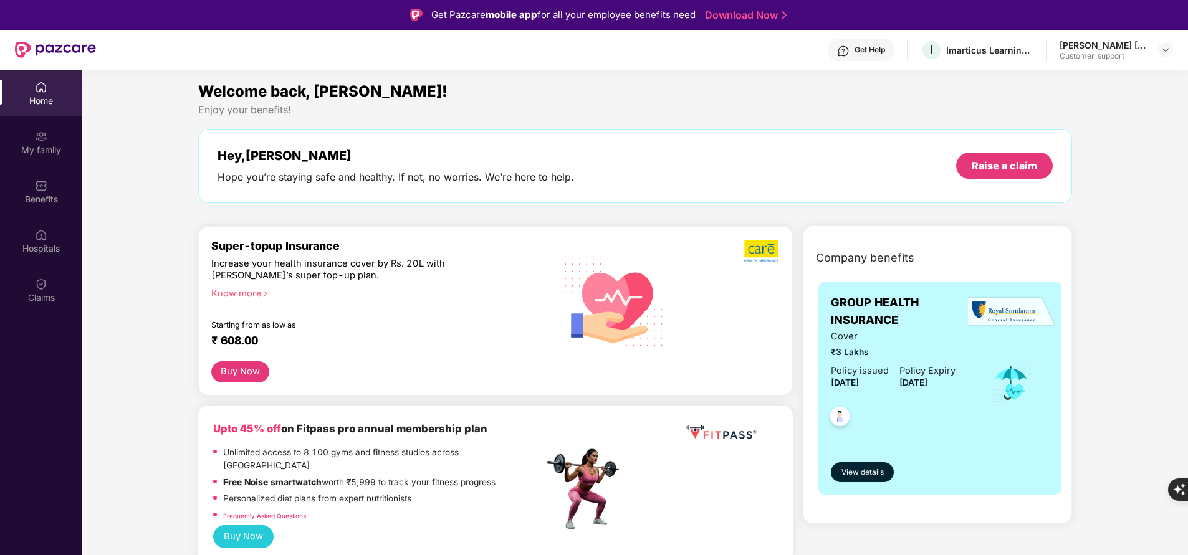
click at [857, 54] on div "Get Help" at bounding box center [870, 50] width 31 height 10
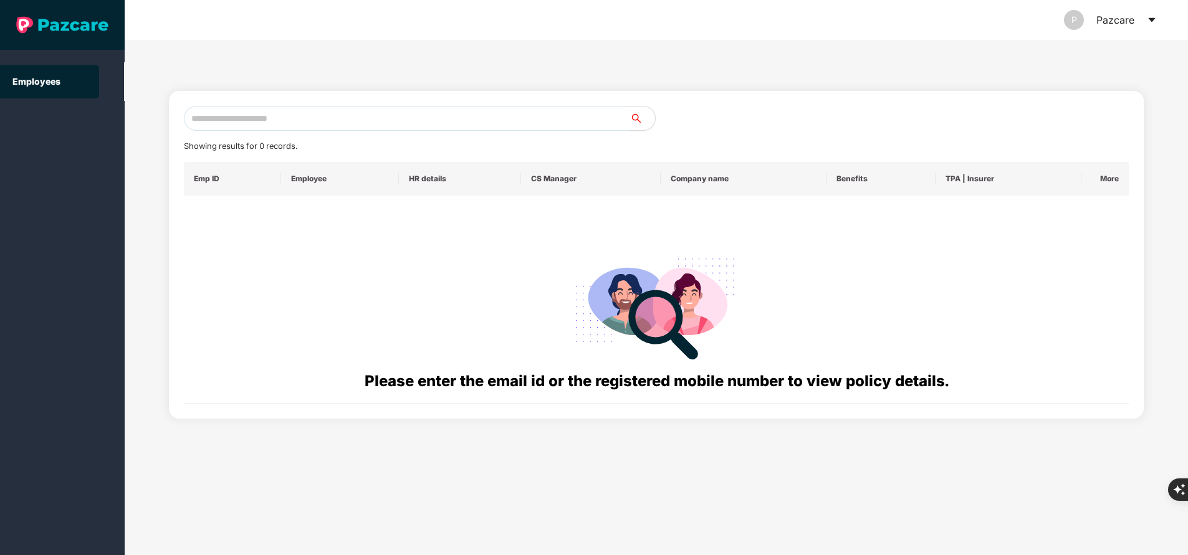
click at [276, 113] on input "text" at bounding box center [407, 118] width 446 height 25
paste input "**********"
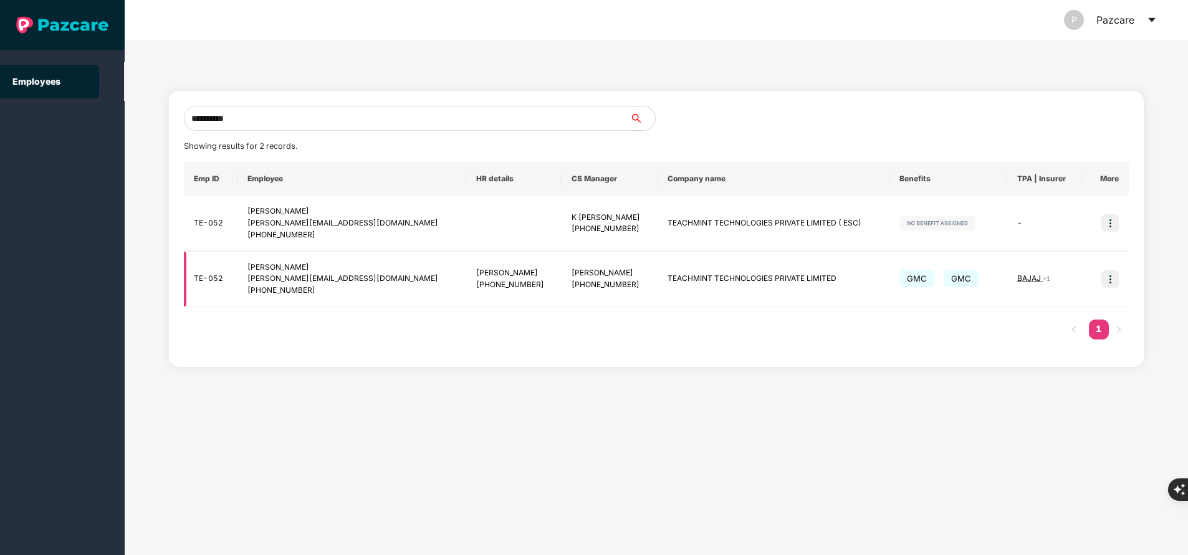
type input "**********"
click at [1116, 279] on img at bounding box center [1110, 279] width 17 height 17
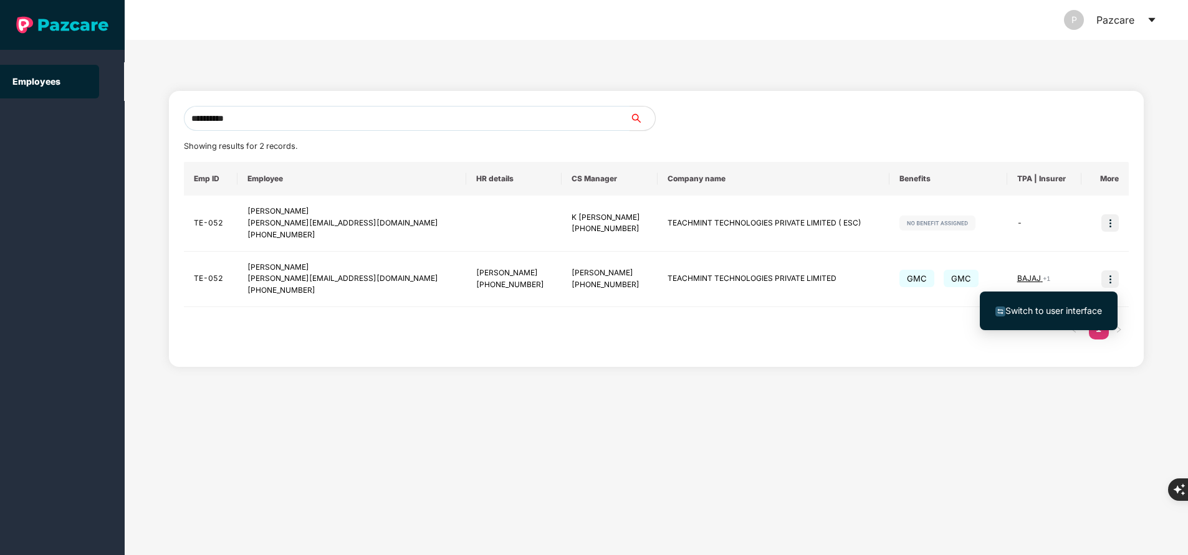
click at [1035, 309] on span "Switch to user interface" at bounding box center [1054, 310] width 97 height 11
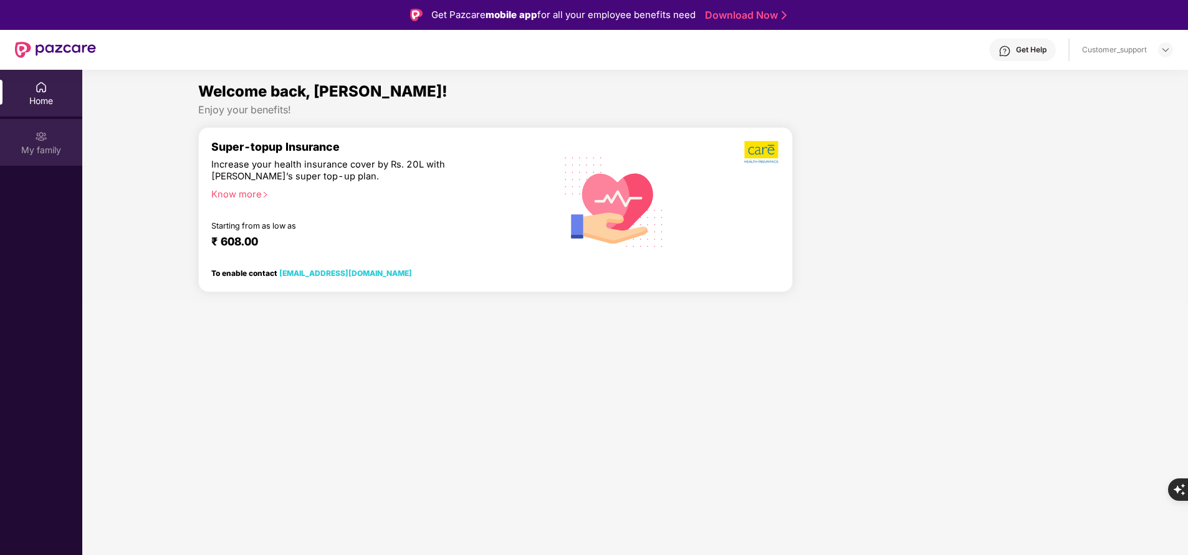
click at [31, 158] on div "My family" at bounding box center [41, 142] width 82 height 47
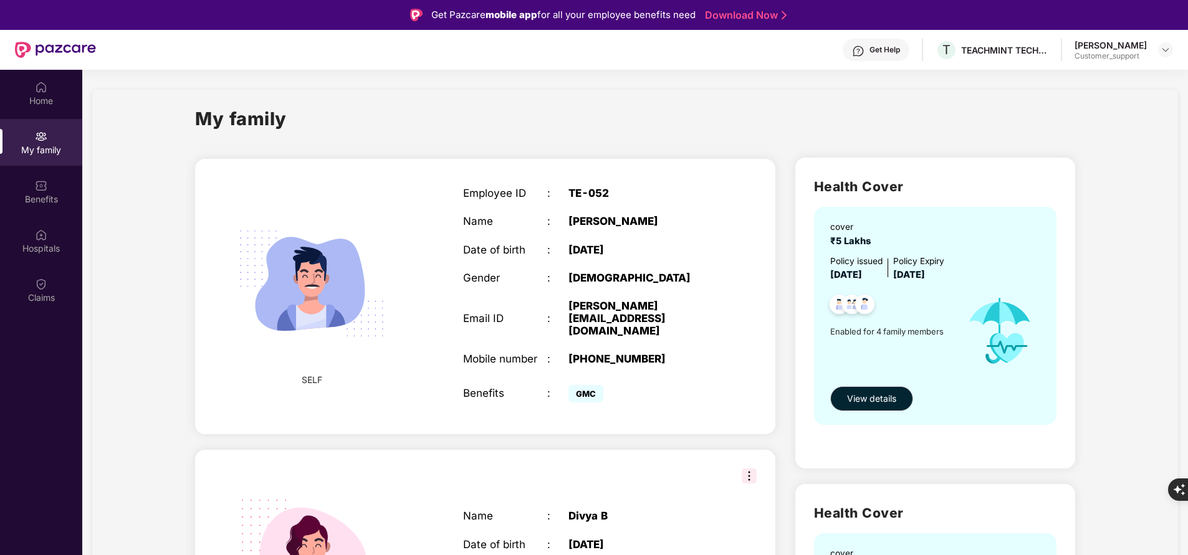
click at [880, 51] on div "Get Help" at bounding box center [885, 50] width 31 height 10
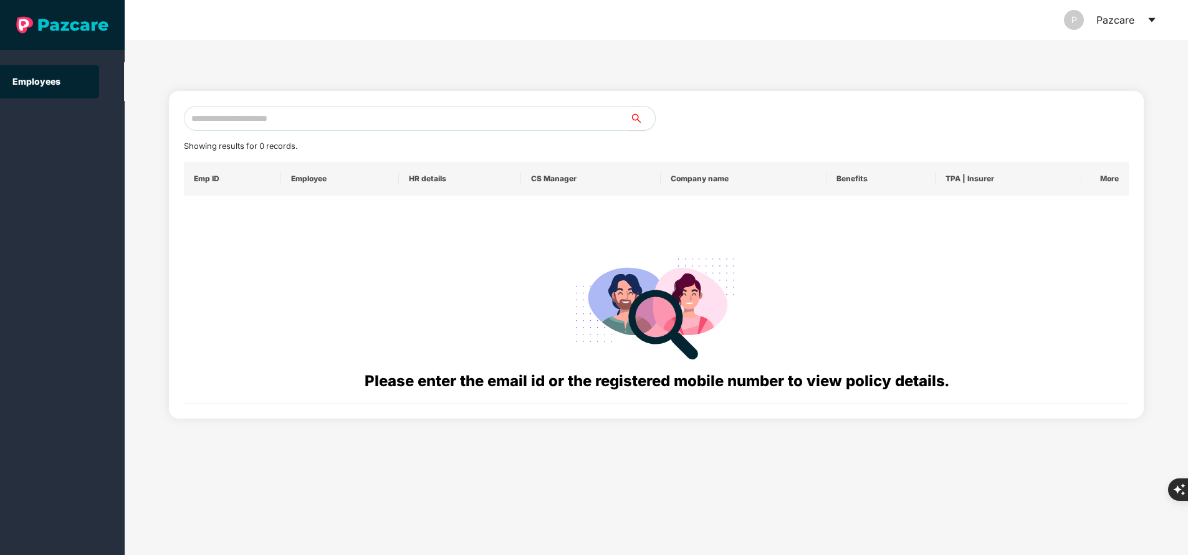
click at [261, 123] on input "text" at bounding box center [407, 118] width 446 height 25
paste input "**********"
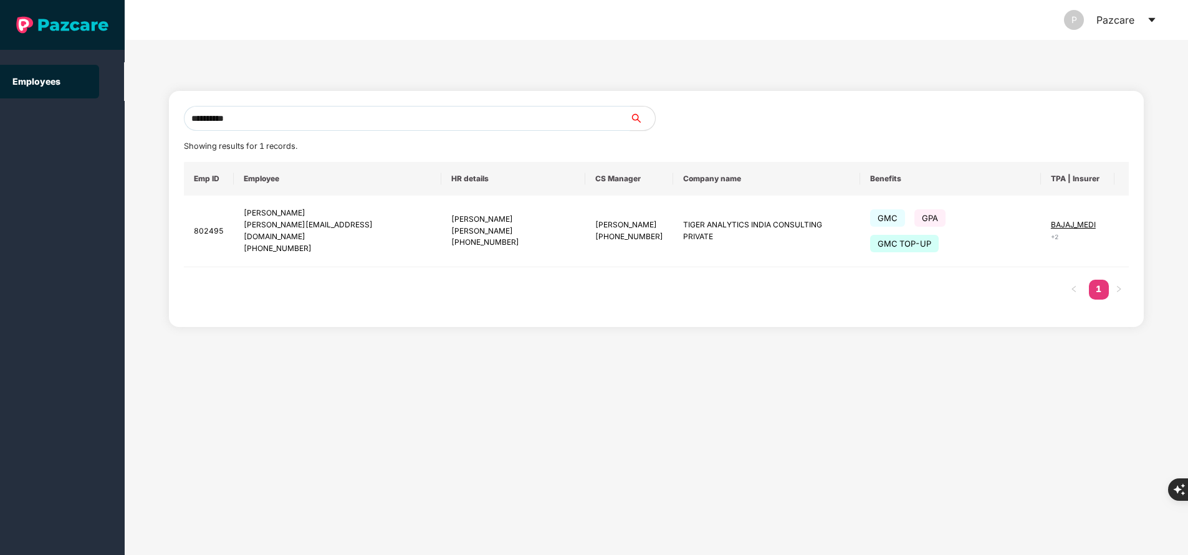
type input "**********"
click at [1136, 226] on img at bounding box center [1144, 231] width 17 height 17
click at [1027, 259] on span "Switch to user interface" at bounding box center [1054, 254] width 97 height 11
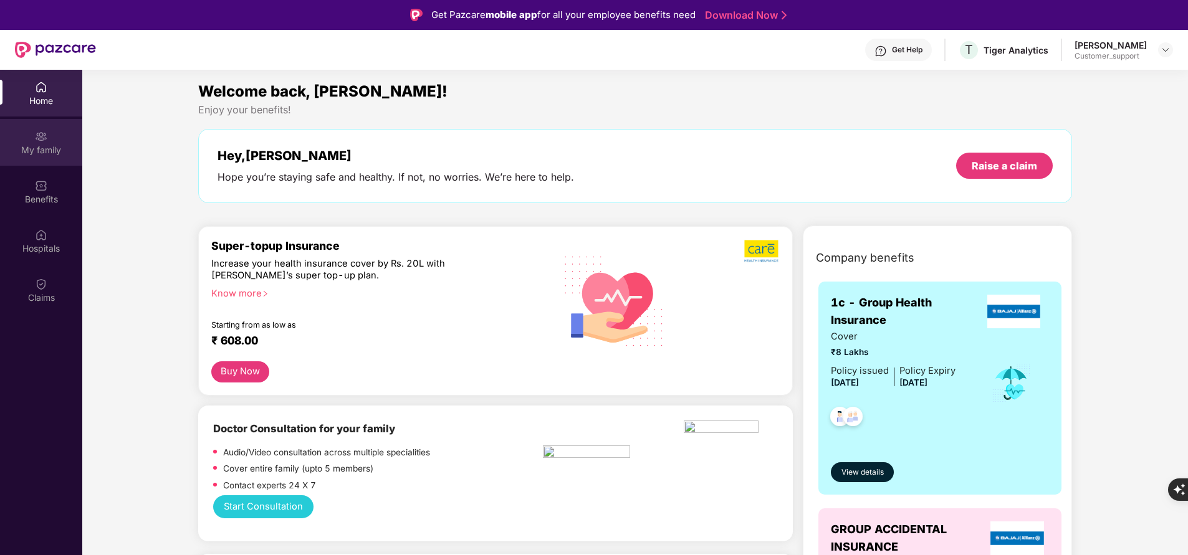
click at [46, 145] on div "My family" at bounding box center [41, 150] width 82 height 12
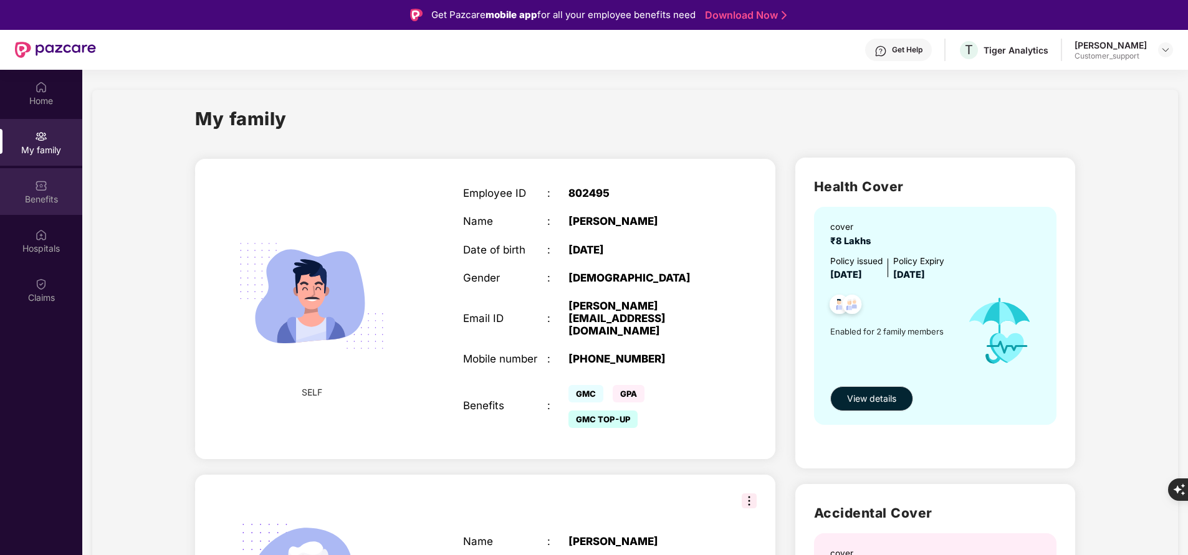
click at [64, 204] on div "Benefits" at bounding box center [41, 199] width 82 height 12
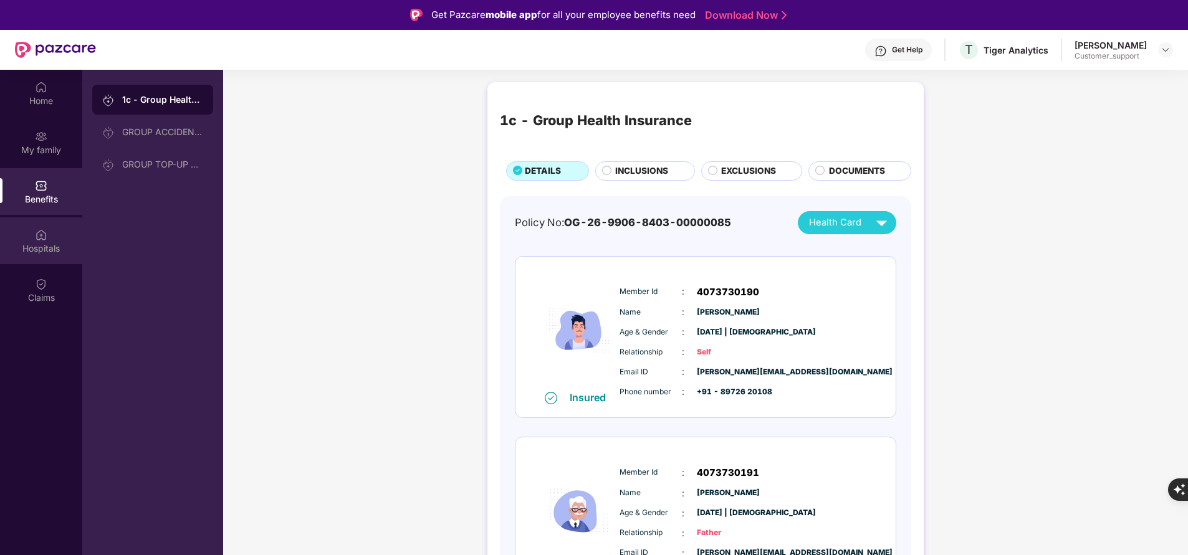
click at [50, 247] on div "Hospitals" at bounding box center [41, 248] width 82 height 12
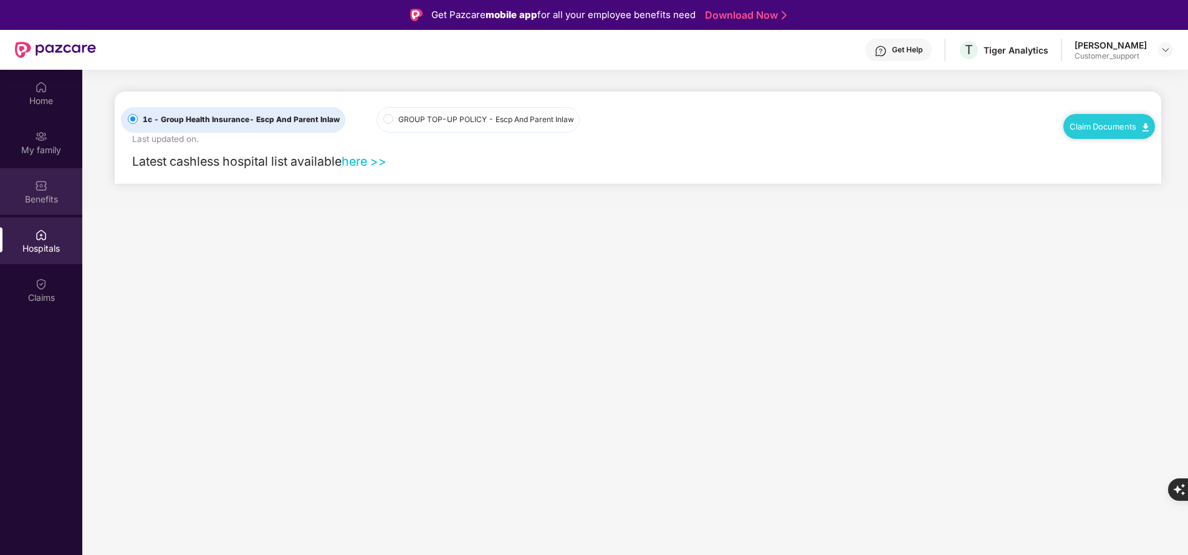
click at [55, 178] on div "Benefits" at bounding box center [41, 191] width 82 height 47
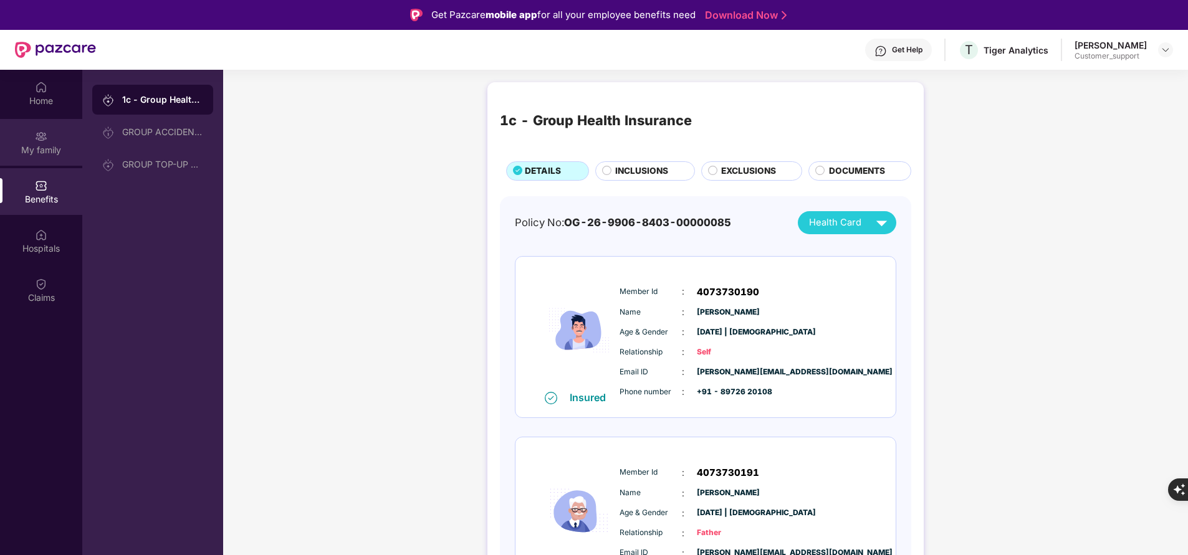
click at [47, 144] on div "My family" at bounding box center [41, 150] width 82 height 12
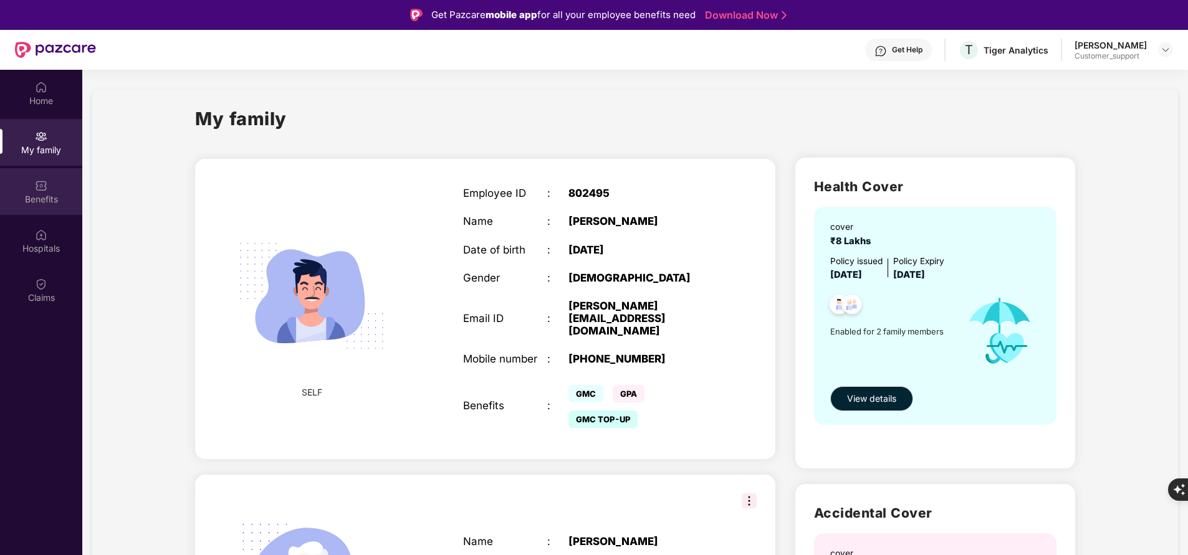
click at [41, 205] on div "Benefits" at bounding box center [41, 199] width 82 height 12
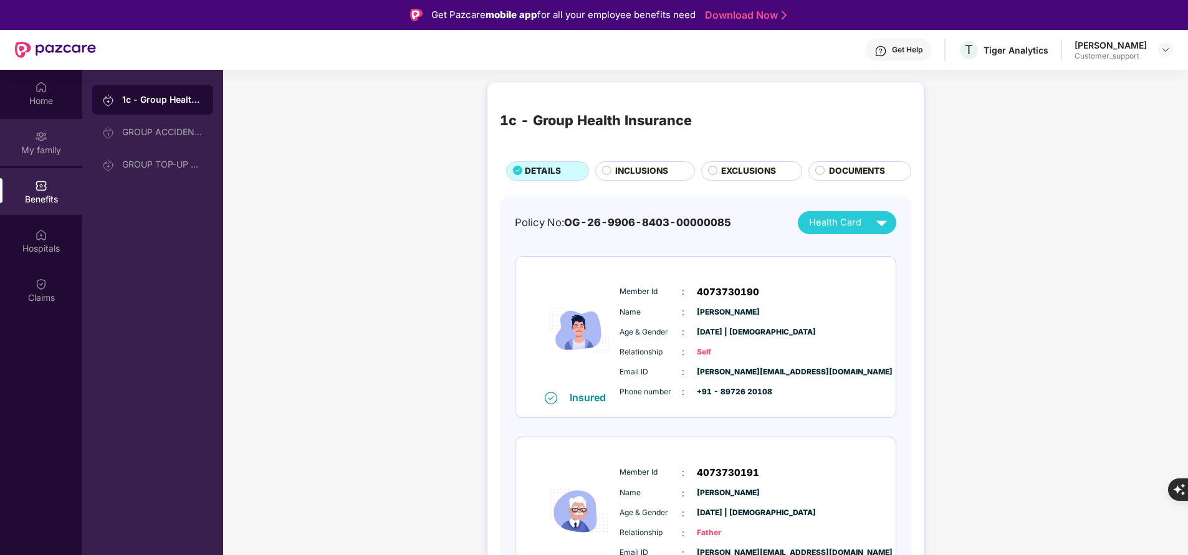
click at [42, 151] on div "My family" at bounding box center [41, 150] width 82 height 12
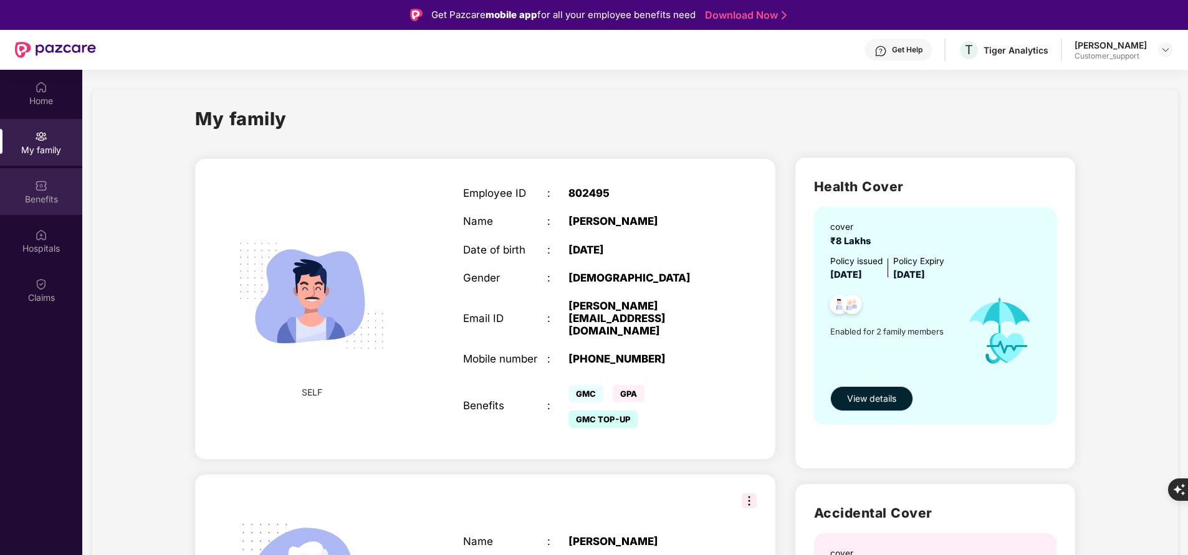
click at [41, 198] on div "Benefits" at bounding box center [41, 199] width 82 height 12
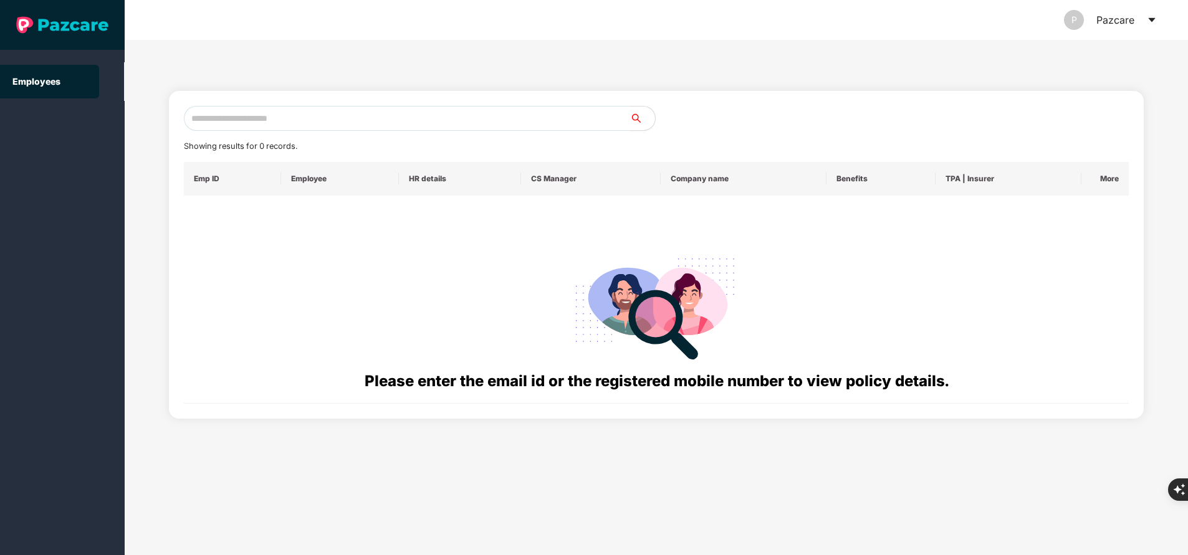
click at [277, 119] on input "text" at bounding box center [407, 118] width 446 height 25
paste input "**********"
click at [277, 119] on input "text" at bounding box center [407, 118] width 446 height 25
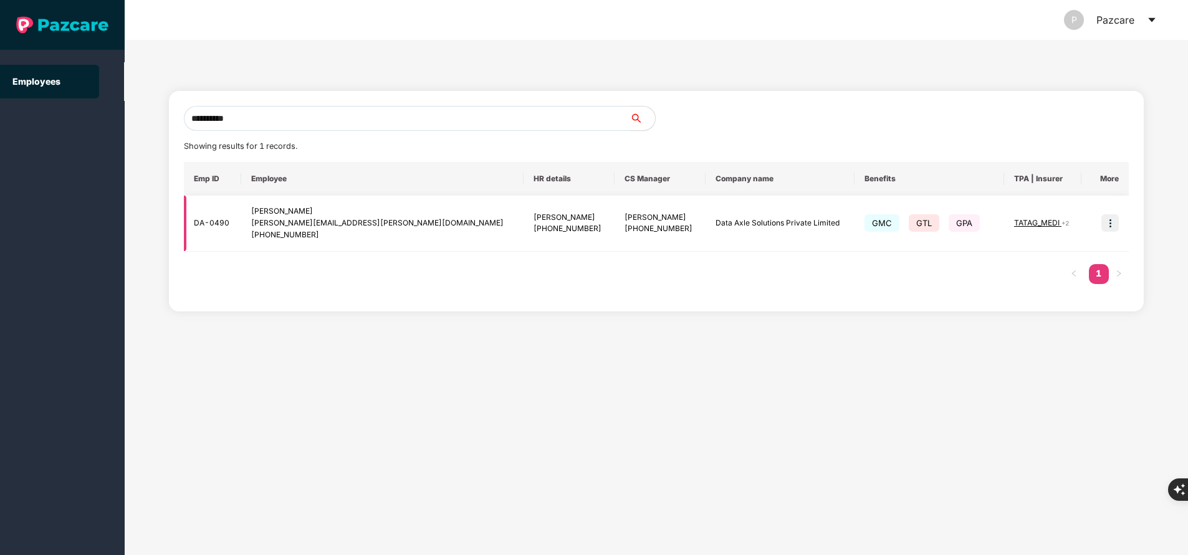
type input "**********"
click at [1040, 223] on span "TATAG_MEDI" at bounding box center [1037, 222] width 47 height 9
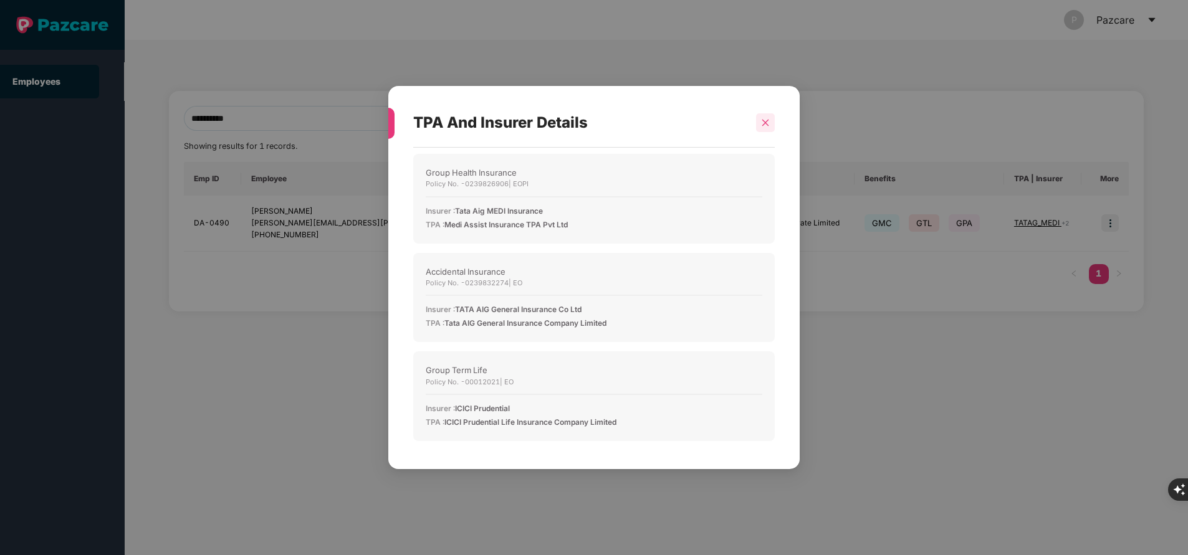
click at [769, 125] on icon "close" at bounding box center [765, 122] width 9 height 9
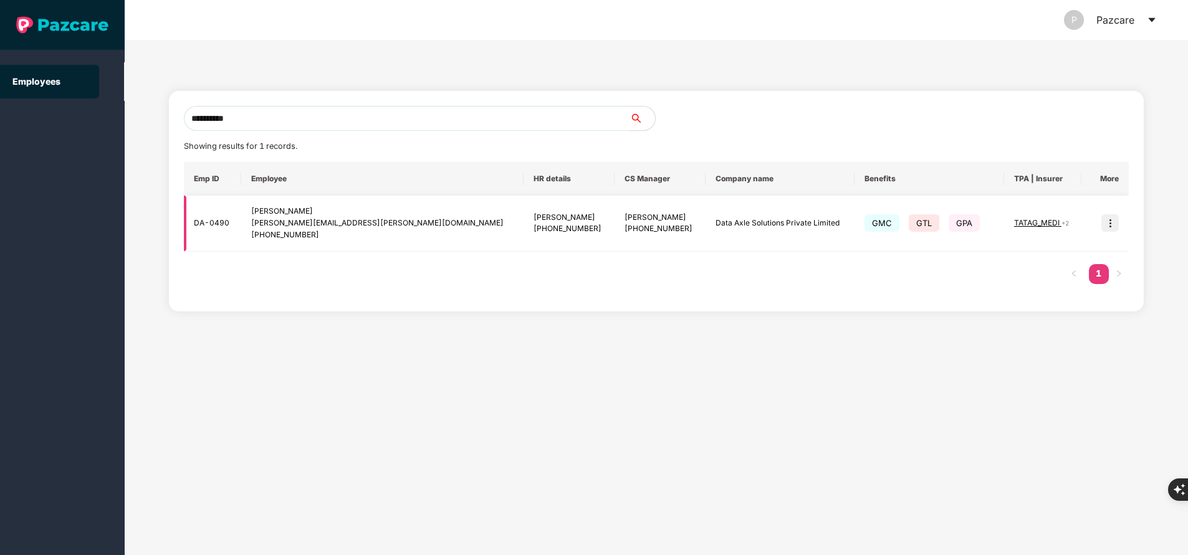
click at [1108, 227] on img at bounding box center [1110, 222] width 17 height 17
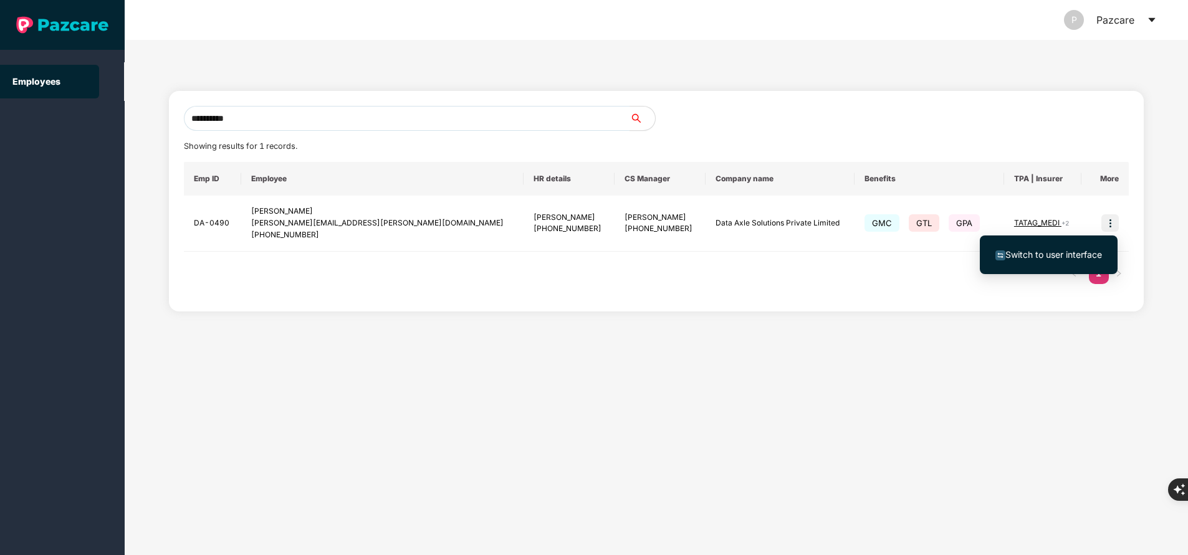
click at [1050, 254] on span "Switch to user interface" at bounding box center [1054, 254] width 97 height 11
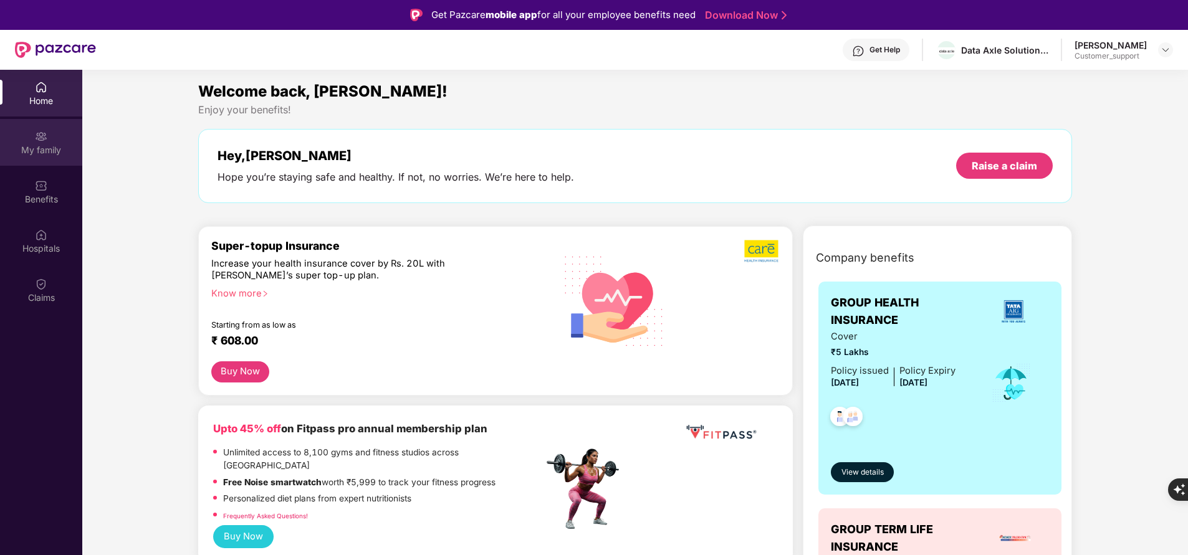
click at [29, 153] on div "My family" at bounding box center [41, 150] width 82 height 12
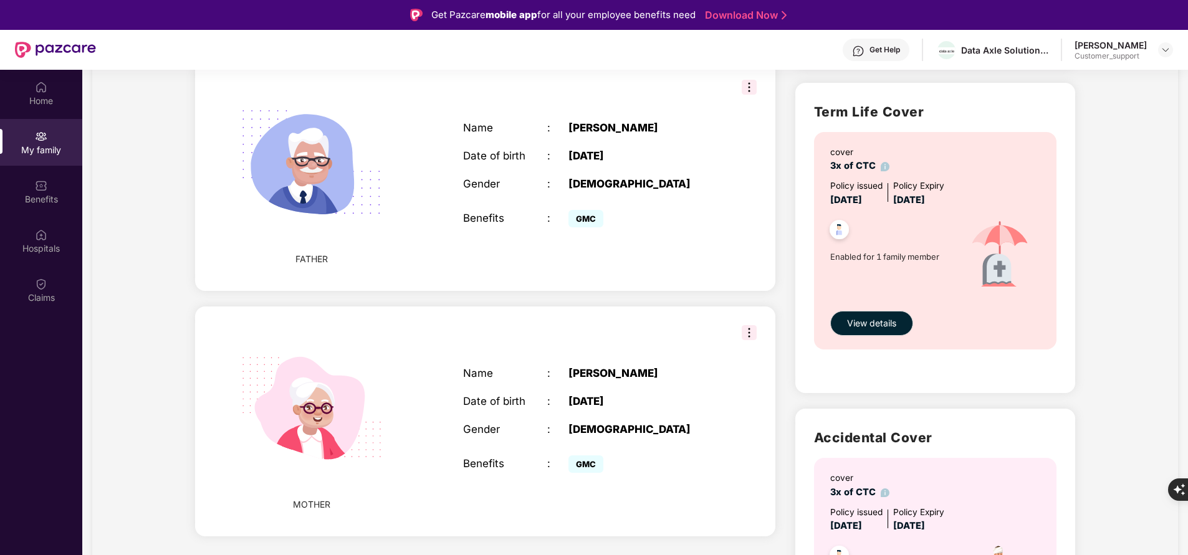
scroll to position [547, 0]
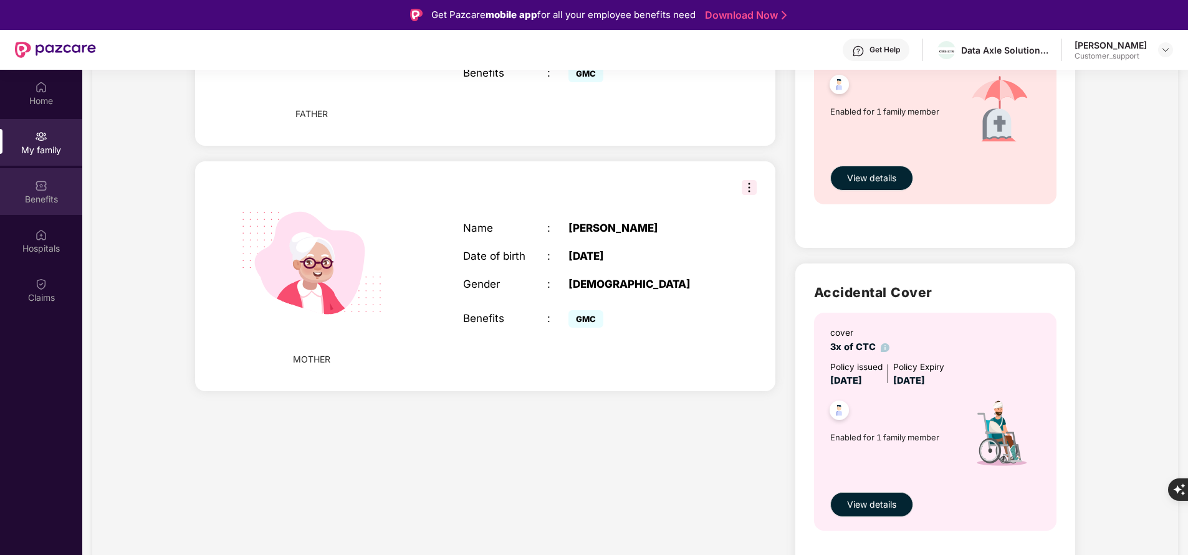
click at [49, 193] on div "Benefits" at bounding box center [41, 199] width 82 height 12
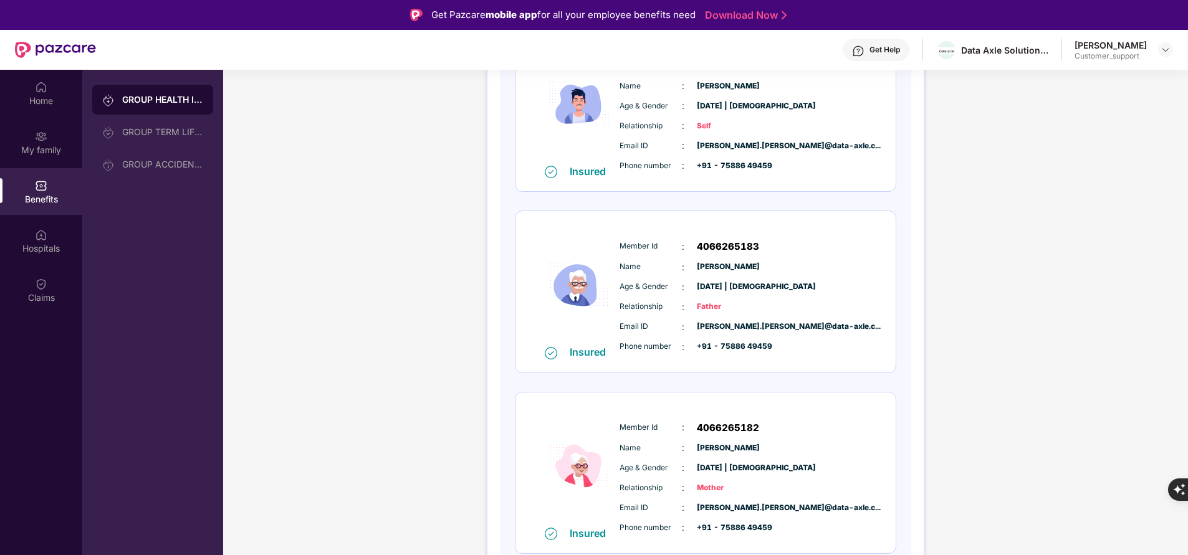
scroll to position [228, 0]
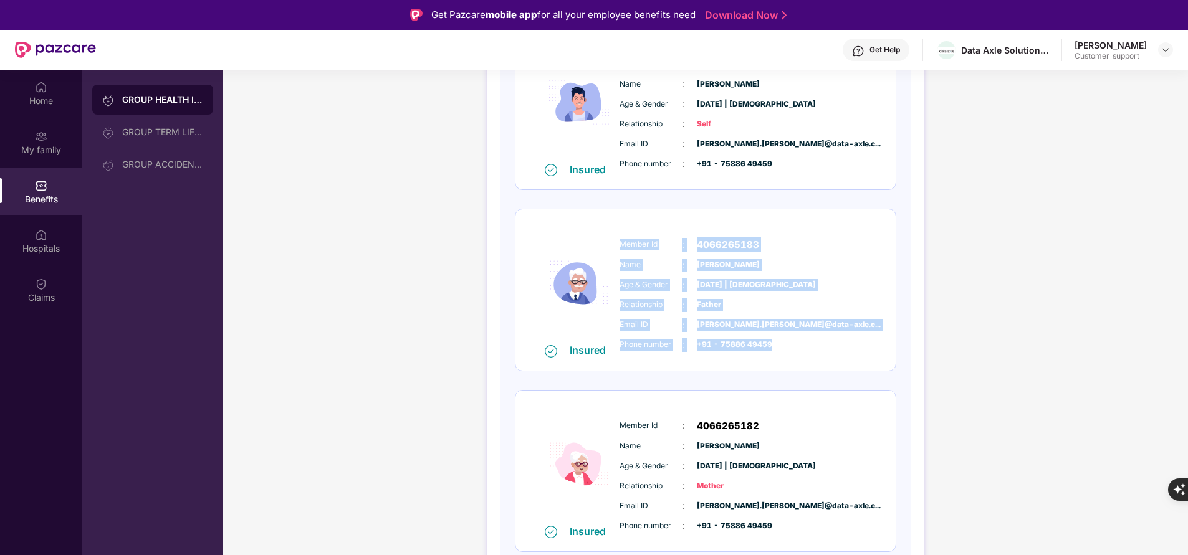
drag, startPoint x: 616, startPoint y: 240, endPoint x: 790, endPoint y: 354, distance: 208.5
click at [790, 354] on div "Member Id : 4066265183 Name : Ulhas Walawalkar Age & Gender : 01 May 1964 | Mal…" at bounding box center [744, 294] width 254 height 127
copy div "Member Id : 4066265183 Name : Ulhas Walawalkar Age & Gender : 01 May 1964 | Mal…"
click at [790, 354] on div "Member Id : 4066265183 Name : Ulhas Walawalkar Age & Gender : 01 May 1964 | Mal…" at bounding box center [744, 294] width 254 height 127
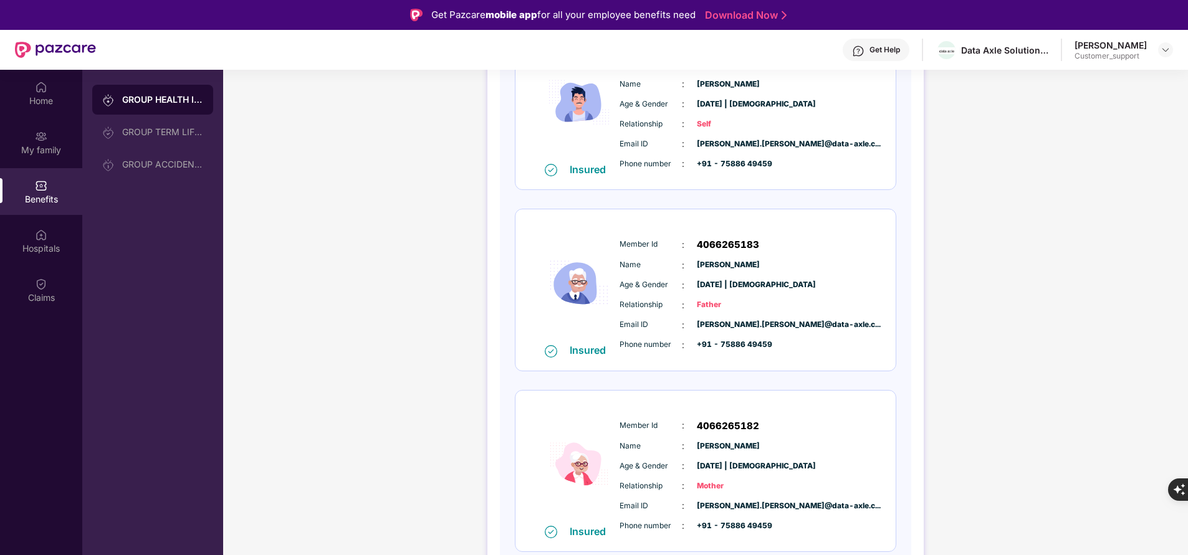
click at [62, 441] on div "Home My family Benefits Hospitals Claims" at bounding box center [41, 347] width 82 height 555
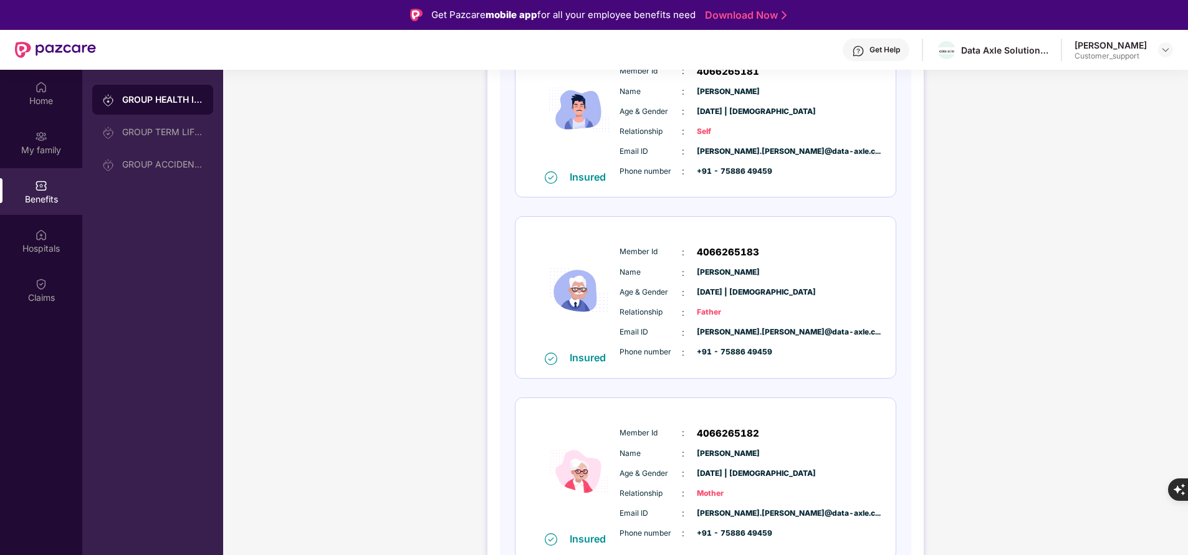
scroll to position [0, 0]
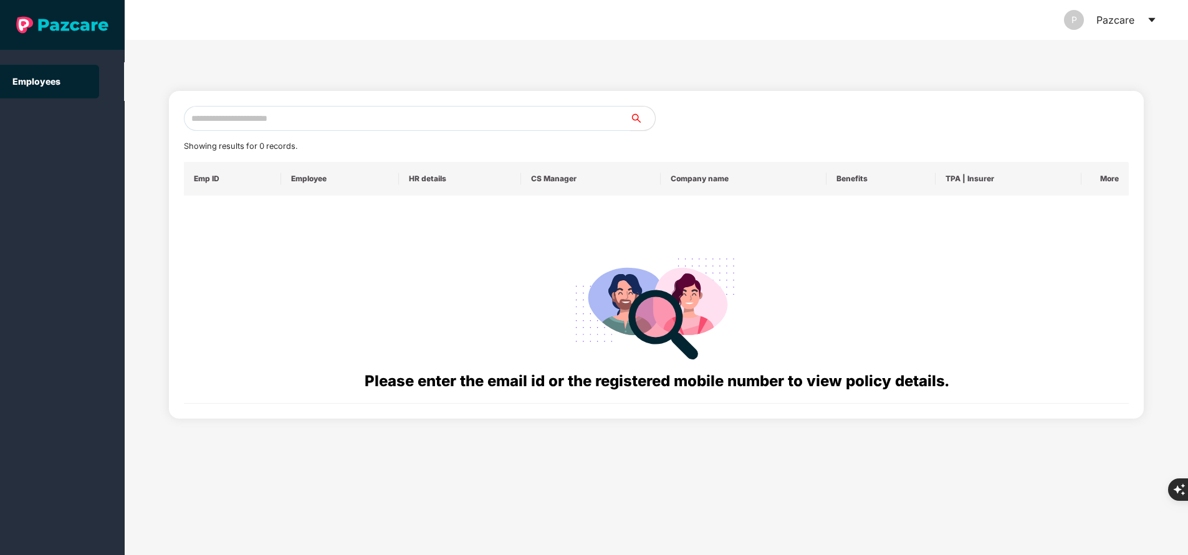
click at [379, 119] on input "text" at bounding box center [407, 118] width 446 height 25
paste input "**********"
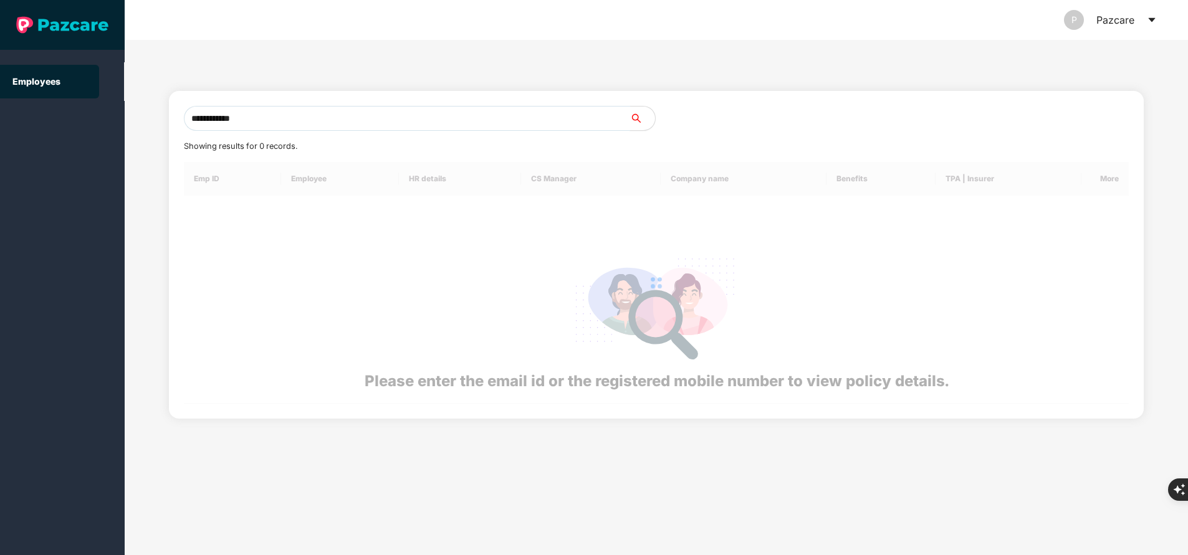
click at [379, 119] on input "**********" at bounding box center [407, 118] width 446 height 25
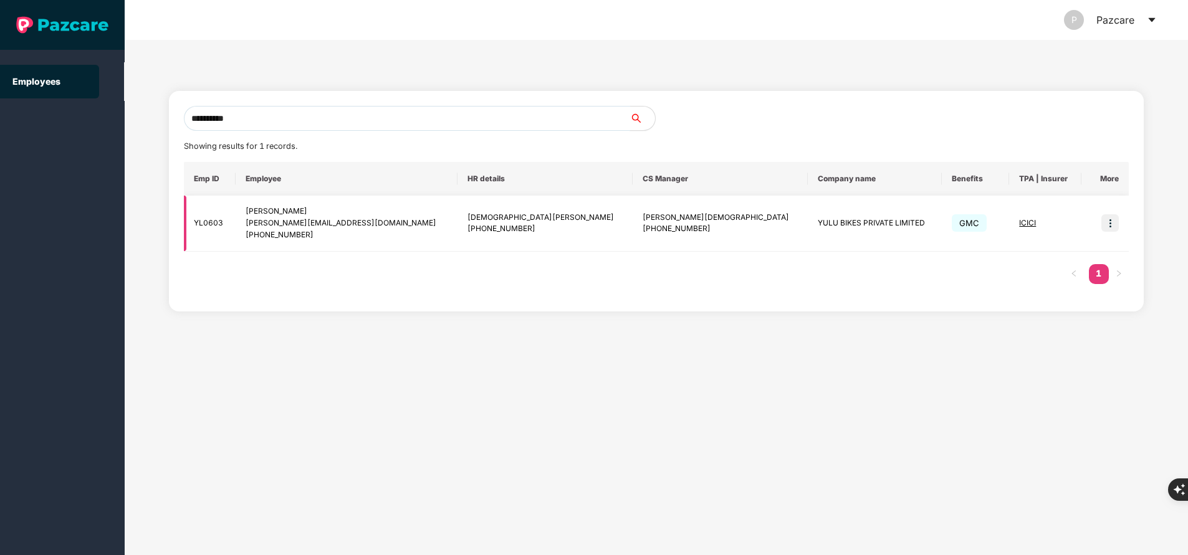
type input "**********"
click at [1108, 222] on img at bounding box center [1110, 222] width 17 height 17
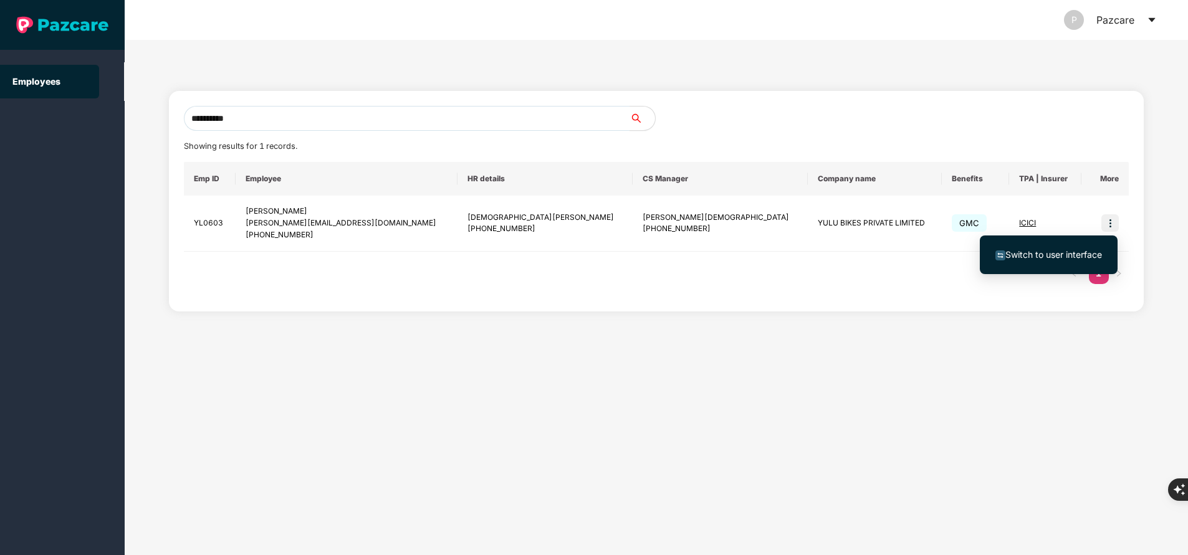
click at [1062, 248] on span "Switch to user interface" at bounding box center [1049, 255] width 107 height 14
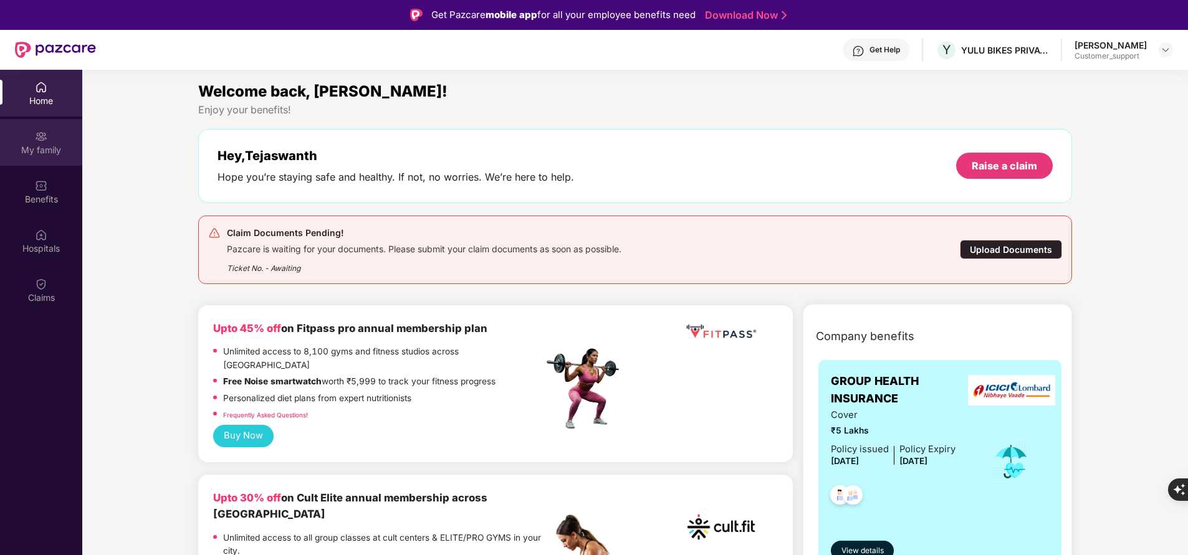
click at [50, 154] on div "My family" at bounding box center [41, 150] width 82 height 12
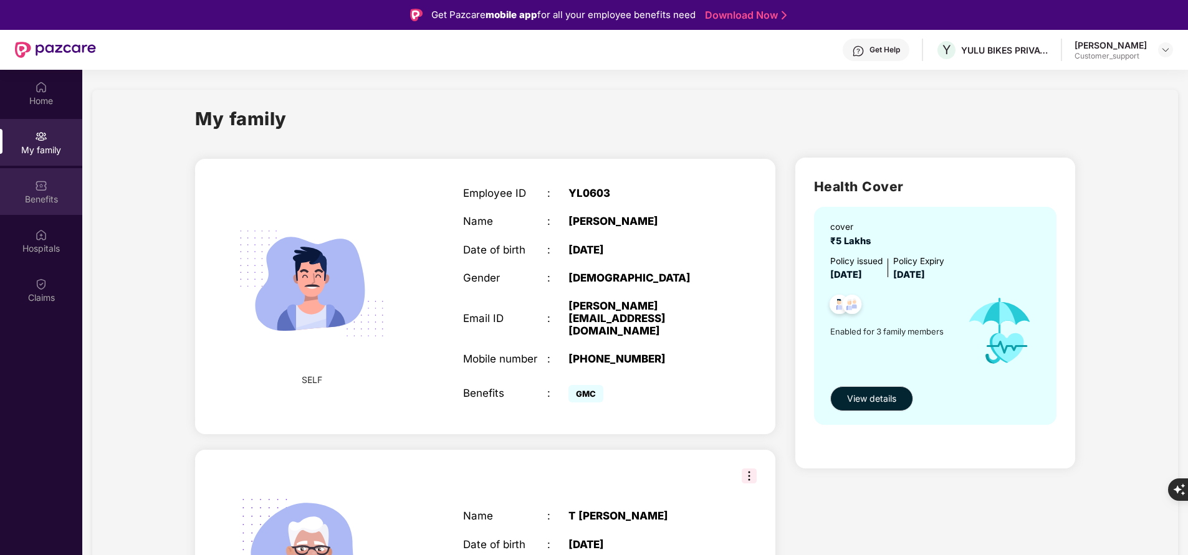
click at [36, 196] on div "Benefits" at bounding box center [41, 199] width 82 height 12
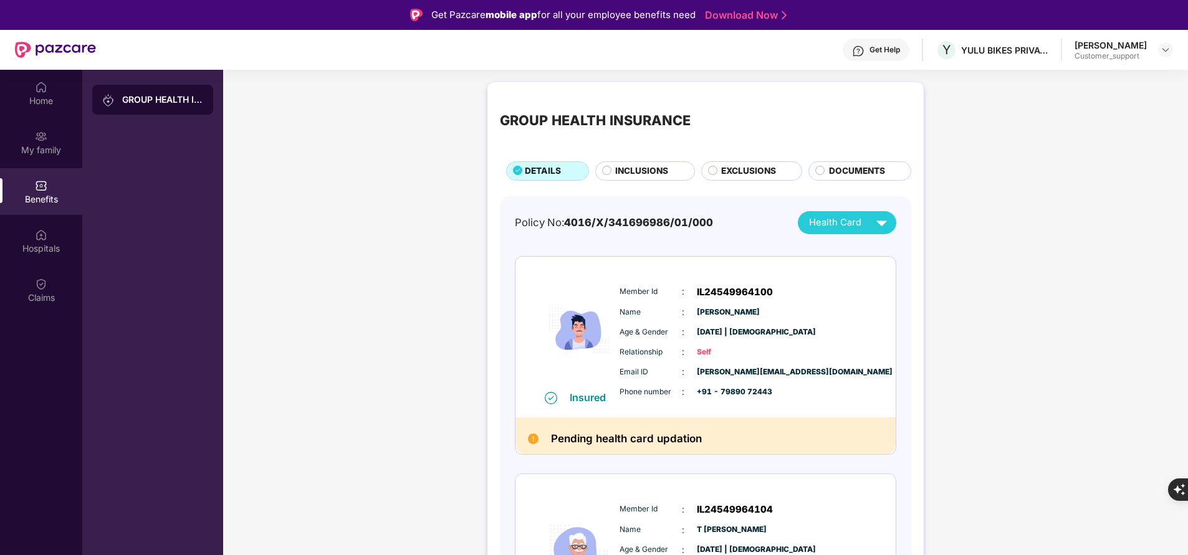
click at [651, 171] on span "INCLUSIONS" at bounding box center [641, 171] width 53 height 13
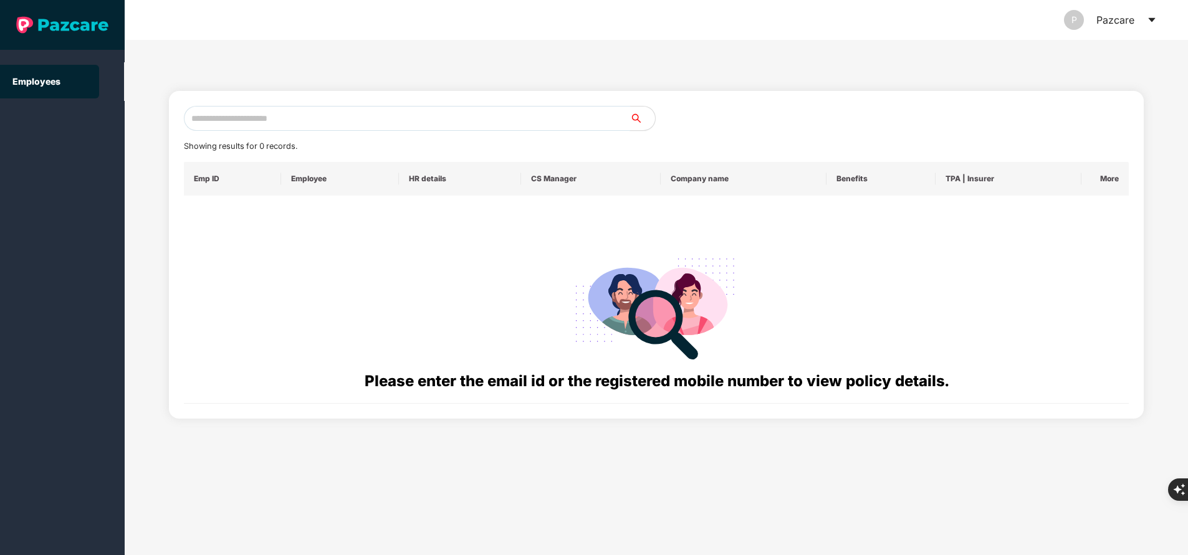
click at [357, 119] on input "text" at bounding box center [407, 118] width 446 height 25
paste input "**********"
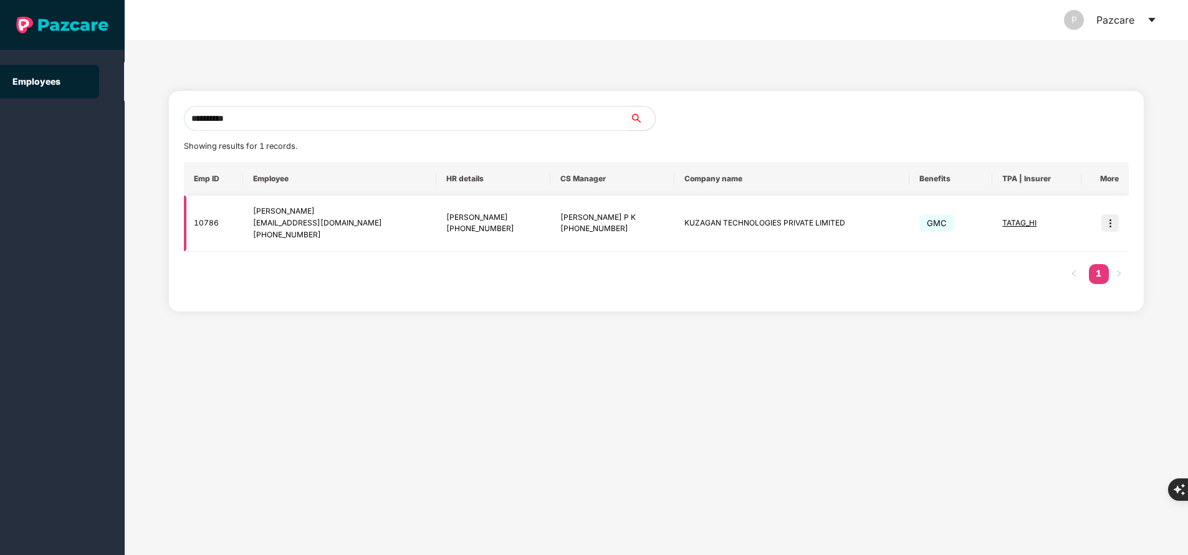
type input "**********"
click at [1113, 226] on img at bounding box center [1110, 222] width 17 height 17
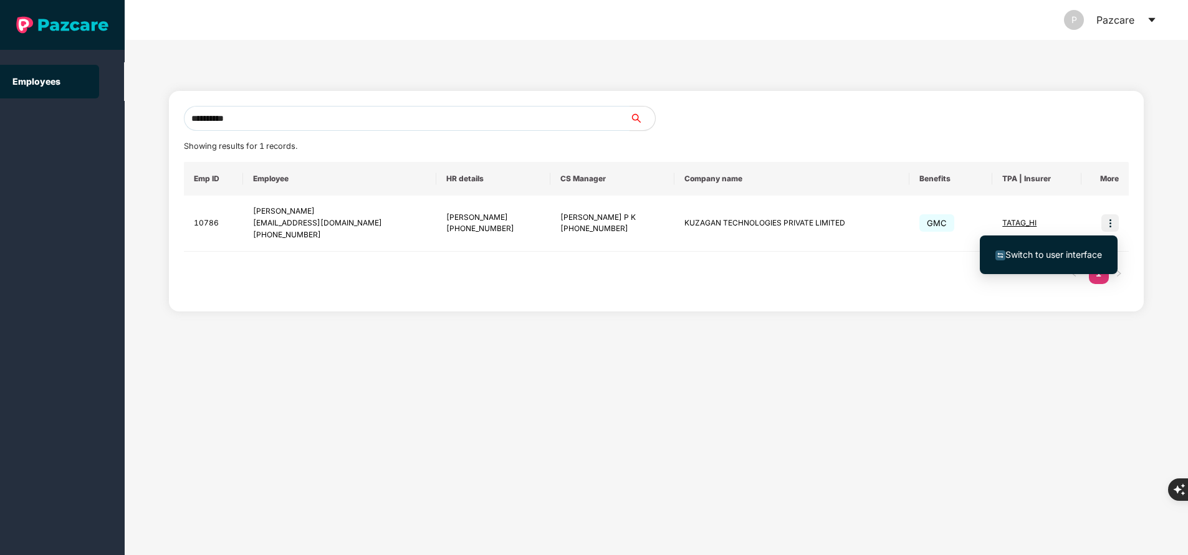
click at [1045, 259] on span "Switch to user interface" at bounding box center [1054, 254] width 97 height 11
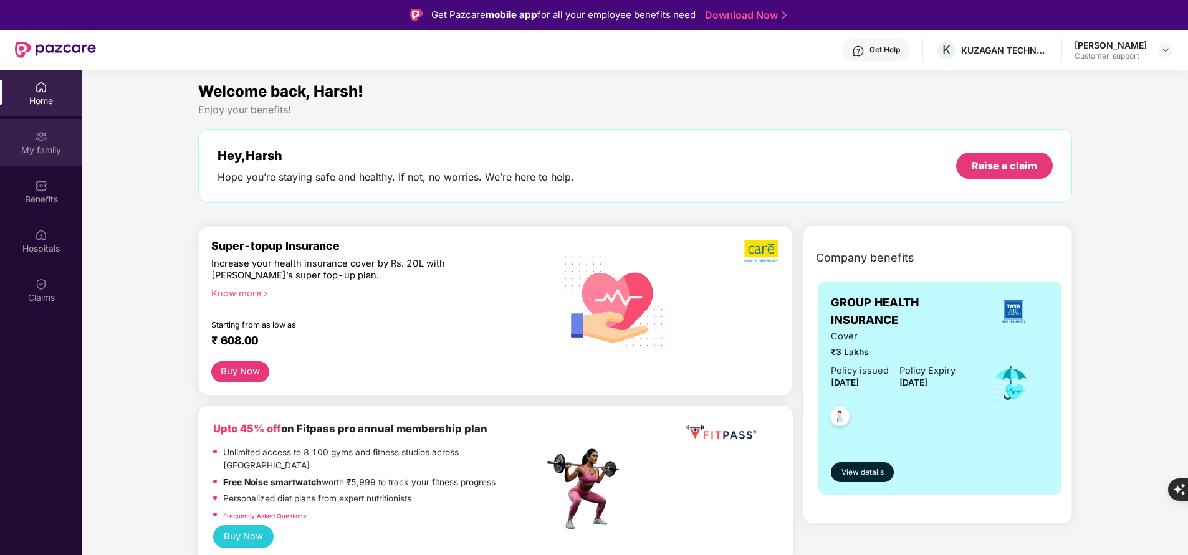
click at [44, 158] on div "My family" at bounding box center [41, 142] width 82 height 47
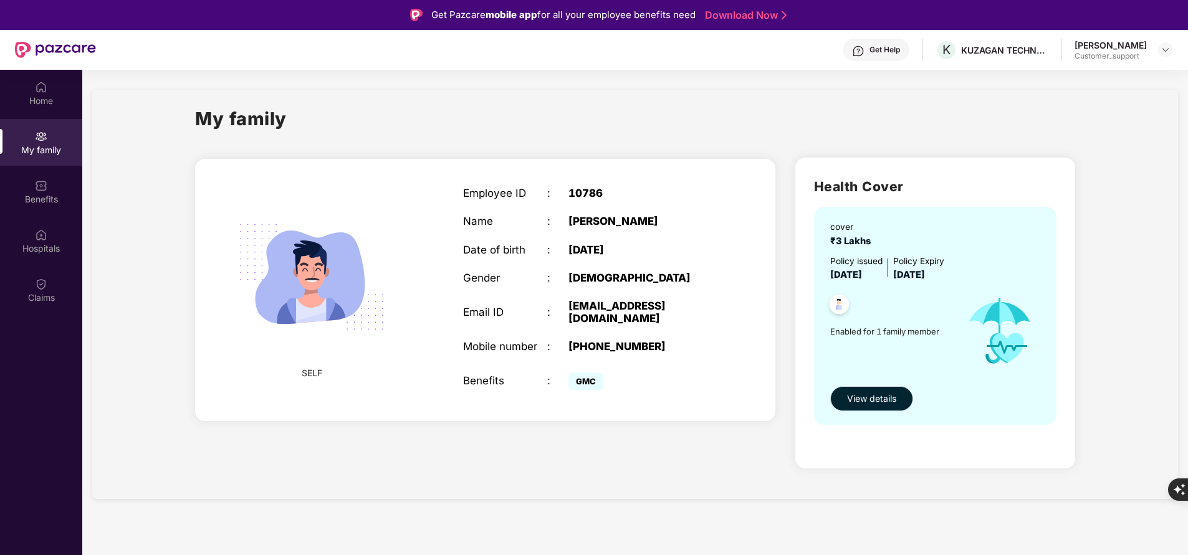
click at [866, 408] on button "View details" at bounding box center [871, 398] width 83 height 25
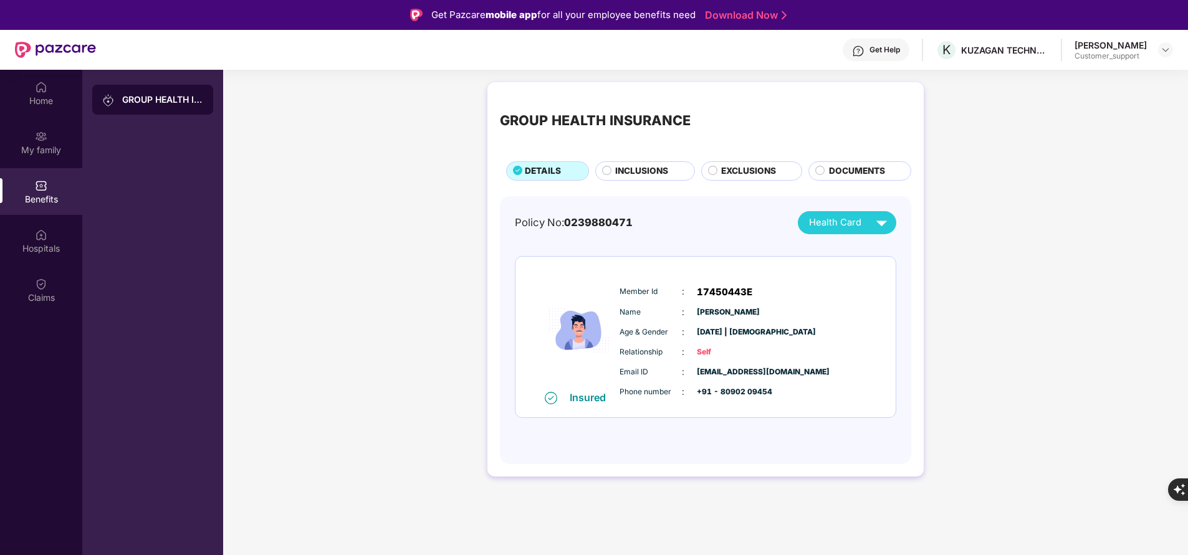
click at [662, 167] on span "INCLUSIONS" at bounding box center [641, 171] width 53 height 13
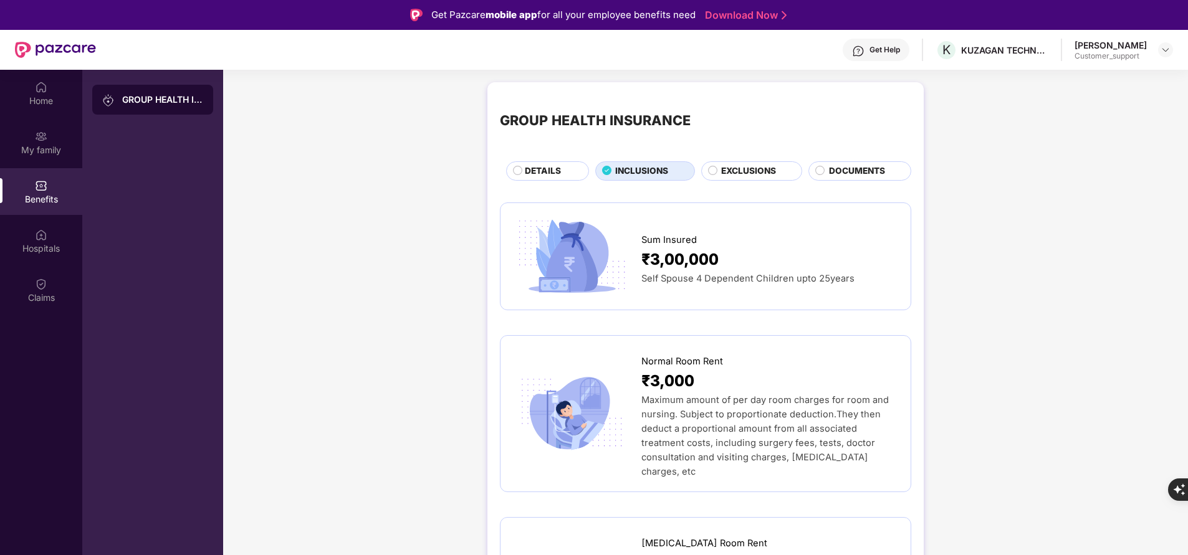
click at [550, 174] on span "DETAILS" at bounding box center [543, 171] width 36 height 13
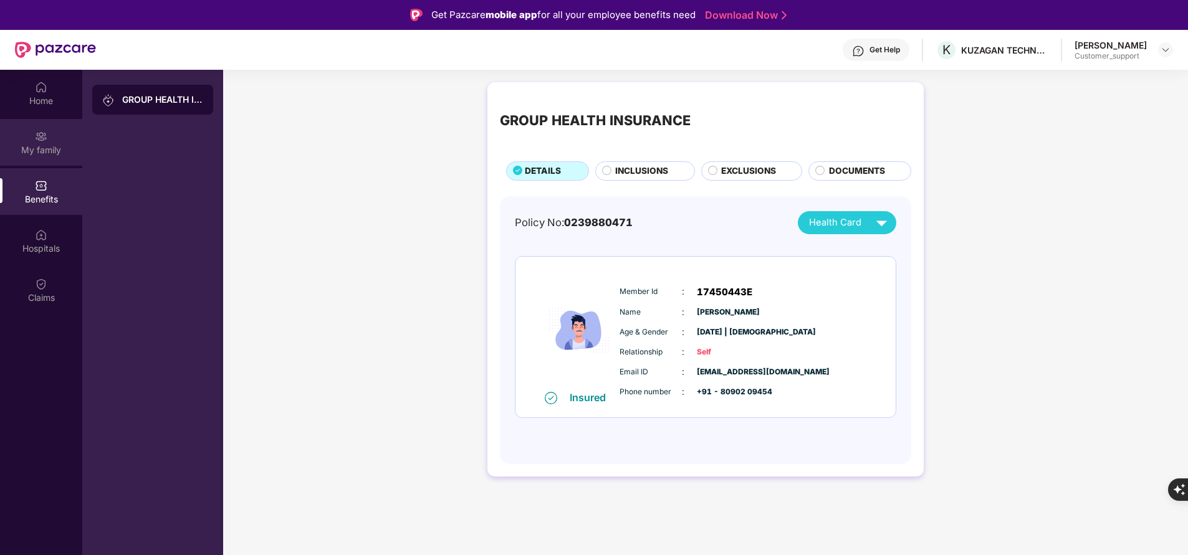
click at [22, 142] on div "My family" at bounding box center [41, 142] width 82 height 47
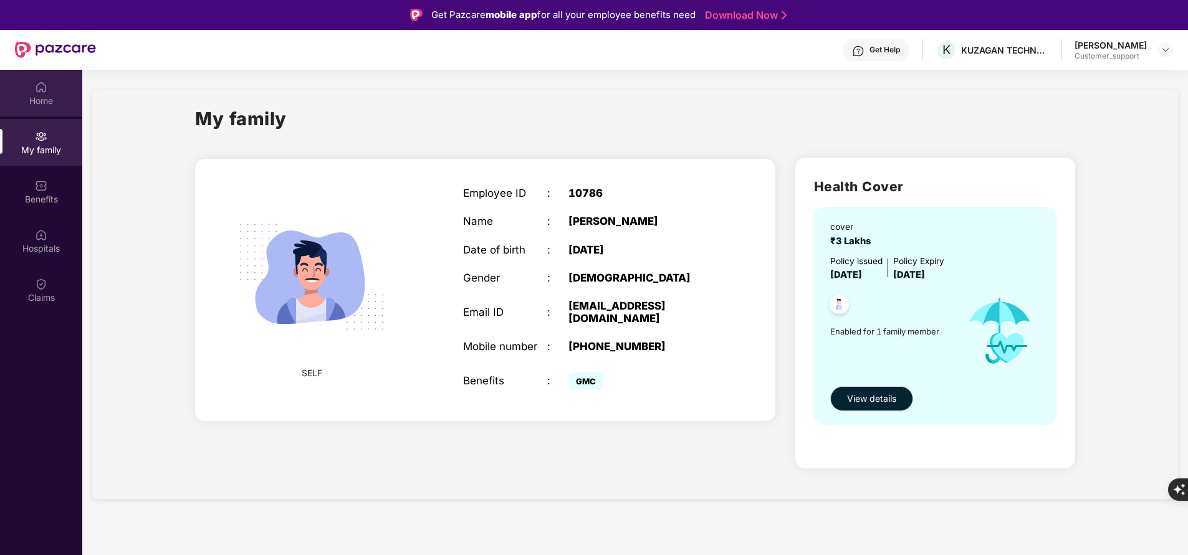
click at [59, 102] on div "Home" at bounding box center [41, 101] width 82 height 12
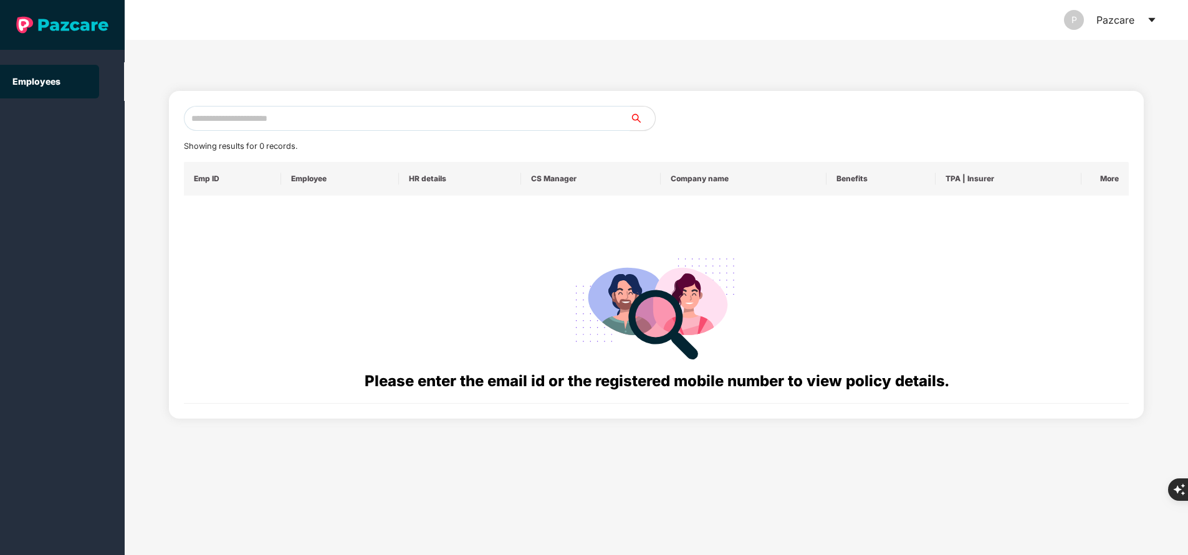
click at [262, 123] on input "text" at bounding box center [407, 118] width 446 height 25
paste input "**********"
click at [262, 123] on input "**********" at bounding box center [407, 118] width 446 height 25
type input "*"
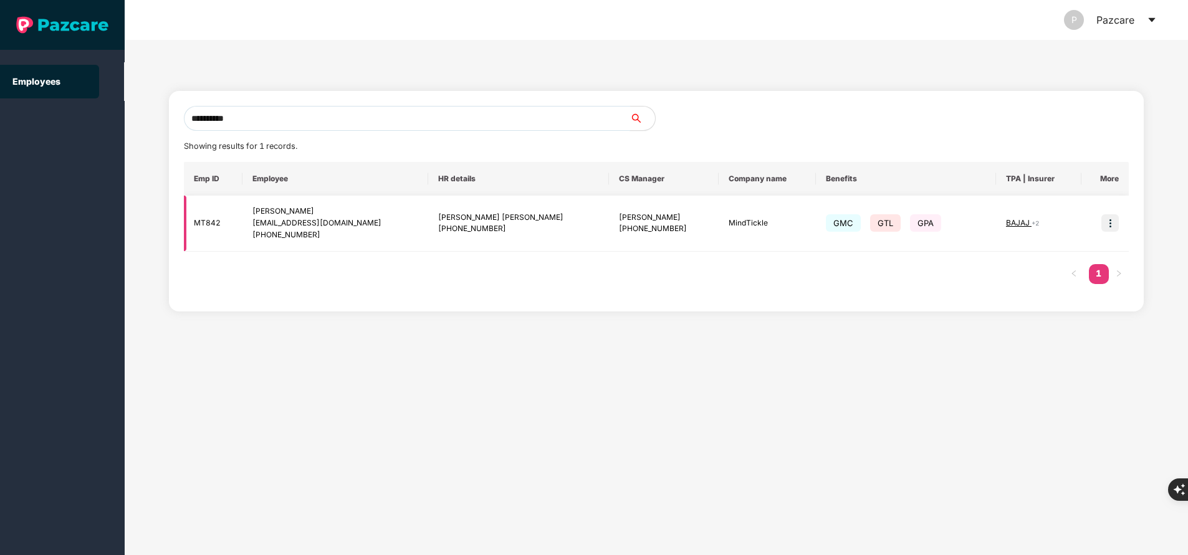
type input "**********"
click at [1108, 221] on img at bounding box center [1110, 222] width 17 height 17
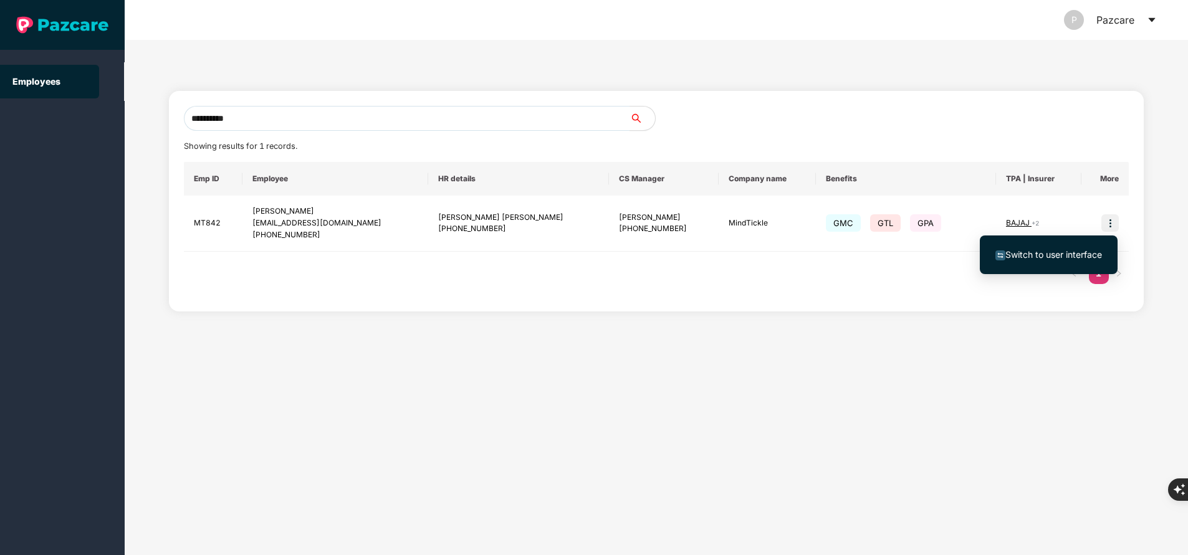
click at [1049, 264] on li "Switch to user interface" at bounding box center [1049, 255] width 138 height 26
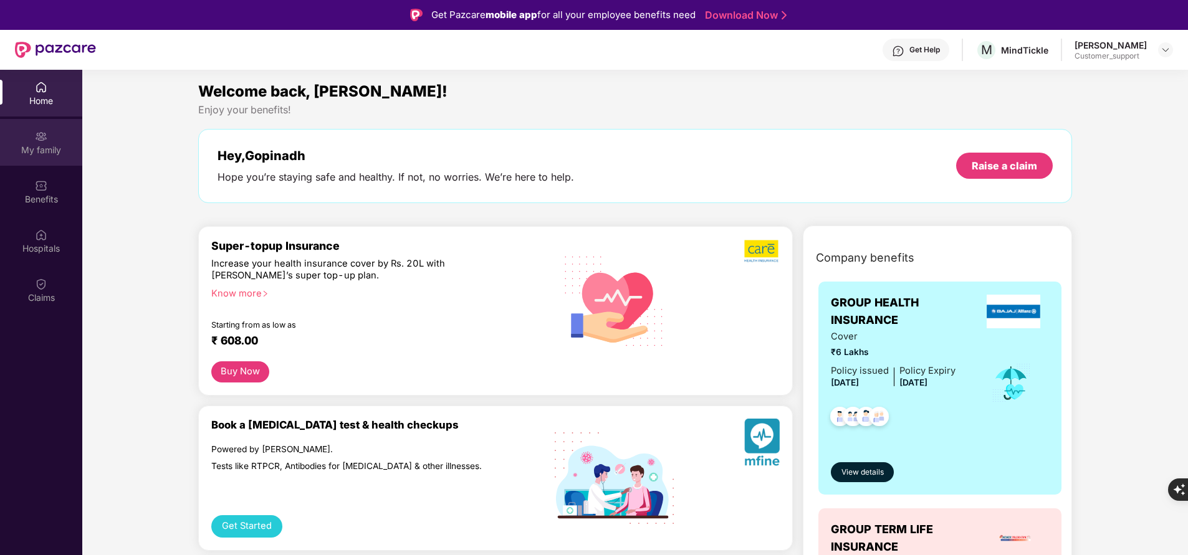
click at [47, 137] on div "My family" at bounding box center [41, 142] width 82 height 47
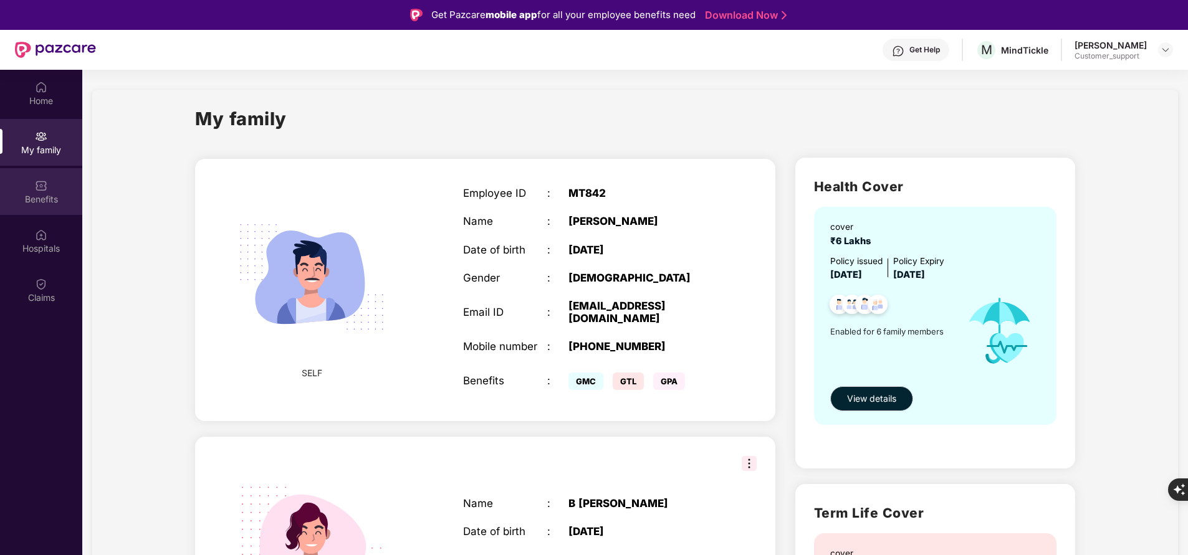
click at [50, 195] on div "Benefits" at bounding box center [41, 199] width 82 height 12
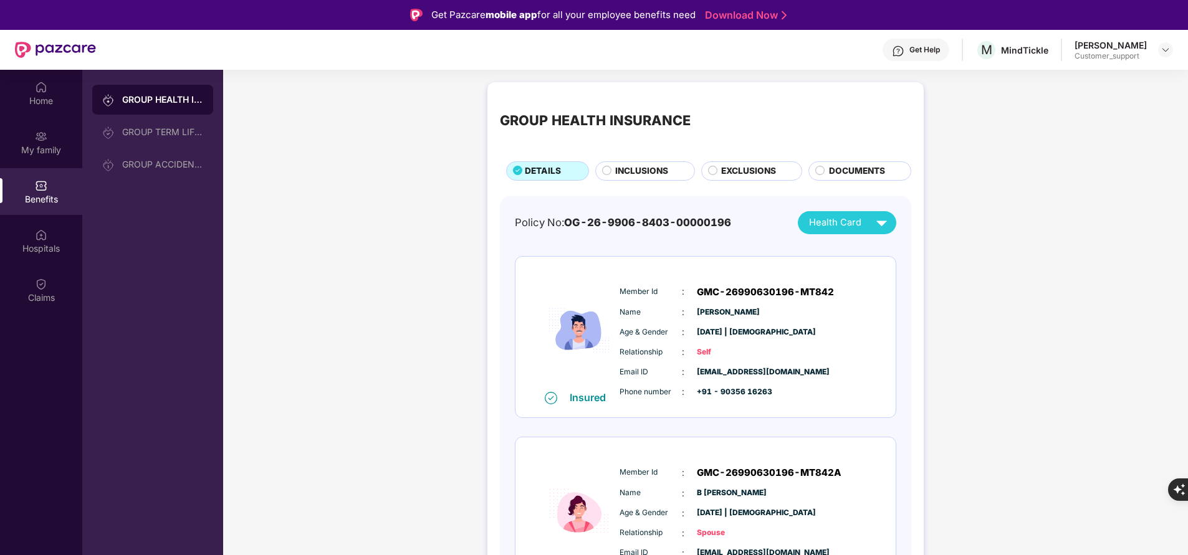
click at [638, 168] on span "INCLUSIONS" at bounding box center [641, 171] width 53 height 13
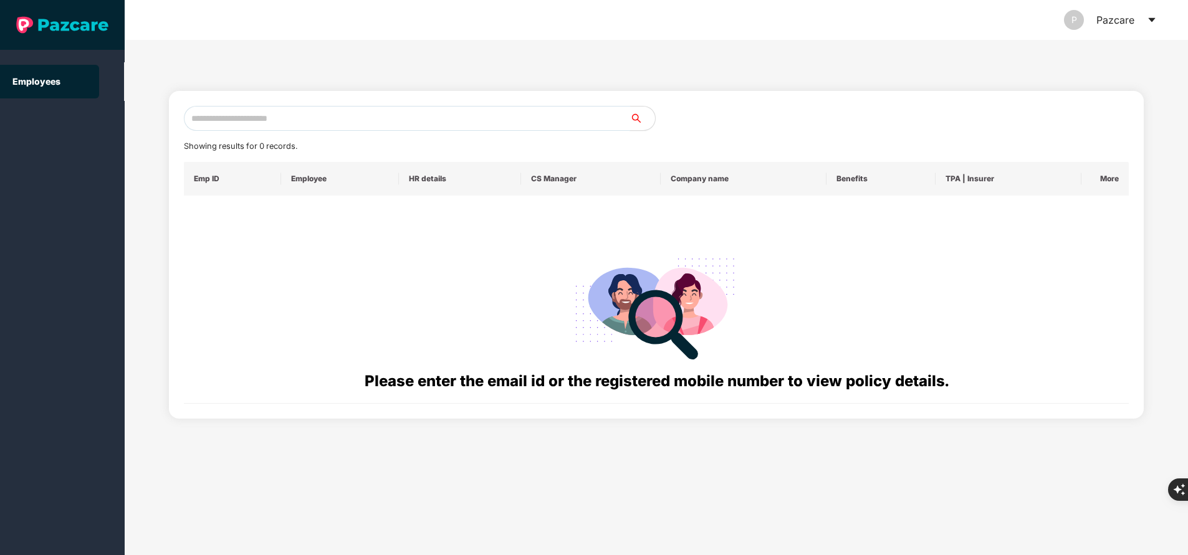
click at [299, 121] on input "text" at bounding box center [407, 118] width 446 height 25
paste input "**********"
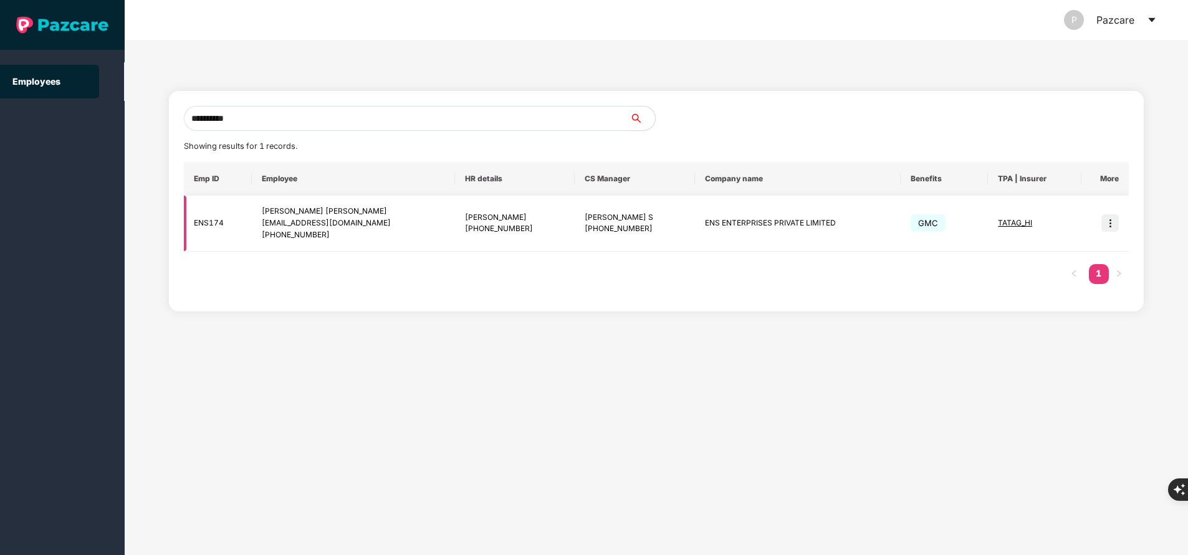
type input "**********"
click at [1110, 224] on img at bounding box center [1110, 222] width 17 height 17
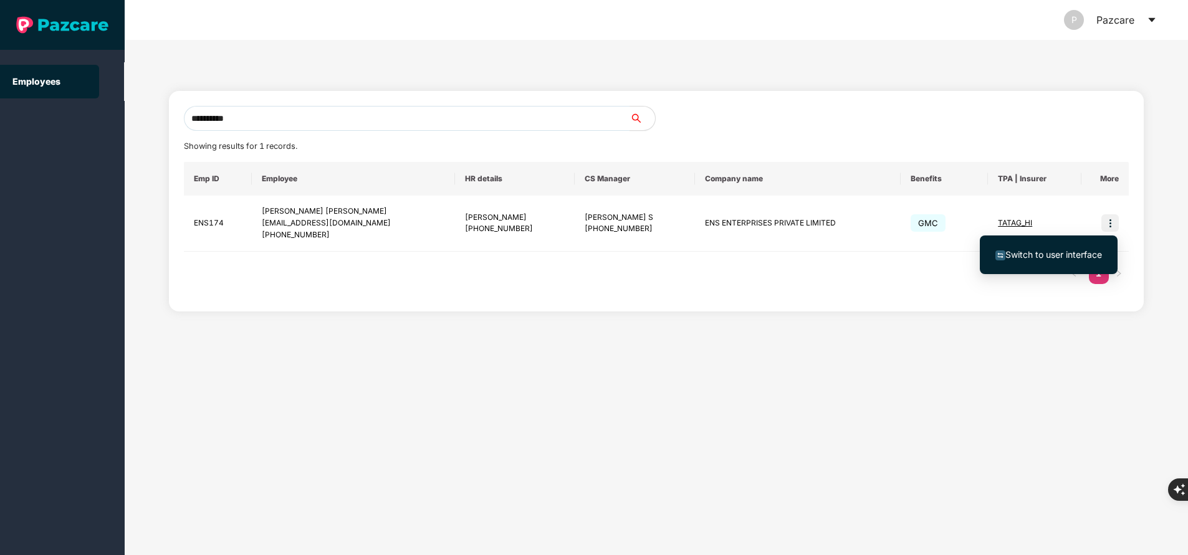
click at [1055, 253] on span "Switch to user interface" at bounding box center [1054, 254] width 97 height 11
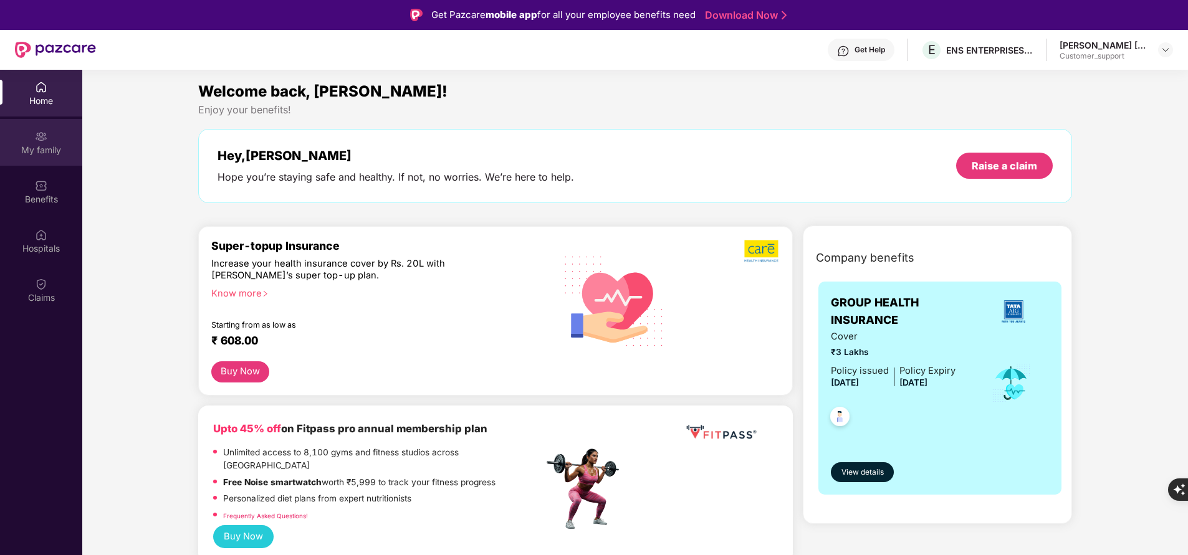
click at [24, 149] on div "My family" at bounding box center [41, 150] width 82 height 12
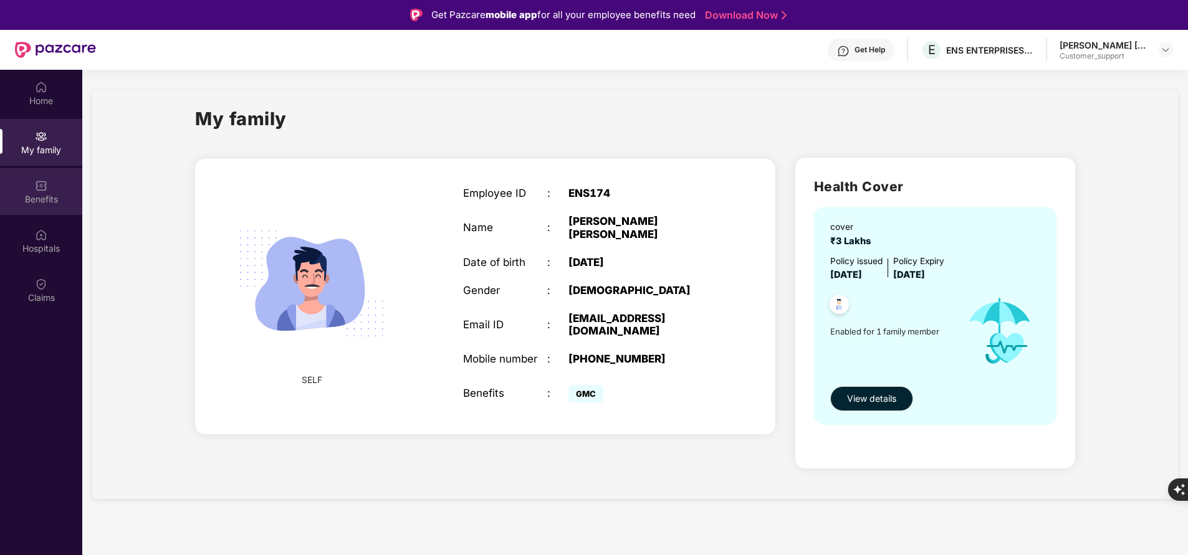
click at [50, 184] on div "Benefits" at bounding box center [41, 191] width 82 height 47
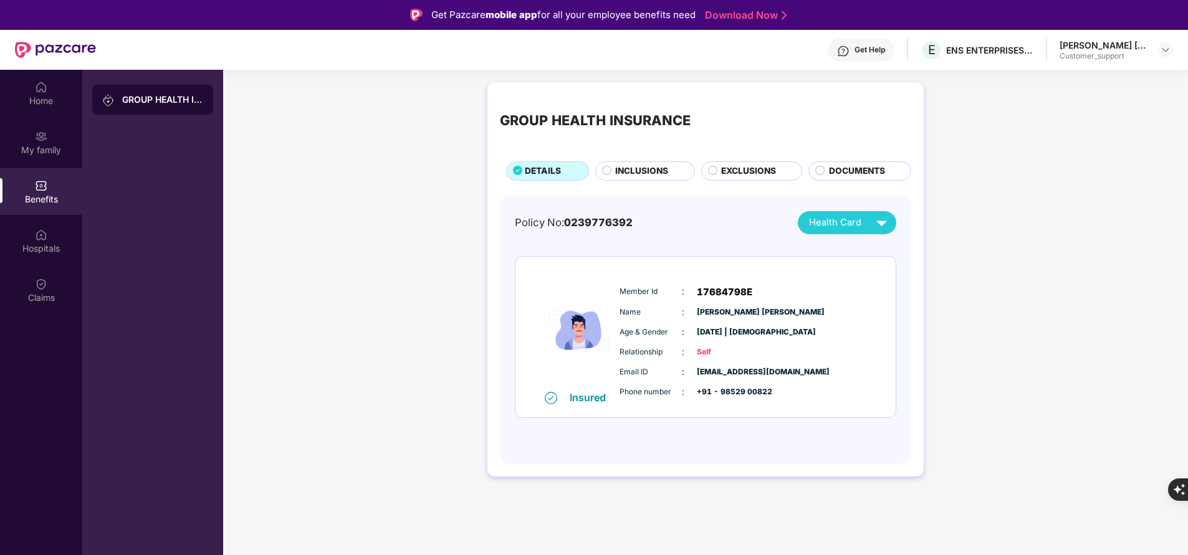
click at [719, 290] on span "17684798E" at bounding box center [724, 292] width 55 height 15
copy span "17684798E"
click at [767, 454] on div "Policy No: 0239776392 Health Card Insured Member Id : 17684798E Name : Prem Kum…" at bounding box center [705, 330] width 411 height 269
click at [46, 235] on img at bounding box center [41, 235] width 12 height 12
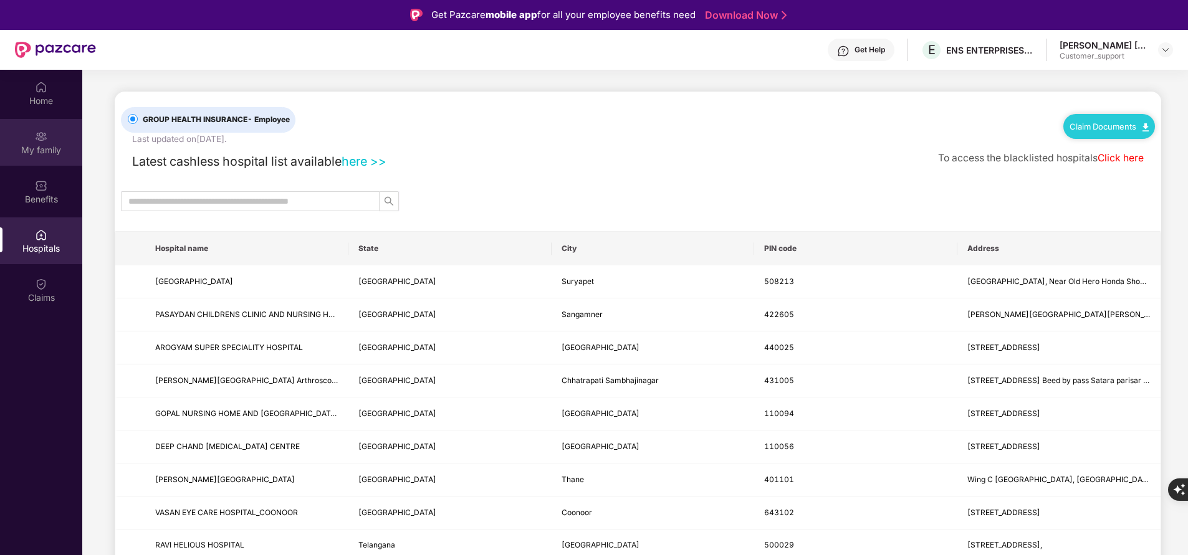
click at [34, 145] on div "My family" at bounding box center [41, 150] width 82 height 12
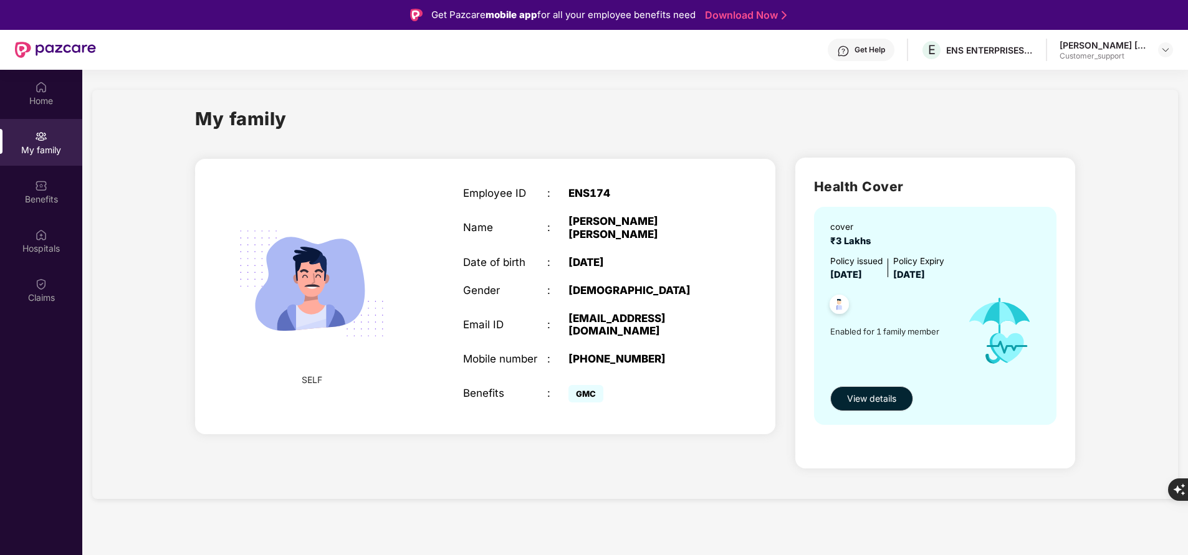
click at [460, 196] on div "Employee ID : ENS174 Name : Prem Kumar Singh Date of birth : 02 Aug 2000 Gender…" at bounding box center [589, 296] width 277 height 250
click at [26, 191] on div "Benefits" at bounding box center [41, 191] width 82 height 47
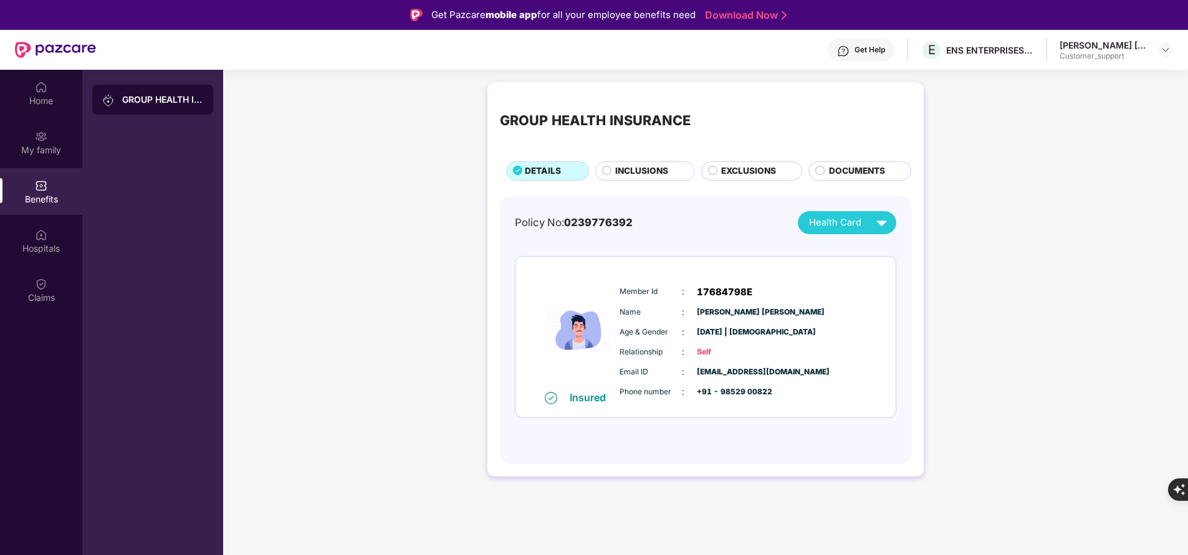
click at [633, 285] on div "Member Id : 17684798E" at bounding box center [743, 292] width 247 height 15
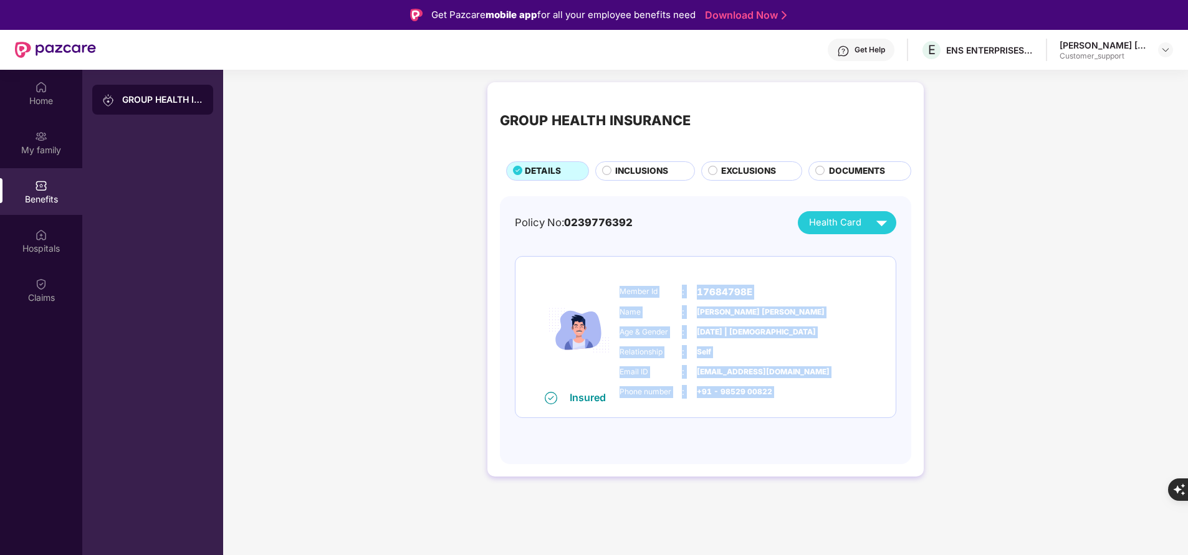
copy div "Member Id : 17684798E Name : Prem Kumar Singh Age & Gender : 02 Aug 2000 | Male…"
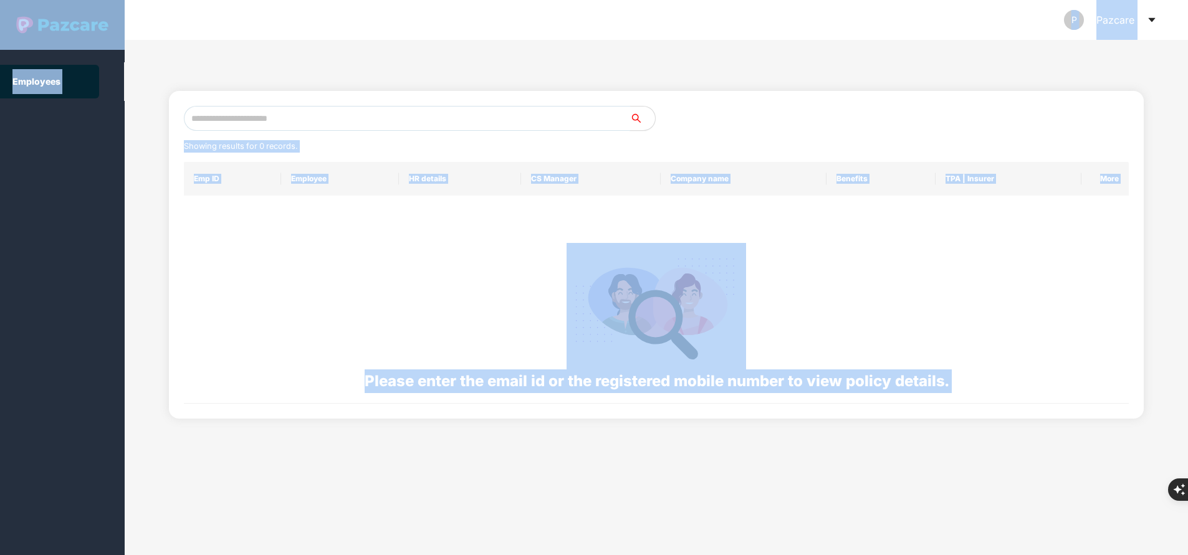
click at [320, 122] on input "text" at bounding box center [407, 118] width 446 height 25
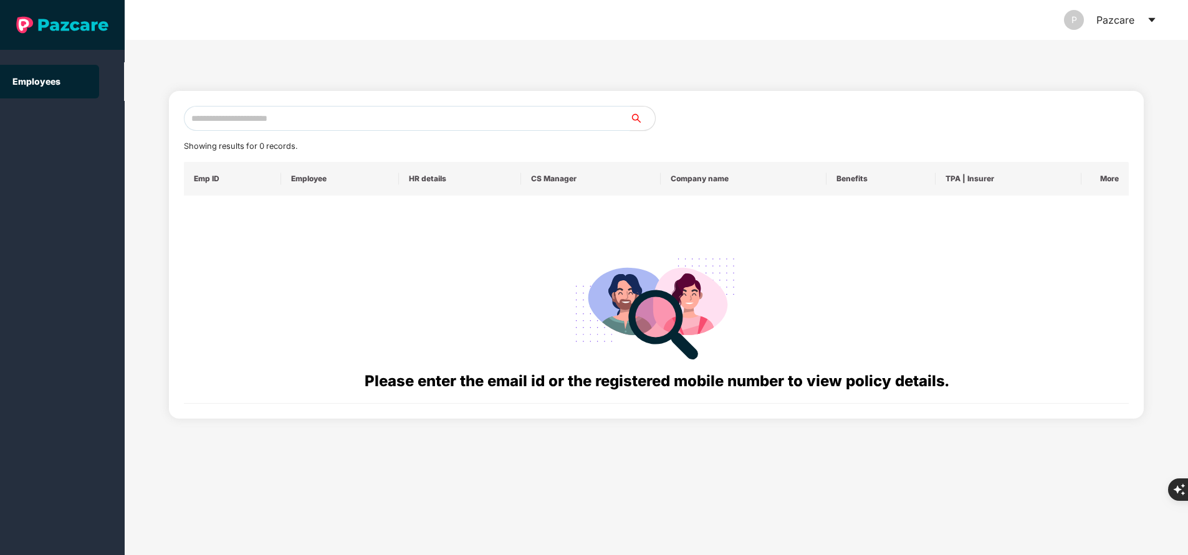
paste input "**********"
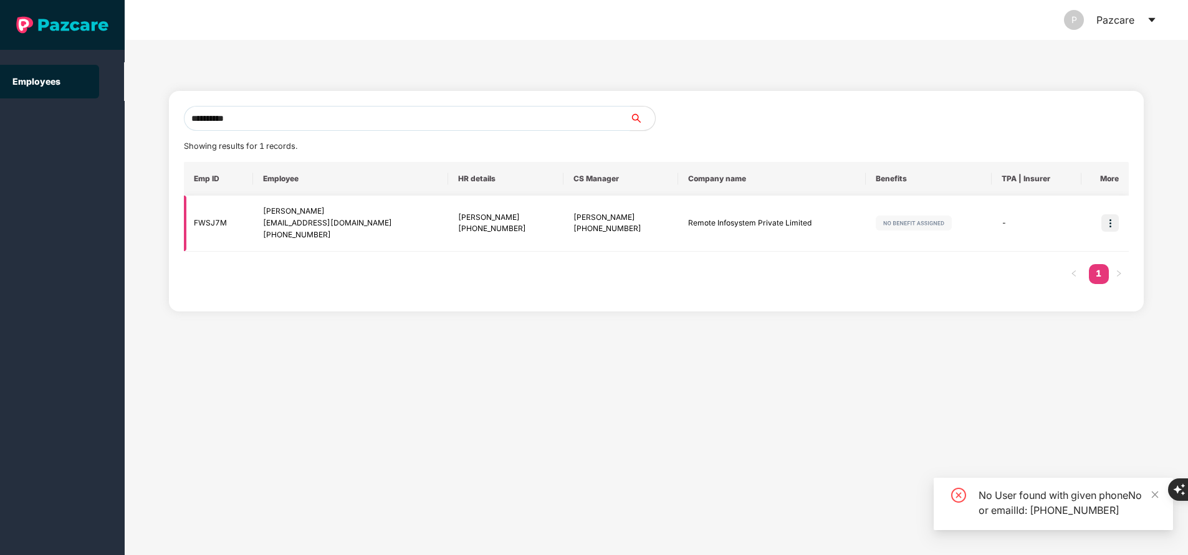
type input "**********"
click at [1105, 229] on img at bounding box center [1110, 222] width 17 height 17
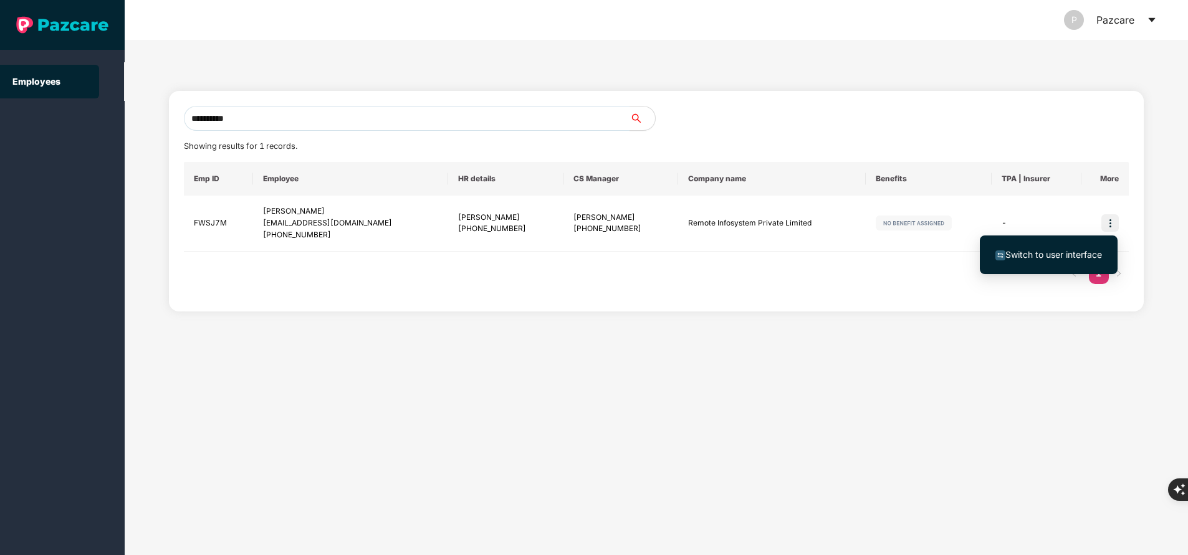
click at [1060, 256] on span "Switch to user interface" at bounding box center [1054, 254] width 97 height 11
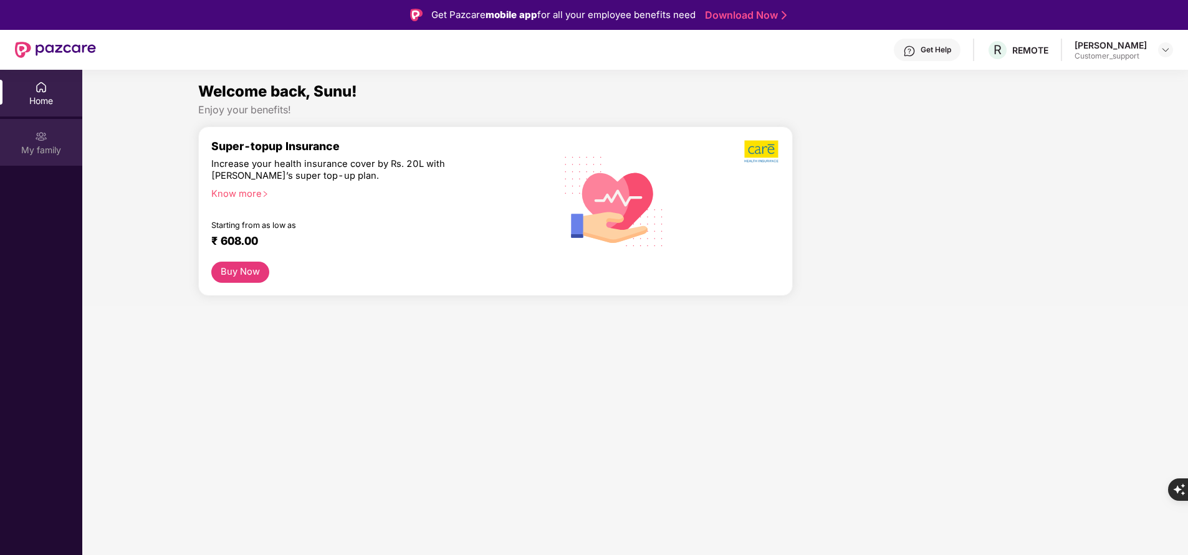
click at [47, 155] on div "My family" at bounding box center [41, 150] width 82 height 12
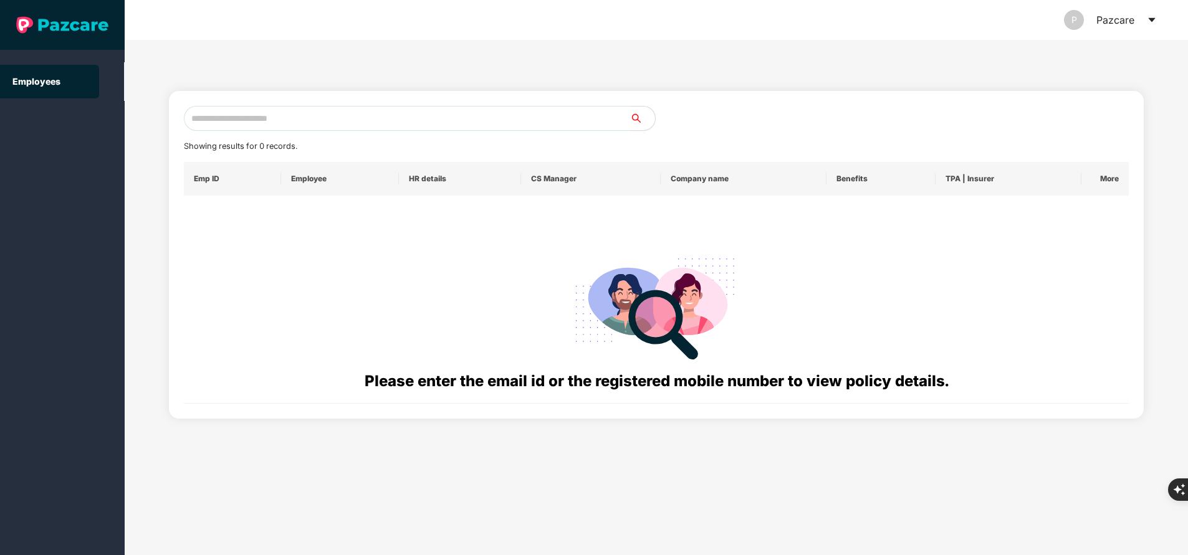
click at [277, 119] on input "text" at bounding box center [407, 118] width 446 height 25
paste input "**********"
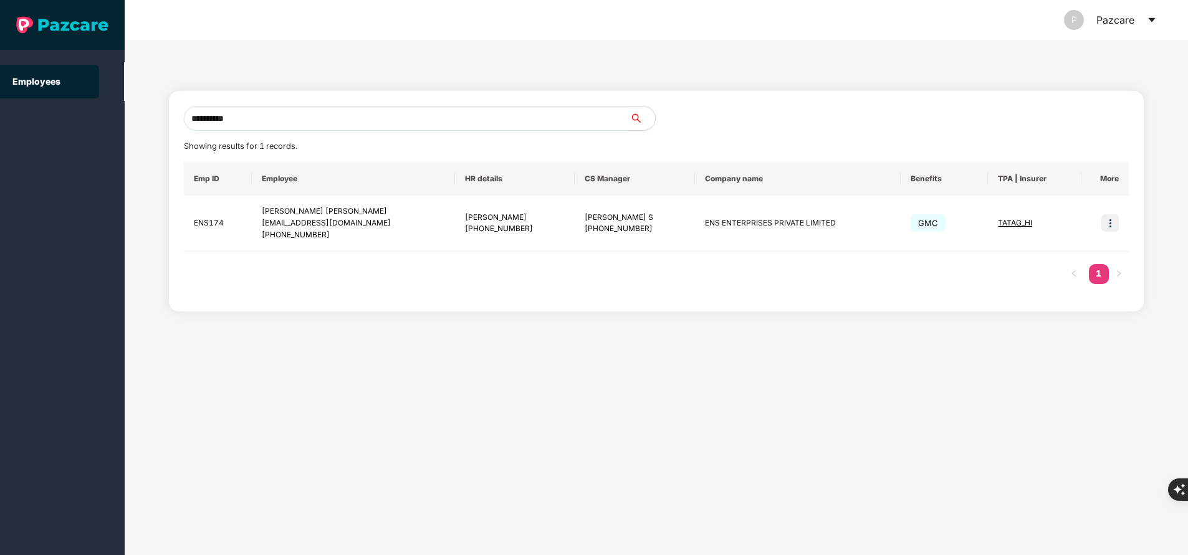
click at [293, 118] on input "**********" at bounding box center [407, 118] width 446 height 25
type input "*"
paste input "**********"
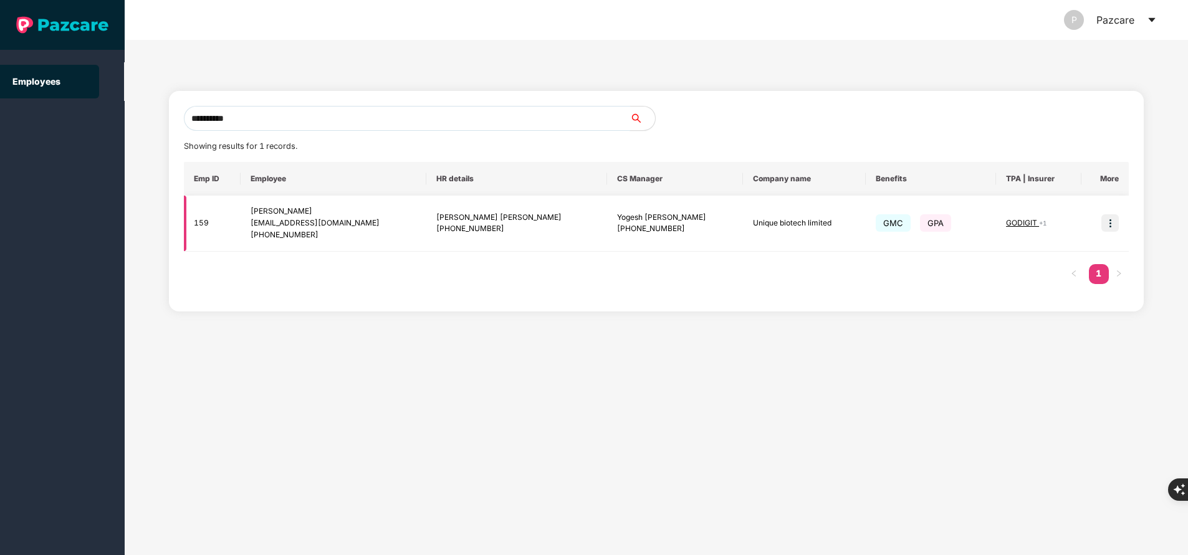
type input "**********"
click at [1113, 221] on img at bounding box center [1110, 222] width 17 height 17
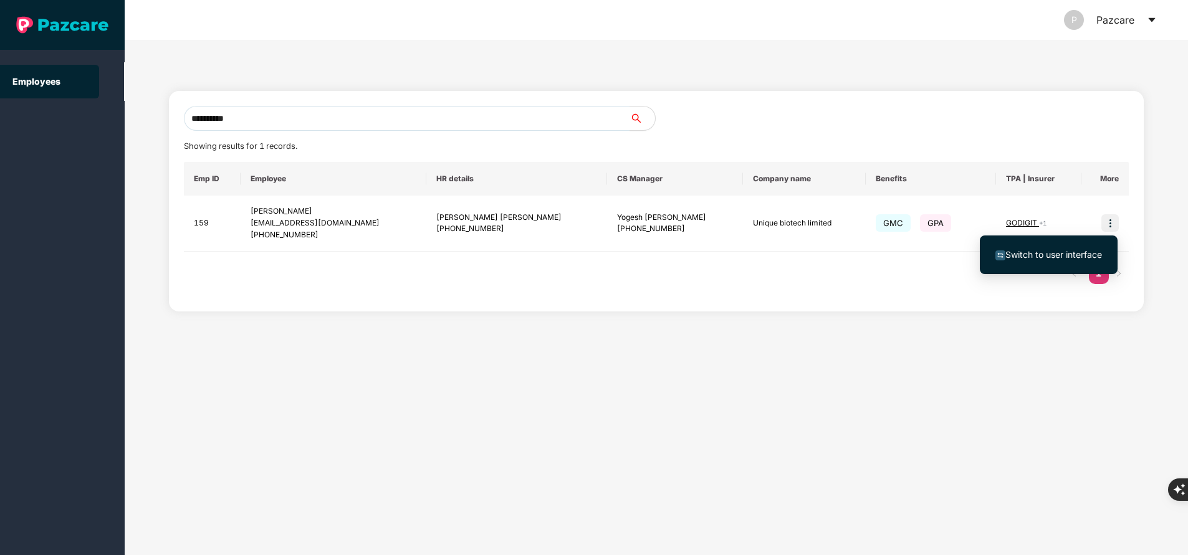
click at [1057, 248] on span "Switch to user interface" at bounding box center [1049, 255] width 107 height 14
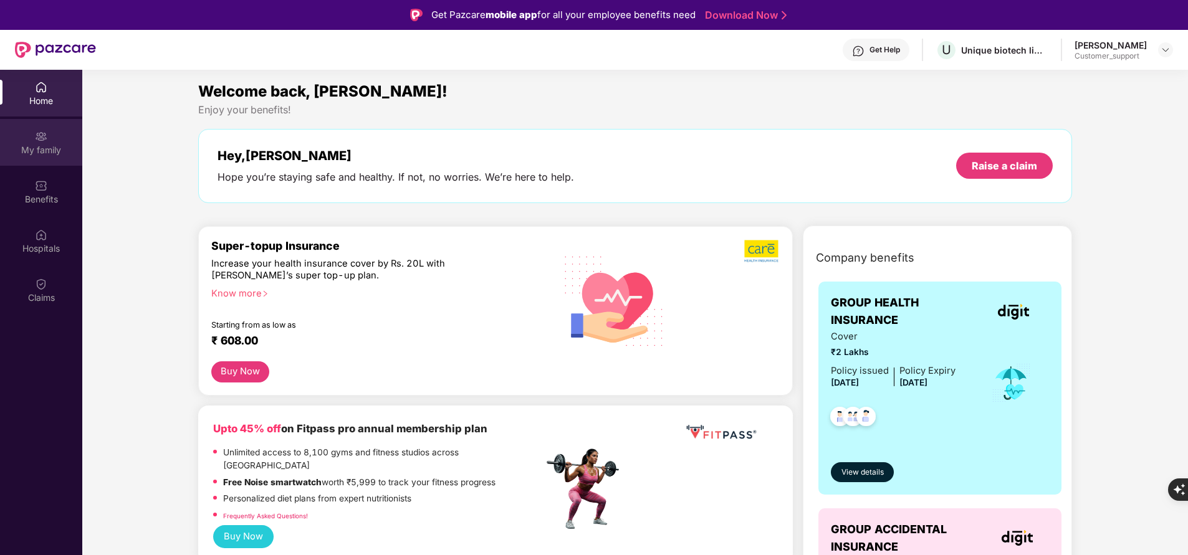
click at [55, 139] on div "My family" at bounding box center [41, 142] width 82 height 47
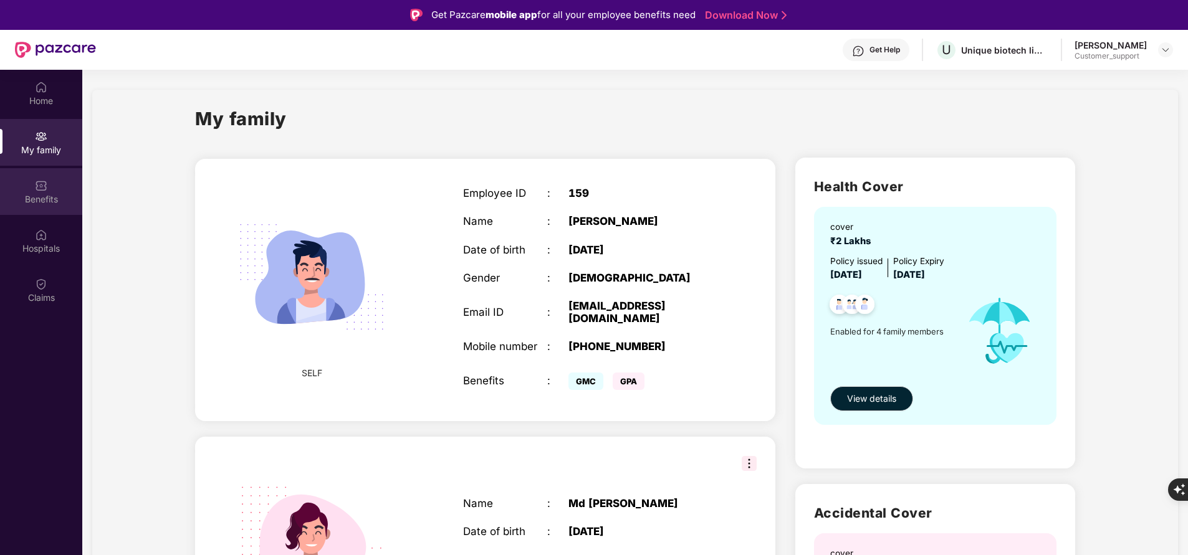
click at [53, 191] on div "Benefits" at bounding box center [41, 191] width 82 height 47
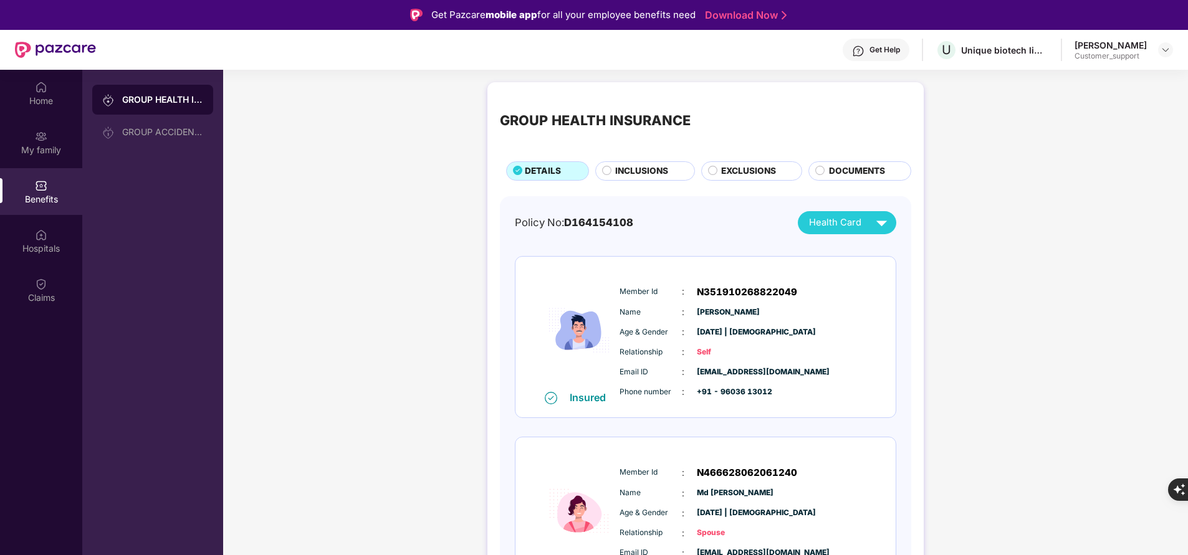
click at [638, 170] on span "INCLUSIONS" at bounding box center [641, 171] width 53 height 13
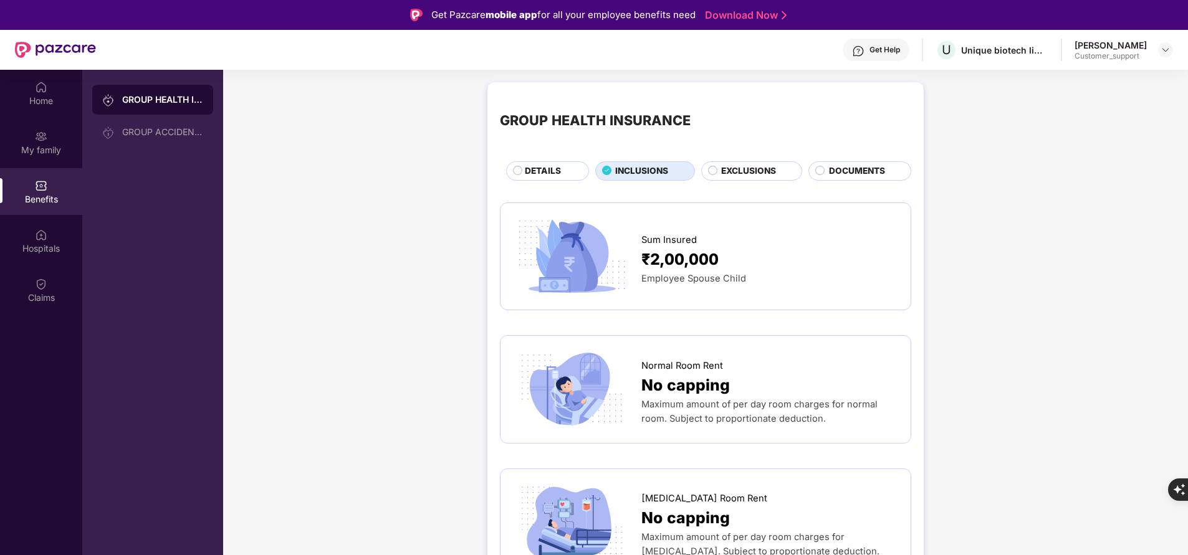
click at [538, 171] on span "DETAILS" at bounding box center [543, 171] width 36 height 13
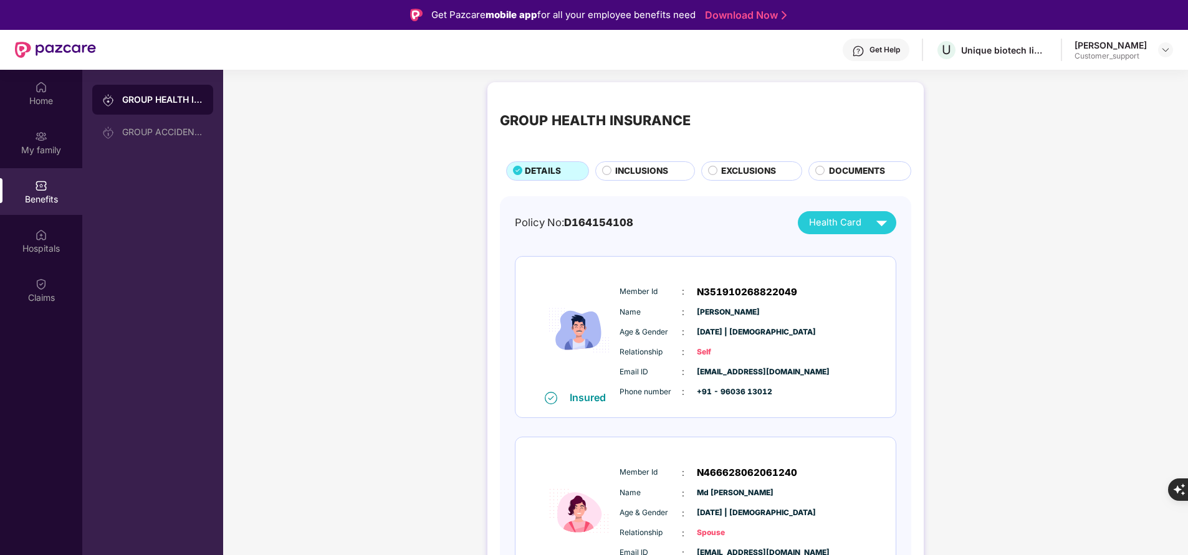
click at [640, 171] on span "INCLUSIONS" at bounding box center [641, 171] width 53 height 13
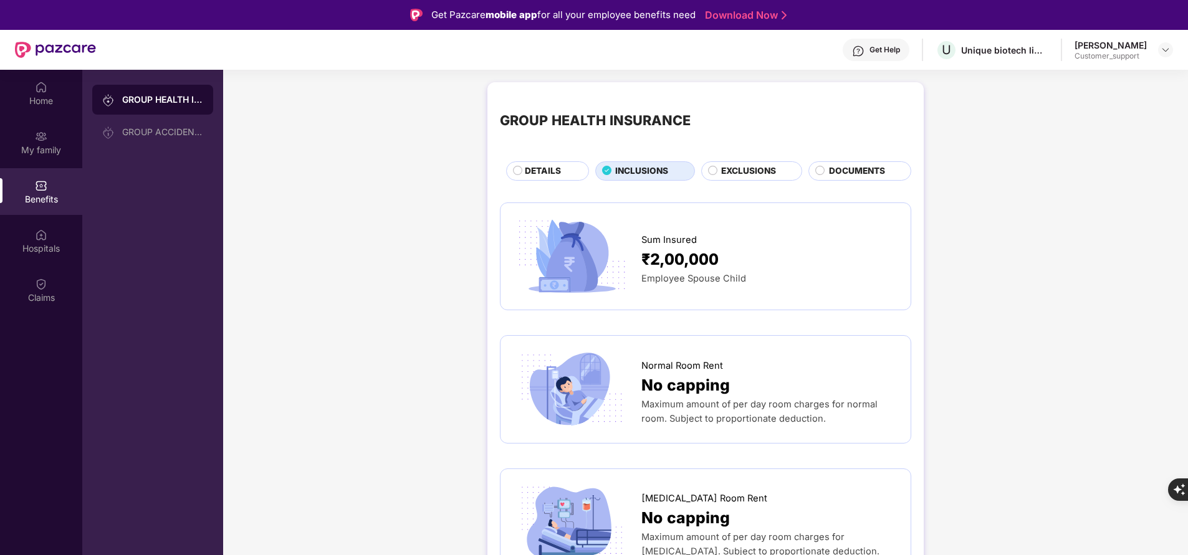
click at [544, 175] on span "DETAILS" at bounding box center [543, 171] width 36 height 13
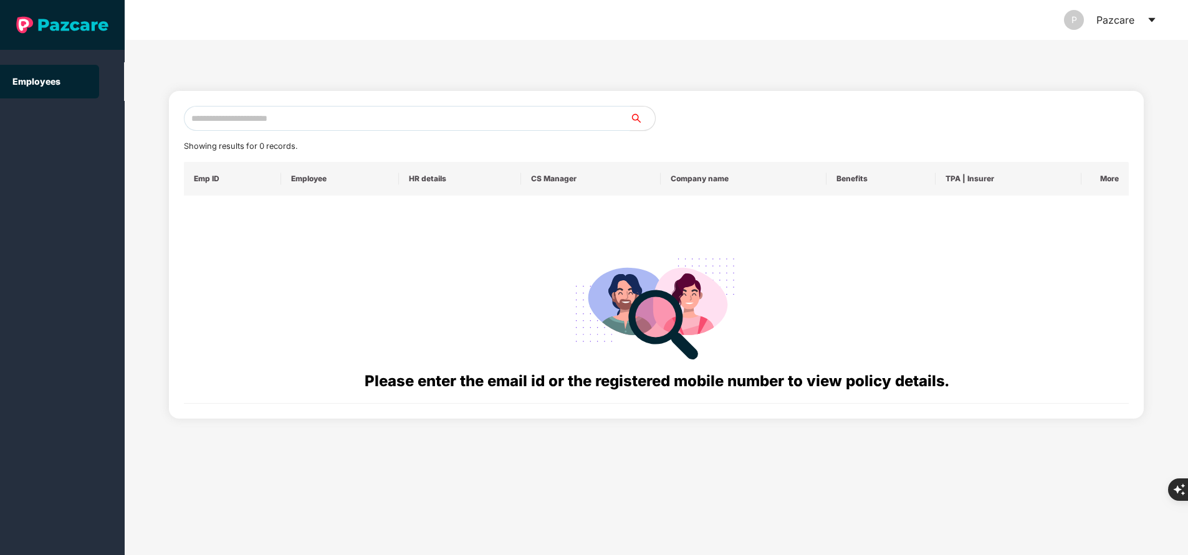
click at [430, 108] on input "text" at bounding box center [407, 118] width 446 height 25
paste input "**********"
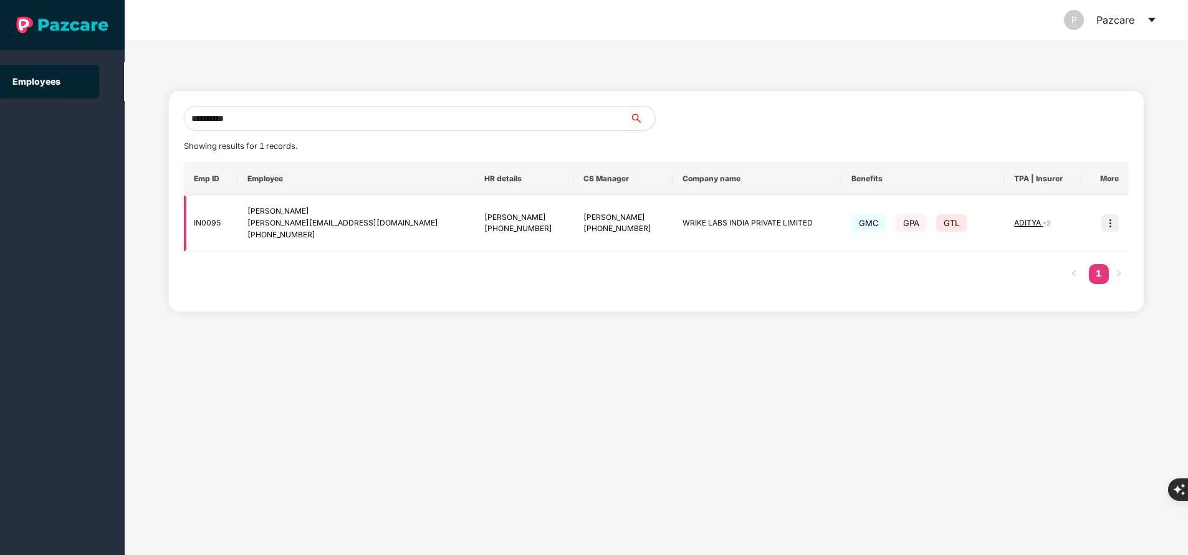
type input "**********"
click at [1110, 231] on img at bounding box center [1110, 222] width 17 height 17
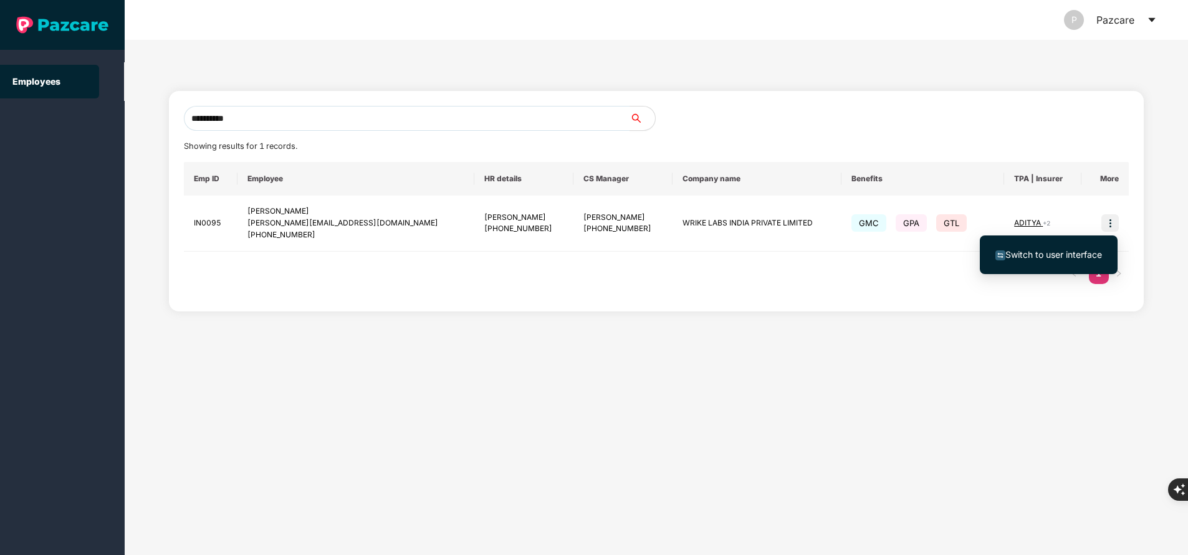
click at [1067, 249] on span "Switch to user interface" at bounding box center [1049, 255] width 107 height 14
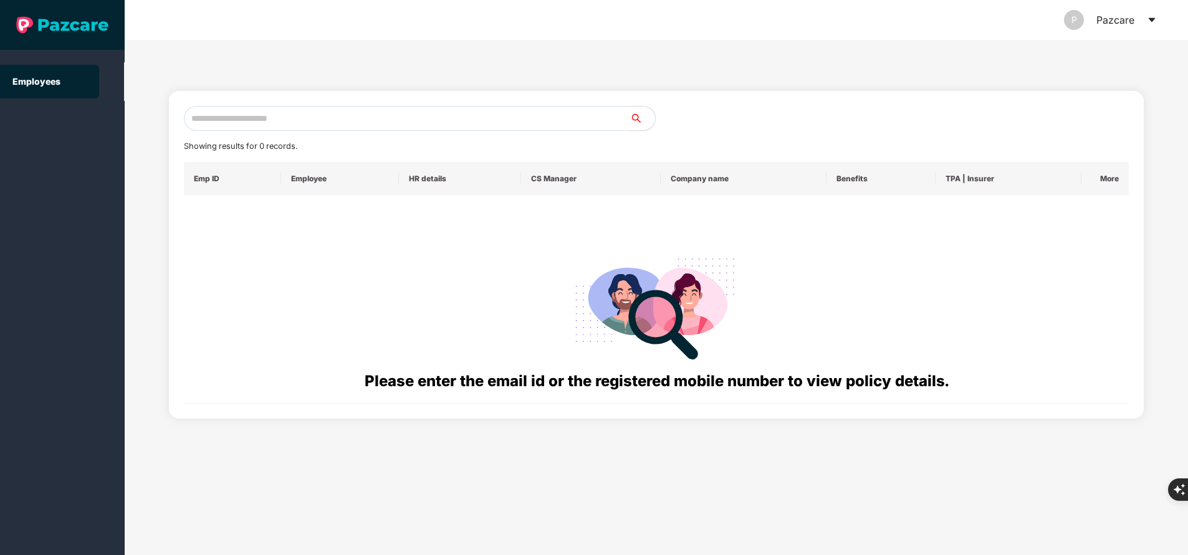
paste input "**********"
click at [355, 114] on input "text" at bounding box center [407, 118] width 446 height 25
type input "*"
paste input "**********"
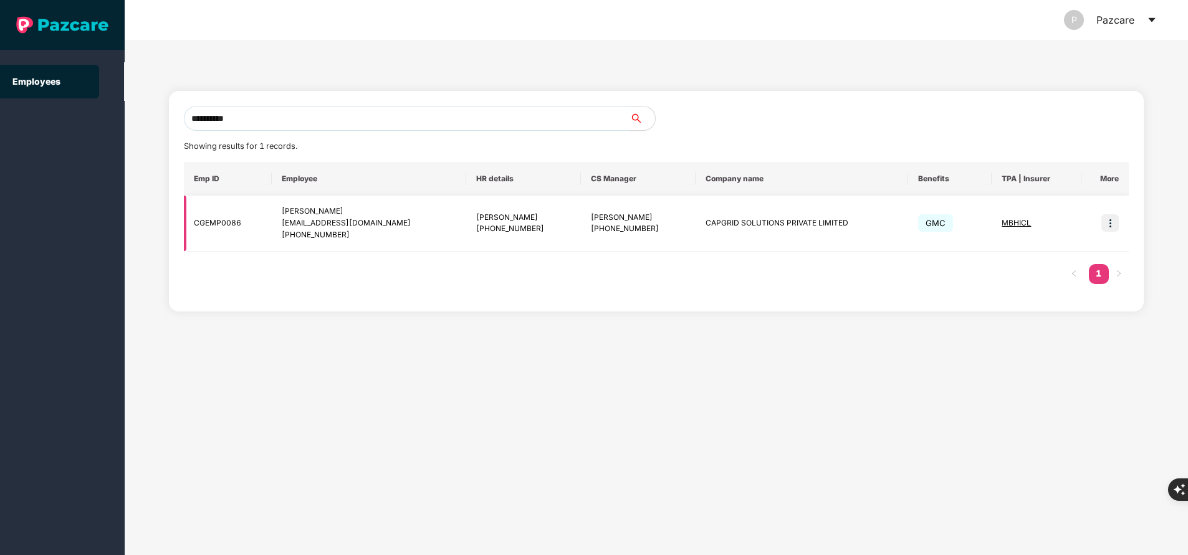
type input "**********"
click at [1108, 221] on img at bounding box center [1110, 222] width 17 height 17
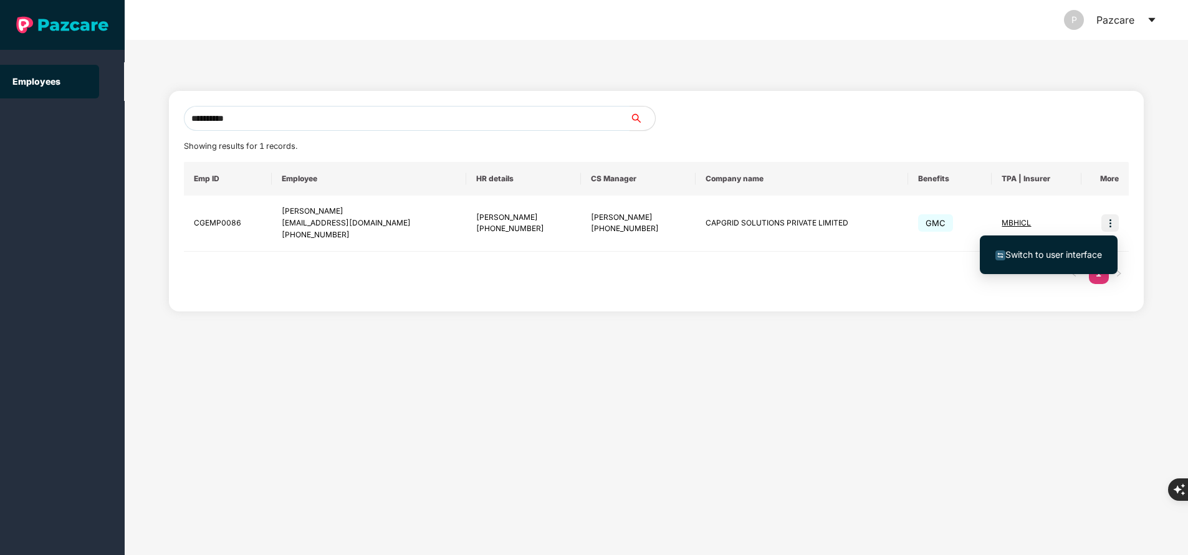
click at [1072, 254] on span "Switch to user interface" at bounding box center [1054, 254] width 97 height 11
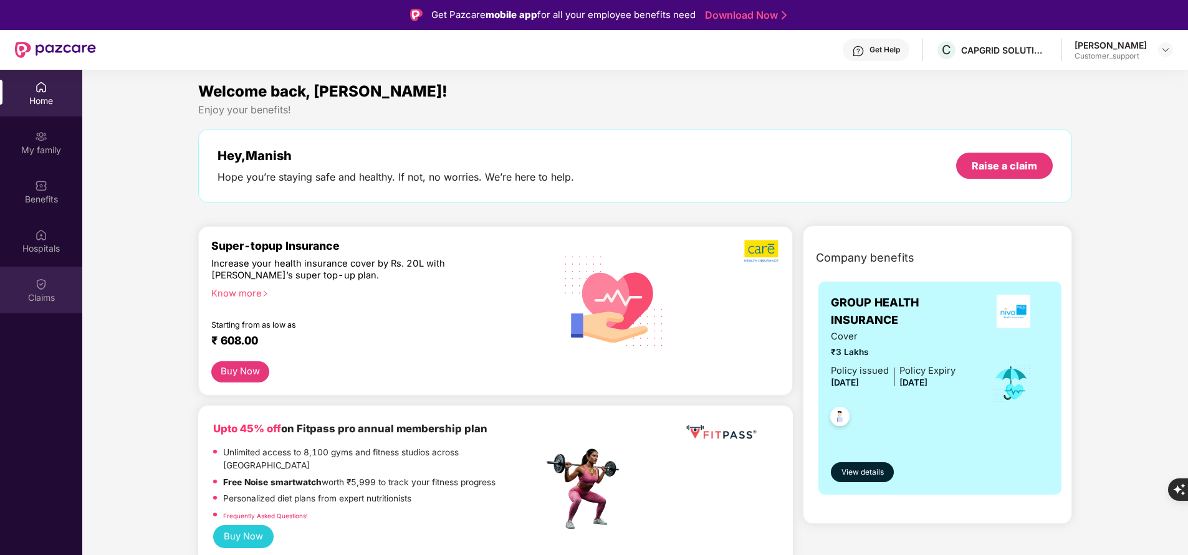
click at [48, 267] on div "Claims" at bounding box center [41, 290] width 82 height 47
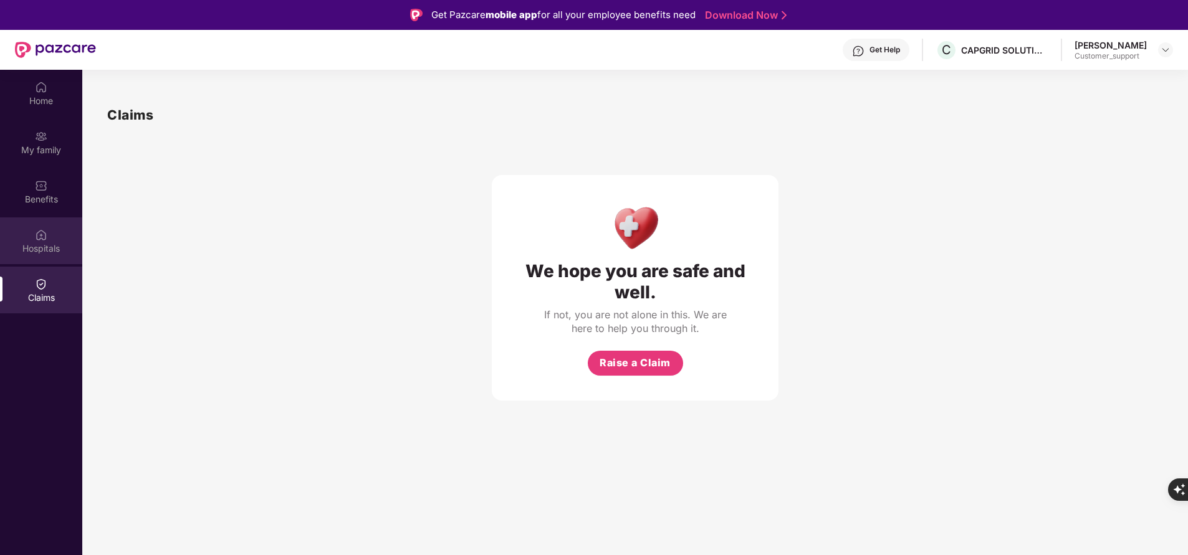
click at [48, 247] on div "Hospitals" at bounding box center [41, 248] width 82 height 12
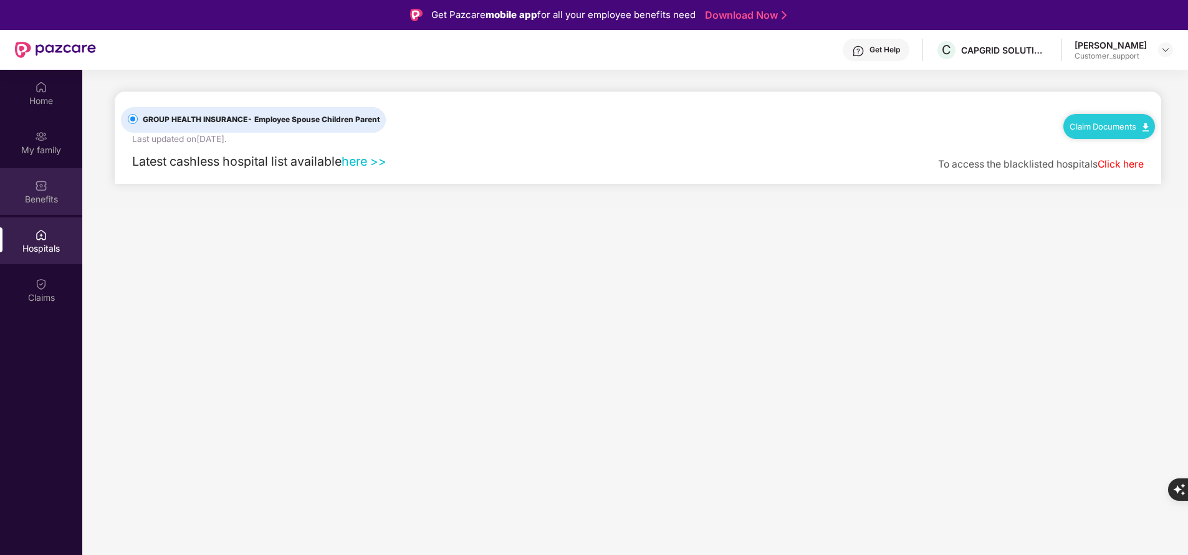
click at [56, 185] on div "Benefits" at bounding box center [41, 191] width 82 height 47
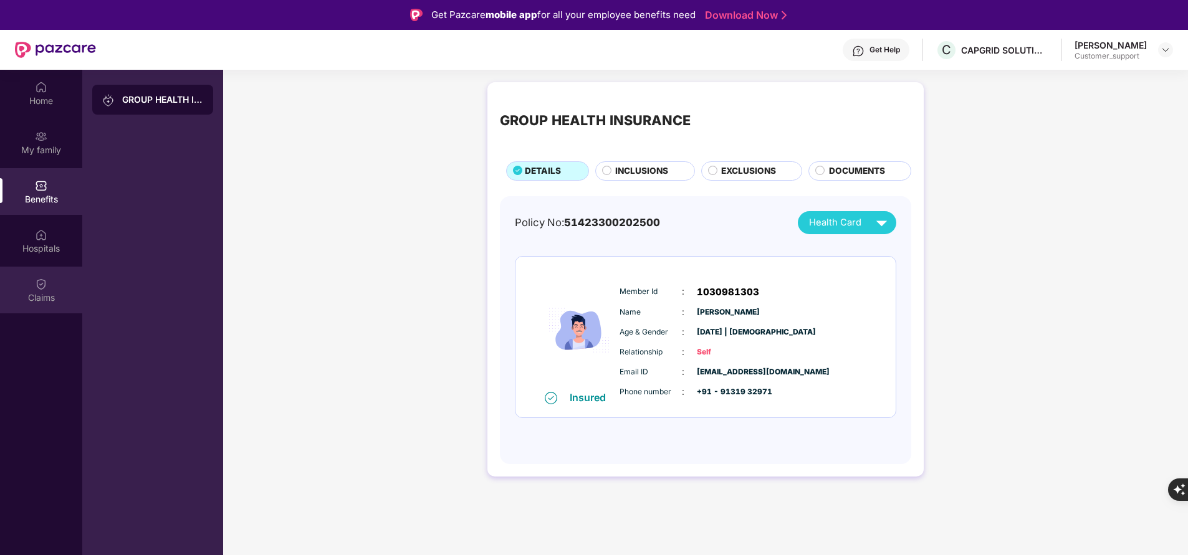
click at [41, 295] on div "Claims" at bounding box center [41, 298] width 82 height 12
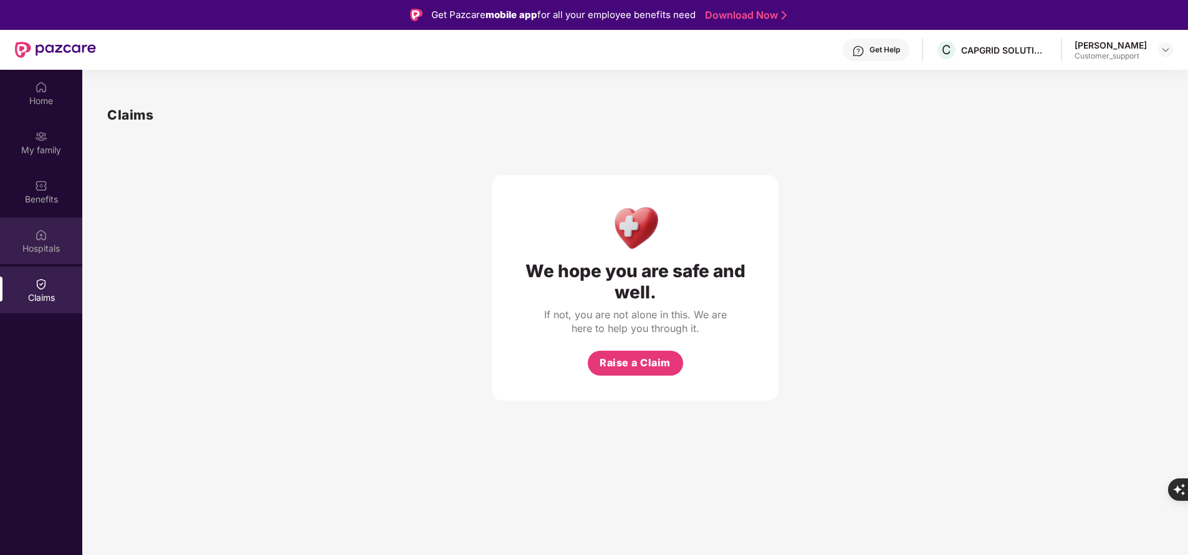
click at [52, 248] on div "Hospitals" at bounding box center [41, 248] width 82 height 12
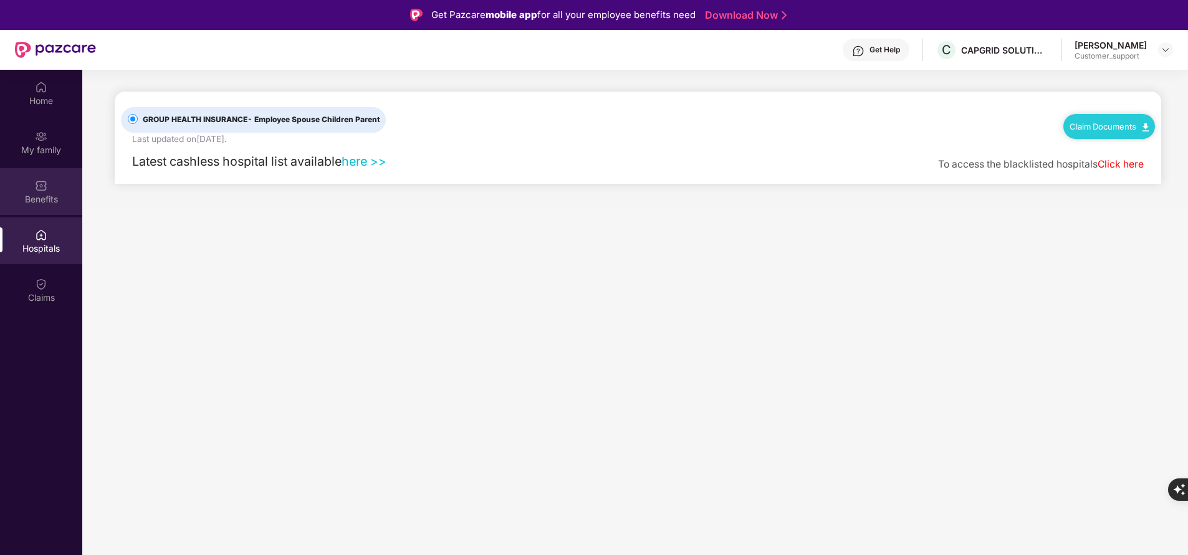
click at [50, 192] on div "Benefits" at bounding box center [41, 191] width 82 height 47
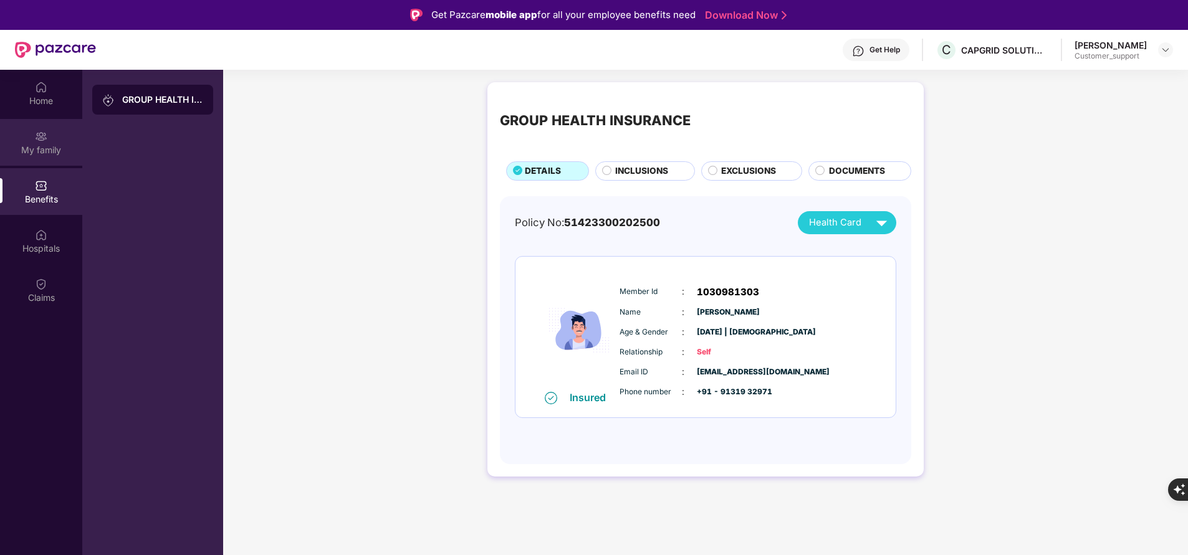
click at [51, 156] on div "My family" at bounding box center [41, 150] width 82 height 12
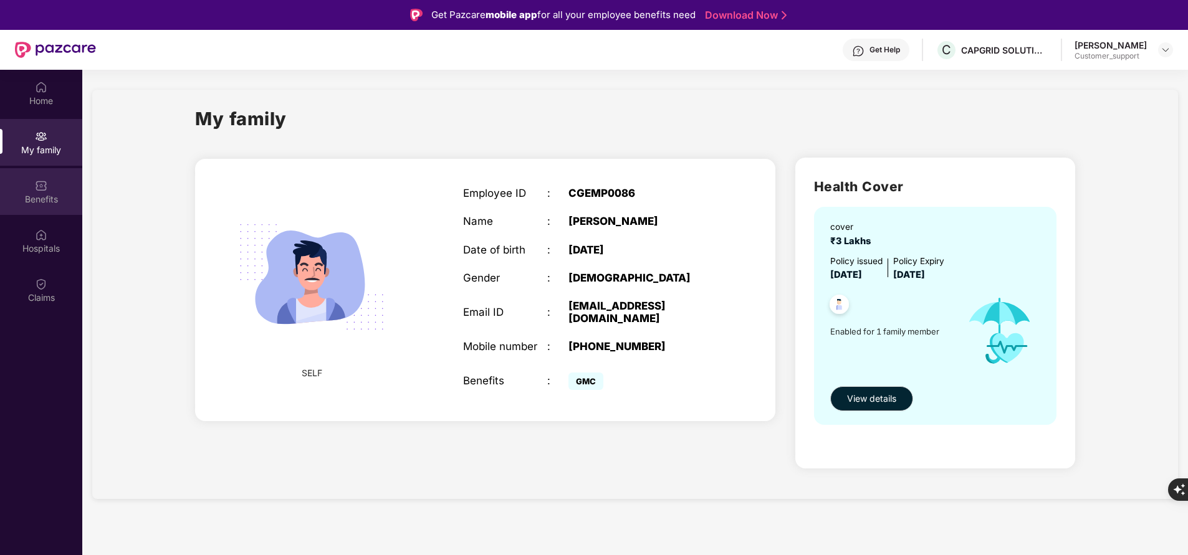
click at [44, 191] on img at bounding box center [41, 186] width 12 height 12
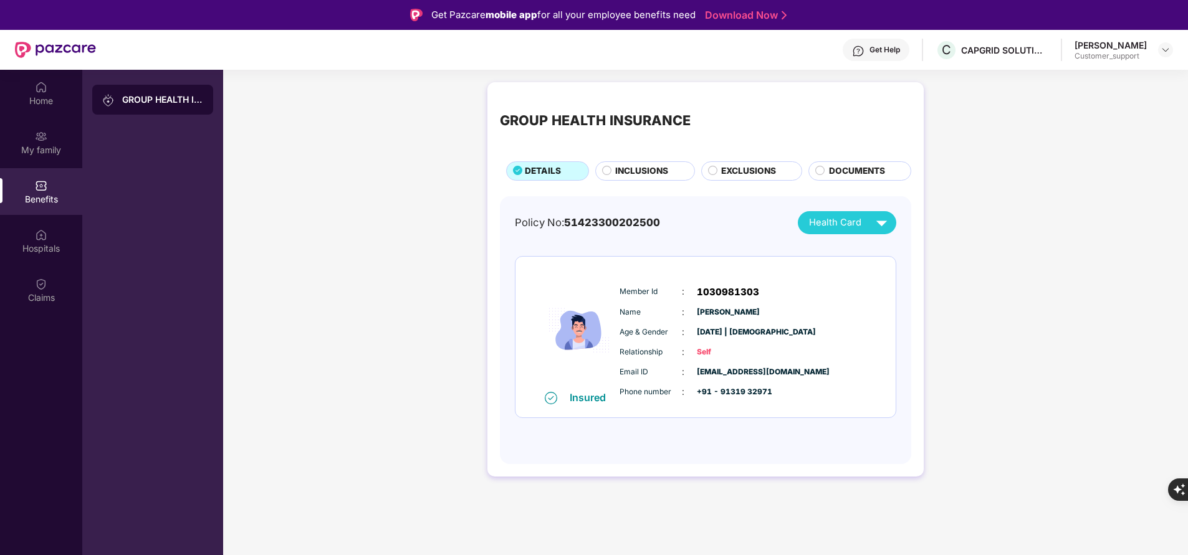
click at [656, 177] on span "INCLUSIONS" at bounding box center [641, 171] width 53 height 13
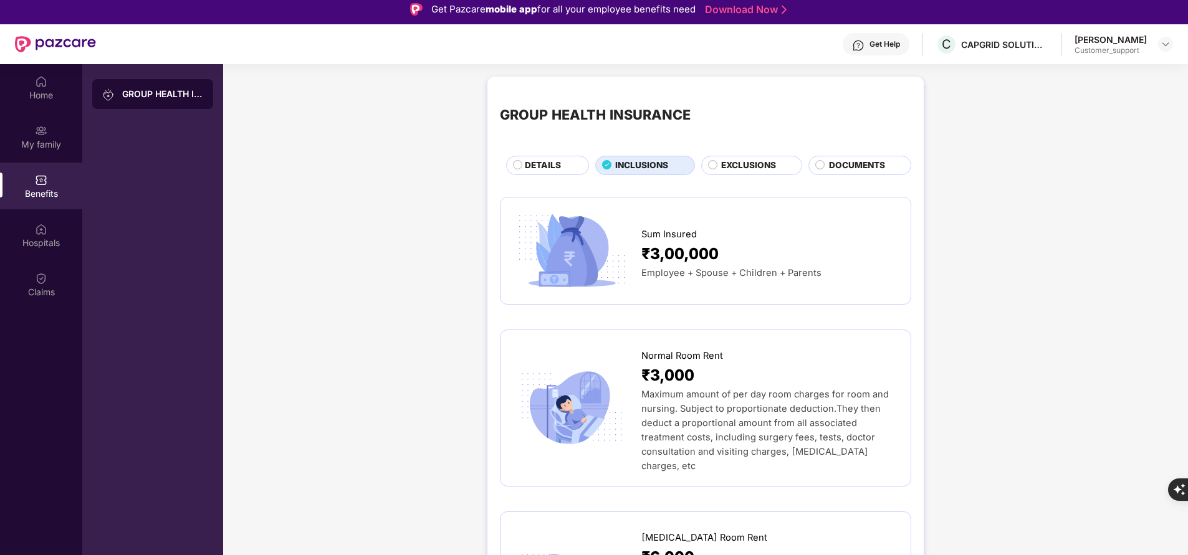
scroll to position [4, 0]
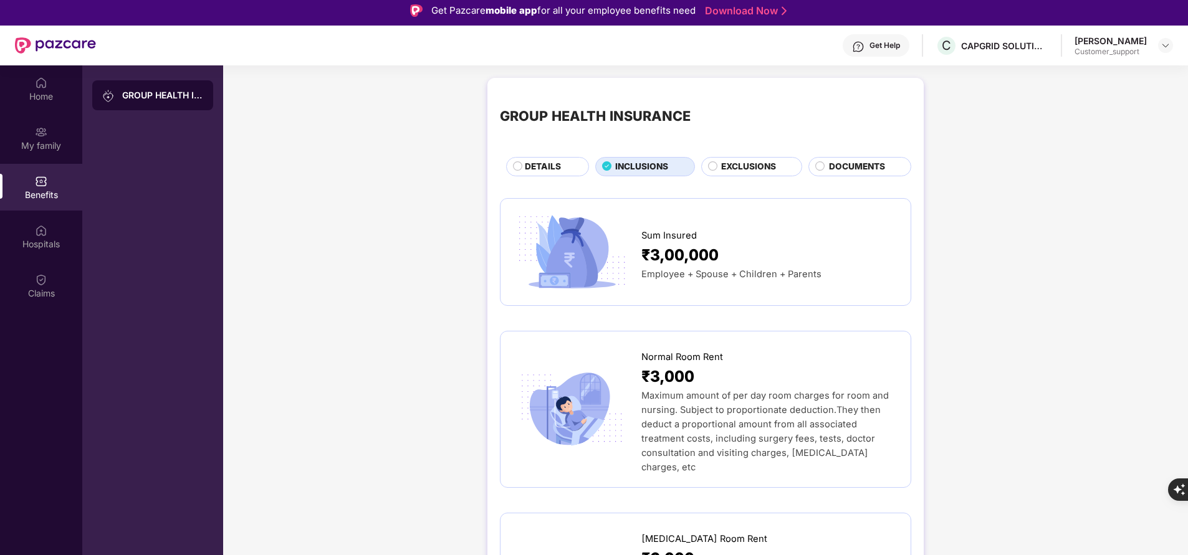
click at [744, 163] on span "EXCLUSIONS" at bounding box center [748, 166] width 55 height 13
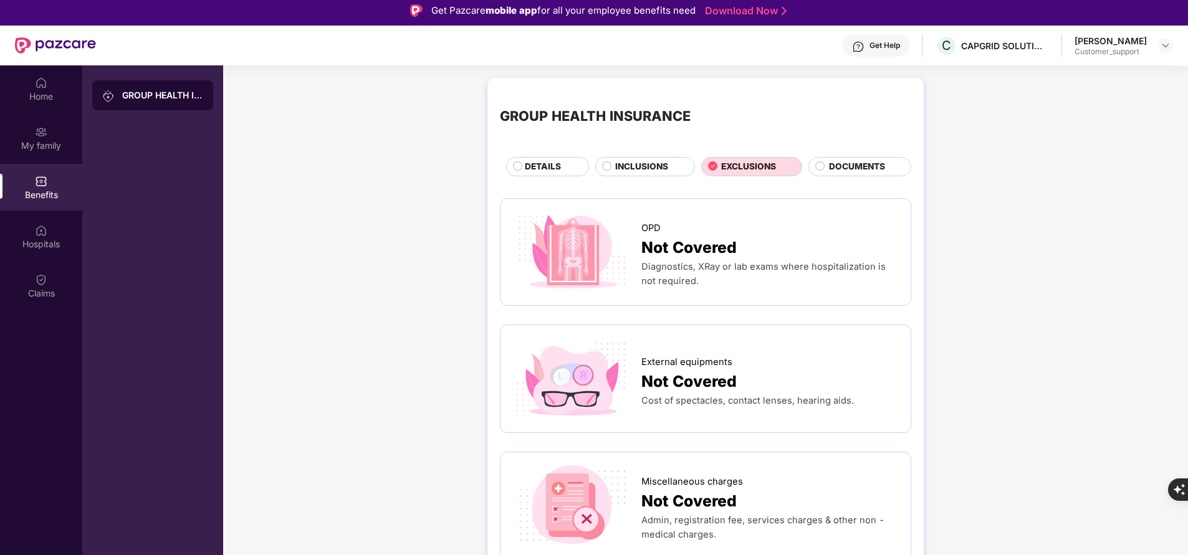
scroll to position [0, 0]
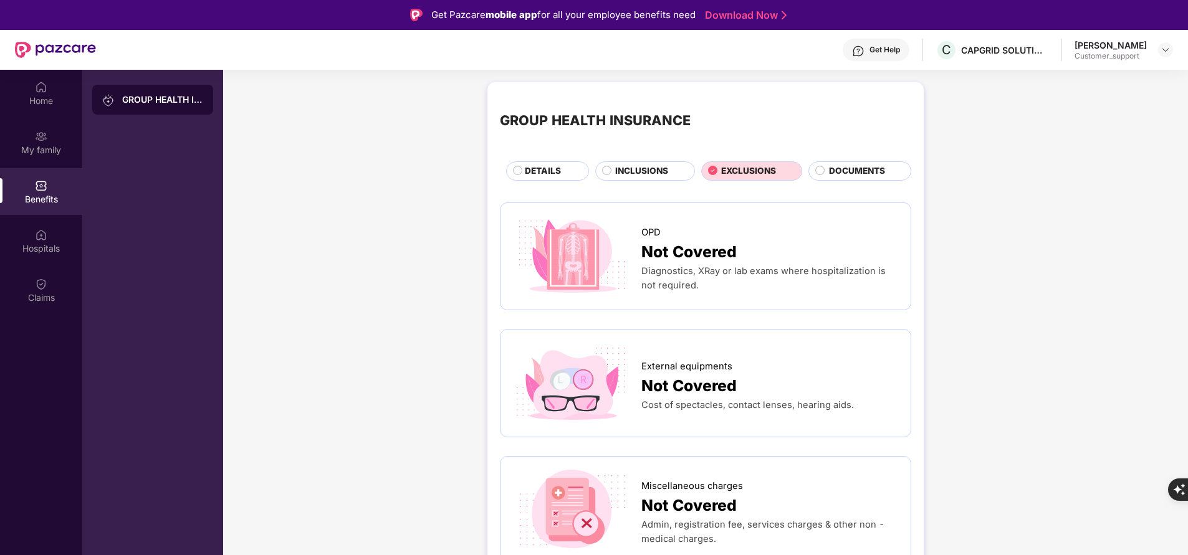
click at [613, 168] on div "INCLUSIONS" at bounding box center [648, 172] width 79 height 15
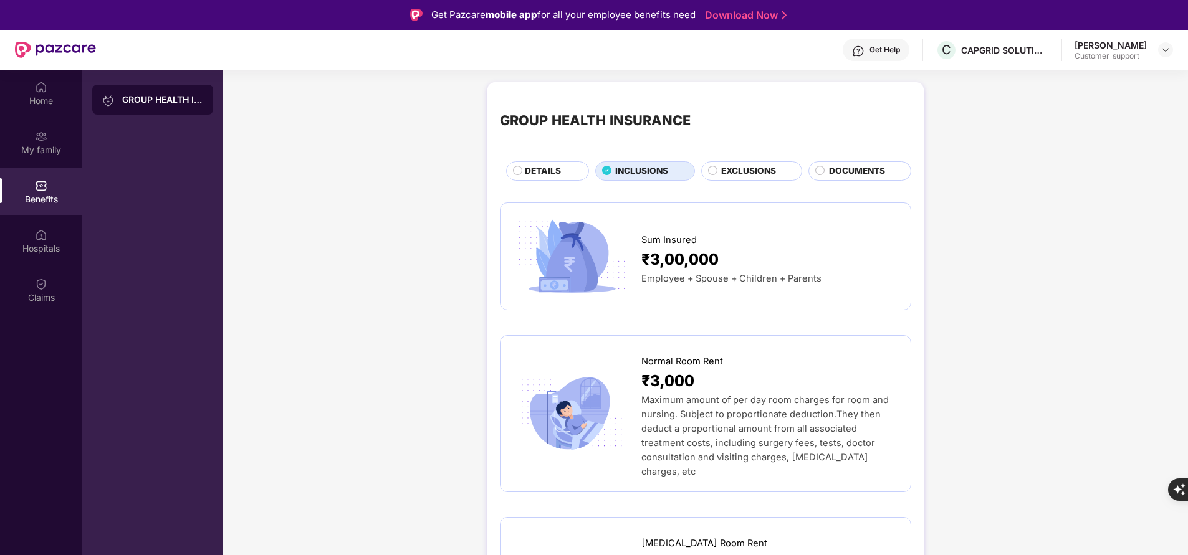
click at [747, 175] on span "EXCLUSIONS" at bounding box center [748, 171] width 55 height 13
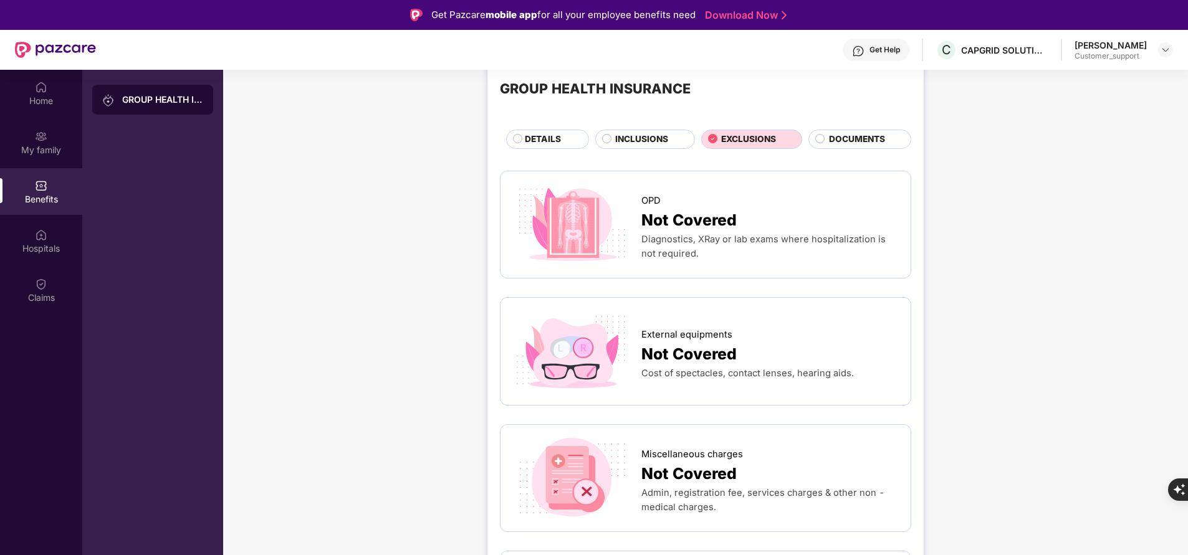
scroll to position [31, 0]
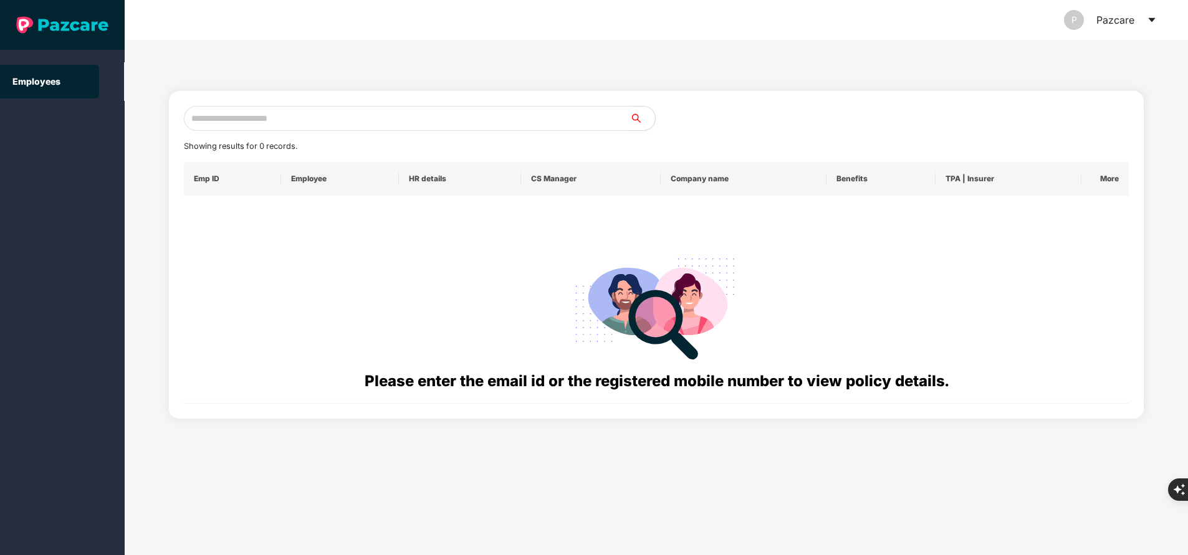
click at [312, 115] on input "text" at bounding box center [407, 118] width 446 height 25
paste input "**********"
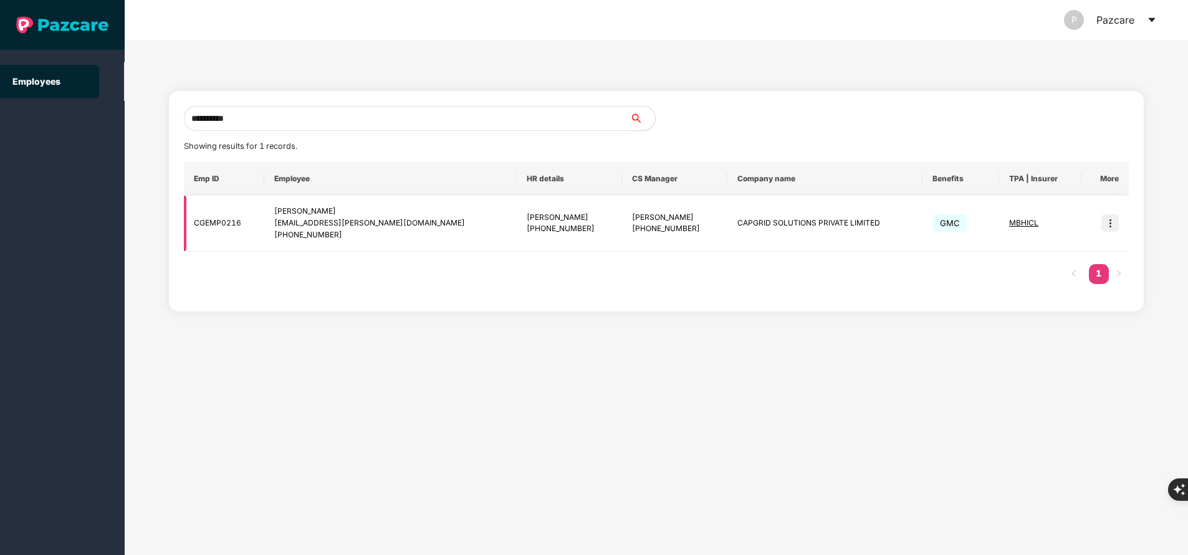
type input "**********"
click at [1023, 224] on span "MBHICL" at bounding box center [1023, 222] width 29 height 9
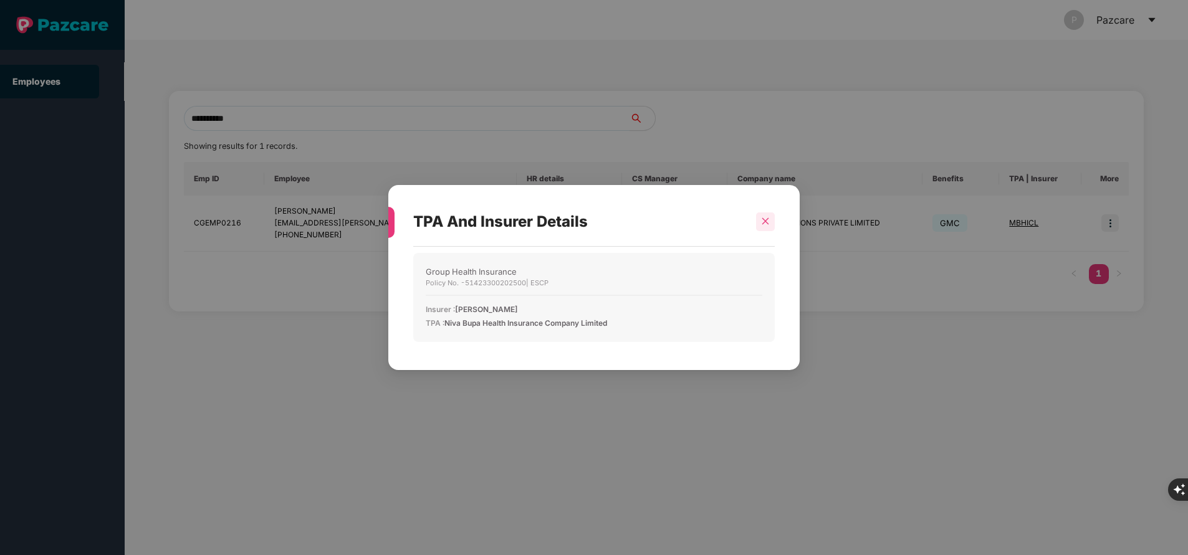
click at [759, 223] on div at bounding box center [765, 222] width 19 height 19
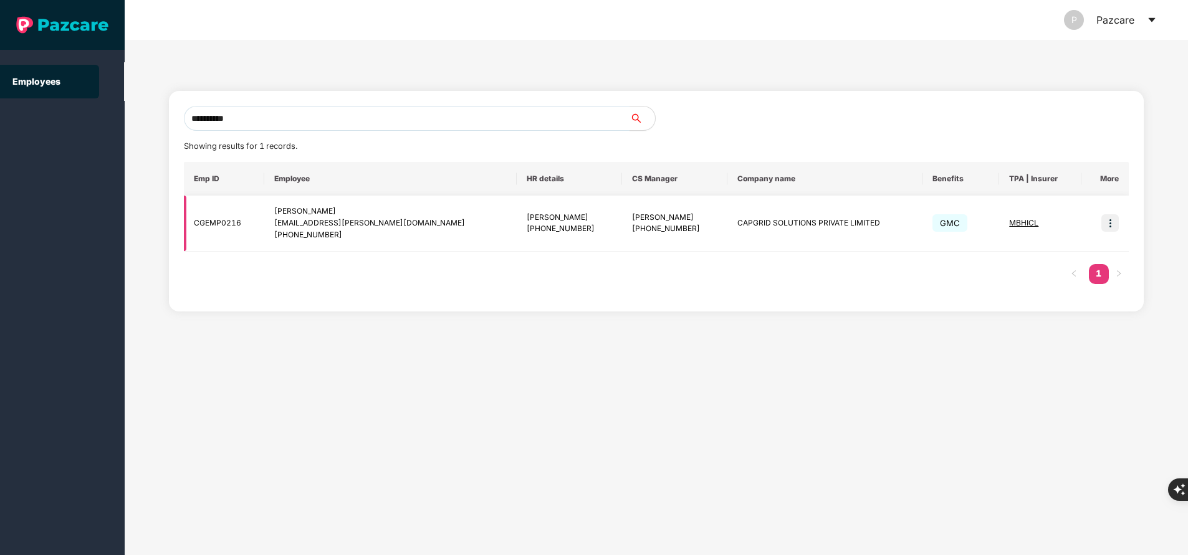
click at [1110, 218] on img at bounding box center [1110, 222] width 17 height 17
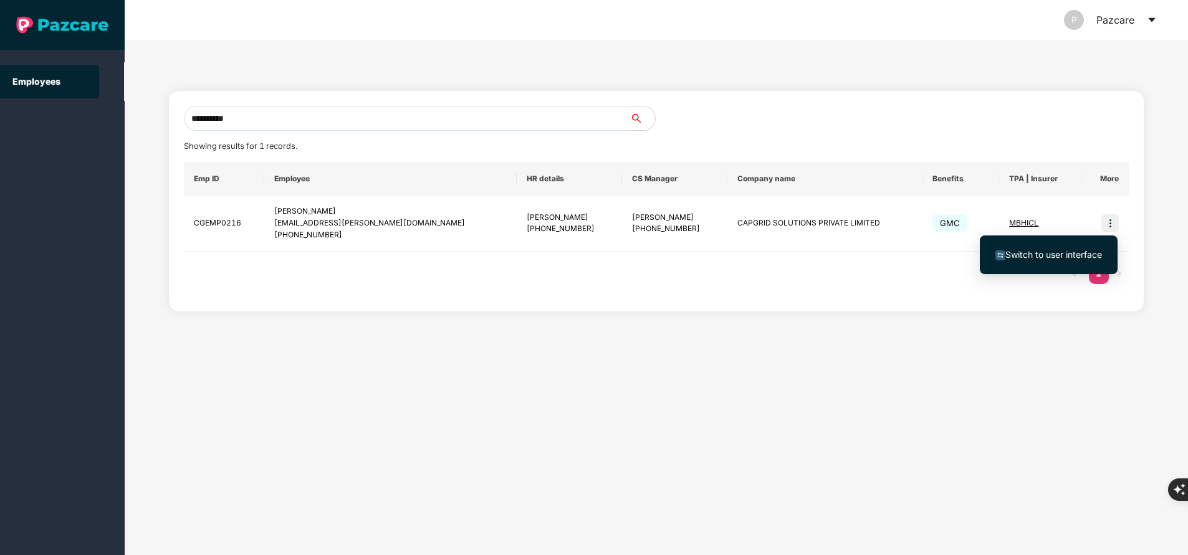
click at [1049, 262] on li "Switch to user interface" at bounding box center [1049, 255] width 138 height 26
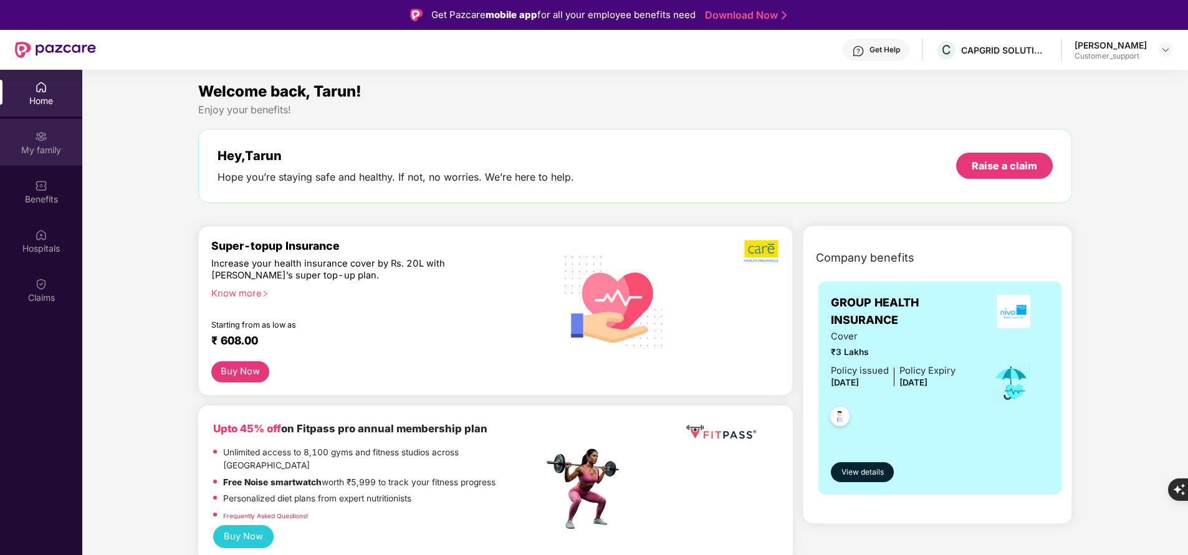
click at [39, 149] on div "My family" at bounding box center [41, 150] width 82 height 12
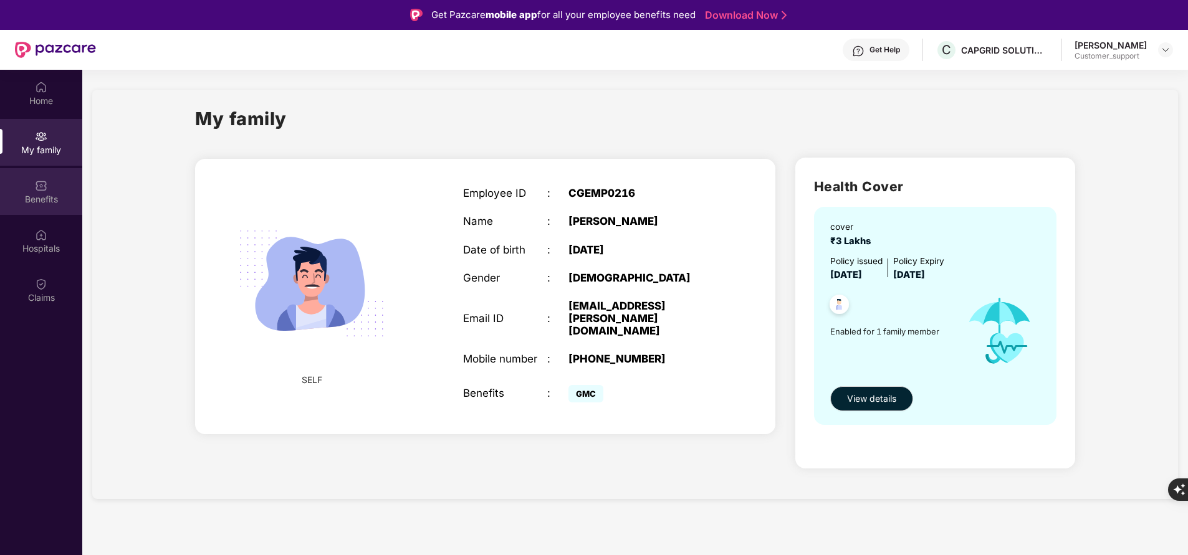
click at [30, 188] on div "Benefits" at bounding box center [41, 191] width 82 height 47
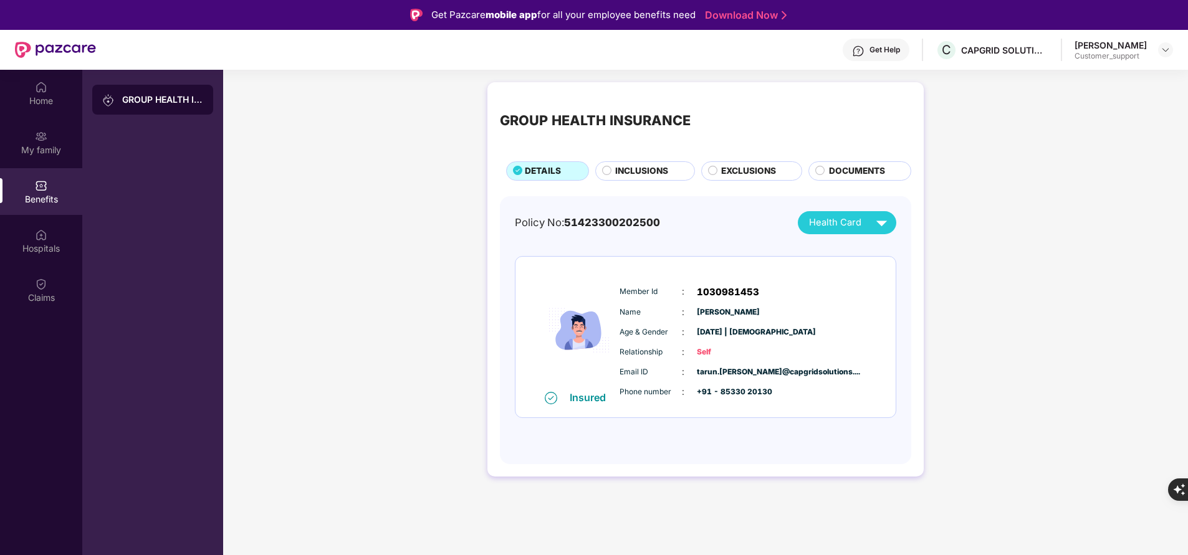
click at [640, 173] on span "INCLUSIONS" at bounding box center [641, 171] width 53 height 13
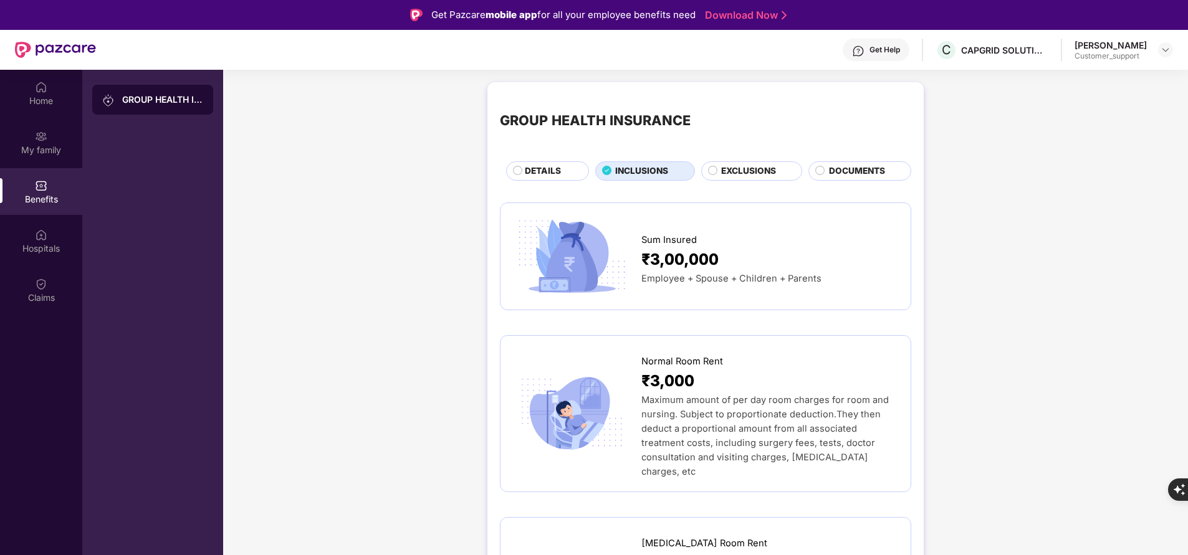
click at [559, 165] on span "DETAILS" at bounding box center [543, 171] width 36 height 13
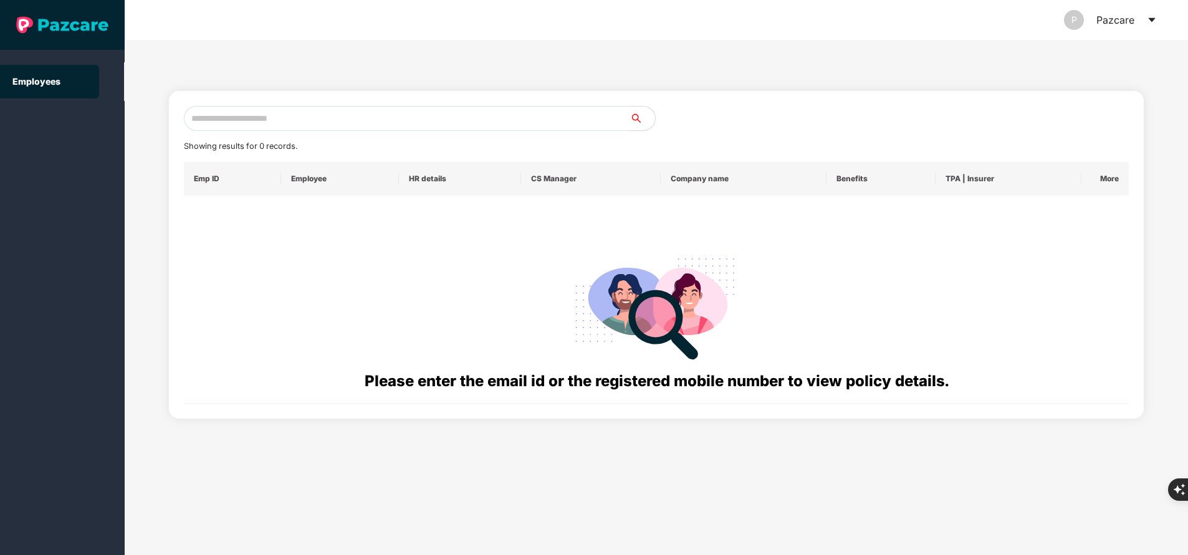
click at [308, 115] on input "text" at bounding box center [407, 118] width 446 height 25
paste input "**********"
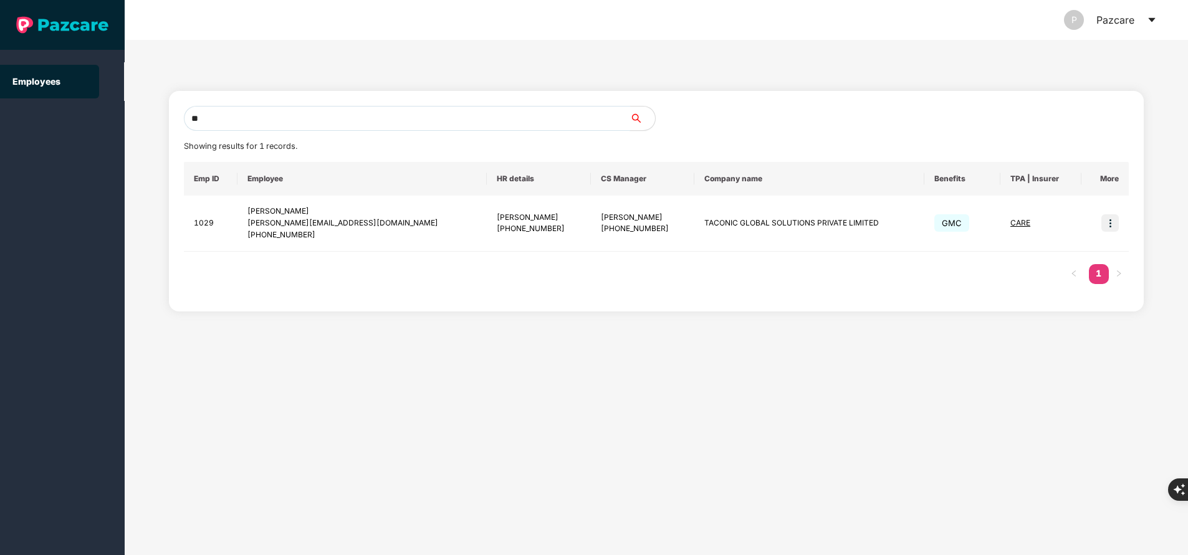
type input "*"
paste input "**********"
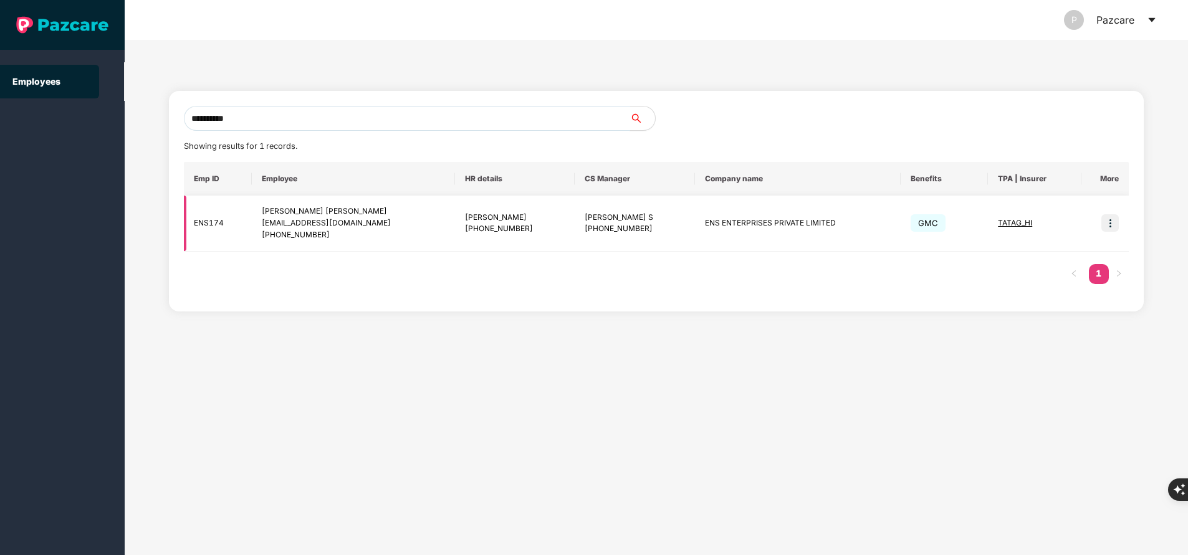
type input "**********"
click at [1113, 222] on img at bounding box center [1110, 222] width 17 height 17
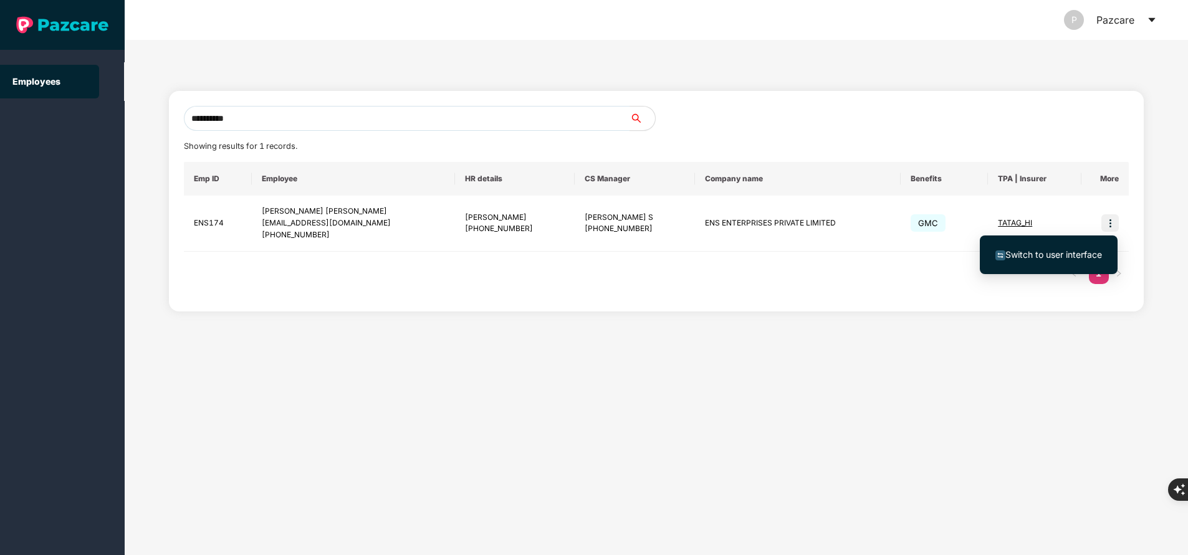
click at [1059, 257] on span "Switch to user interface" at bounding box center [1054, 254] width 97 height 11
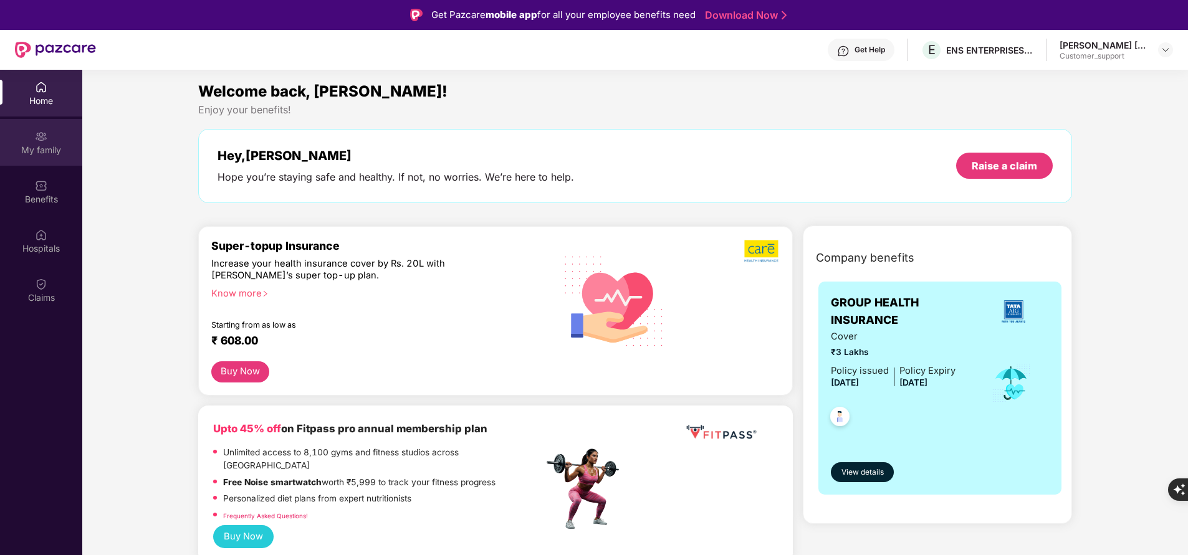
click at [40, 153] on div "My family" at bounding box center [41, 150] width 82 height 12
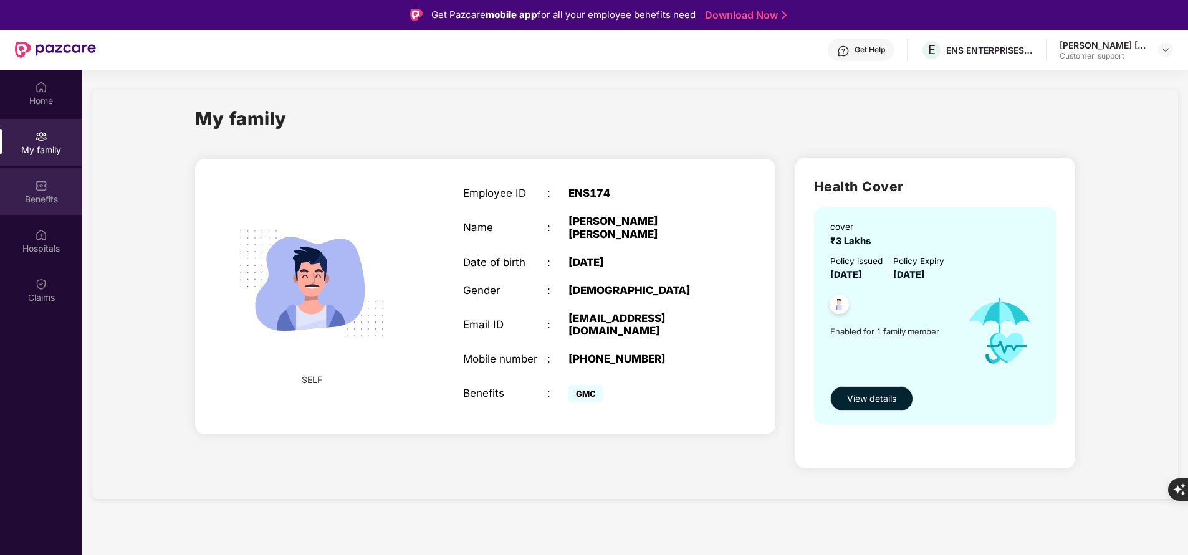
click at [30, 189] on div "Benefits" at bounding box center [41, 191] width 82 height 47
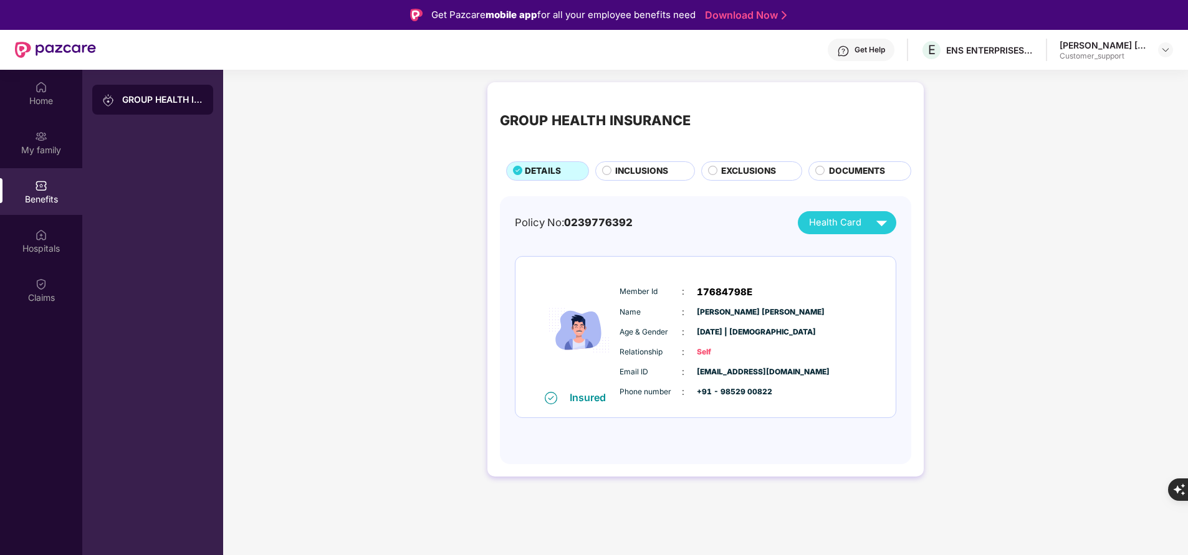
click at [635, 173] on span "INCLUSIONS" at bounding box center [641, 171] width 53 height 13
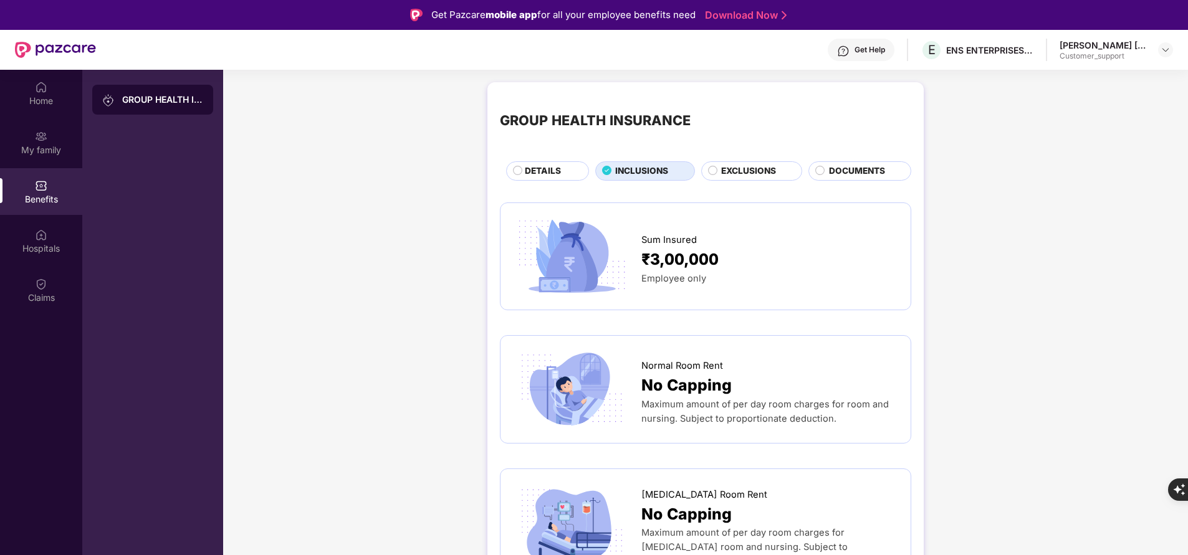
click at [555, 169] on span "DETAILS" at bounding box center [543, 171] width 36 height 13
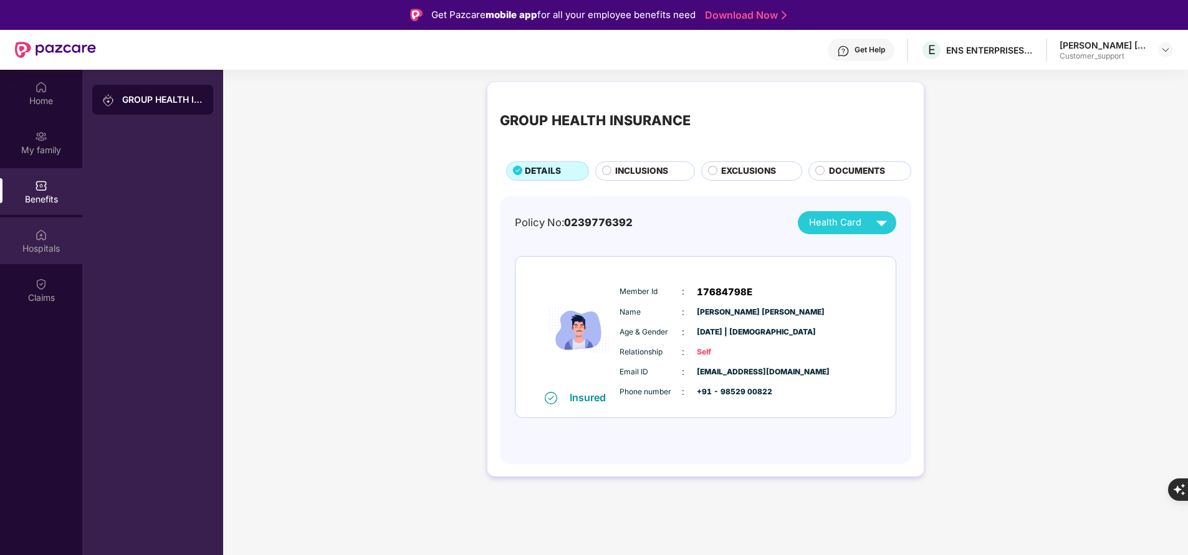
click at [46, 238] on img at bounding box center [41, 235] width 12 height 12
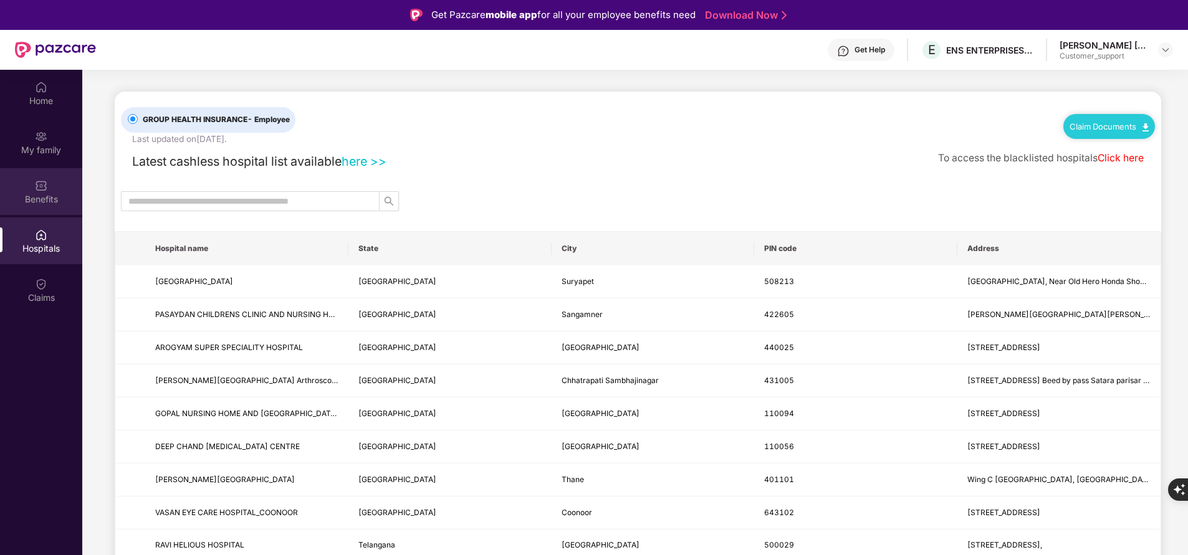
click at [43, 195] on div "Benefits" at bounding box center [41, 199] width 82 height 12
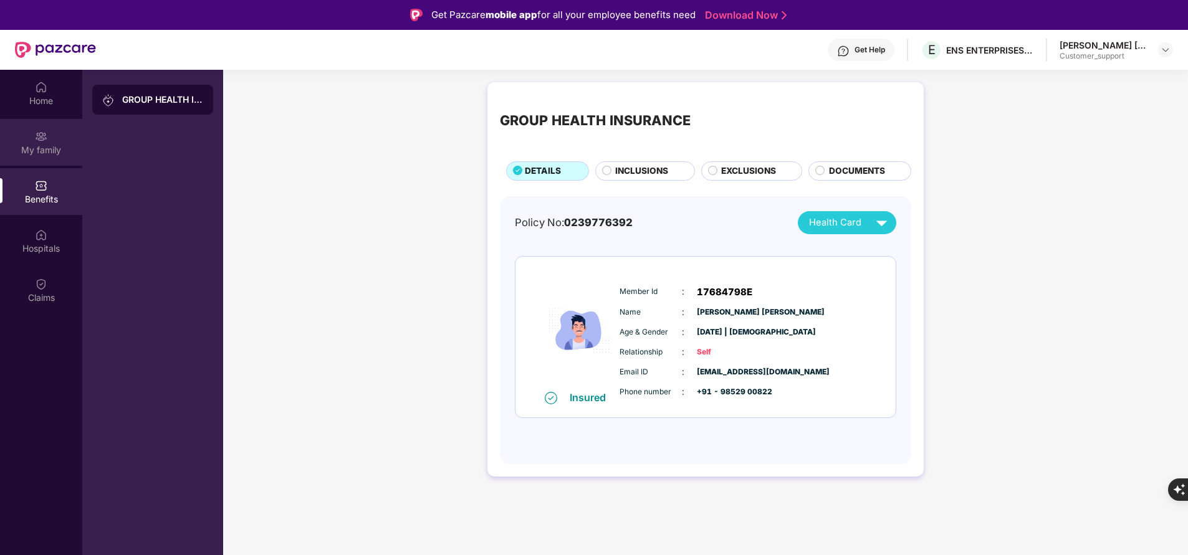
click at [36, 138] on img at bounding box center [41, 136] width 12 height 12
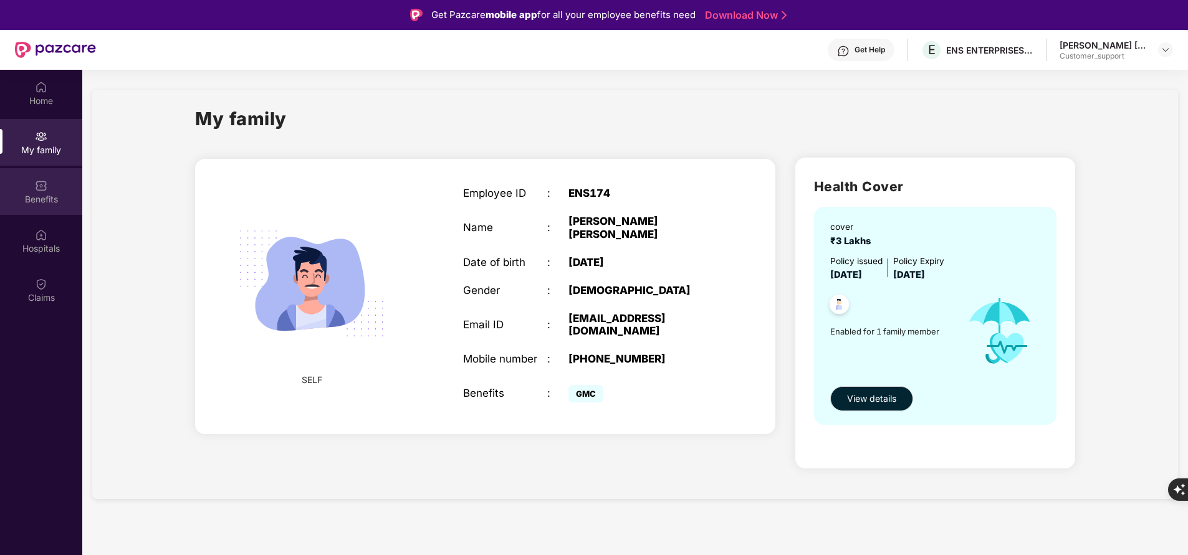
click at [30, 204] on div "Benefits" at bounding box center [41, 199] width 82 height 12
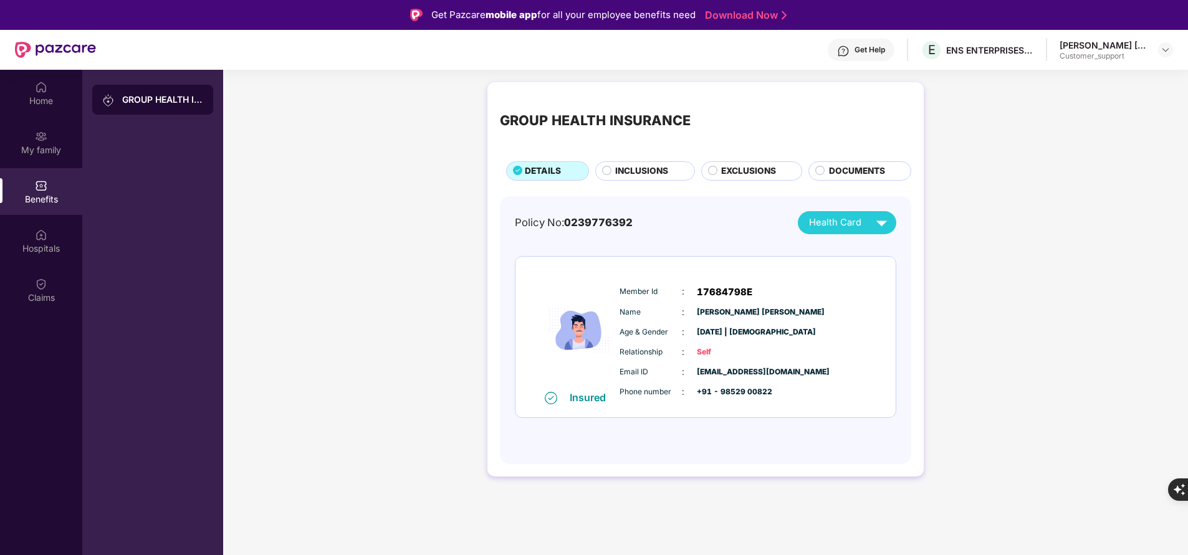
click at [41, 368] on div "Home My family Benefits Hospitals Claims" at bounding box center [41, 347] width 82 height 555
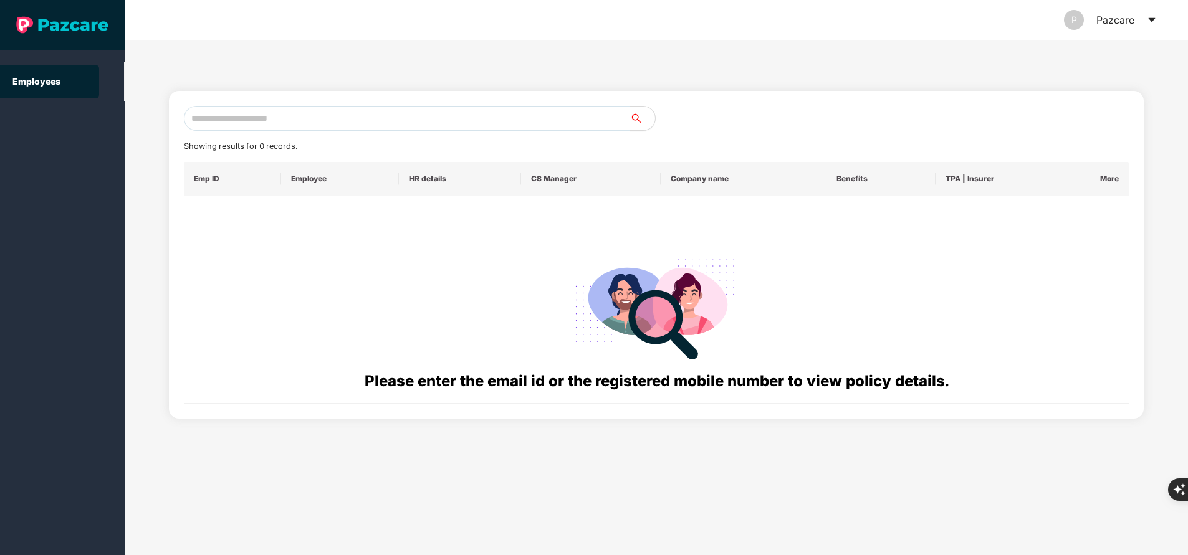
click at [289, 118] on input "text" at bounding box center [407, 118] width 446 height 25
paste input "**********"
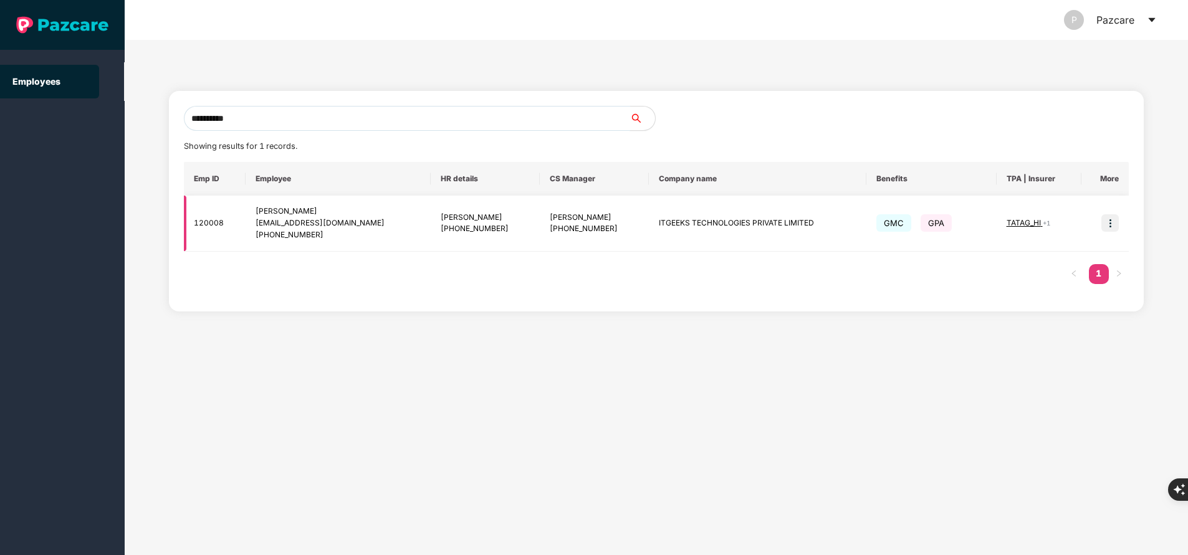
type input "**********"
click at [1110, 223] on img at bounding box center [1110, 222] width 17 height 17
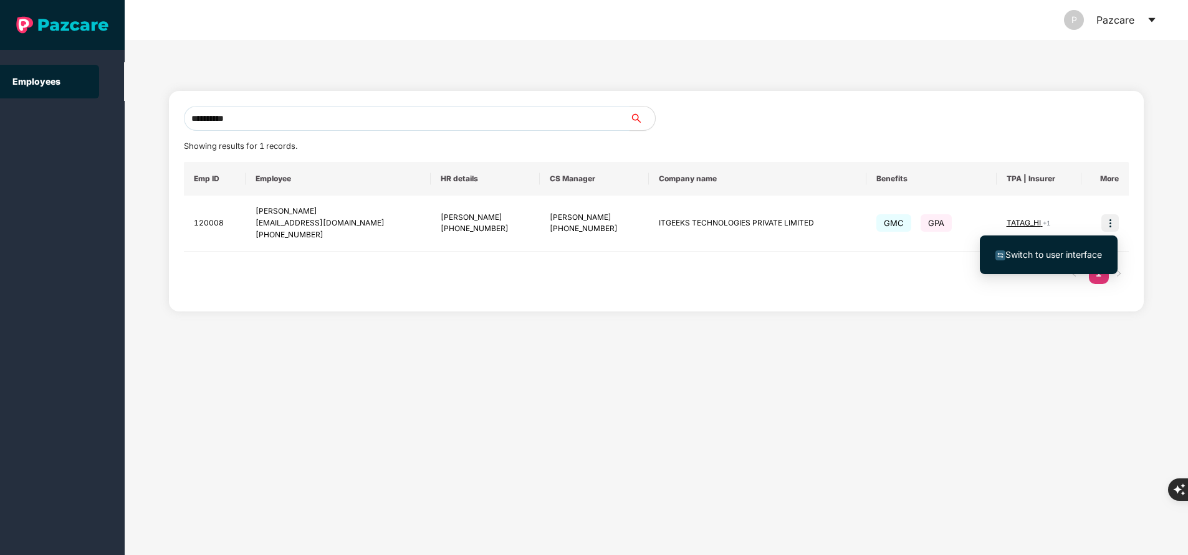
click at [1042, 246] on li "Switch to user interface" at bounding box center [1049, 255] width 138 height 26
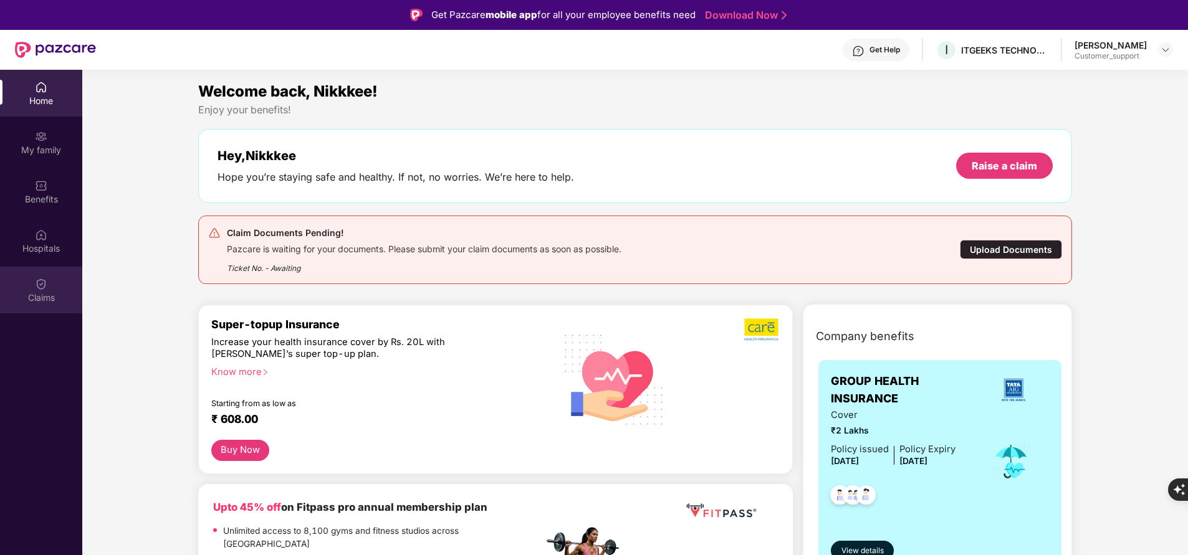
click at [34, 290] on div "Claims" at bounding box center [41, 290] width 82 height 47
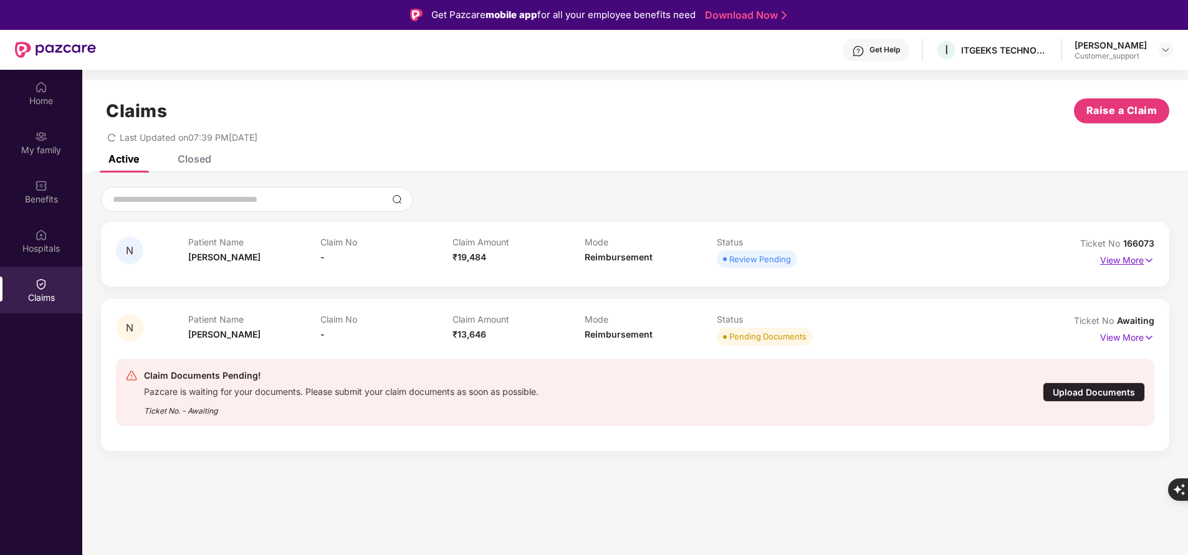
click at [1117, 257] on p "View More" at bounding box center [1127, 259] width 54 height 17
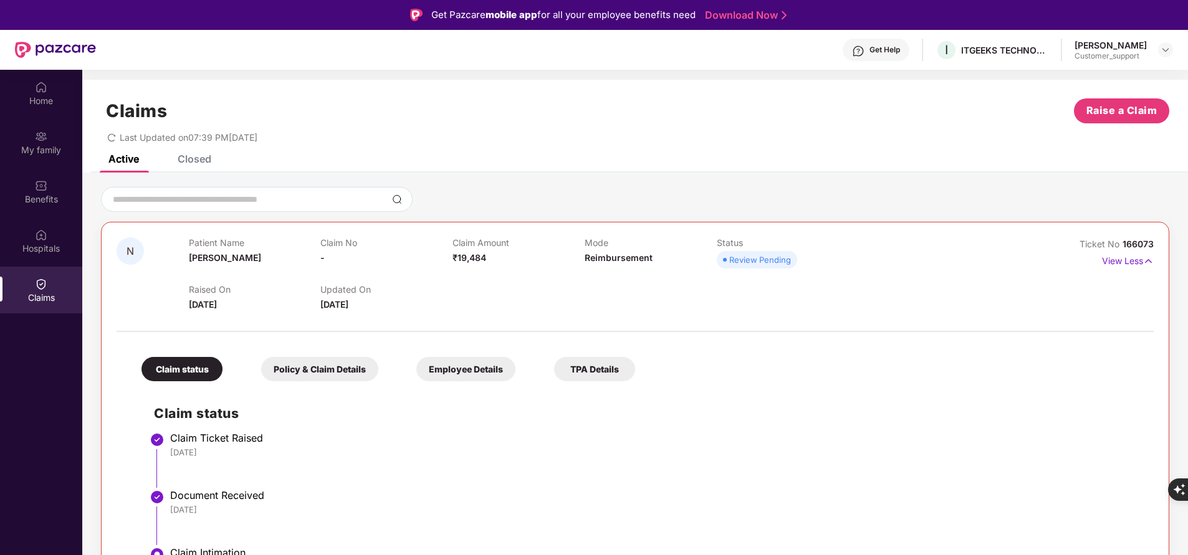
scroll to position [55, 0]
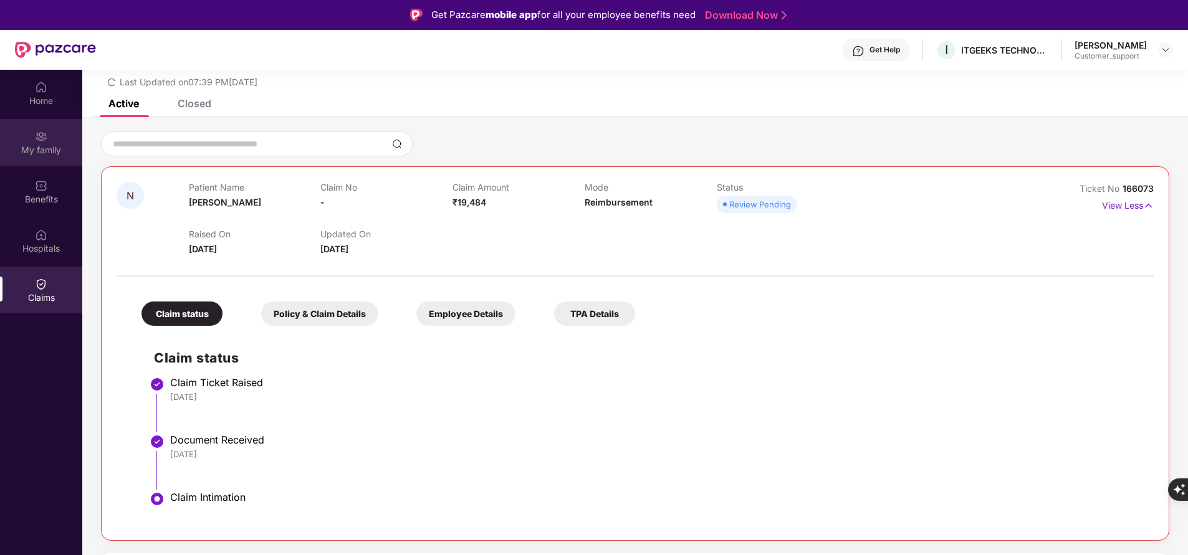
click at [49, 147] on div "My family" at bounding box center [41, 150] width 82 height 12
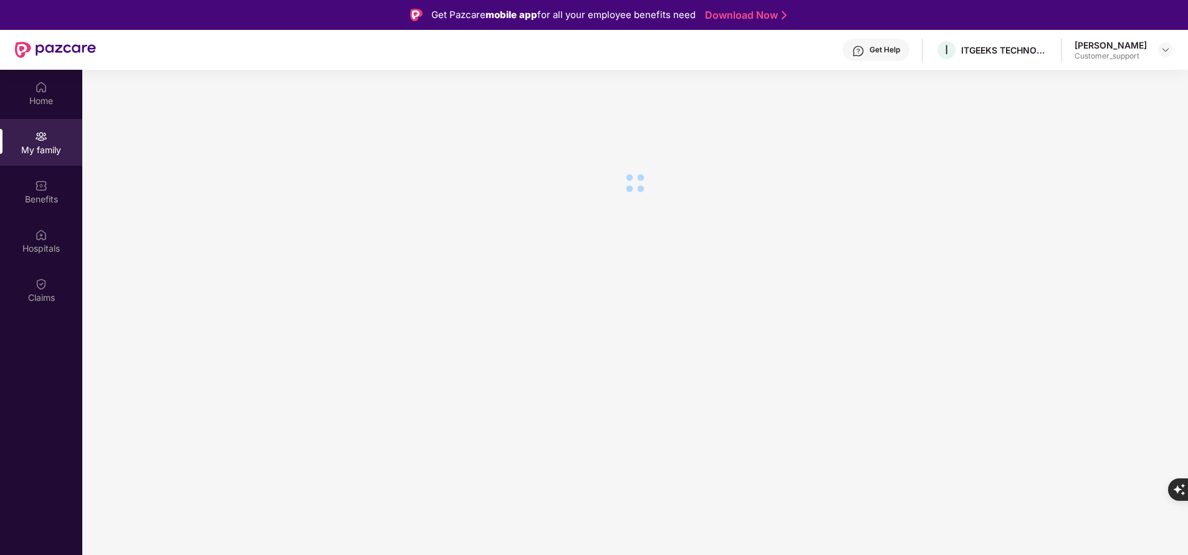
scroll to position [0, 0]
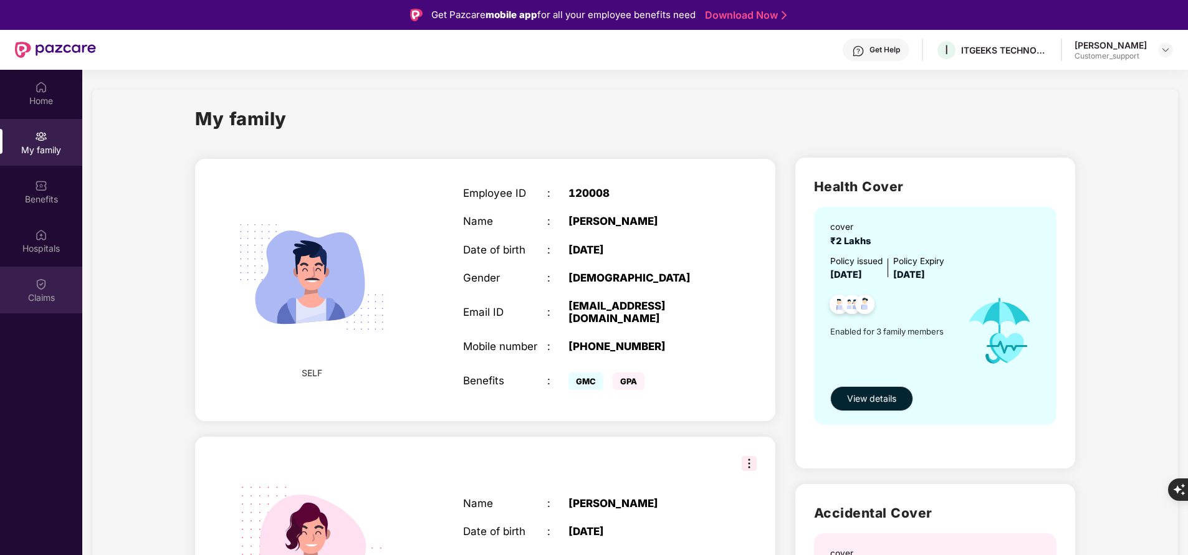
click at [49, 299] on div "Claims" at bounding box center [41, 298] width 82 height 12
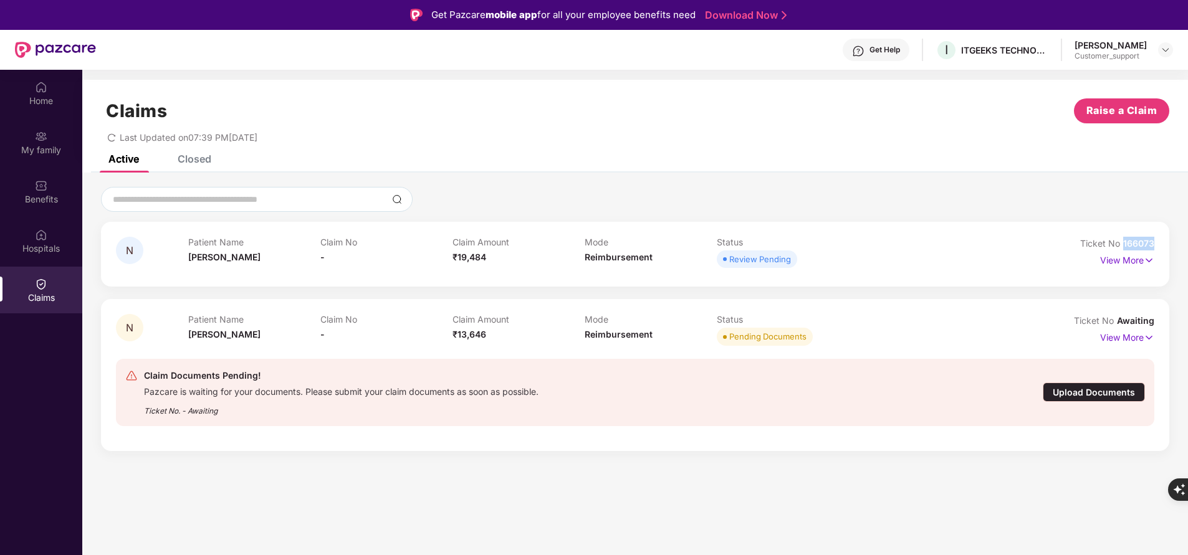
drag, startPoint x: 1121, startPoint y: 242, endPoint x: 1162, endPoint y: 249, distance: 41.7
click at [1162, 249] on div "N Patient Name Naamit Claim No - Claim Amount ₹19,484 Mode Reimbursement Status…" at bounding box center [635, 254] width 1068 height 65
copy span "166073"
drag, startPoint x: 428, startPoint y: 14, endPoint x: 378, endPoint y: 135, distance: 130.2
click at [378, 135] on div "Last Updated on 07:39 PM, 16 Aug 2025" at bounding box center [635, 132] width 1068 height 19
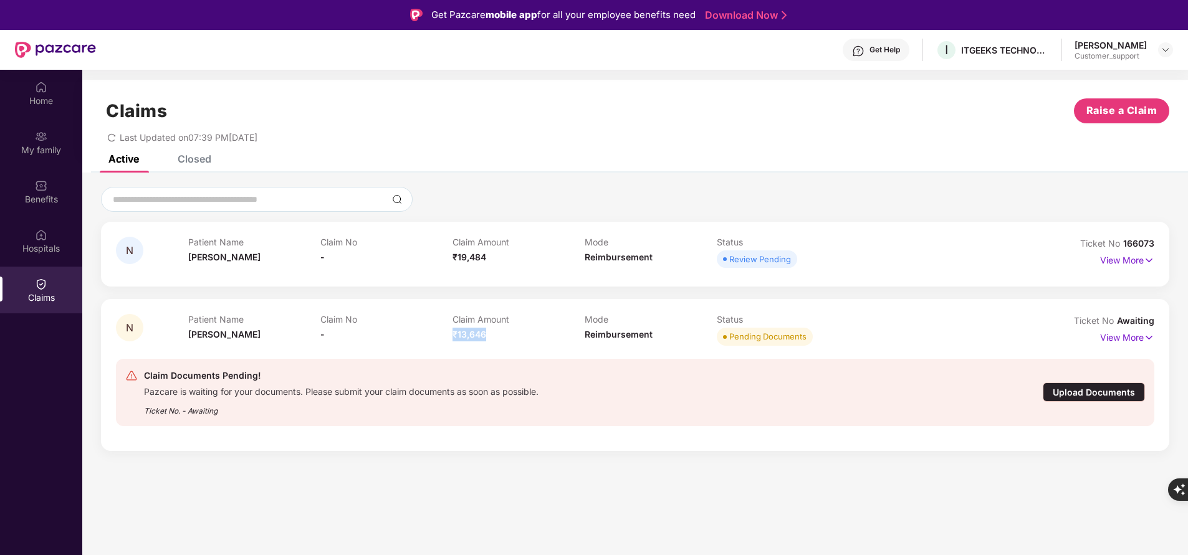
drag, startPoint x: 454, startPoint y: 331, endPoint x: 491, endPoint y: 335, distance: 37.0
click at [491, 335] on div "Claim Amount ₹13,646" at bounding box center [519, 331] width 132 height 34
copy span "₹13,646"
click at [1114, 337] on p "View More" at bounding box center [1127, 336] width 54 height 17
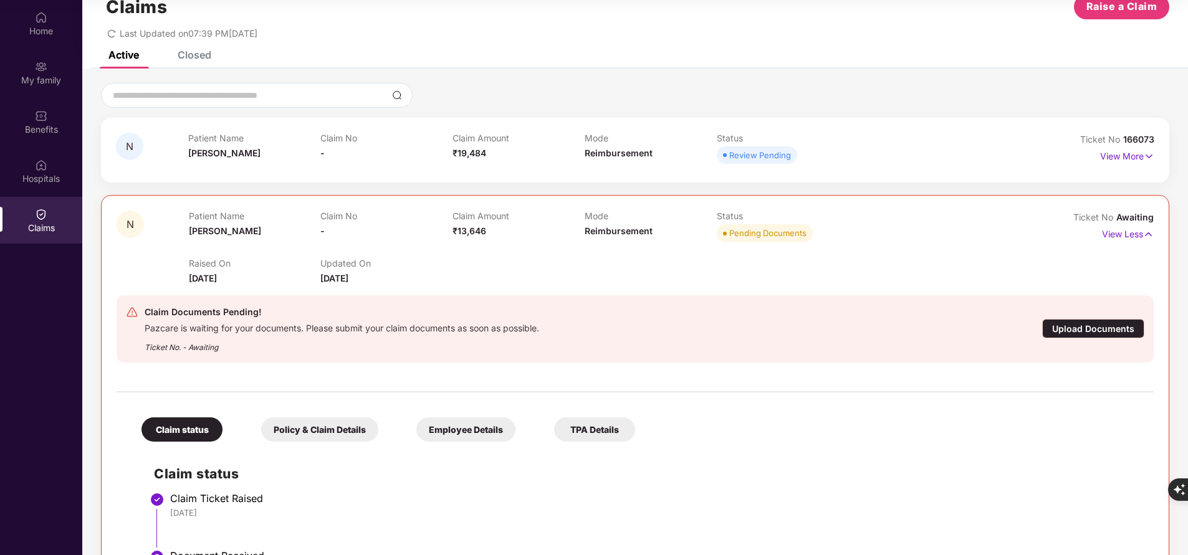
scroll to position [33, 0]
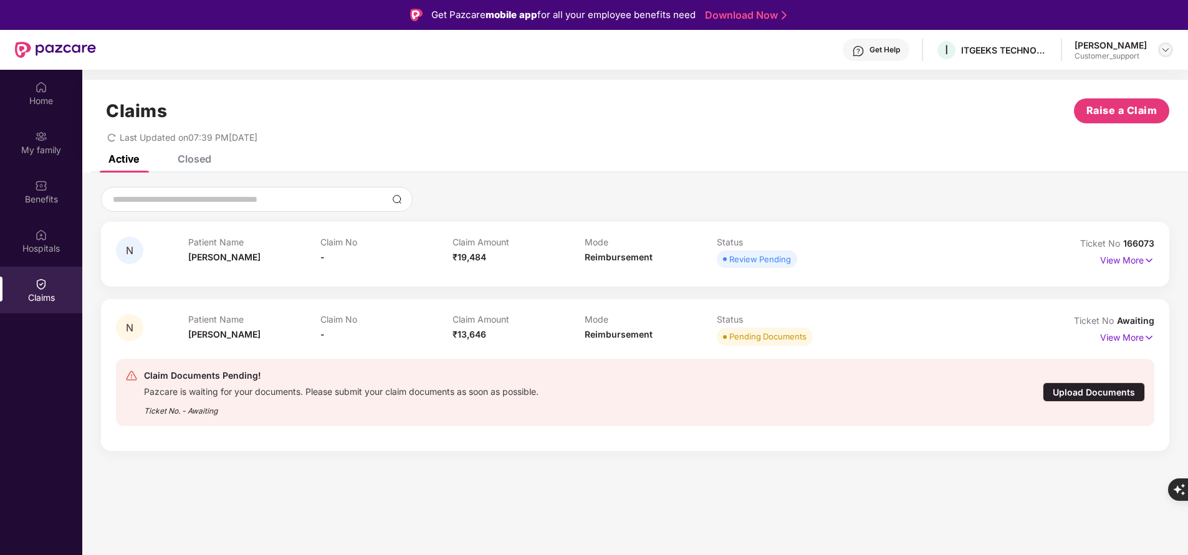
click at [1170, 47] on img at bounding box center [1166, 50] width 10 height 10
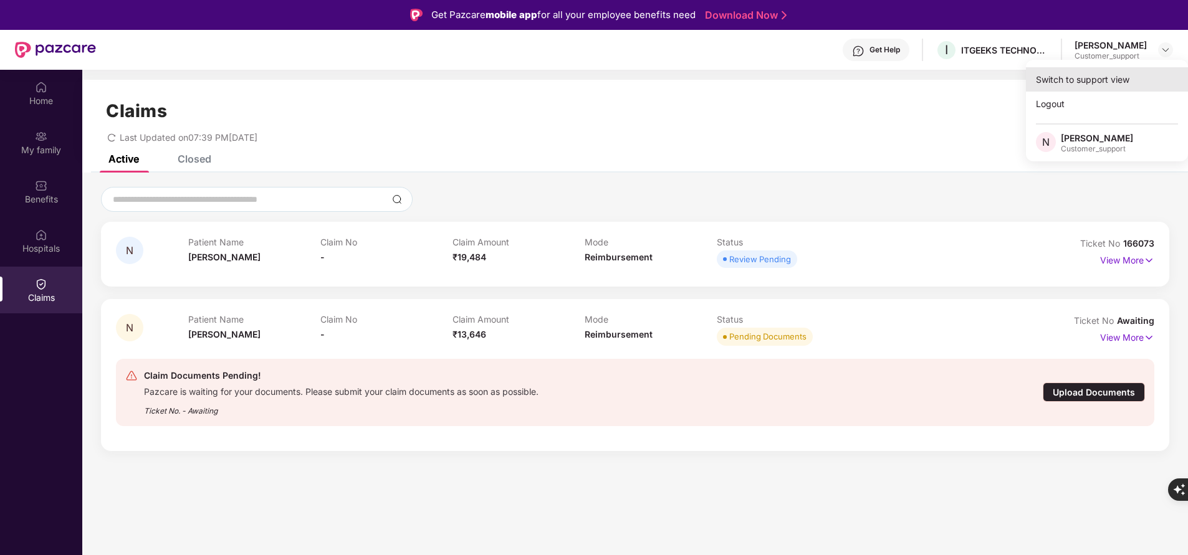
click at [1072, 80] on div "Switch to support view" at bounding box center [1107, 79] width 162 height 24
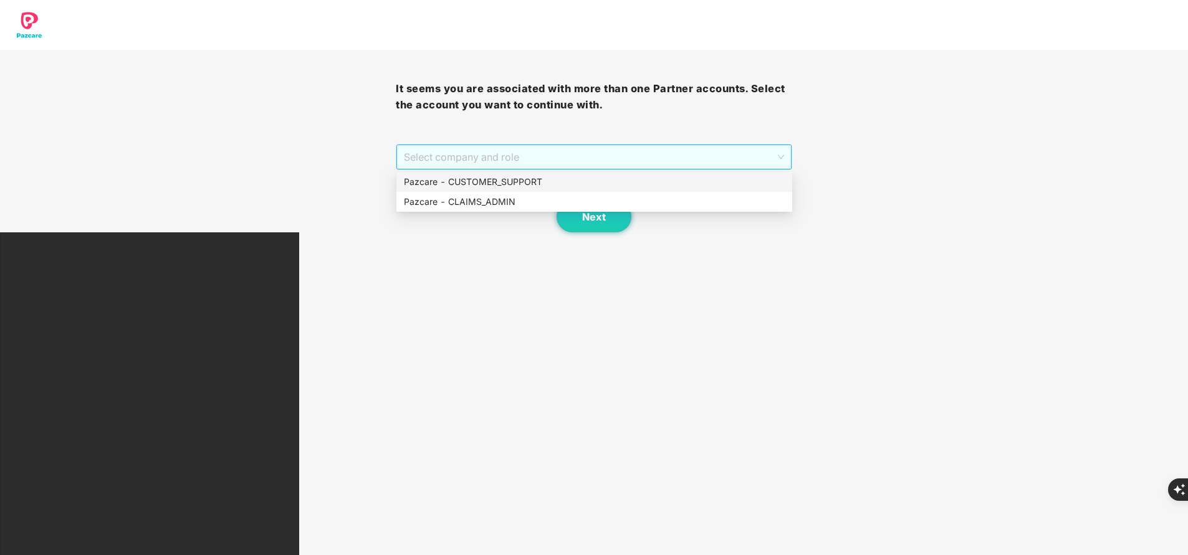
click at [582, 158] on span "Select company and role" at bounding box center [594, 157] width 380 height 24
click at [509, 197] on div "Pazcare - CLAIMS_ADMIN" at bounding box center [594, 202] width 381 height 14
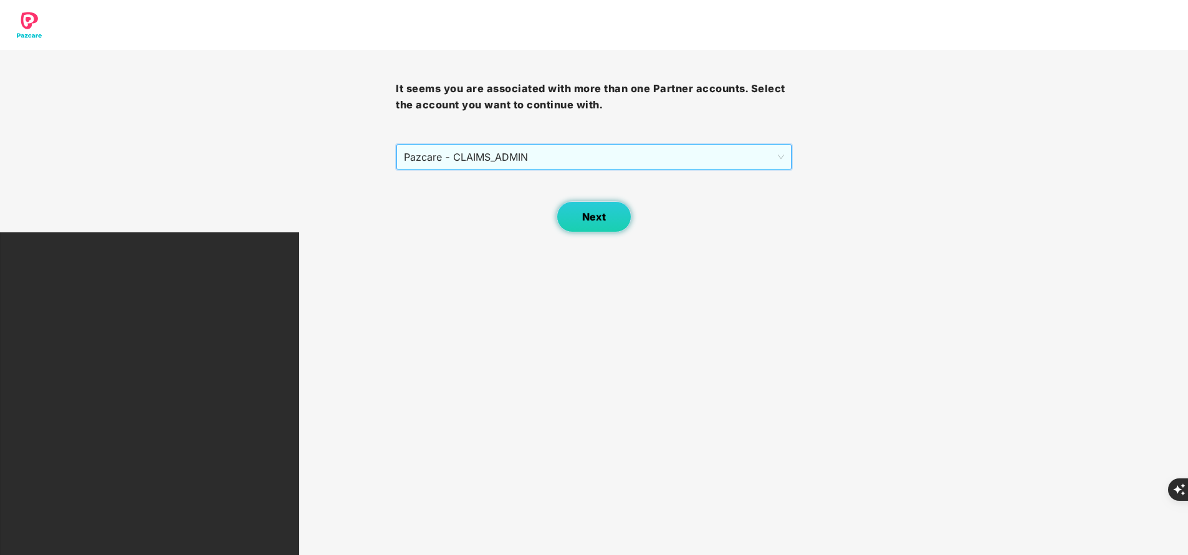
click at [579, 215] on button "Next" at bounding box center [594, 216] width 75 height 31
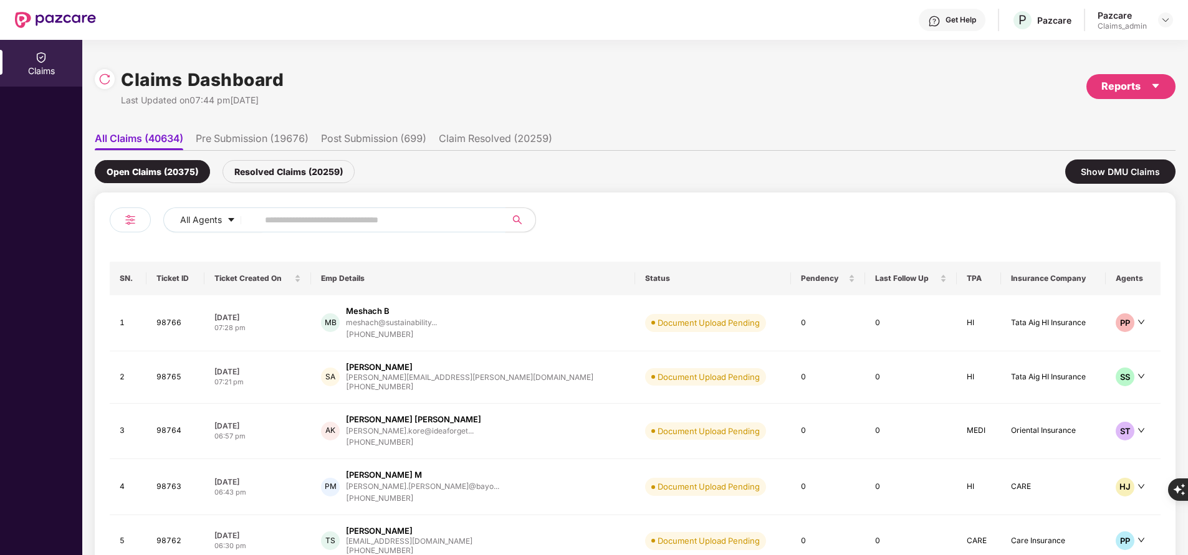
click at [328, 221] on input "text" at bounding box center [377, 220] width 224 height 19
paste input "******"
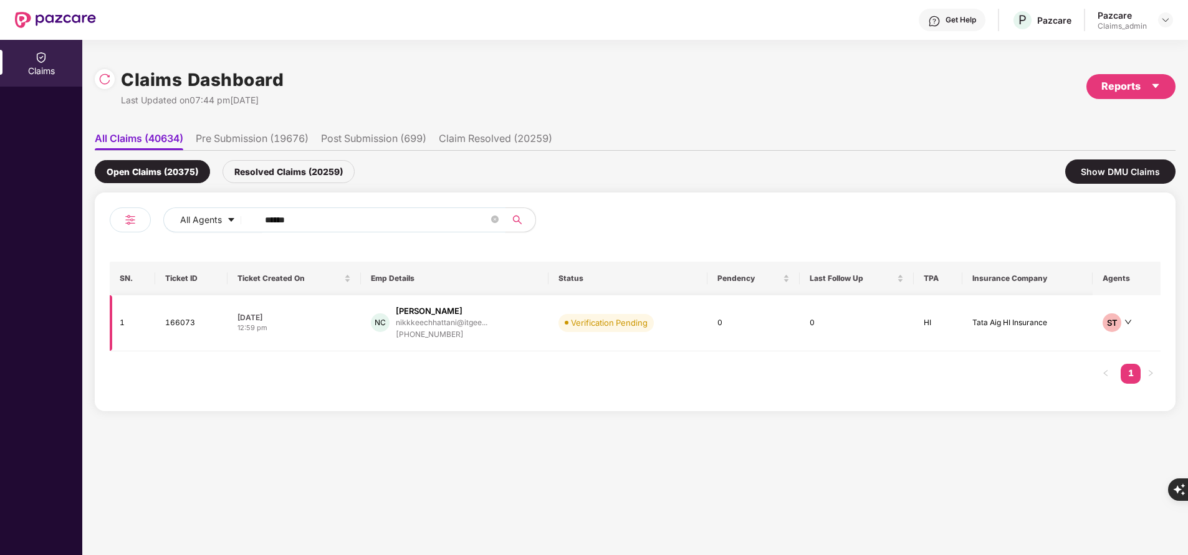
type input "******"
click at [1125, 323] on div "ST" at bounding box center [1127, 323] width 48 height 19
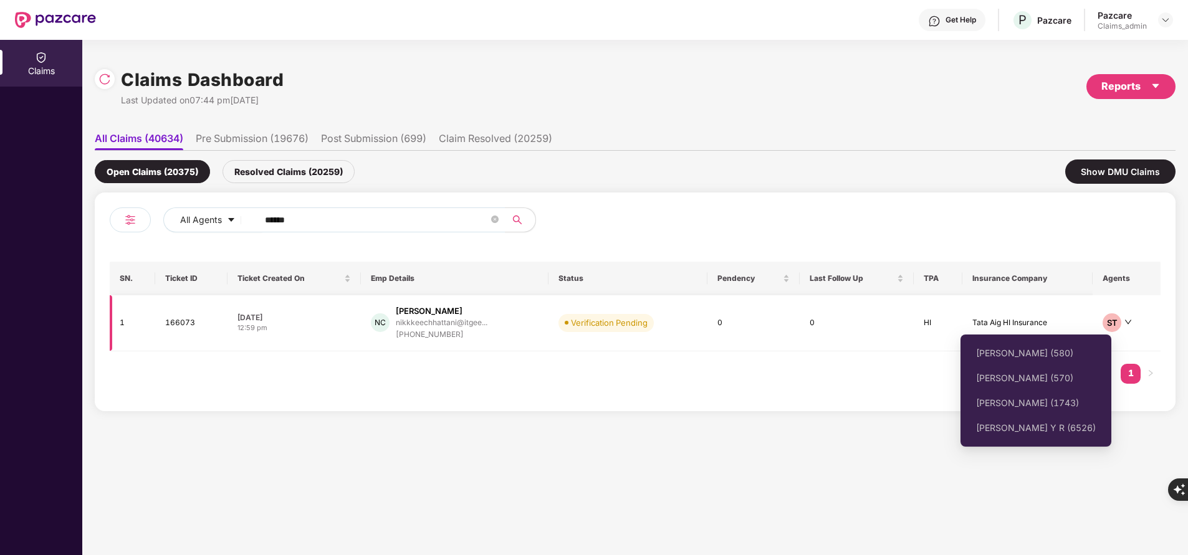
click at [1125, 320] on icon "down" at bounding box center [1128, 322] width 7 height 7
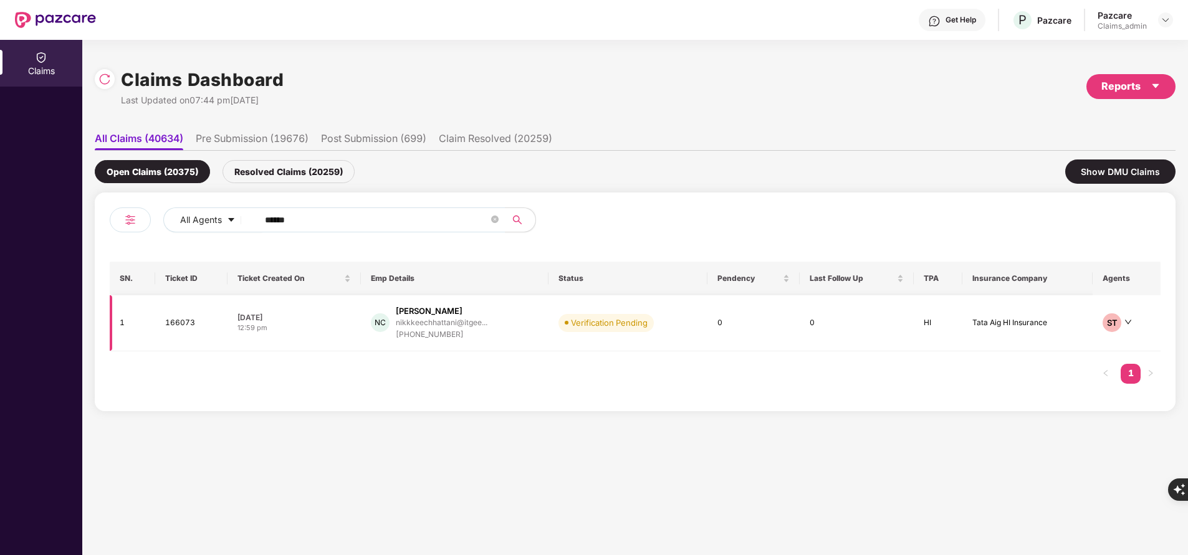
click at [1128, 318] on div at bounding box center [1128, 323] width 7 height 12
click at [591, 325] on div "Verification Pending" at bounding box center [609, 323] width 77 height 12
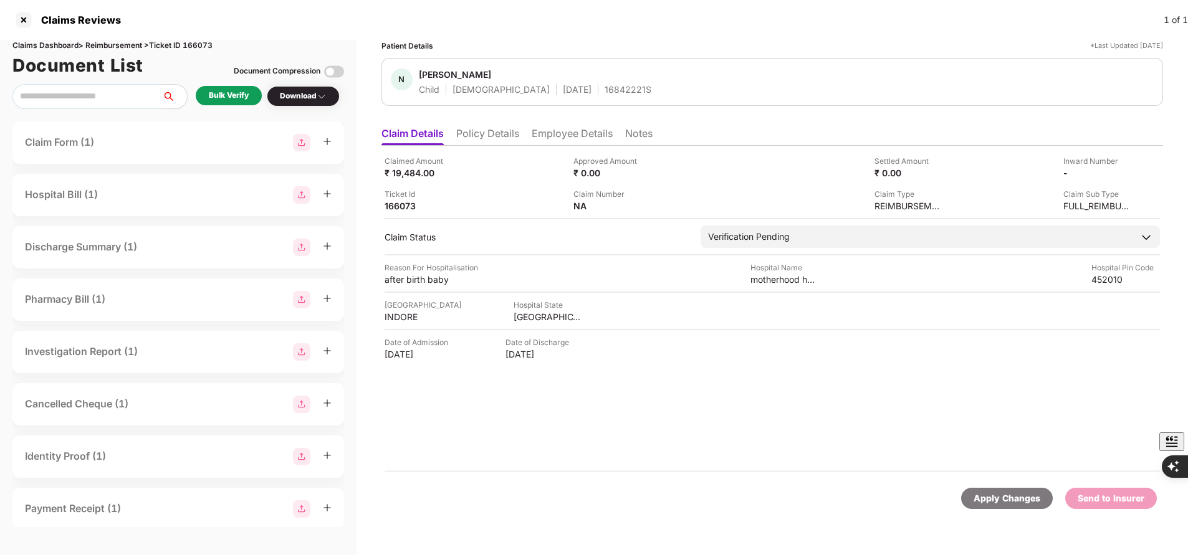
scroll to position [0, 1]
click at [456, 173] on img at bounding box center [461, 172] width 10 height 10
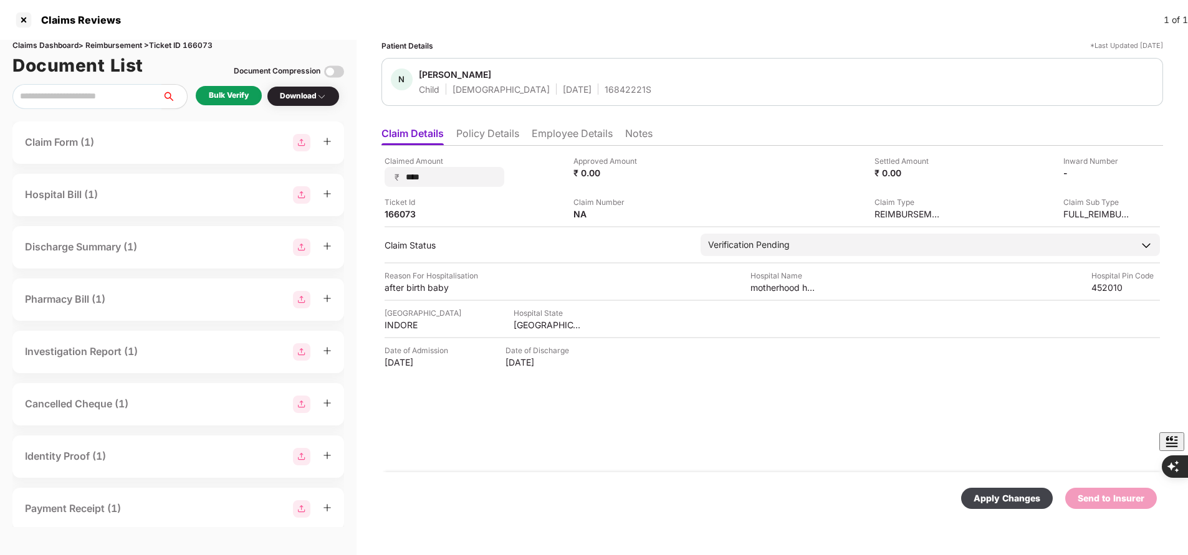
type input "*****"
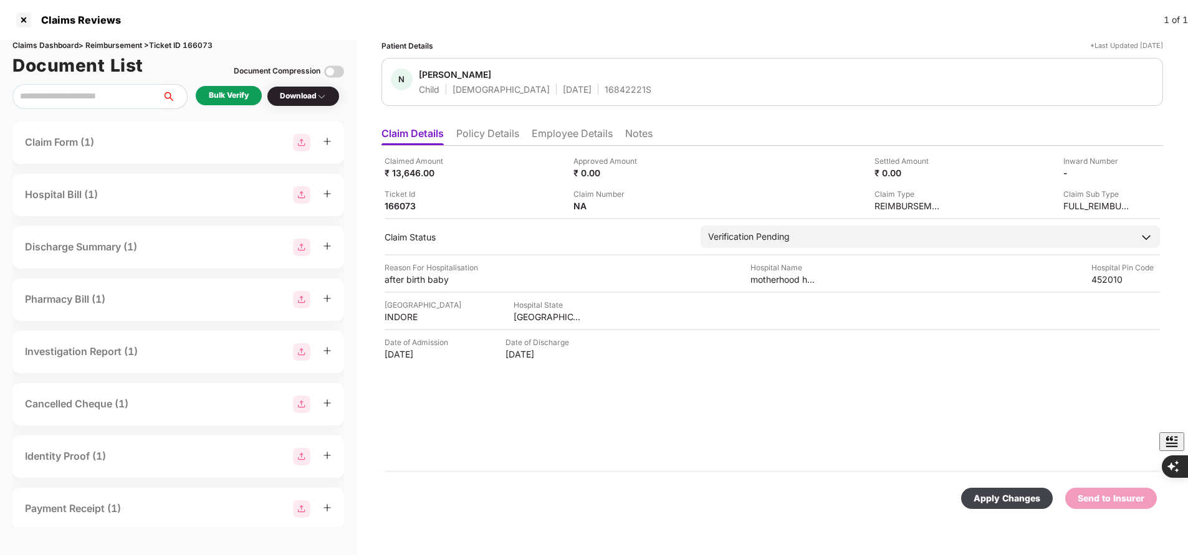
click at [1013, 499] on div "Apply Changes" at bounding box center [1007, 499] width 67 height 14
click at [454, 283] on div "after birth baby" at bounding box center [432, 280] width 94 height 12
click at [22, 24] on div at bounding box center [24, 20] width 20 height 20
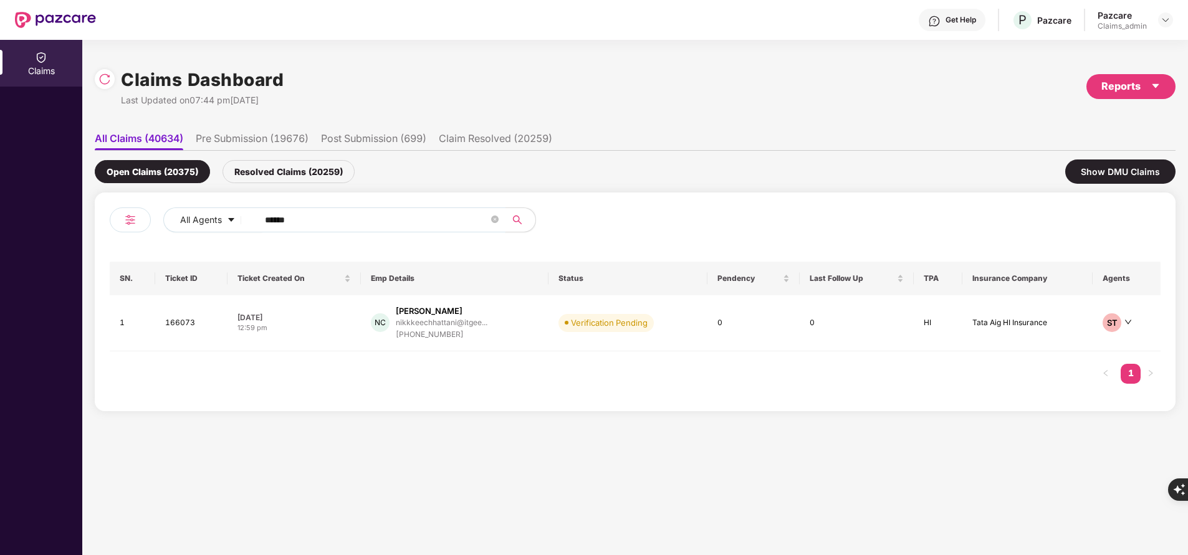
click at [319, 224] on input "******" at bounding box center [377, 220] width 224 height 19
type input "*"
paste input "*******"
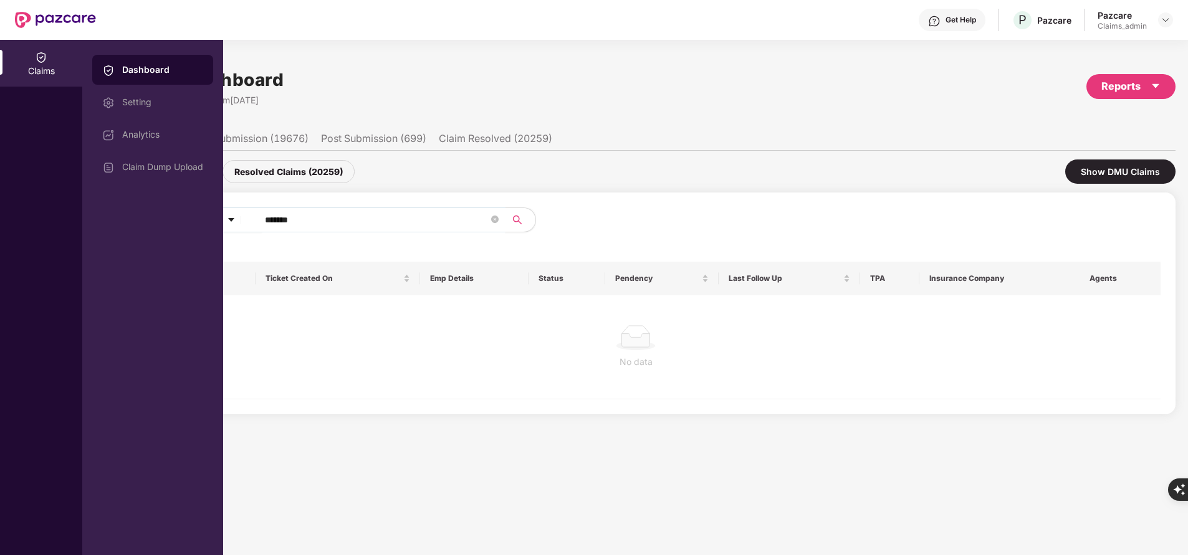
click at [317, 217] on input "*******" at bounding box center [377, 220] width 224 height 19
type input "*"
paste input "******"
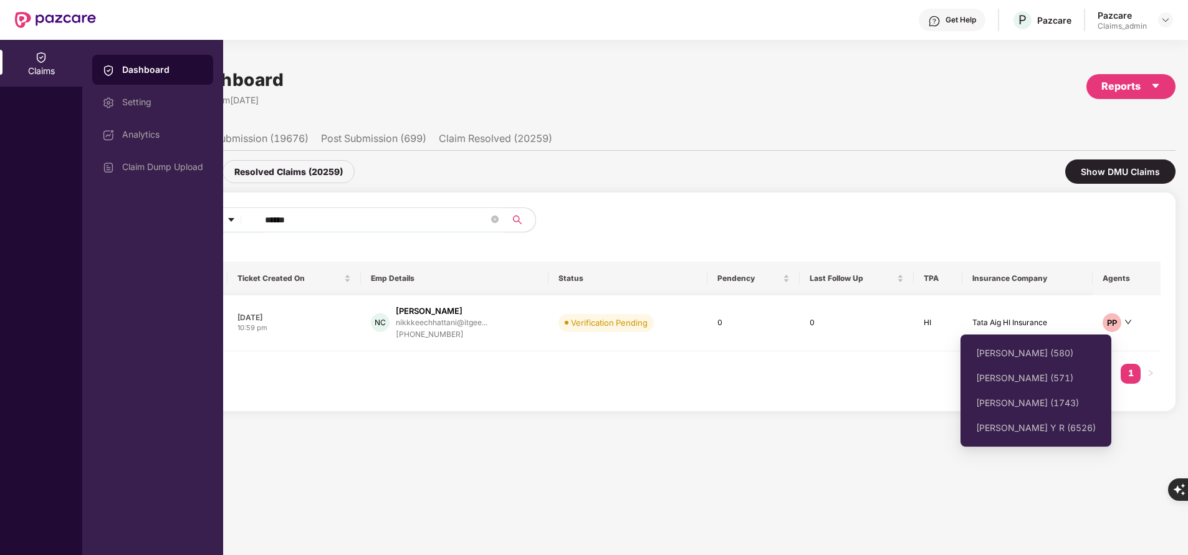
type input "******"
click at [1128, 323] on icon "down" at bounding box center [1128, 322] width 7 height 7
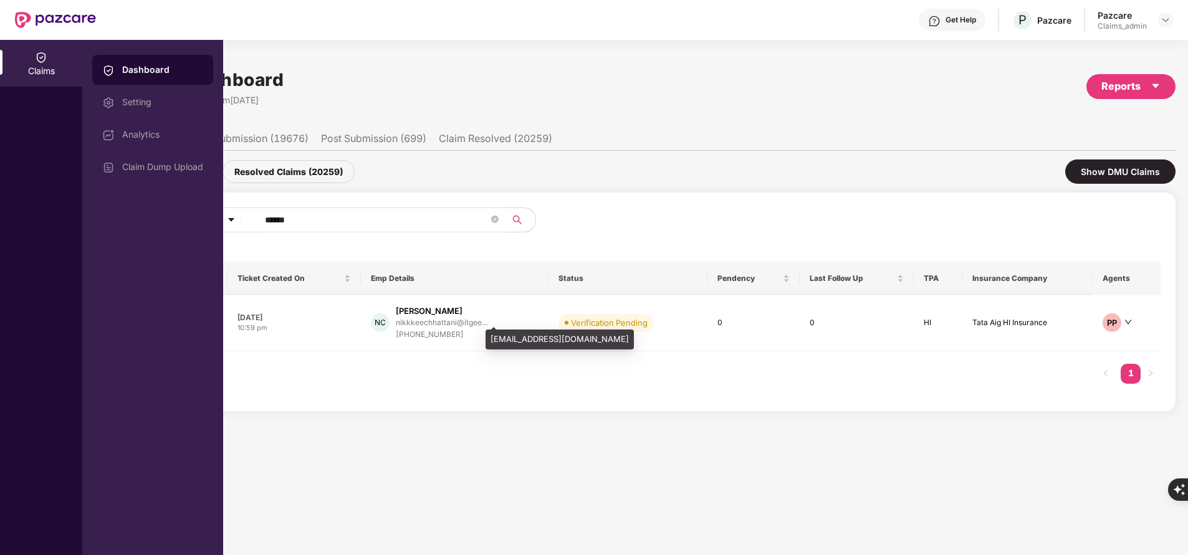
click at [442, 326] on div "nikkkeechhattani@itgee..." at bounding box center [442, 323] width 92 height 8
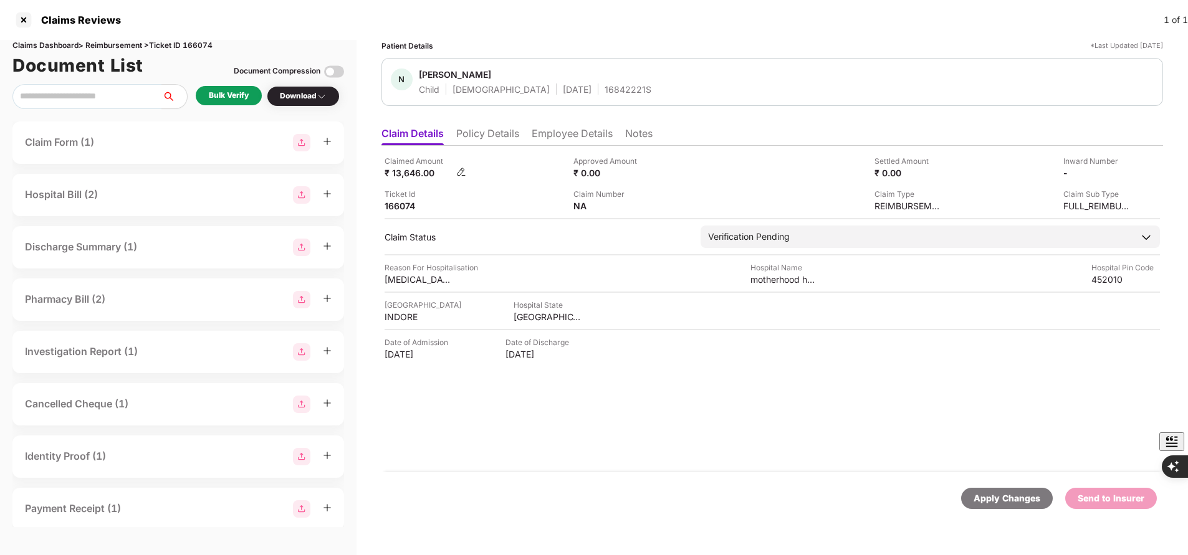
click at [458, 170] on img at bounding box center [461, 172] width 10 height 10
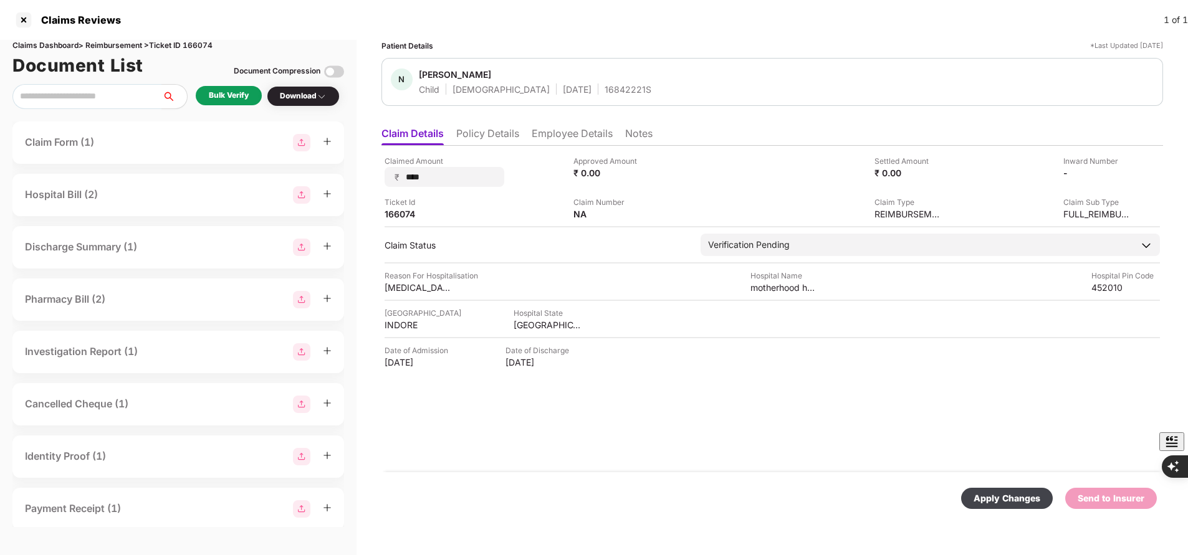
type input "*****"
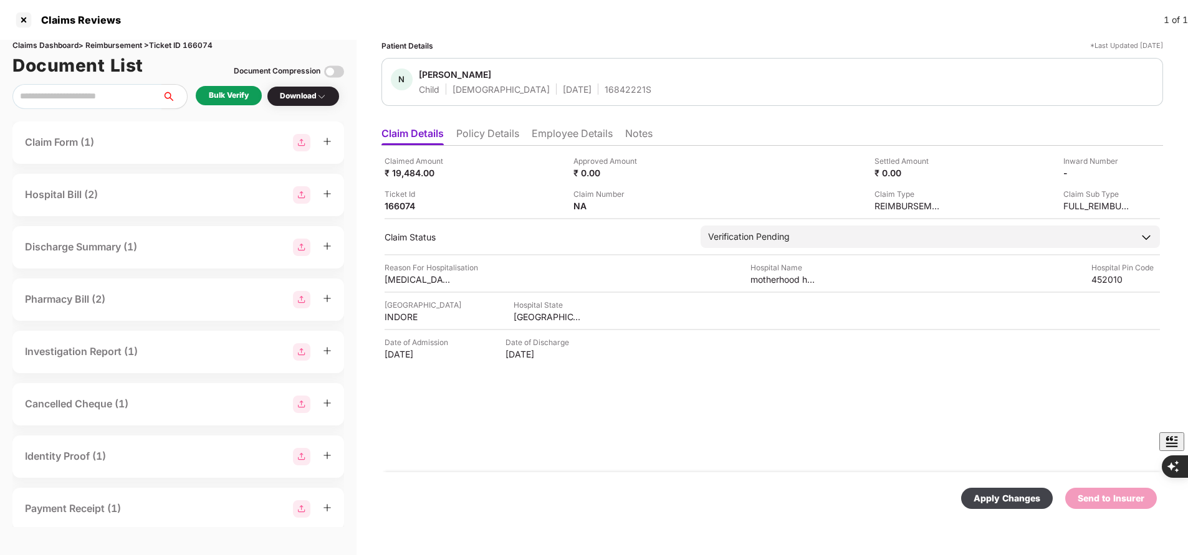
click at [1006, 503] on div "Apply Changes" at bounding box center [1007, 499] width 67 height 14
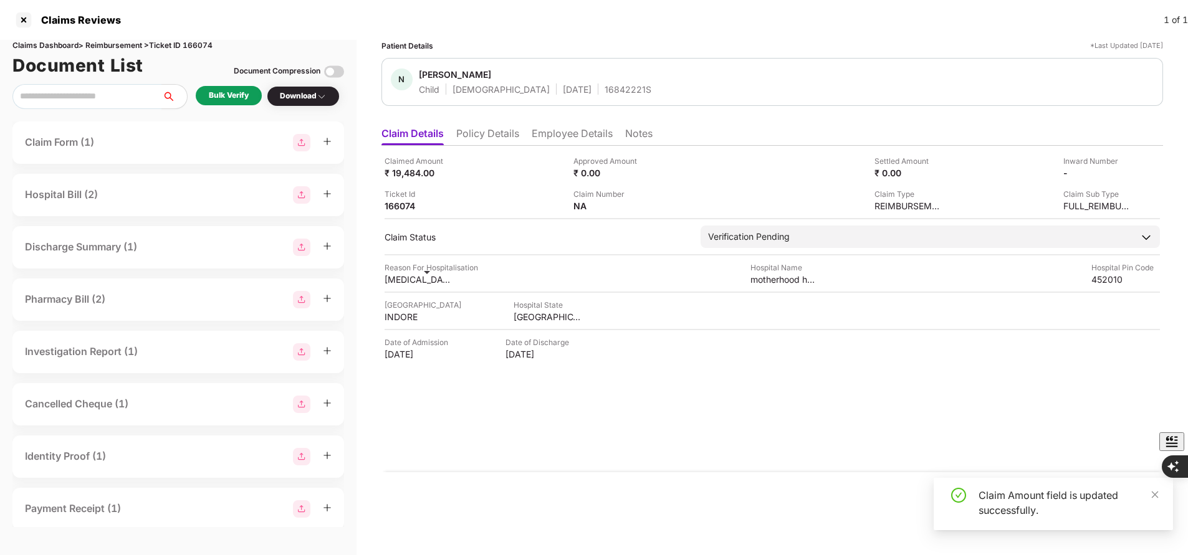
click at [429, 283] on div "jaundice" at bounding box center [419, 280] width 69 height 12
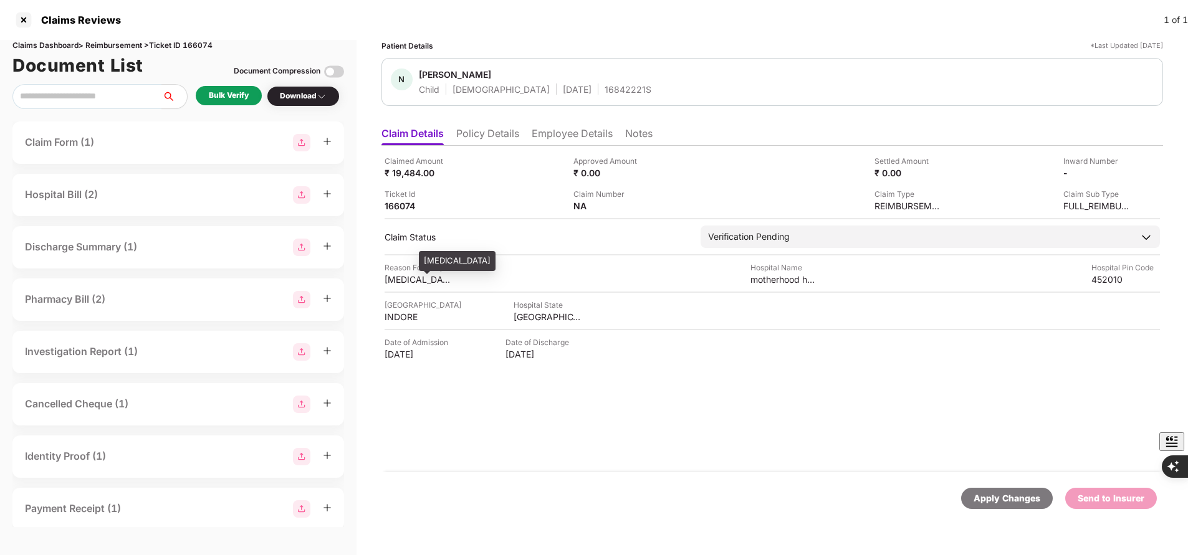
click at [424, 282] on div "jaundice" at bounding box center [419, 280] width 69 height 12
click at [28, 26] on div at bounding box center [24, 20] width 20 height 20
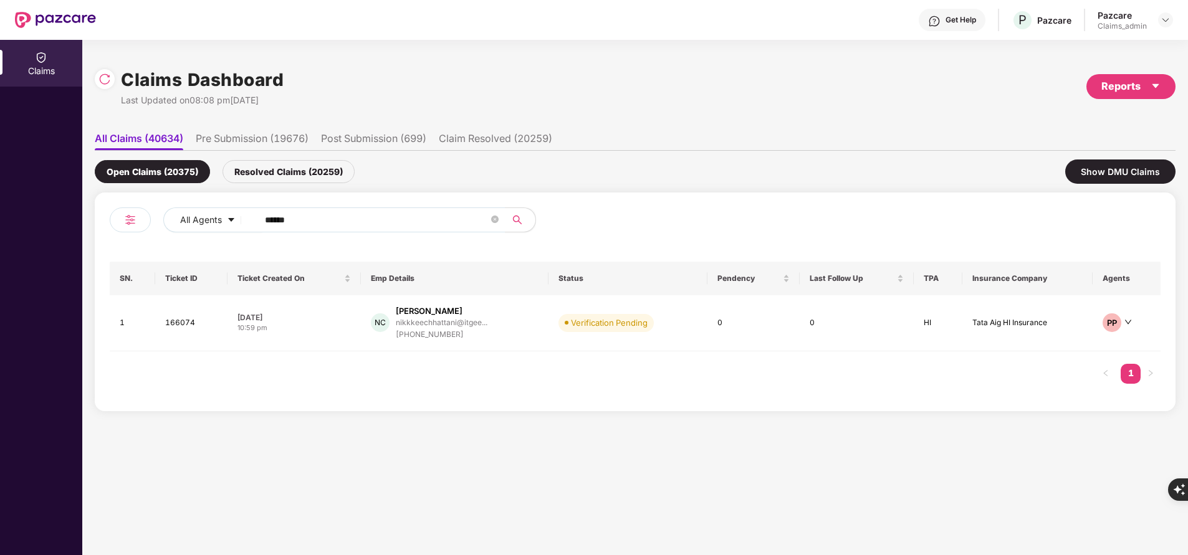
click at [274, 175] on div "Resolved Claims (20259)" at bounding box center [289, 171] width 132 height 23
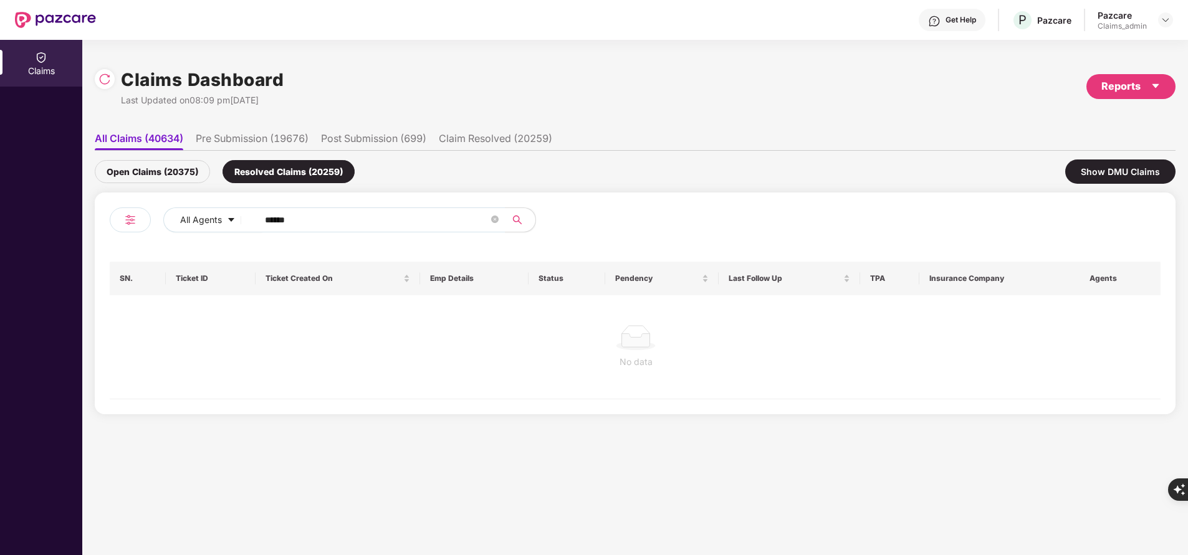
click at [168, 171] on div "Open Claims (20375)" at bounding box center [152, 171] width 115 height 23
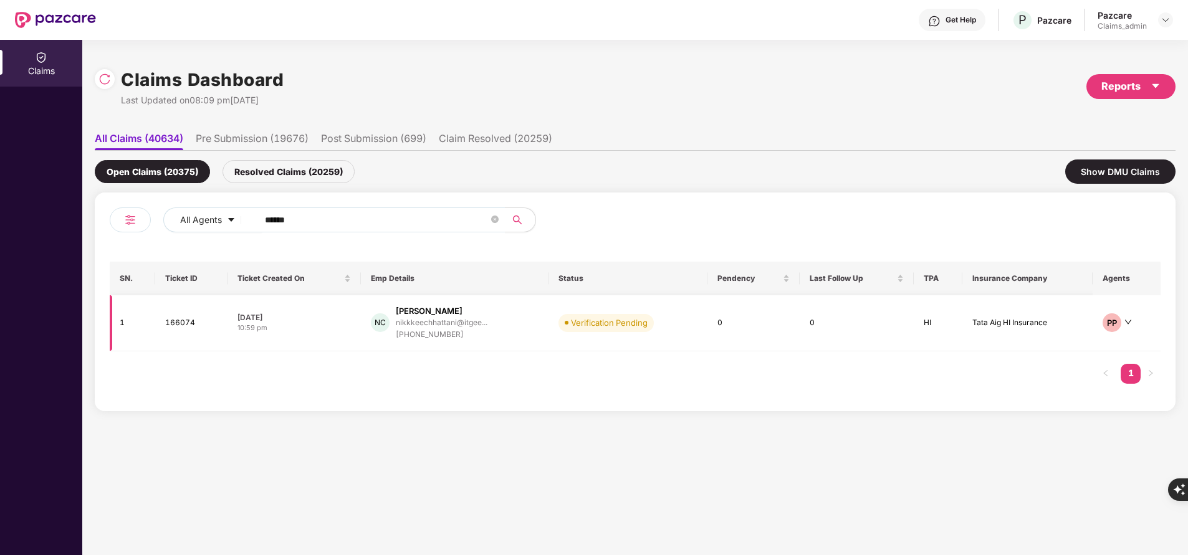
click at [452, 330] on div "+919039573926" at bounding box center [442, 335] width 92 height 12
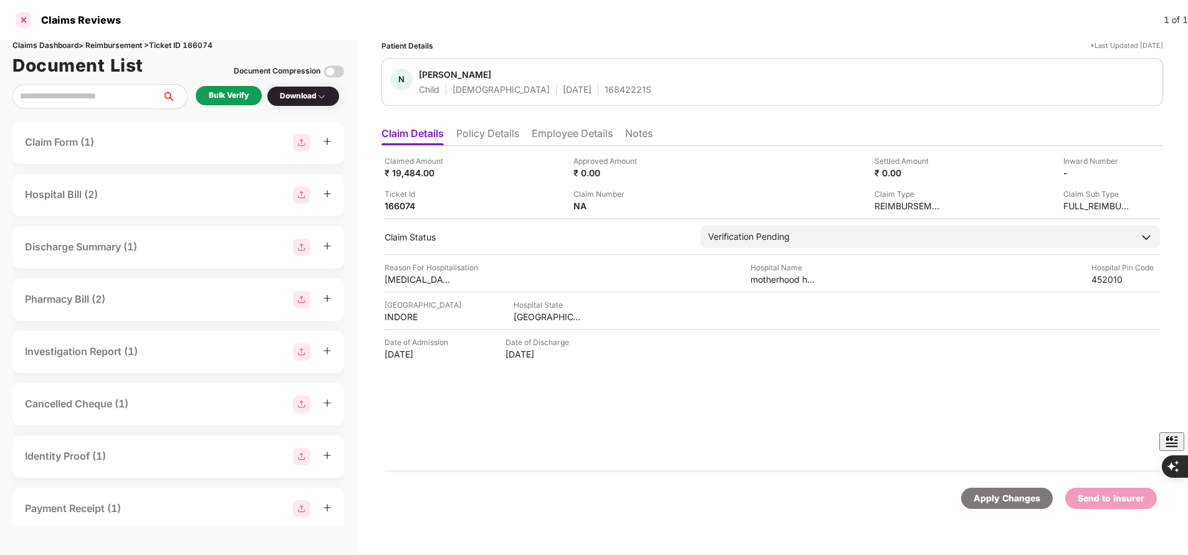
click at [21, 22] on div at bounding box center [24, 20] width 20 height 20
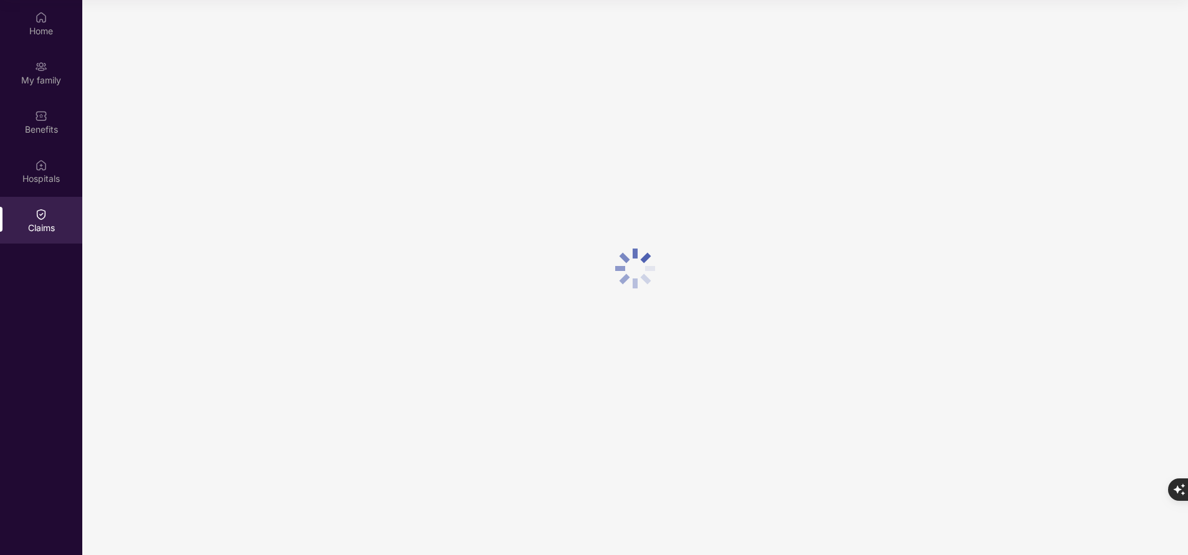
scroll to position [70, 0]
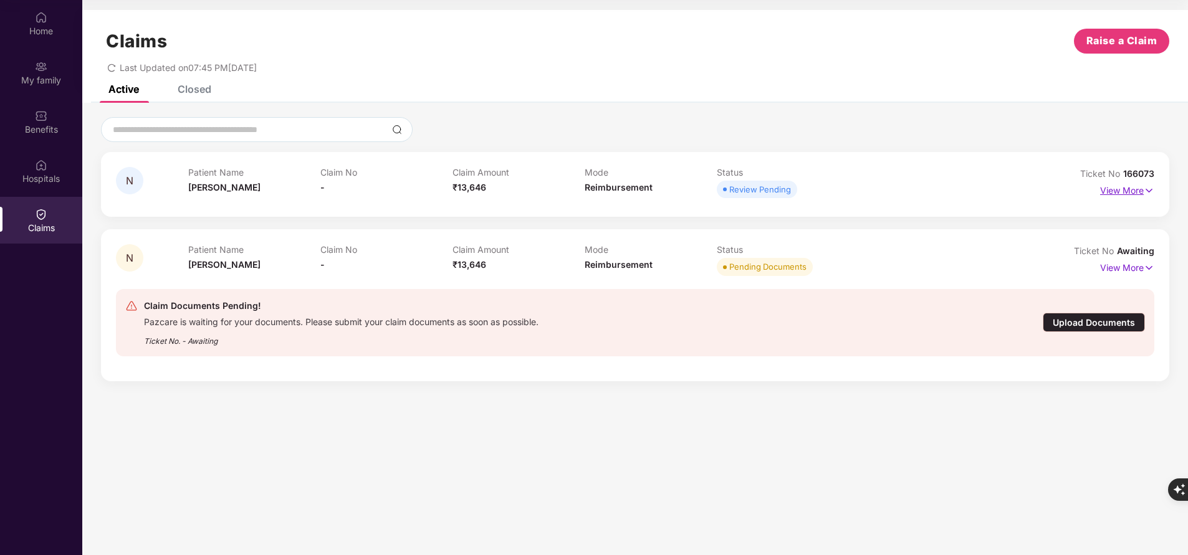
click at [1132, 186] on p "View More" at bounding box center [1127, 189] width 54 height 17
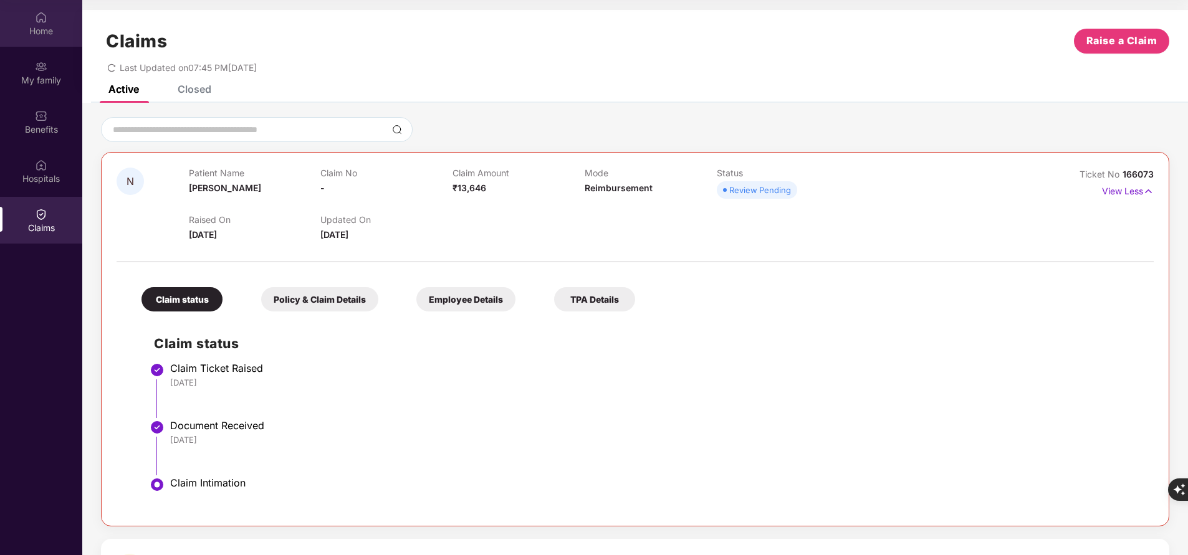
click at [37, 22] on img at bounding box center [41, 17] width 12 height 12
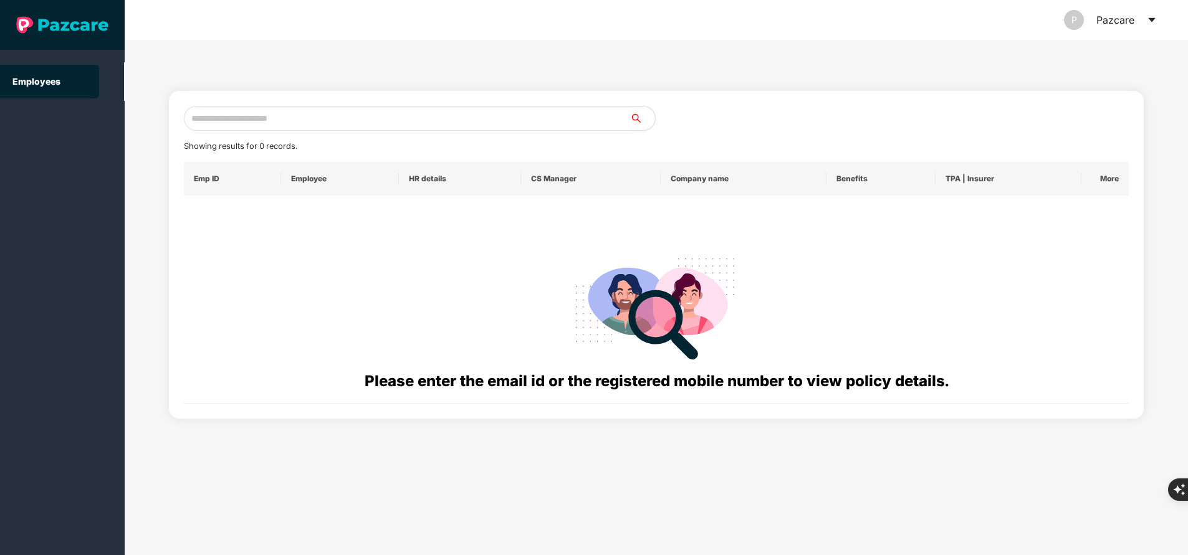
click at [290, 120] on input "text" at bounding box center [407, 118] width 446 height 25
paste input "**********"
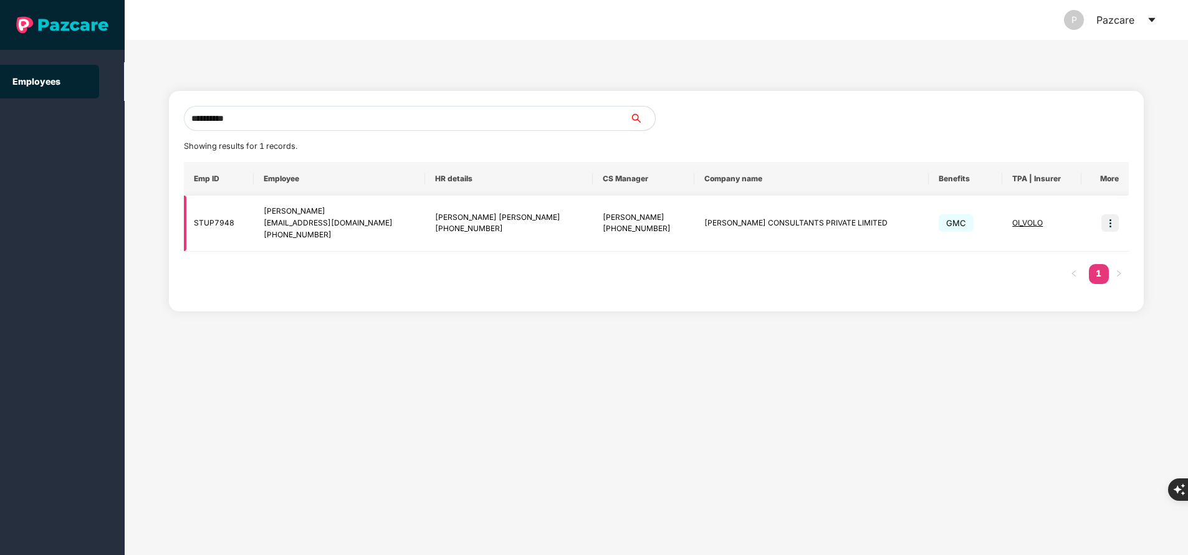
type input "**********"
click at [1107, 224] on img at bounding box center [1110, 222] width 17 height 17
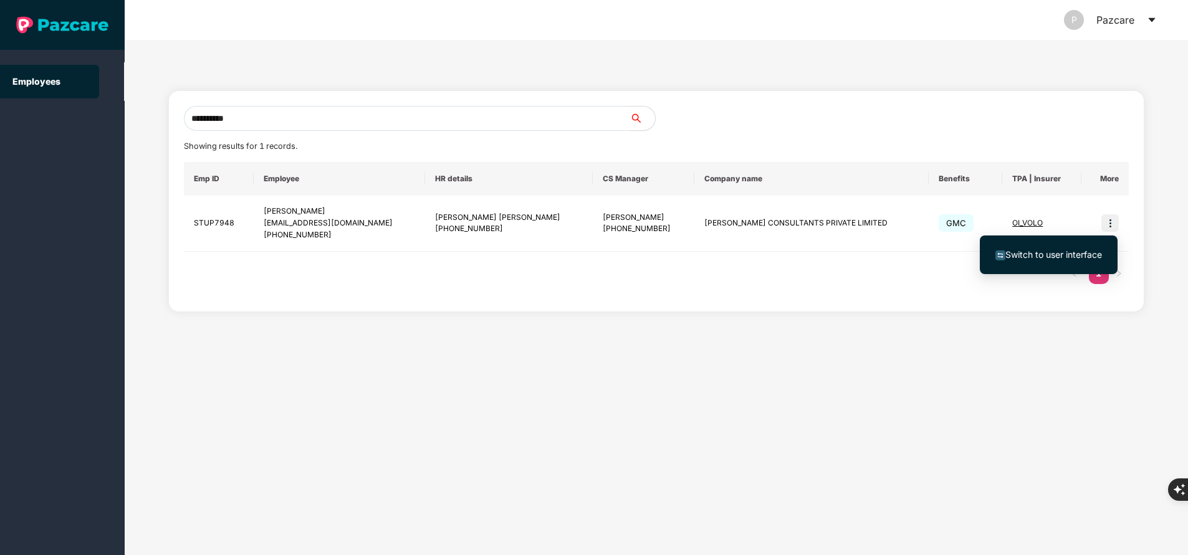
click at [1048, 253] on span "Switch to user interface" at bounding box center [1054, 254] width 97 height 11
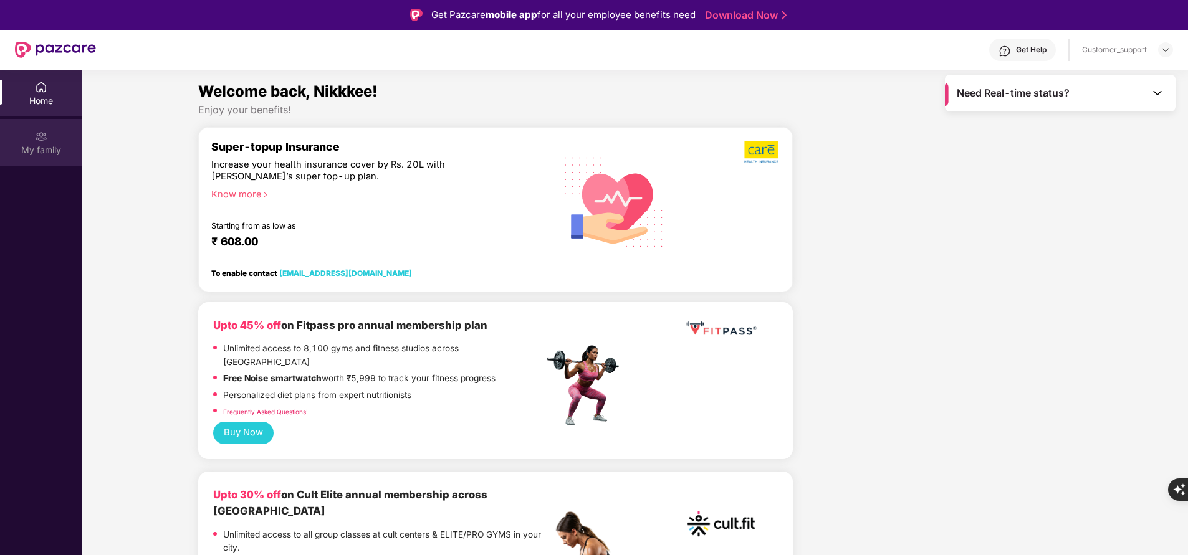
click at [32, 145] on div "My family" at bounding box center [41, 150] width 82 height 12
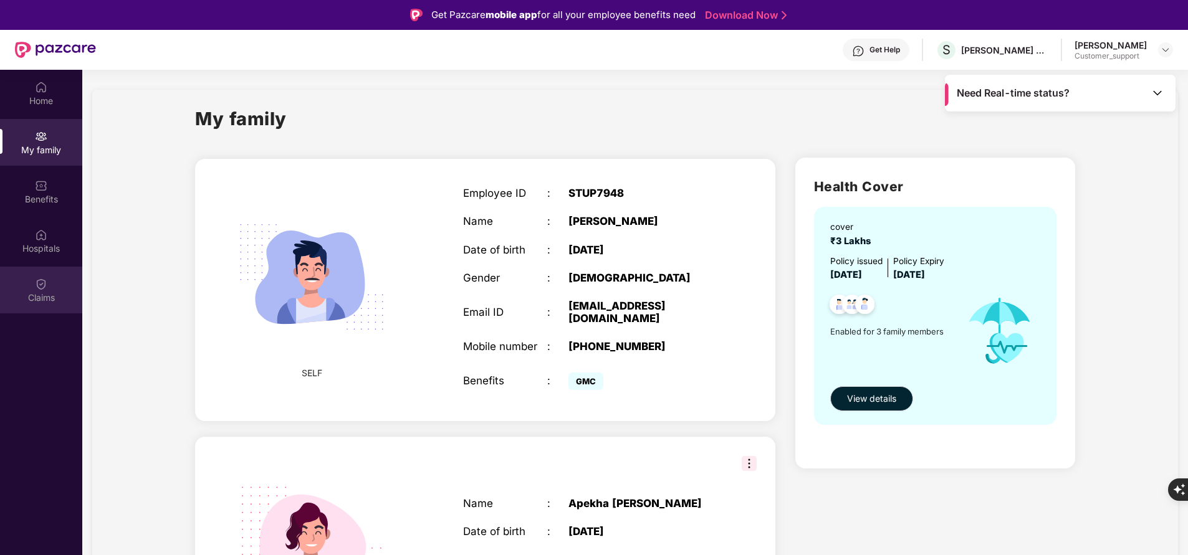
click at [32, 292] on div "Claims" at bounding box center [41, 298] width 82 height 12
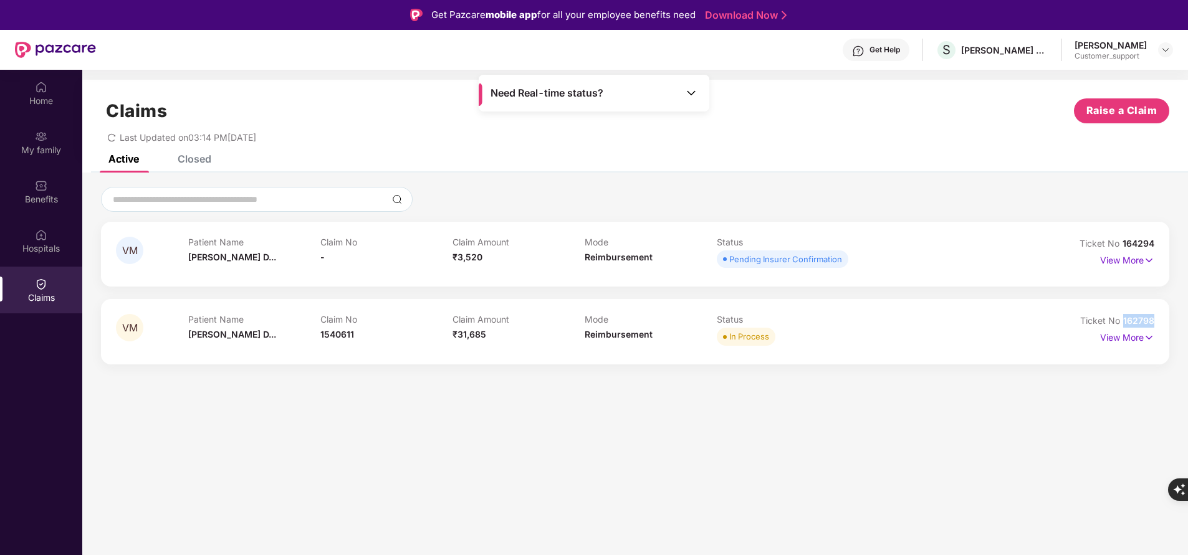
drag, startPoint x: 1120, startPoint y: 318, endPoint x: 1193, endPoint y: 317, distance: 72.3
click at [1188, 317] on html "Get Pazcare mobile app for all your employee benefits need Download Now Get Hel…" at bounding box center [594, 277] width 1188 height 555
copy span "162798"
click at [241, 382] on section "Claims Raise a Claim Last Updated on 03:14 PM[DATE] Active Closed VM Patient Na…" at bounding box center [635, 347] width 1106 height 555
click at [27, 109] on div "Home" at bounding box center [41, 93] width 82 height 47
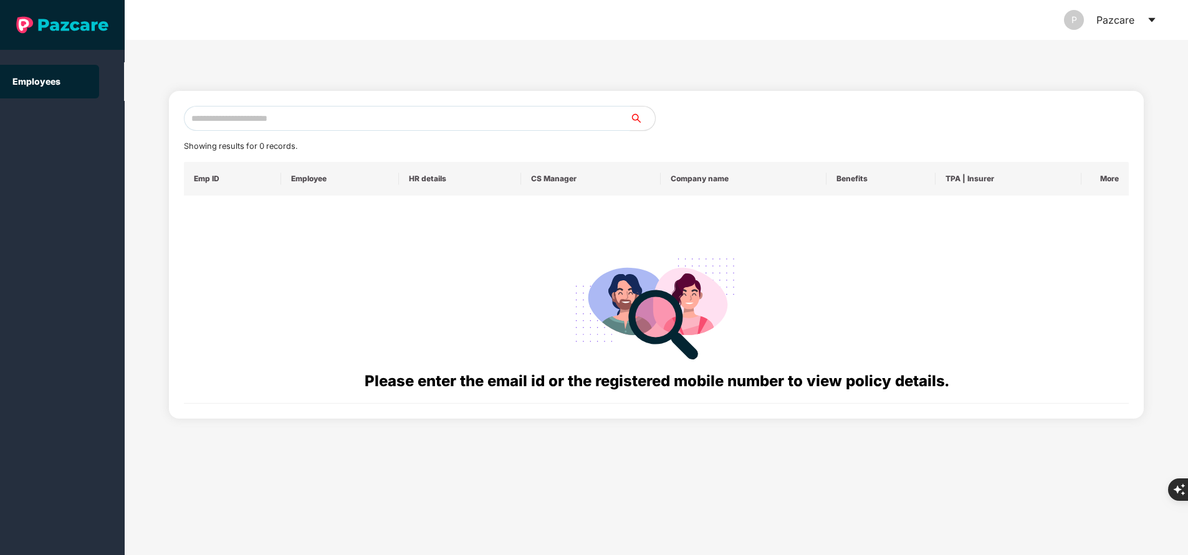
click at [294, 112] on input "text" at bounding box center [407, 118] width 446 height 25
paste input "**********"
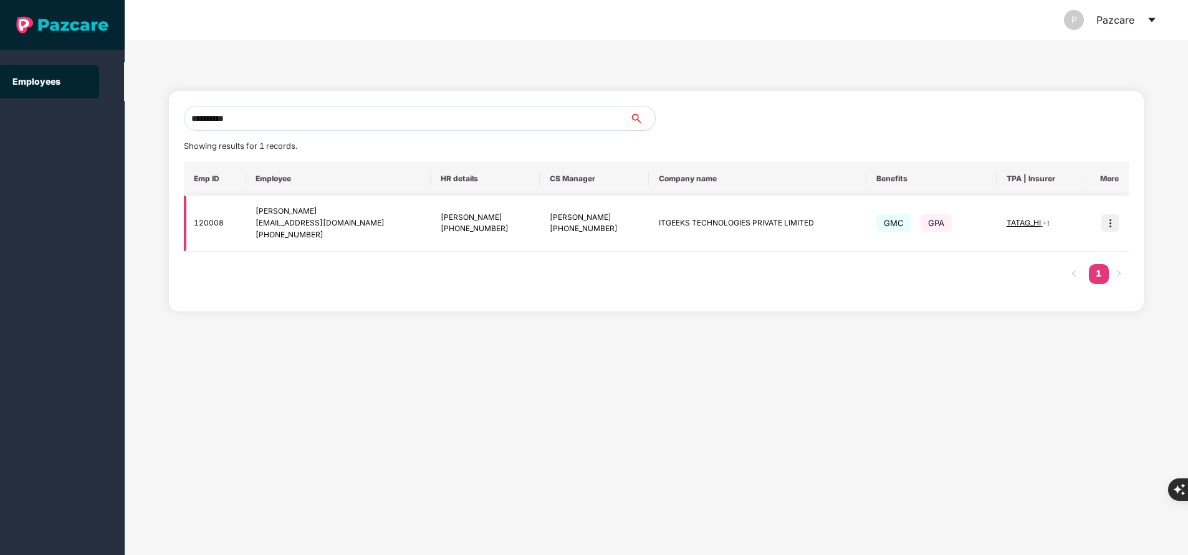
type input "**********"
click at [1113, 221] on img at bounding box center [1110, 222] width 17 height 17
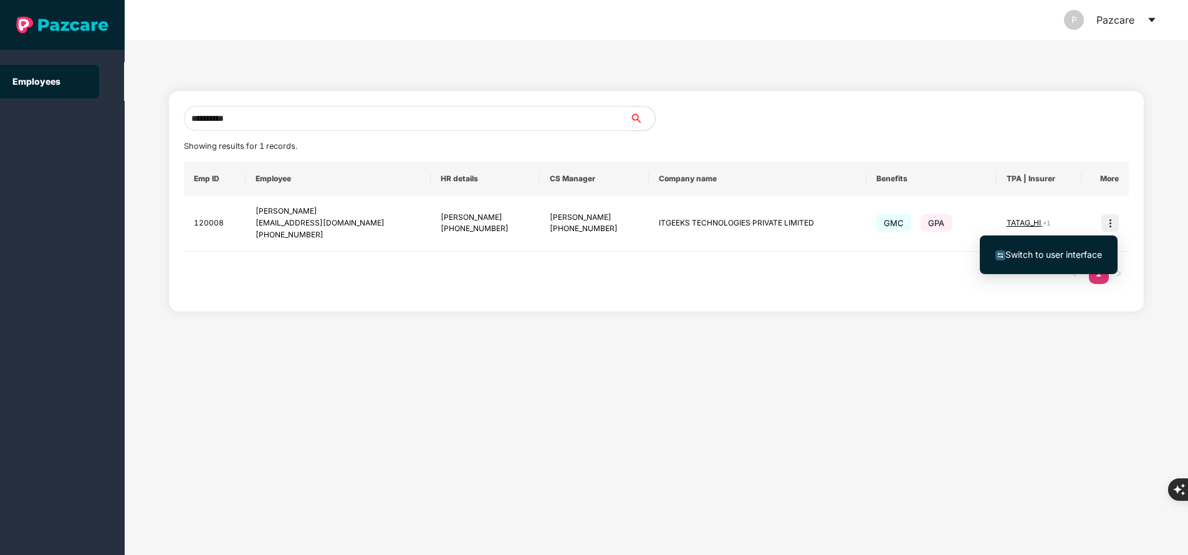
click at [1031, 252] on span "Switch to user interface" at bounding box center [1054, 254] width 97 height 11
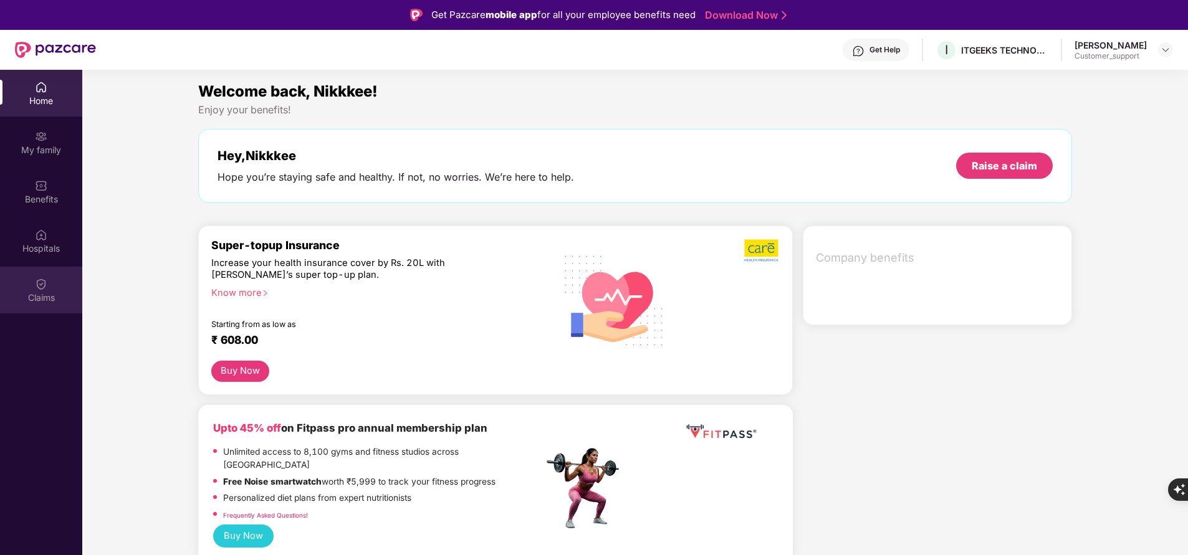
click at [34, 294] on div "Claims" at bounding box center [41, 298] width 82 height 12
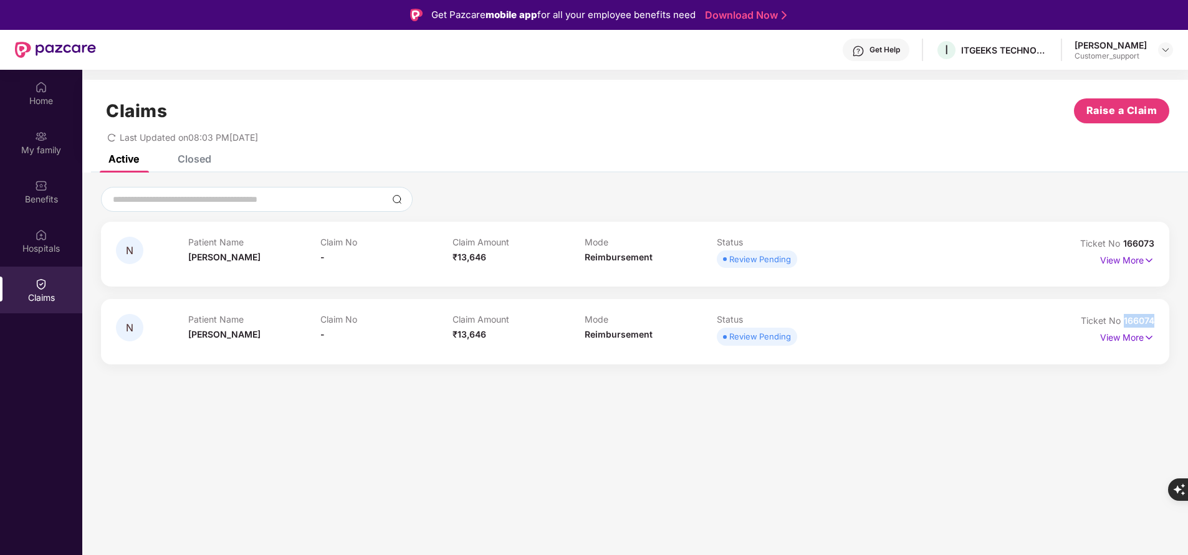
drag, startPoint x: 1121, startPoint y: 317, endPoint x: 1181, endPoint y: 322, distance: 60.1
click at [1181, 322] on div "N Patient Name [PERSON_NAME] Claim No - Claim Amount ₹13,646 Mode Reimbursement…" at bounding box center [635, 276] width 1106 height 178
copy span "166074"
click at [1123, 336] on p "View More" at bounding box center [1127, 336] width 54 height 17
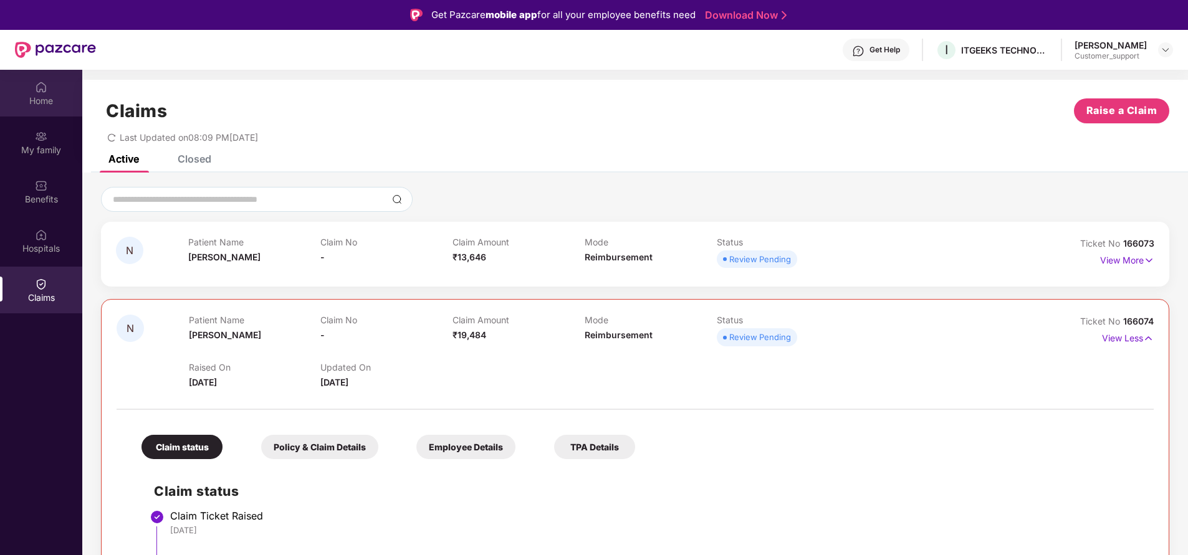
click at [41, 97] on div "Home" at bounding box center [41, 101] width 82 height 12
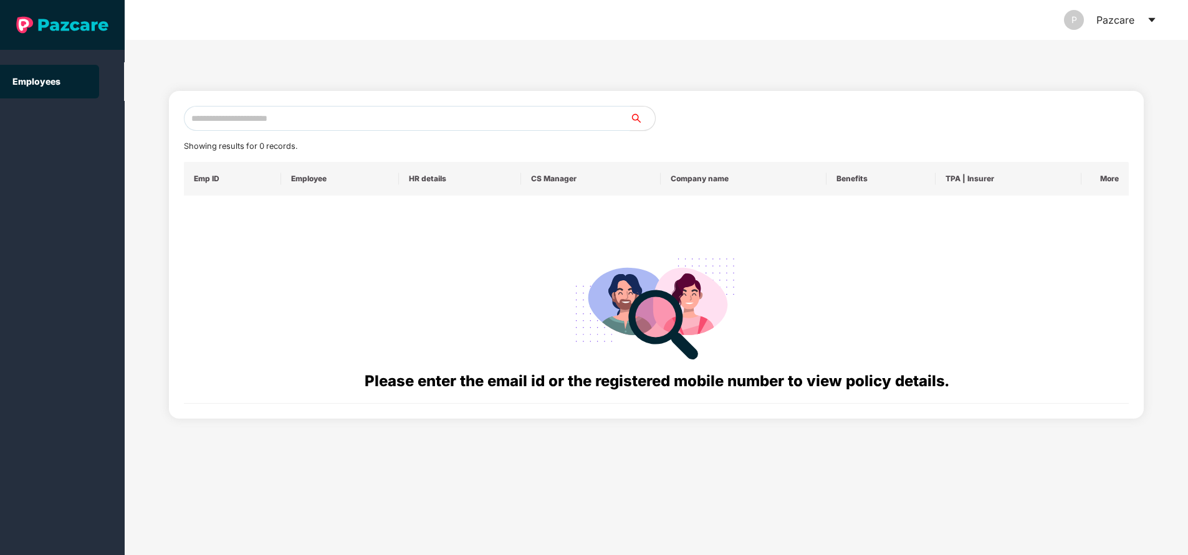
click at [394, 110] on input "text" at bounding box center [407, 118] width 446 height 25
paste input "**********"
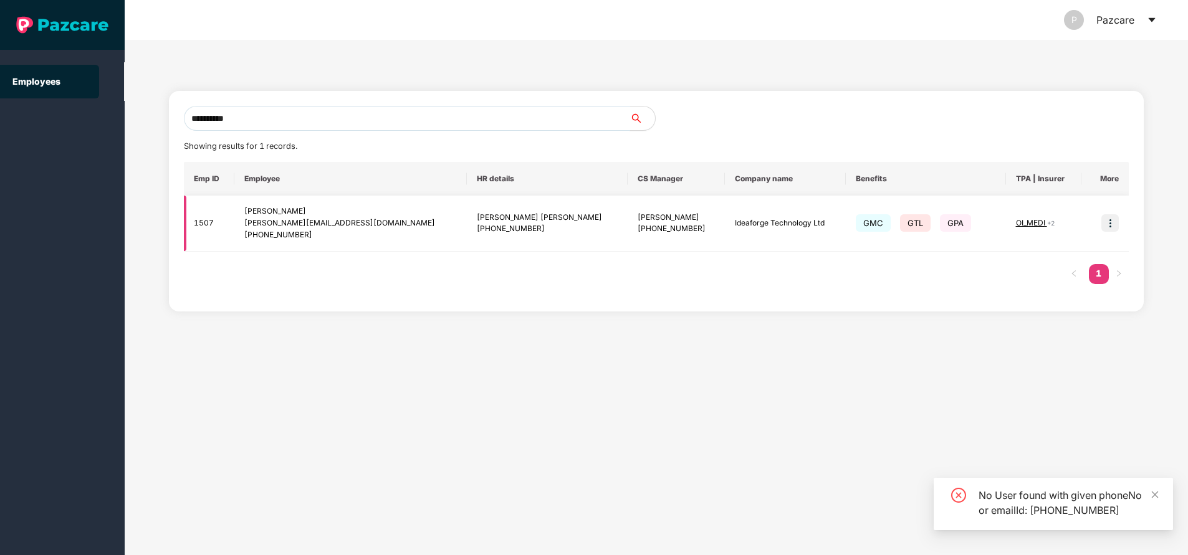
type input "**********"
click at [1112, 226] on img at bounding box center [1110, 222] width 17 height 17
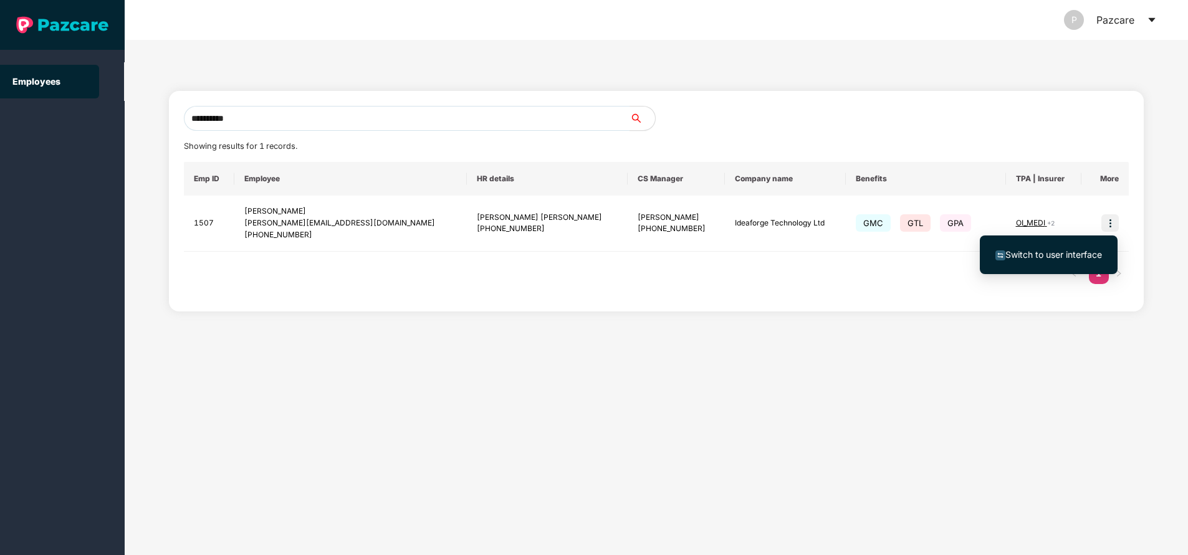
click at [1038, 257] on span "Switch to user interface" at bounding box center [1054, 254] width 97 height 11
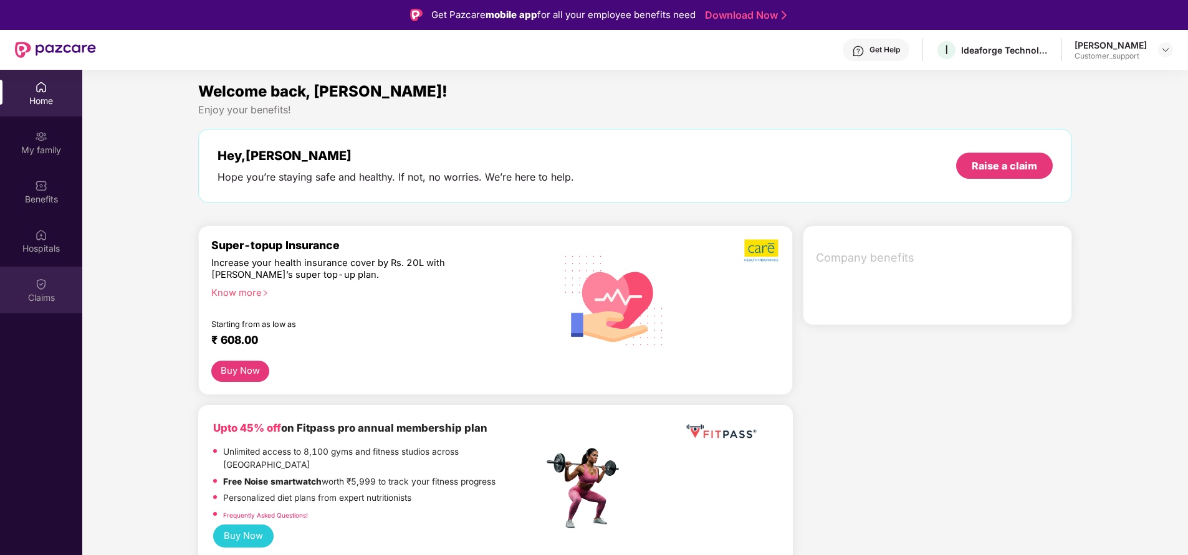
click at [41, 292] on div "Claims" at bounding box center [41, 298] width 82 height 12
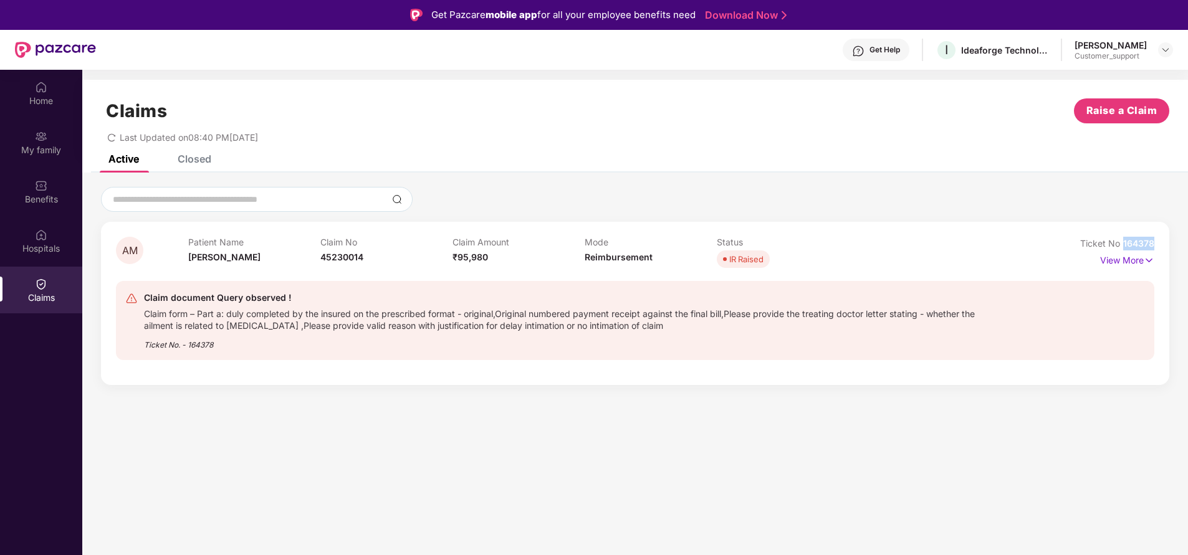
drag, startPoint x: 1124, startPoint y: 243, endPoint x: 1193, endPoint y: 226, distance: 70.8
click at [1188, 226] on html "Get Pazcare mobile app for all your employee benefits need Download Now Get Hel…" at bounding box center [594, 277] width 1188 height 555
copy span "164378"
click at [41, 140] on img at bounding box center [41, 136] width 12 height 12
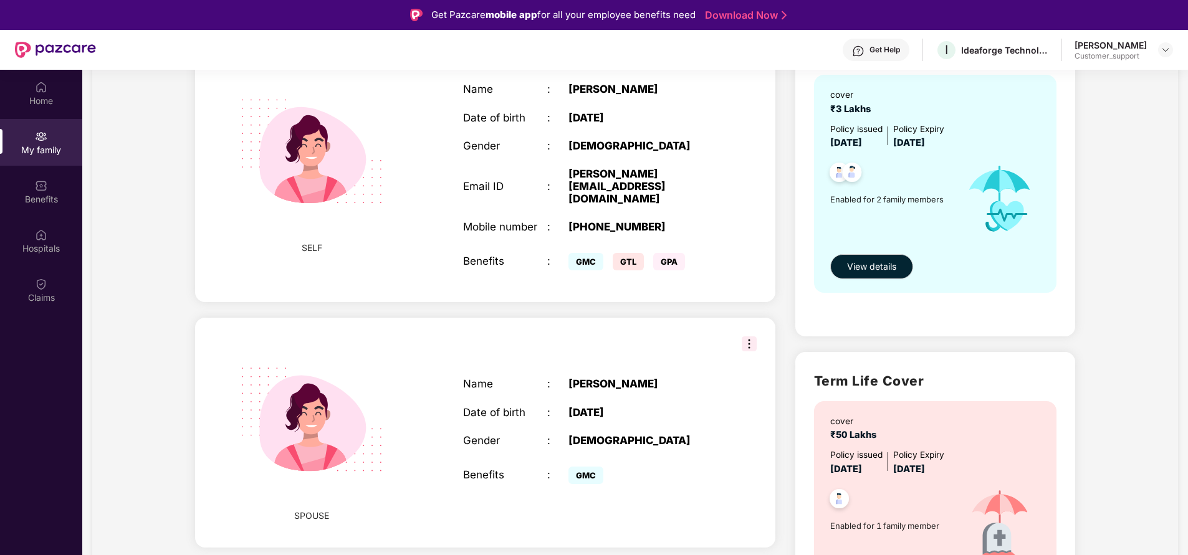
scroll to position [87, 0]
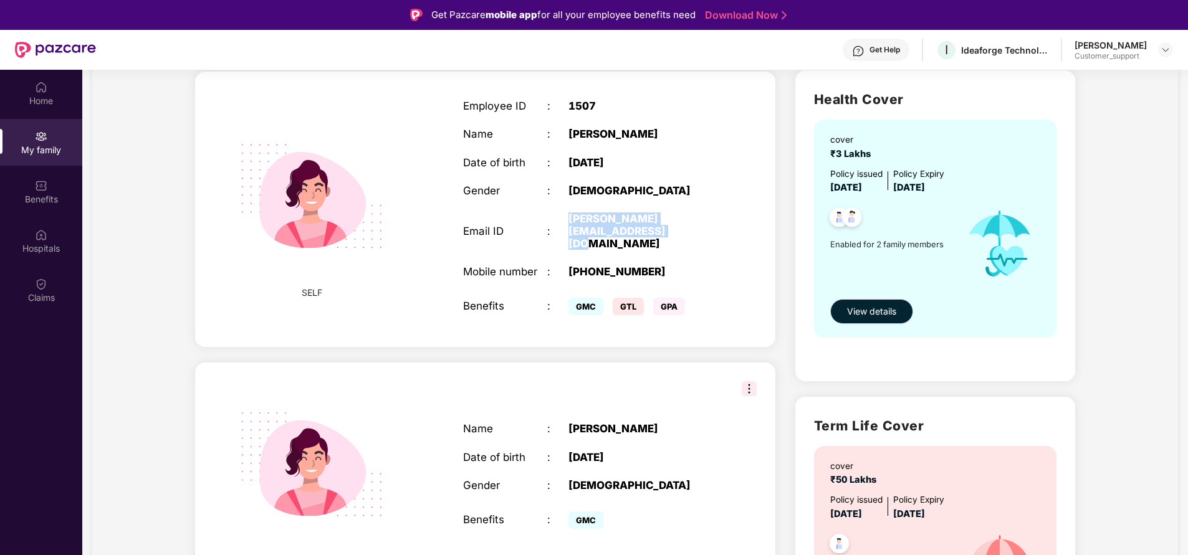
drag, startPoint x: 564, startPoint y: 214, endPoint x: 618, endPoint y: 236, distance: 58.7
click at [618, 236] on div "Email ID : [PERSON_NAME][EMAIL_ADDRESS][DOMAIN_NAME]" at bounding box center [589, 231] width 252 height 37
copy div "[PERSON_NAME][EMAIL_ADDRESS][DOMAIN_NAME]"
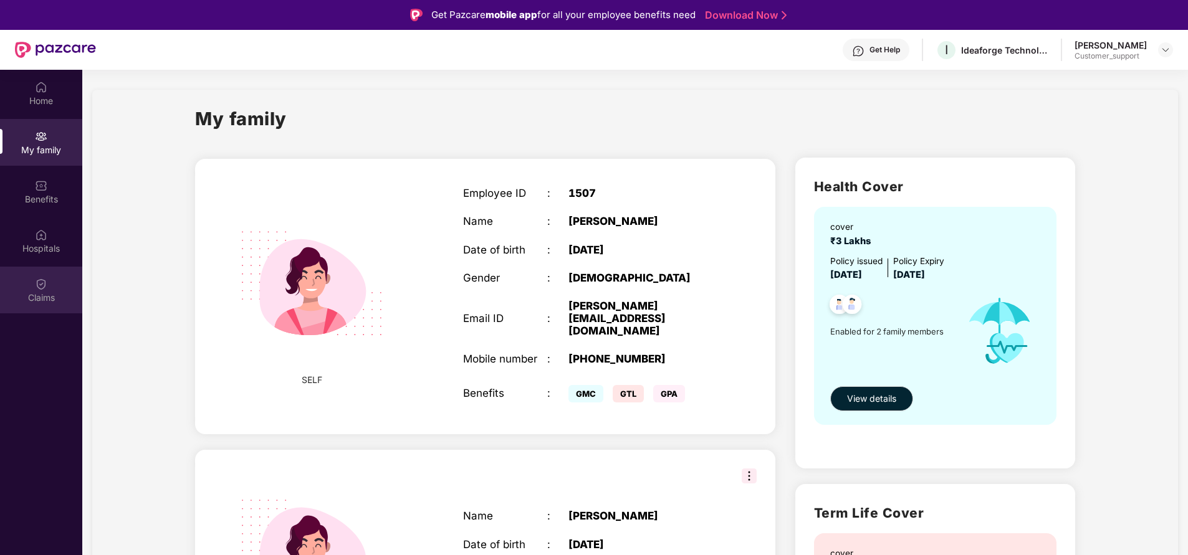
click at [52, 289] on div "Claims" at bounding box center [41, 290] width 82 height 47
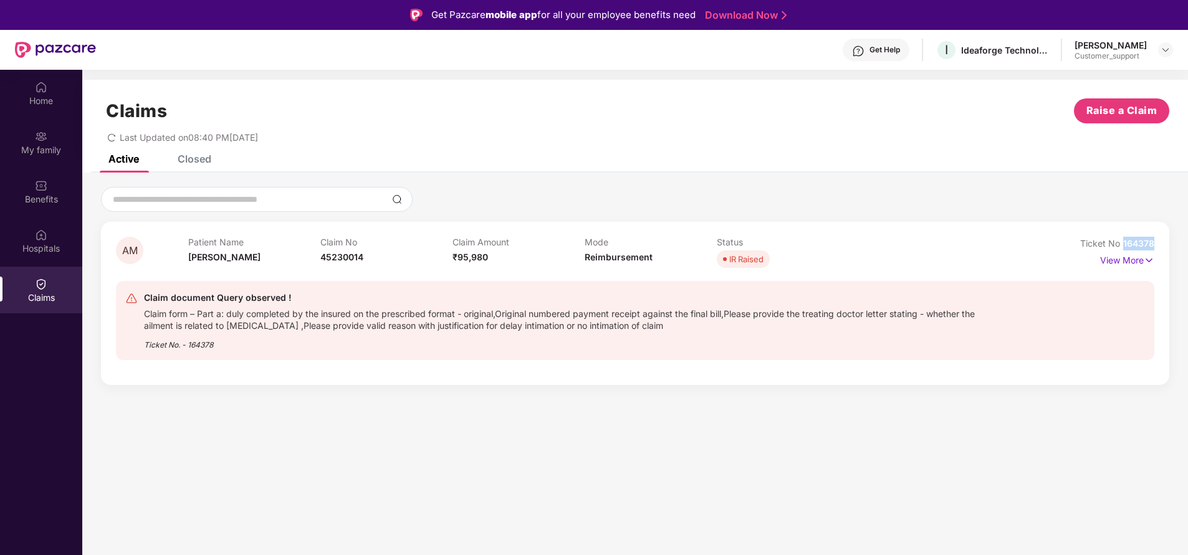
drag, startPoint x: 1121, startPoint y: 243, endPoint x: 1171, endPoint y: 243, distance: 49.9
click at [1171, 243] on div "AM Patient Name [PERSON_NAME] Claim No 45230014 Claim Amount ₹95,980 Mode Reimb…" at bounding box center [635, 286] width 1106 height 198
copy span "164378"
click at [39, 91] on img at bounding box center [41, 87] width 12 height 12
